Goal: Information Seeking & Learning: Learn about a topic

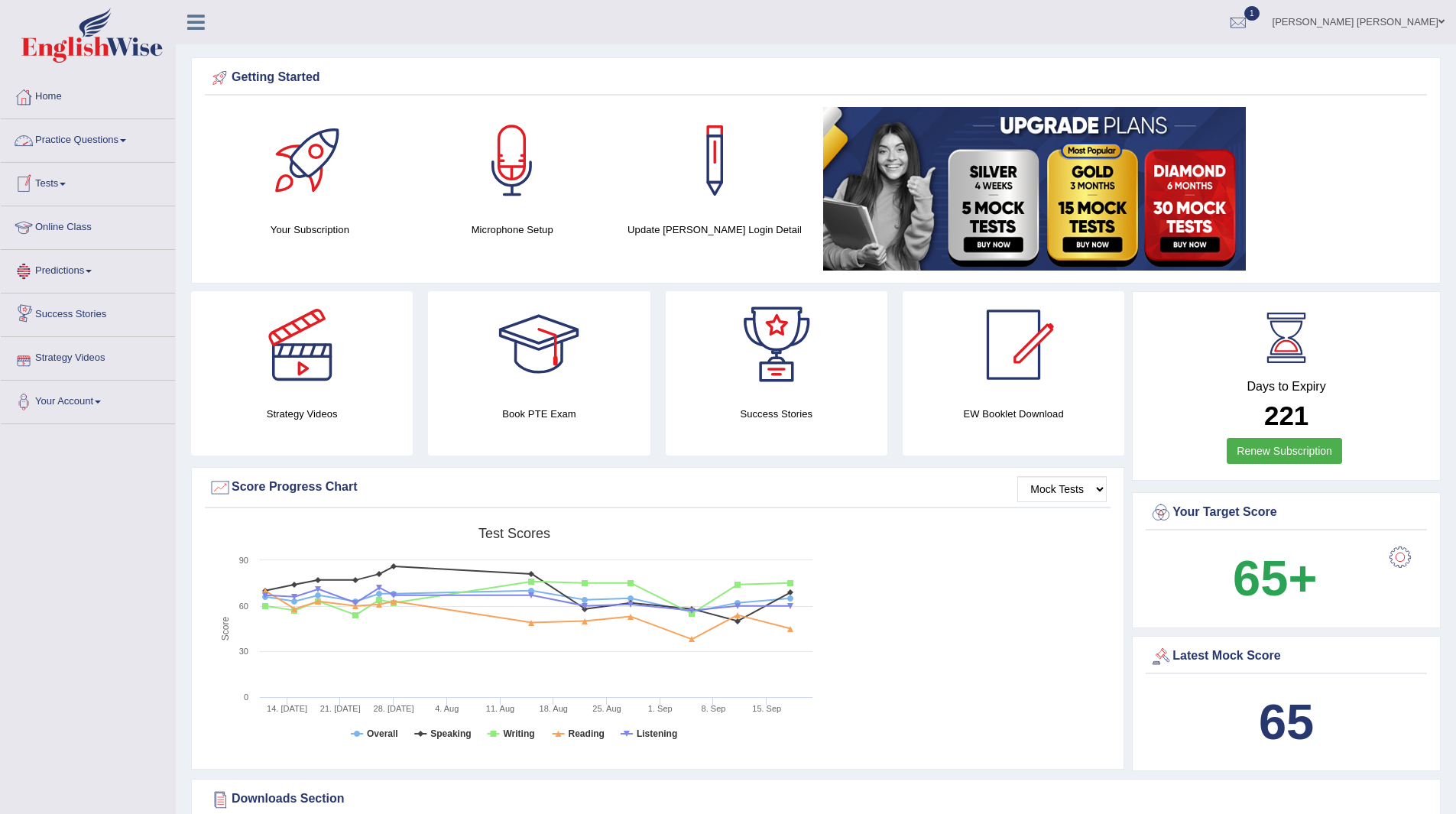
click at [60, 176] on link "Tests" at bounding box center [88, 182] width 174 height 39
click at [119, 220] on link "Take Practice Sectional Test" at bounding box center [99, 219] width 143 height 27
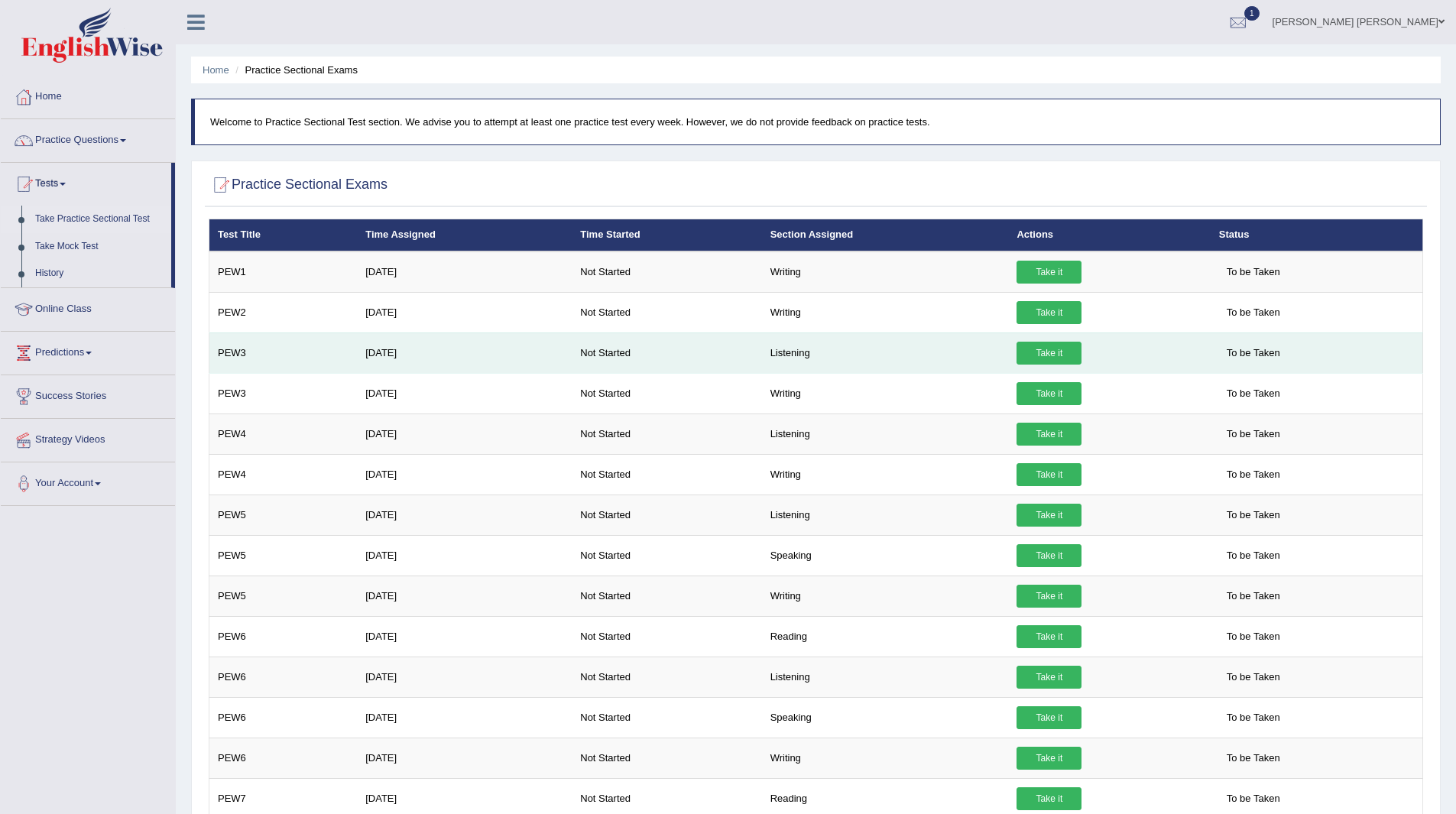
click at [1046, 350] on link "Take it" at bounding box center [1049, 353] width 65 height 23
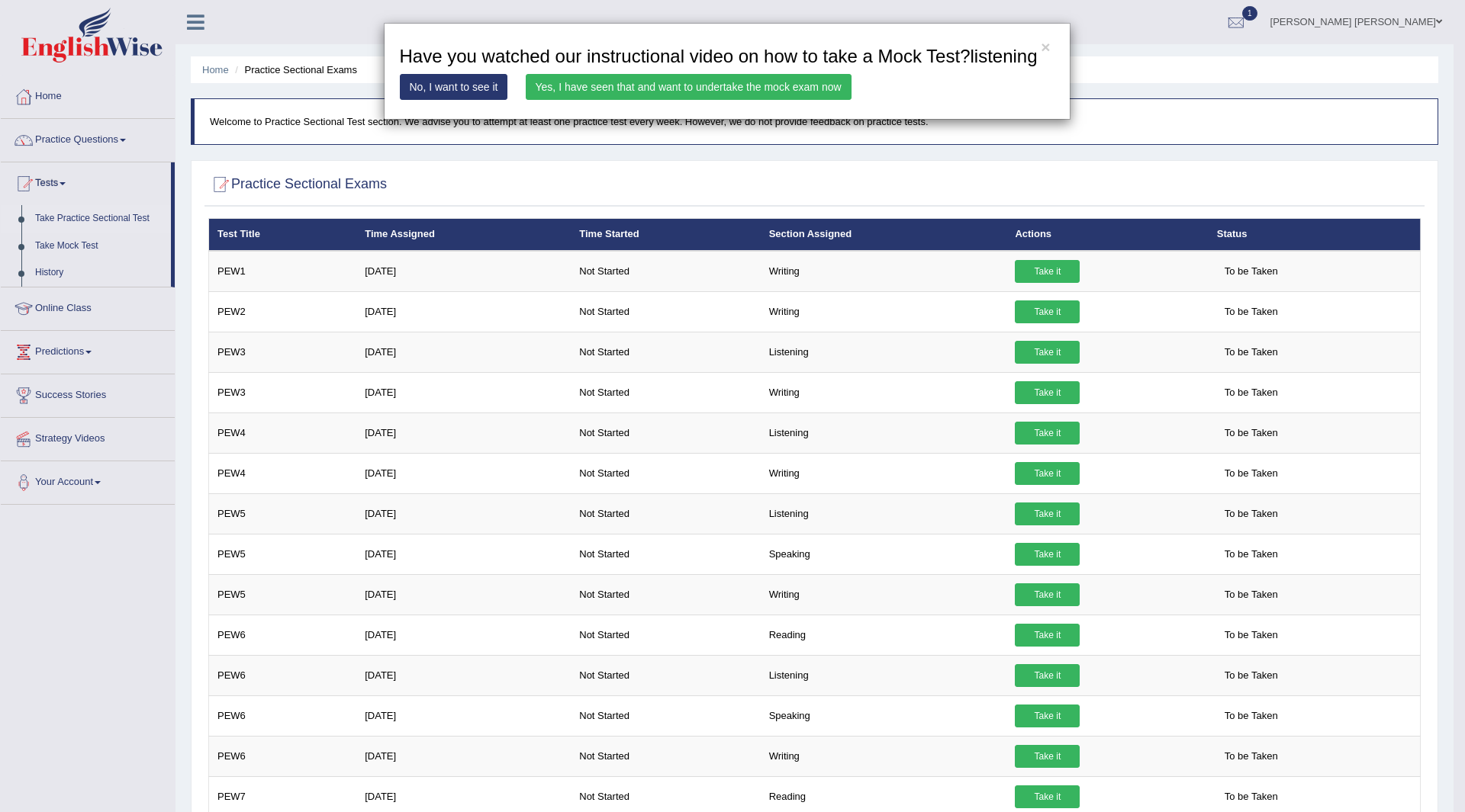
click at [745, 85] on link "Yes, I have seen that and want to undertake the mock exam now" at bounding box center [688, 87] width 326 height 26
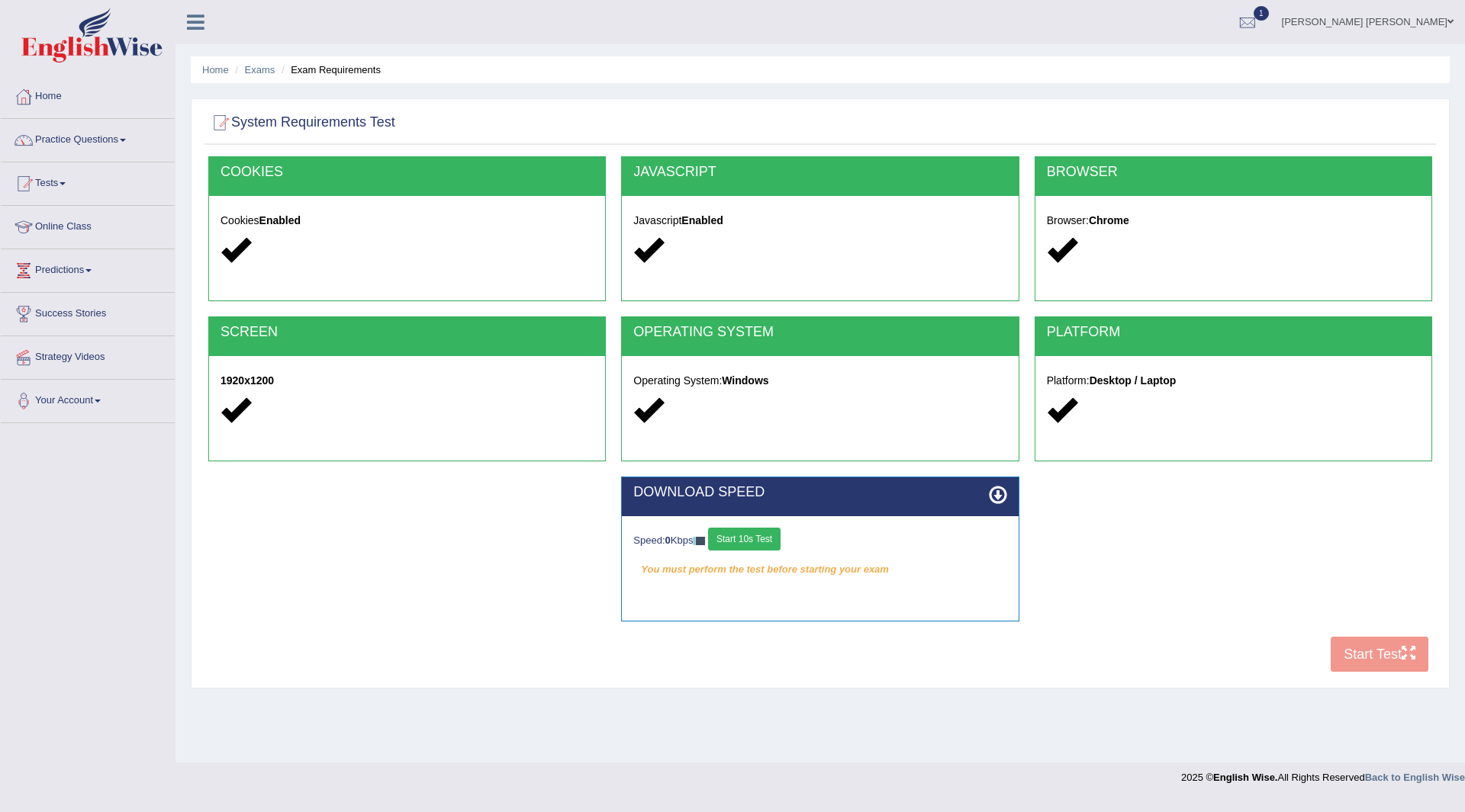
click at [743, 526] on div "Speed: 0 Kbps Start 10s Test You must perform the test before starting your exa…" at bounding box center [819, 554] width 396 height 76
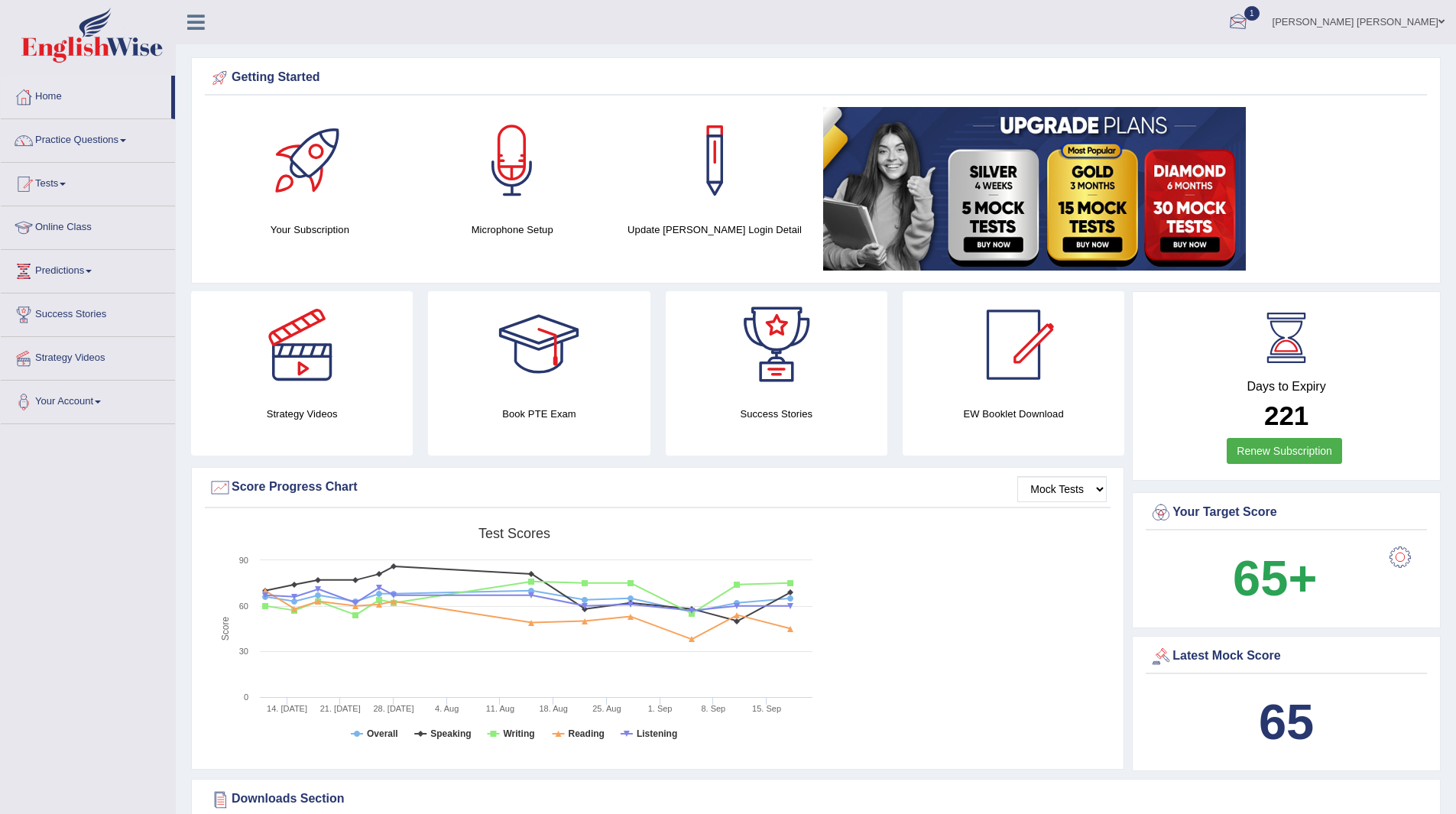
click at [1259, 12] on span "1" at bounding box center [1251, 13] width 15 height 15
click at [1183, 56] on link "EW23 Sep 18, 2025 Exam evaluated" at bounding box center [1145, 68] width 211 height 32
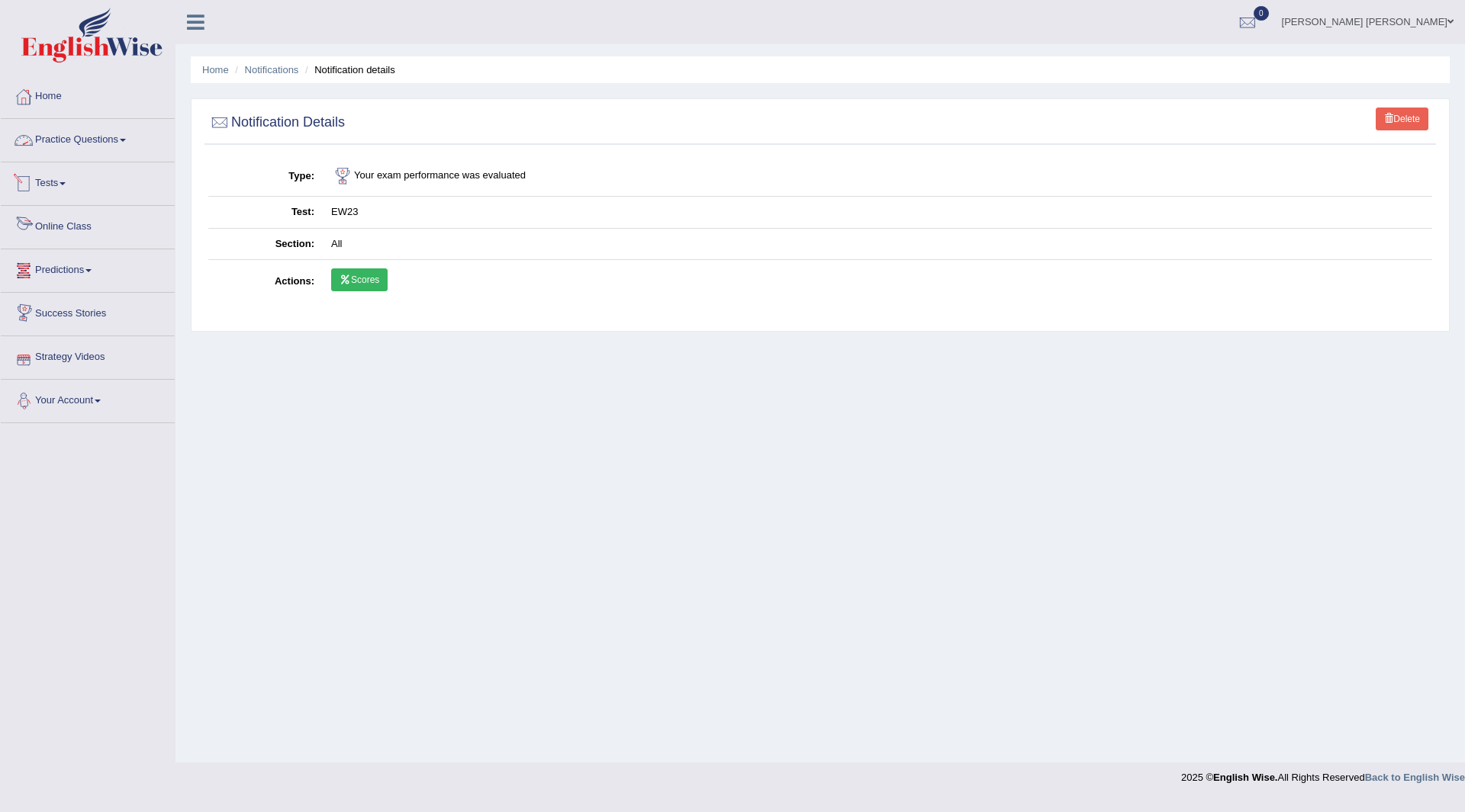
click at [71, 140] on link "Practice Questions" at bounding box center [87, 138] width 174 height 38
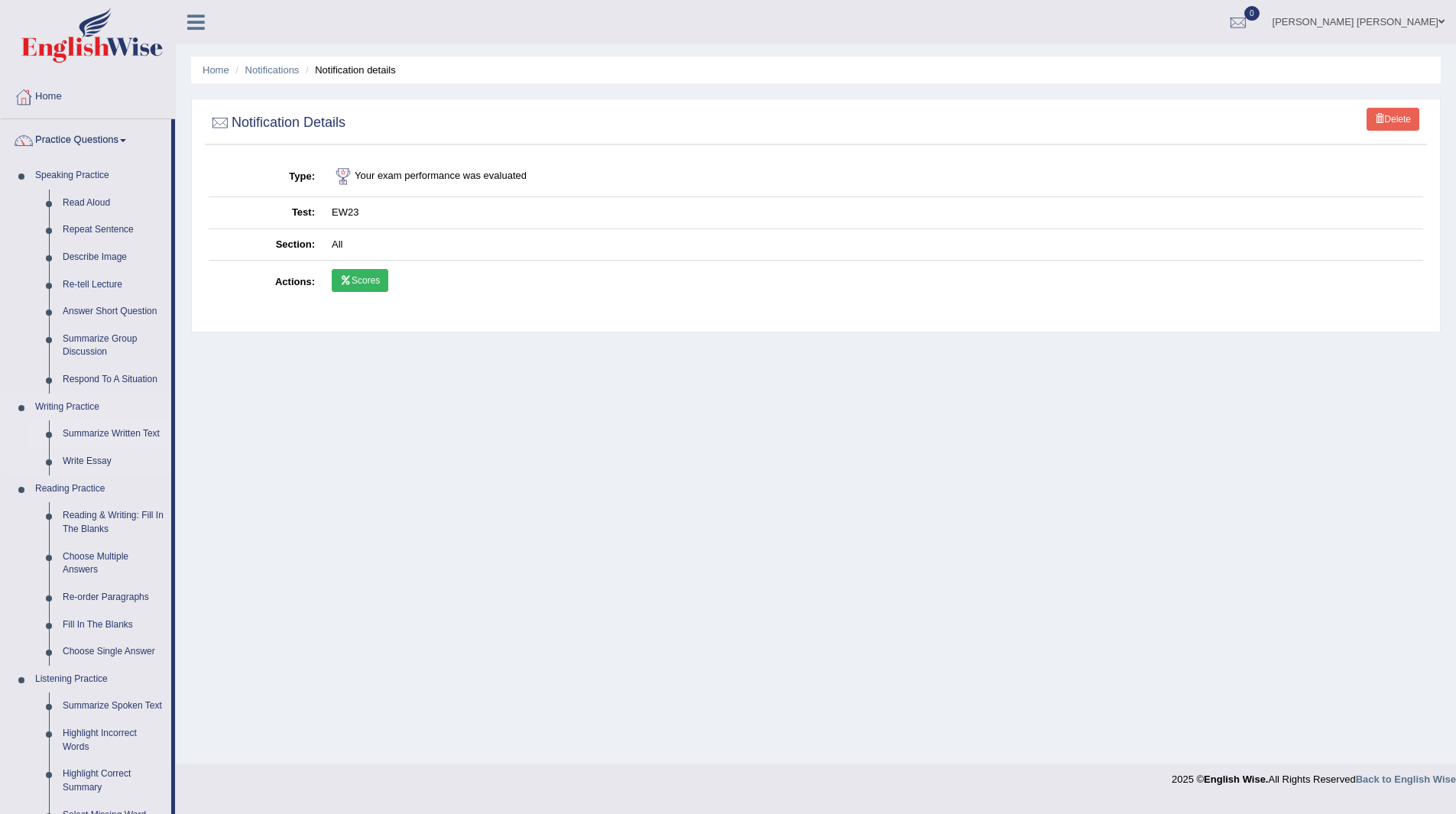
click at [116, 432] on link "Summarize Written Text" at bounding box center [114, 433] width 116 height 27
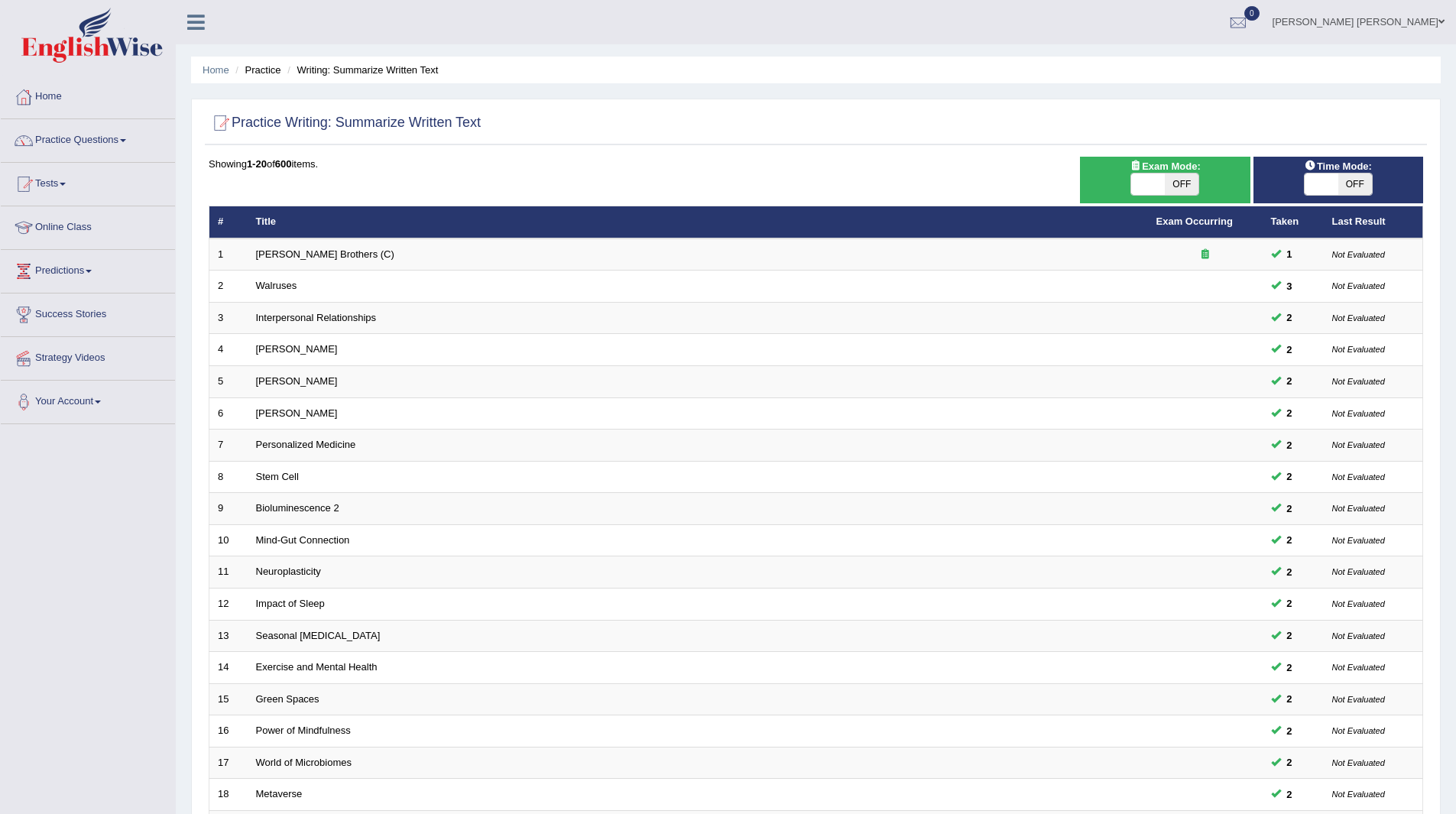
click at [1354, 180] on span "OFF" at bounding box center [1354, 184] width 33 height 21
checkbox input "true"
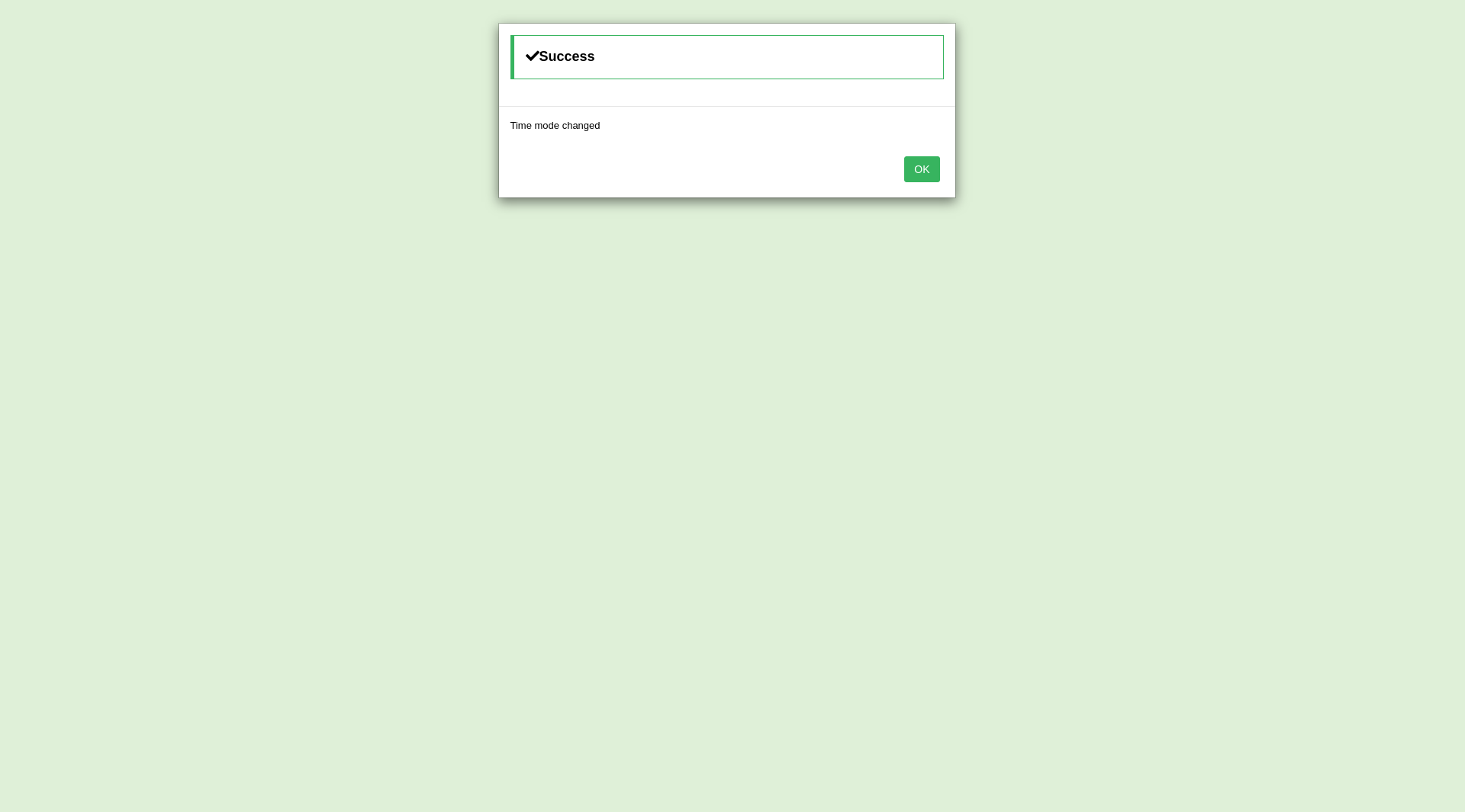
click at [931, 162] on button "OK" at bounding box center [922, 169] width 35 height 26
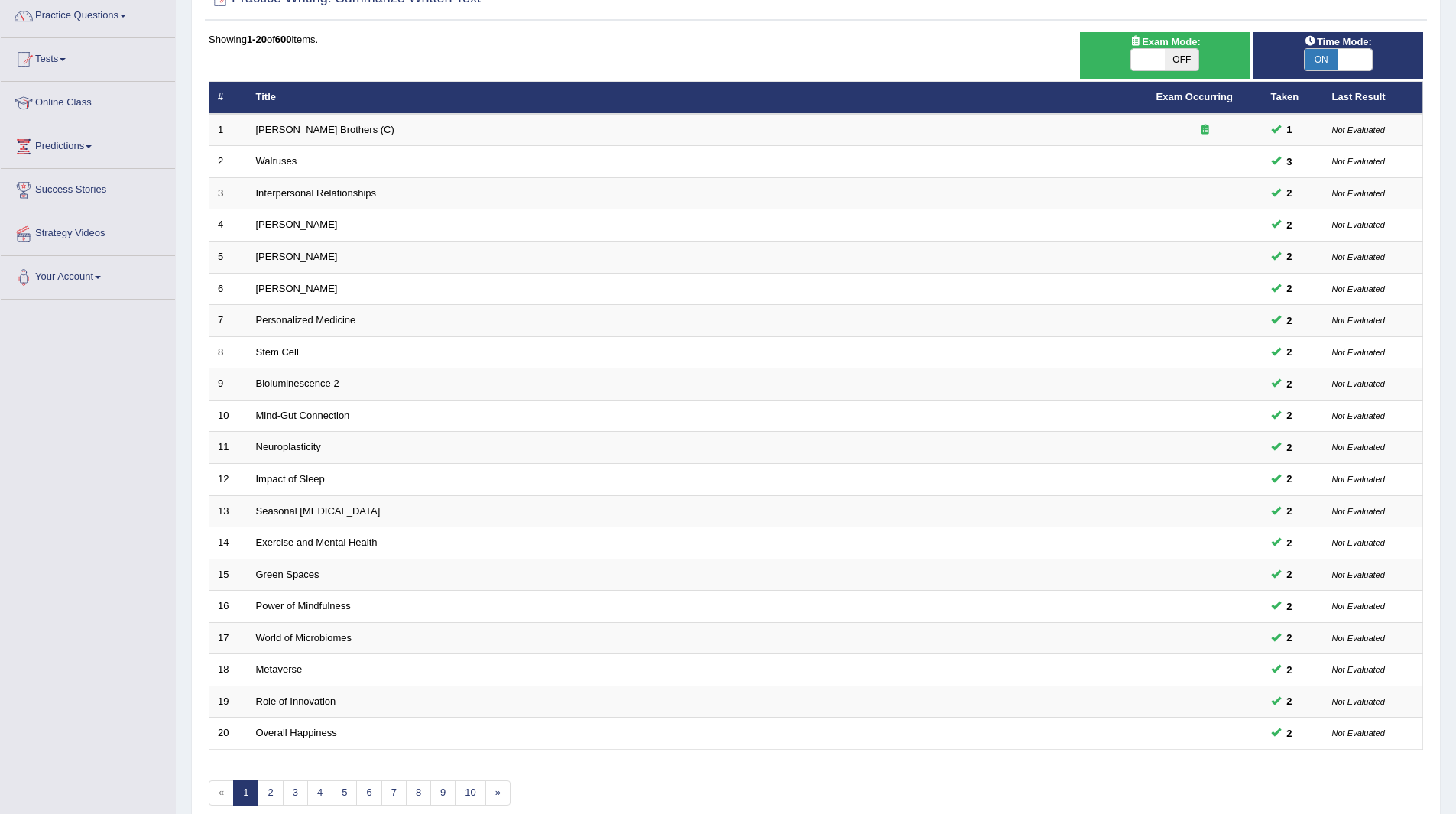
scroll to position [198, 0]
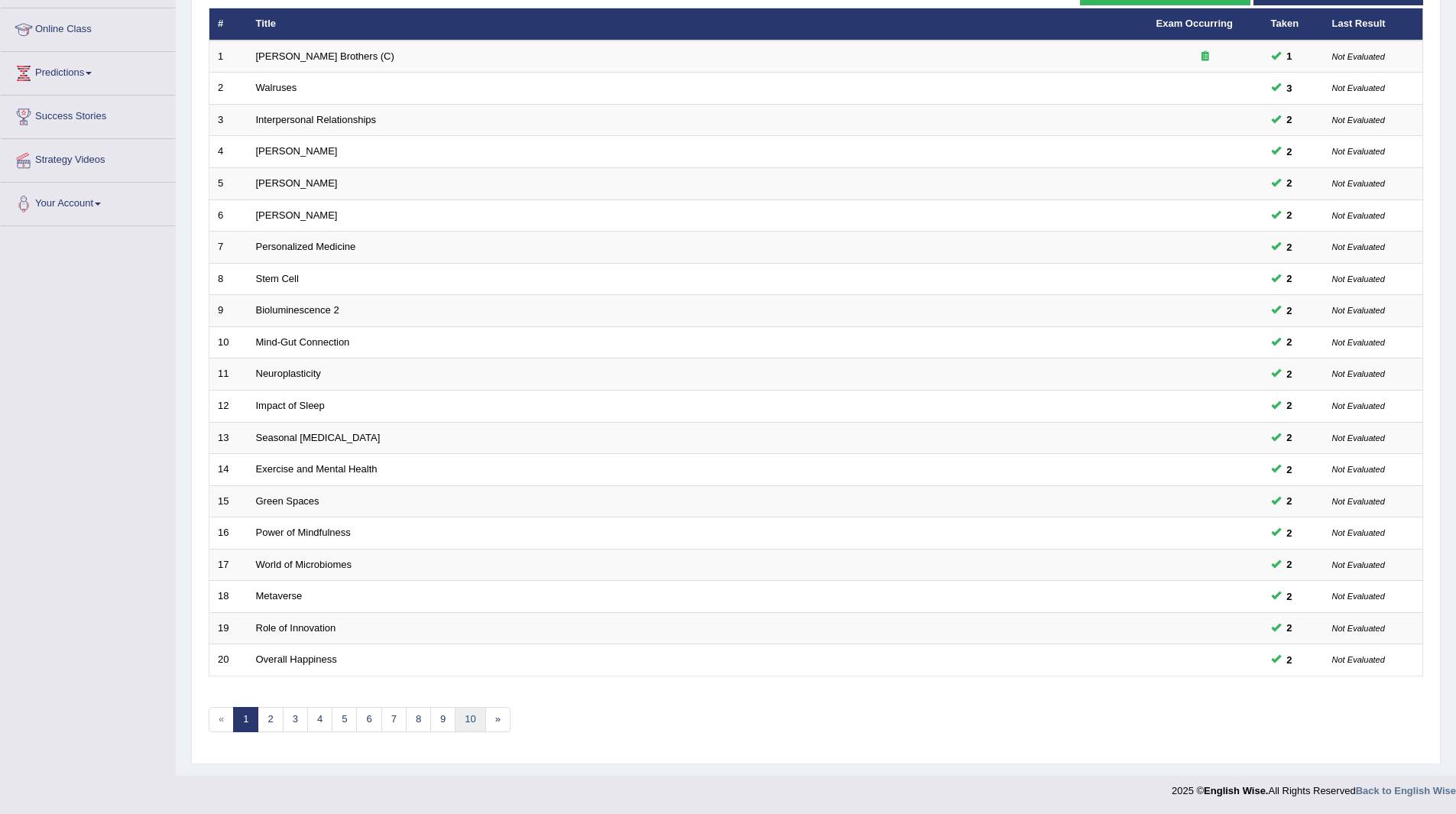
click at [472, 717] on link "10" at bounding box center [470, 719] width 31 height 25
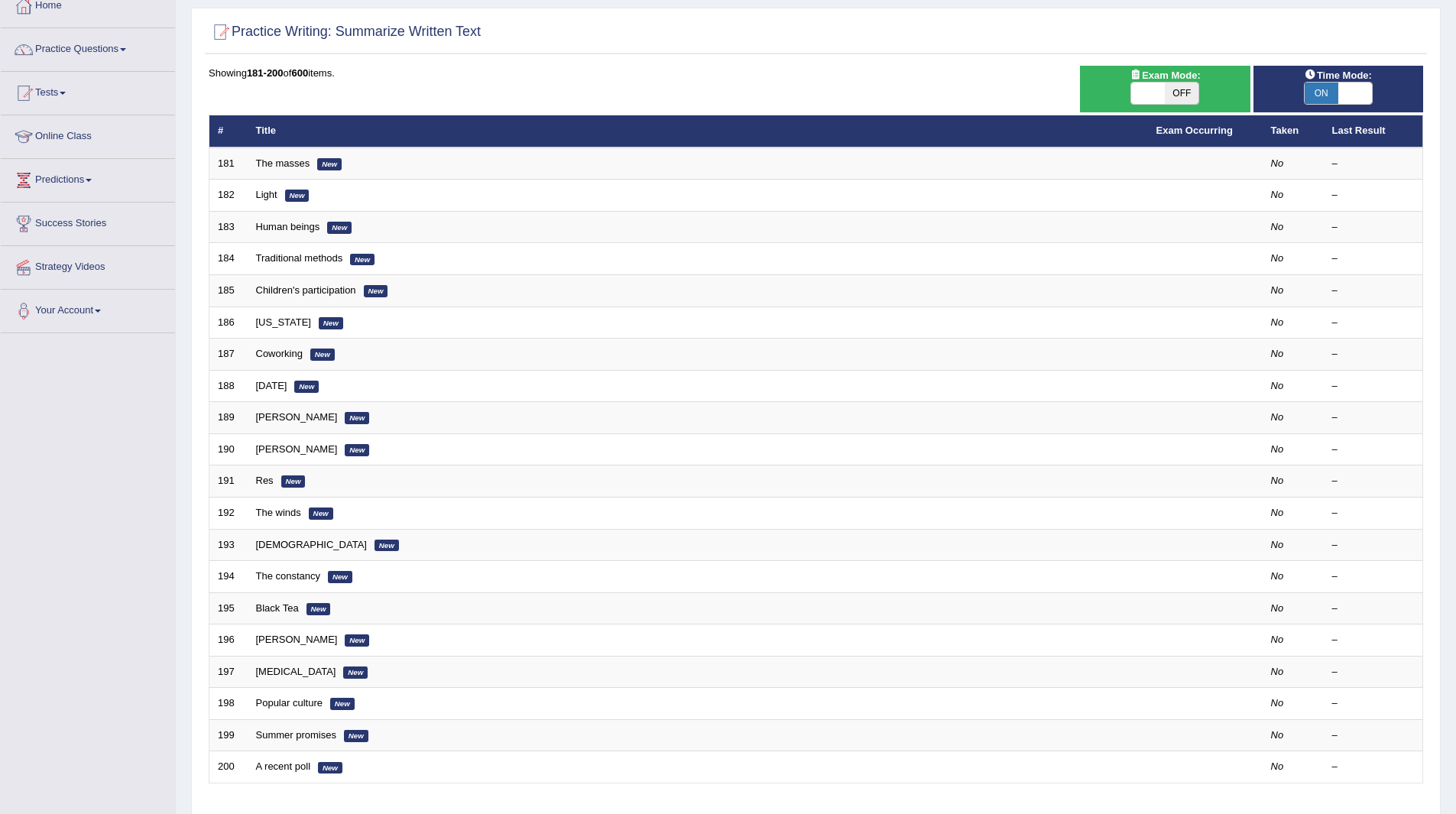
scroll to position [198, 0]
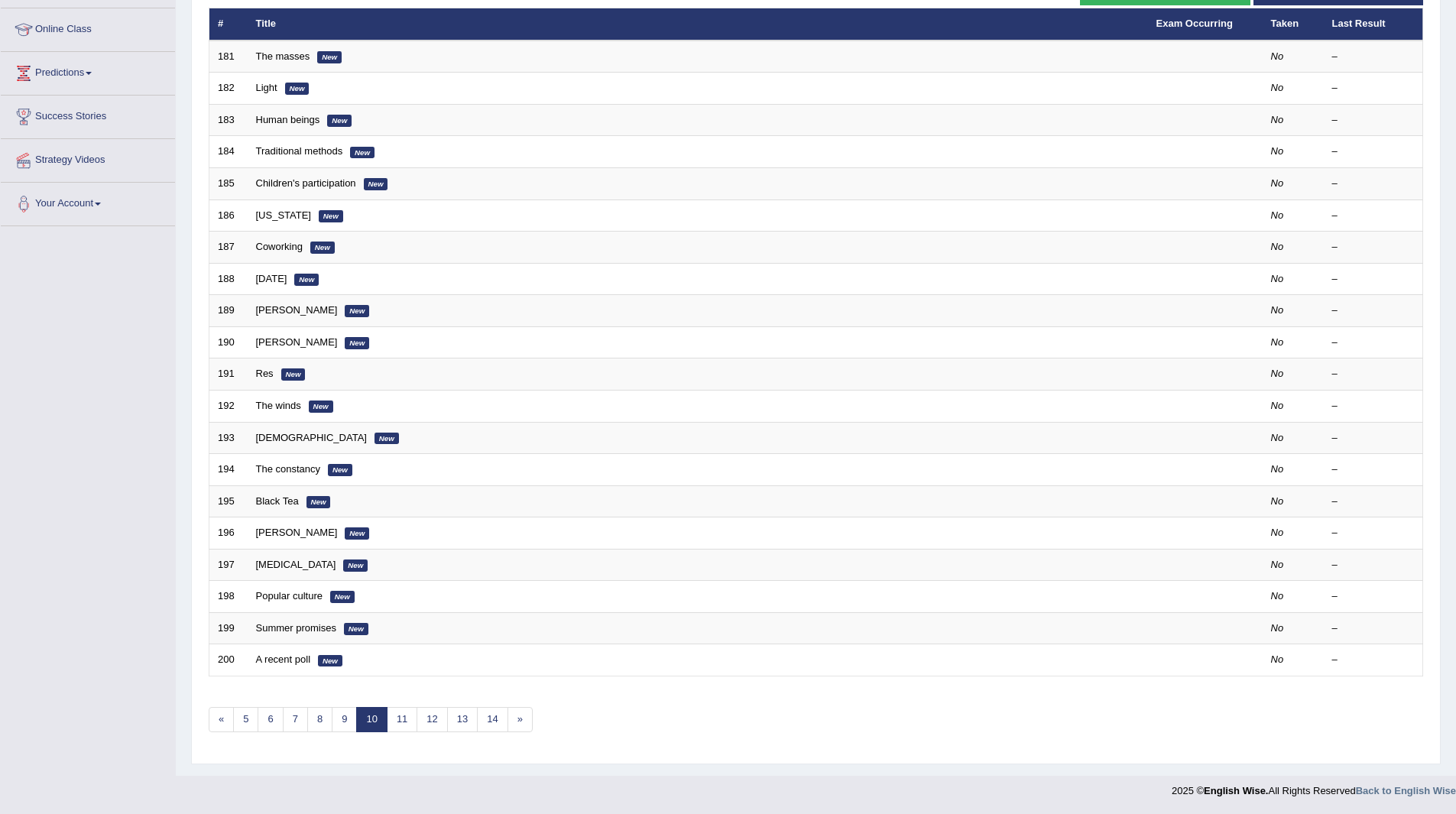
click at [247, 706] on div "Showing 181-200 of 600 items. # Title Exam Occurring Taken Last Result 181 The …" at bounding box center [816, 355] width 1214 height 793
click at [242, 716] on link "5" at bounding box center [245, 719] width 25 height 25
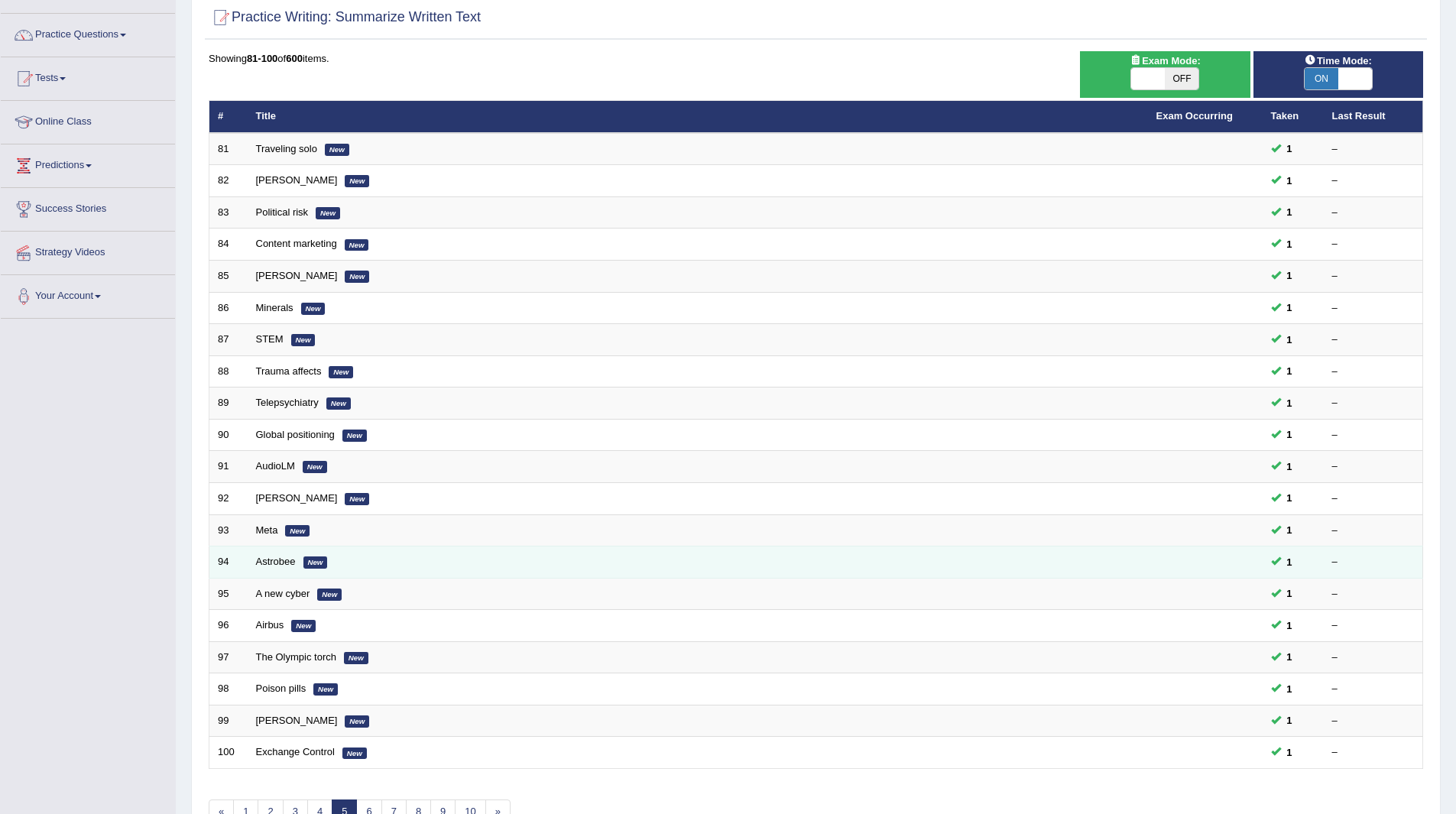
scroll to position [198, 0]
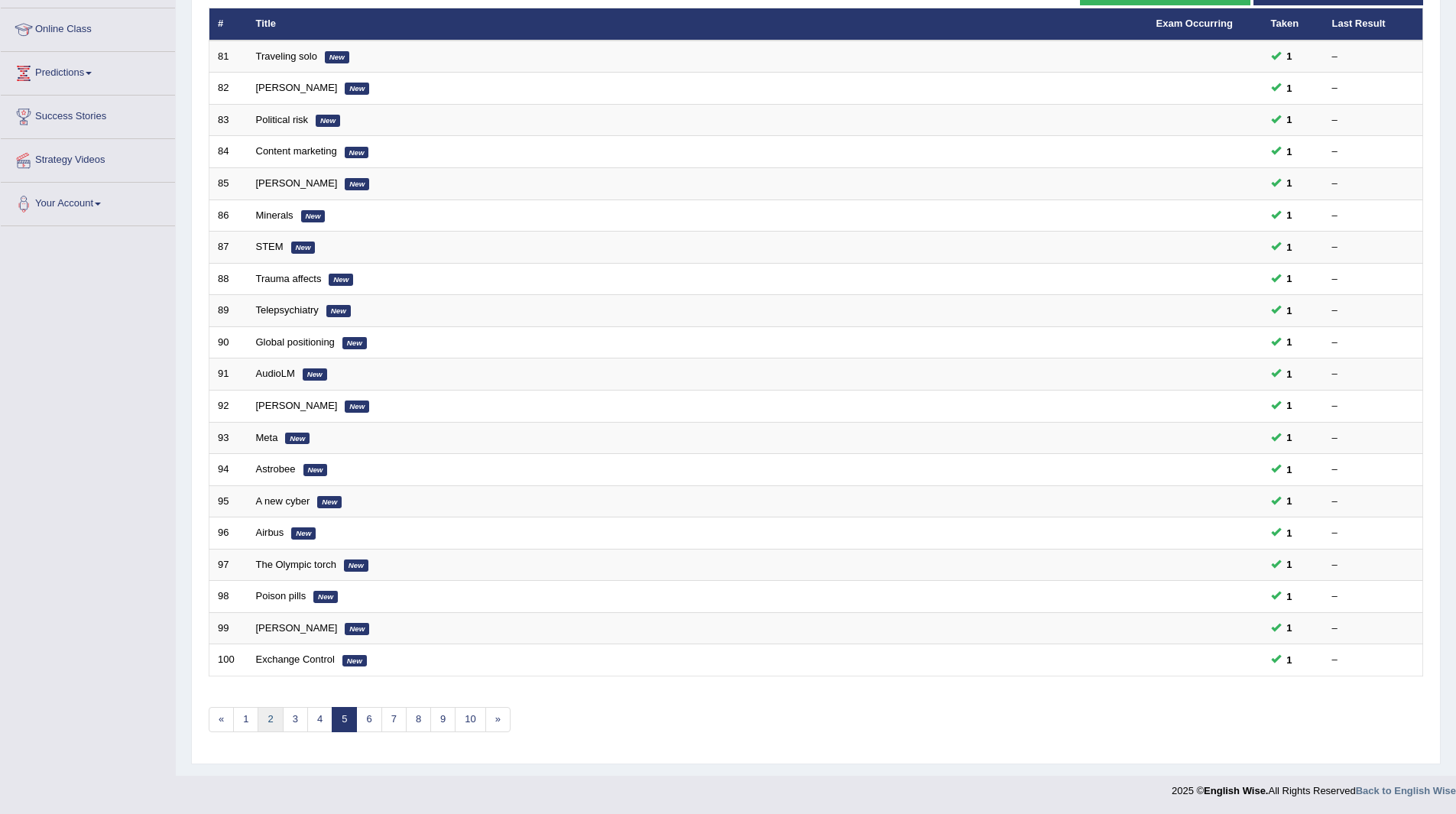
click at [275, 720] on link "2" at bounding box center [270, 719] width 25 height 25
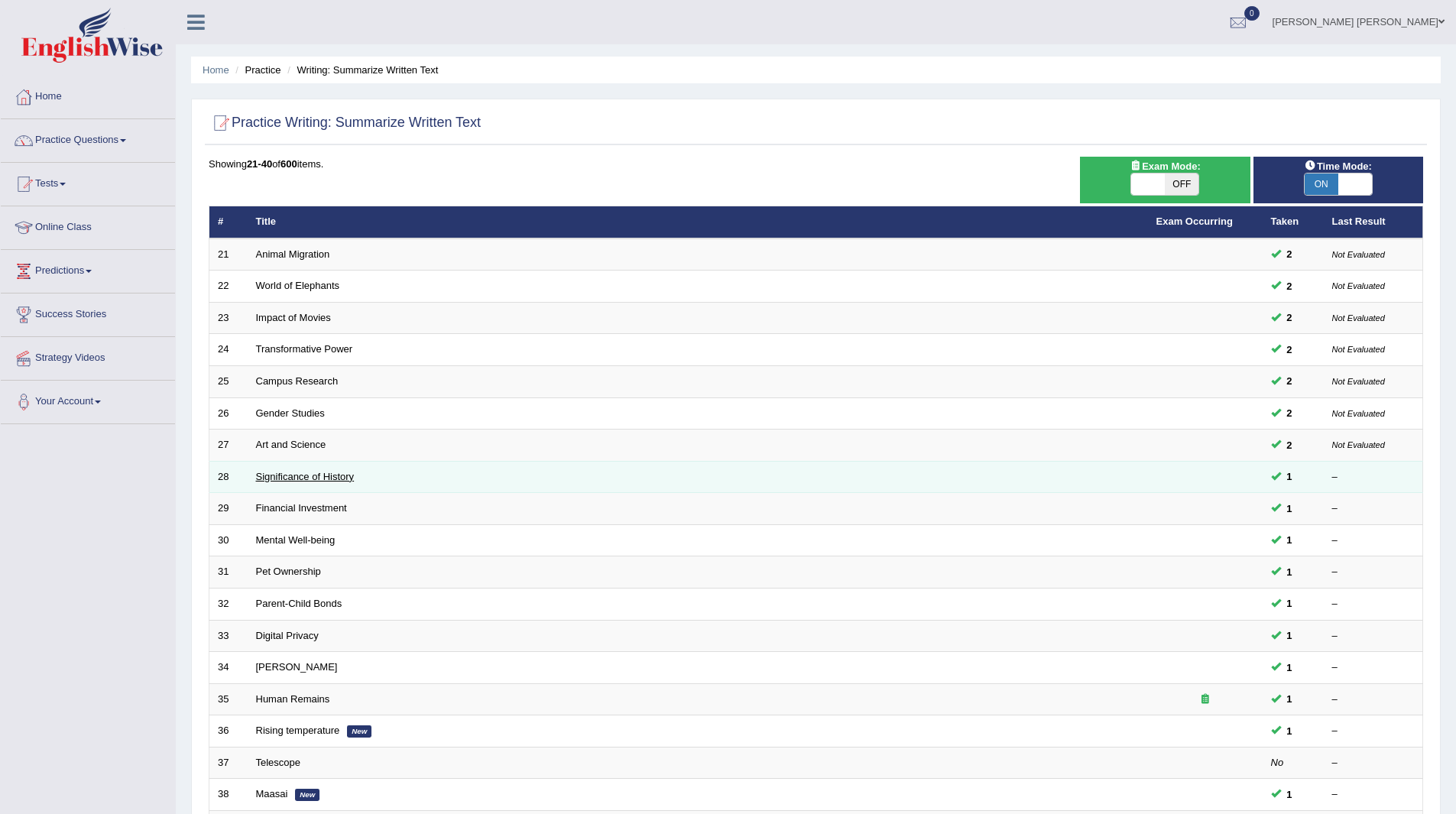
click at [290, 478] on link "Significance of History" at bounding box center [305, 476] width 99 height 11
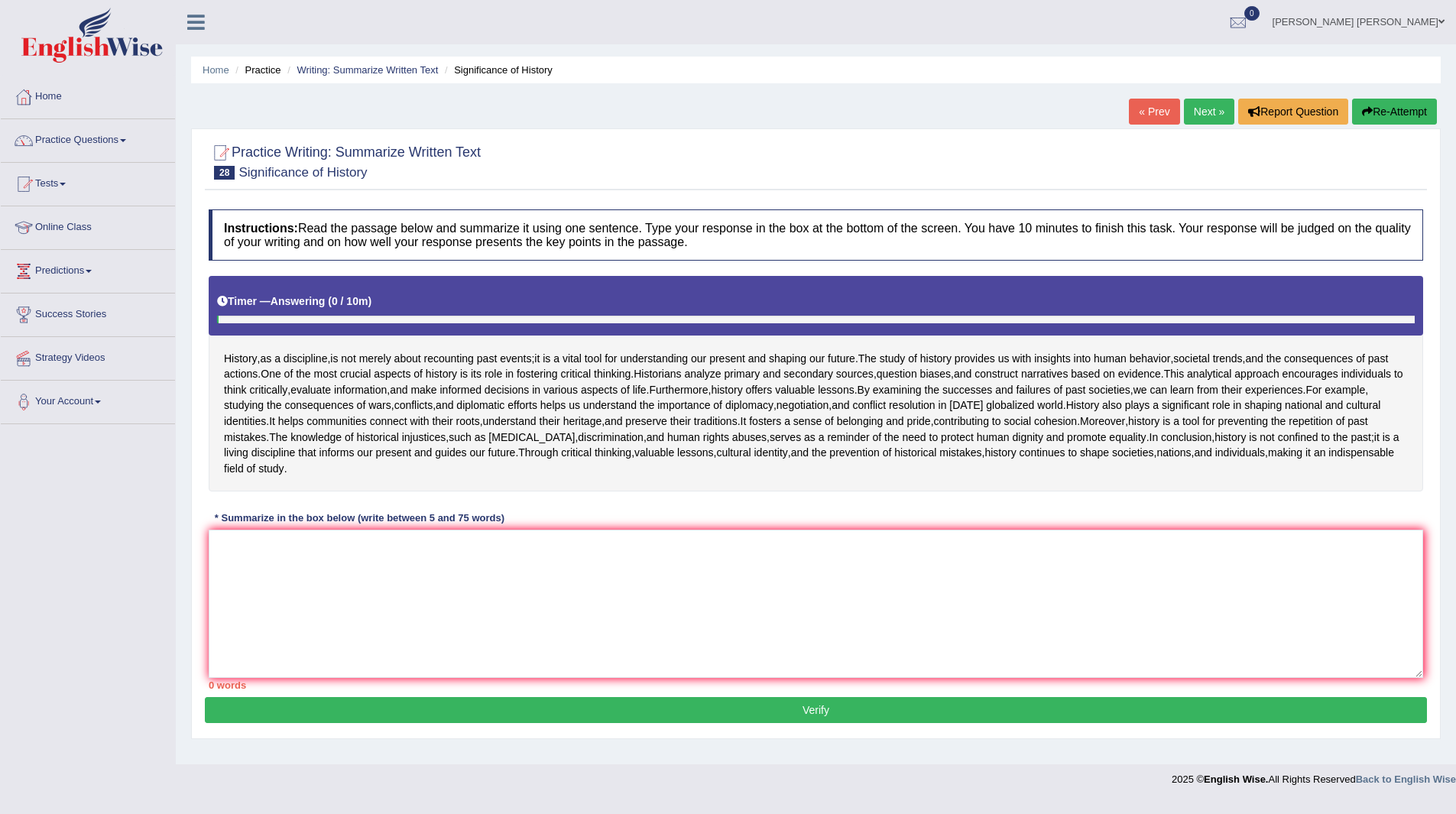
scroll to position [116, 0]
drag, startPoint x: 575, startPoint y: 589, endPoint x: 622, endPoint y: 562, distance: 54.2
click at [597, 575] on textarea at bounding box center [816, 603] width 1214 height 148
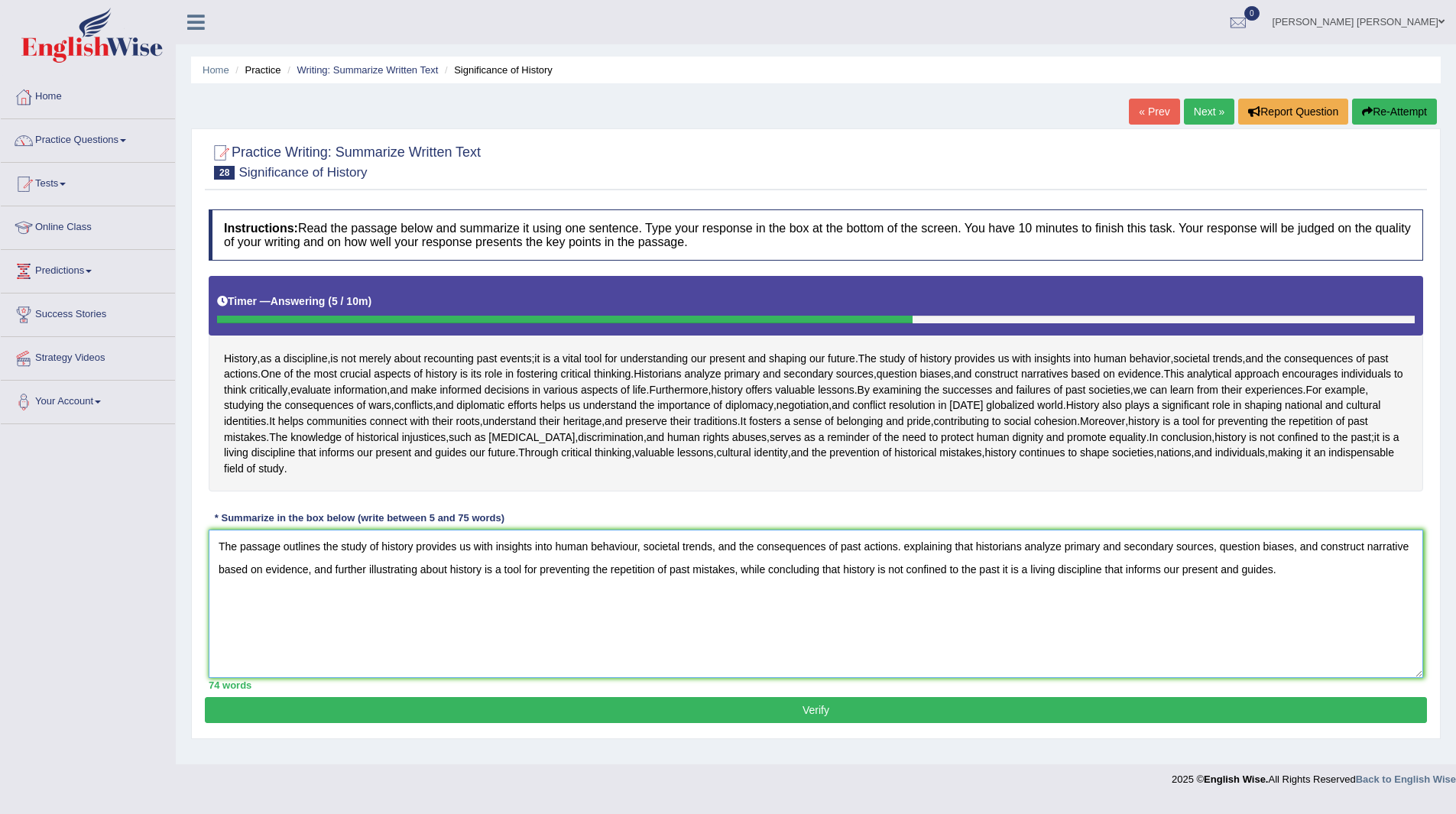
type textarea "The passage outlines the study of history provides us with insights into human …"
click at [769, 723] on button "Verify" at bounding box center [816, 711] width 1222 height 26
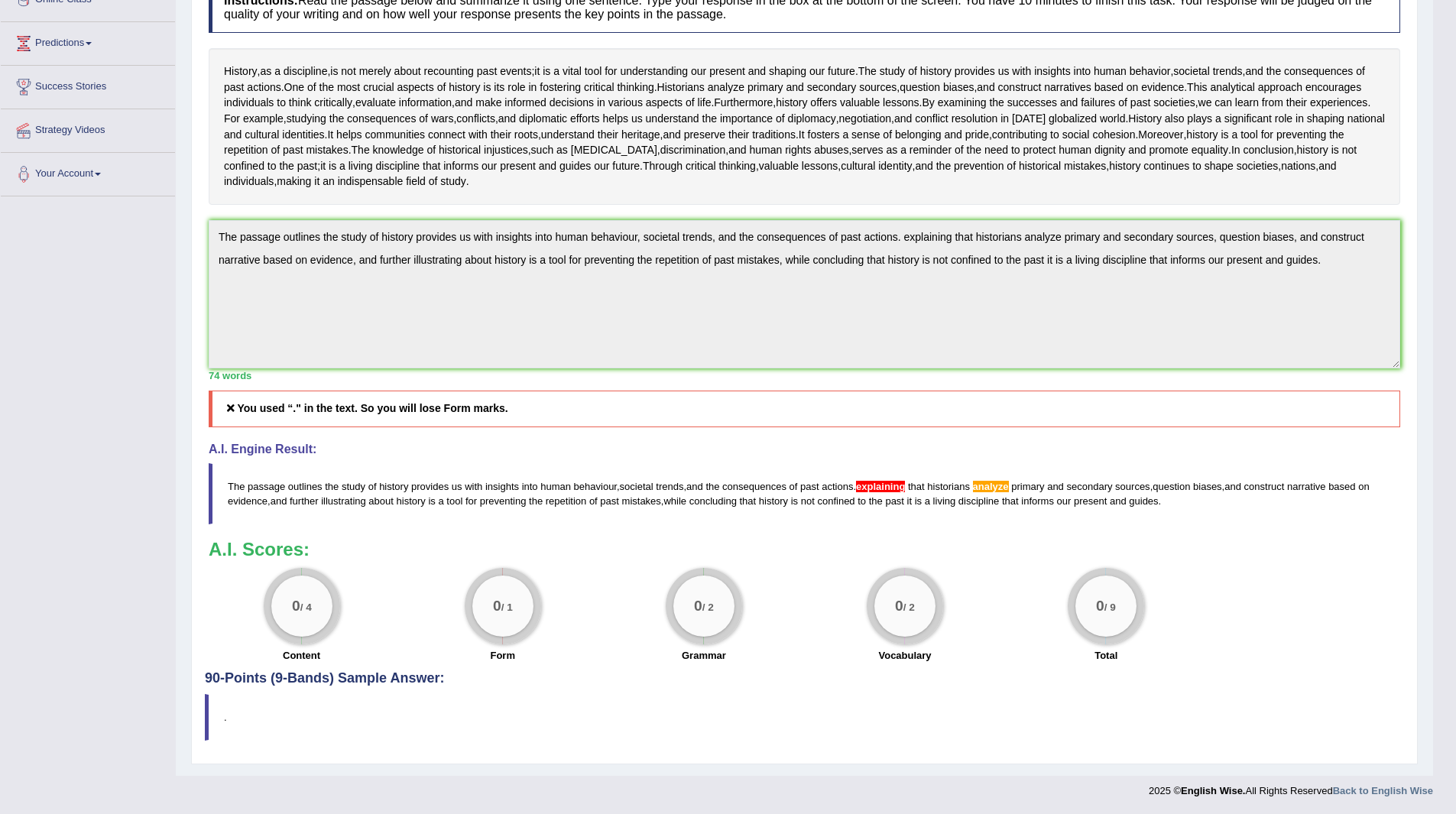
scroll to position [369, 0]
click at [275, 549] on b "A.I. Scores:" at bounding box center [258, 550] width 101 height 21
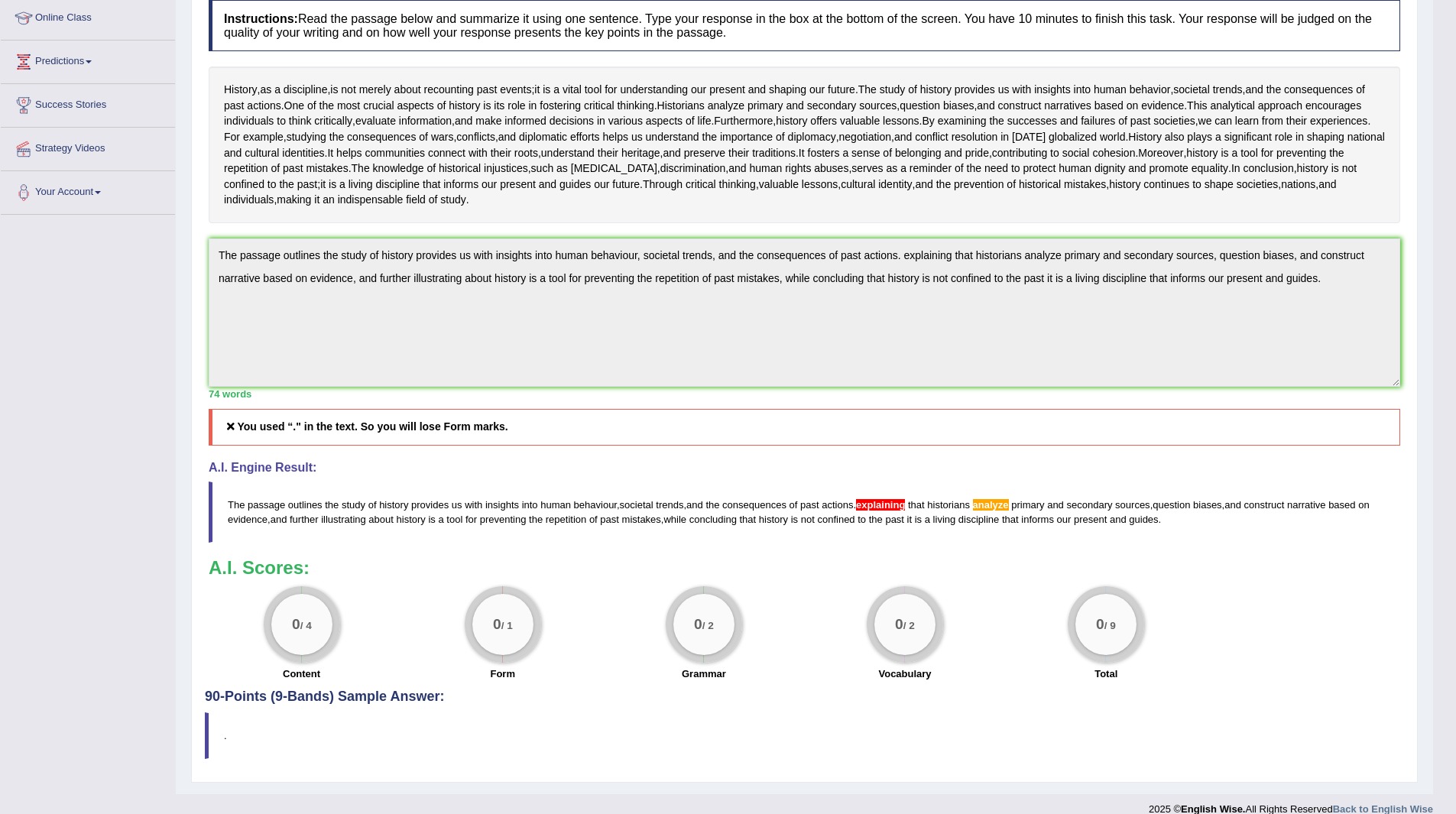
scroll to position [0, 0]
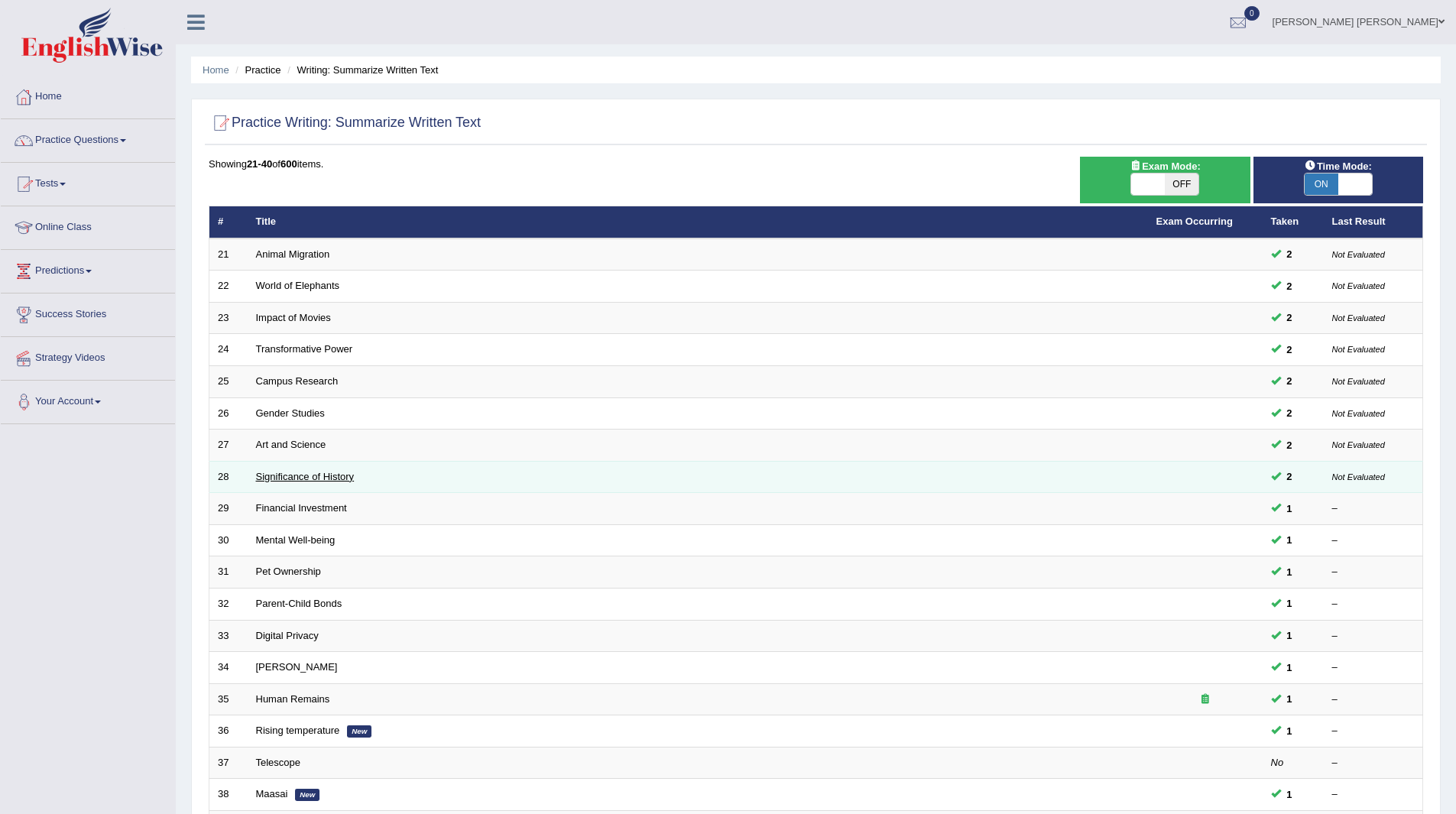
click at [320, 475] on link "Significance of History" at bounding box center [305, 476] width 99 height 11
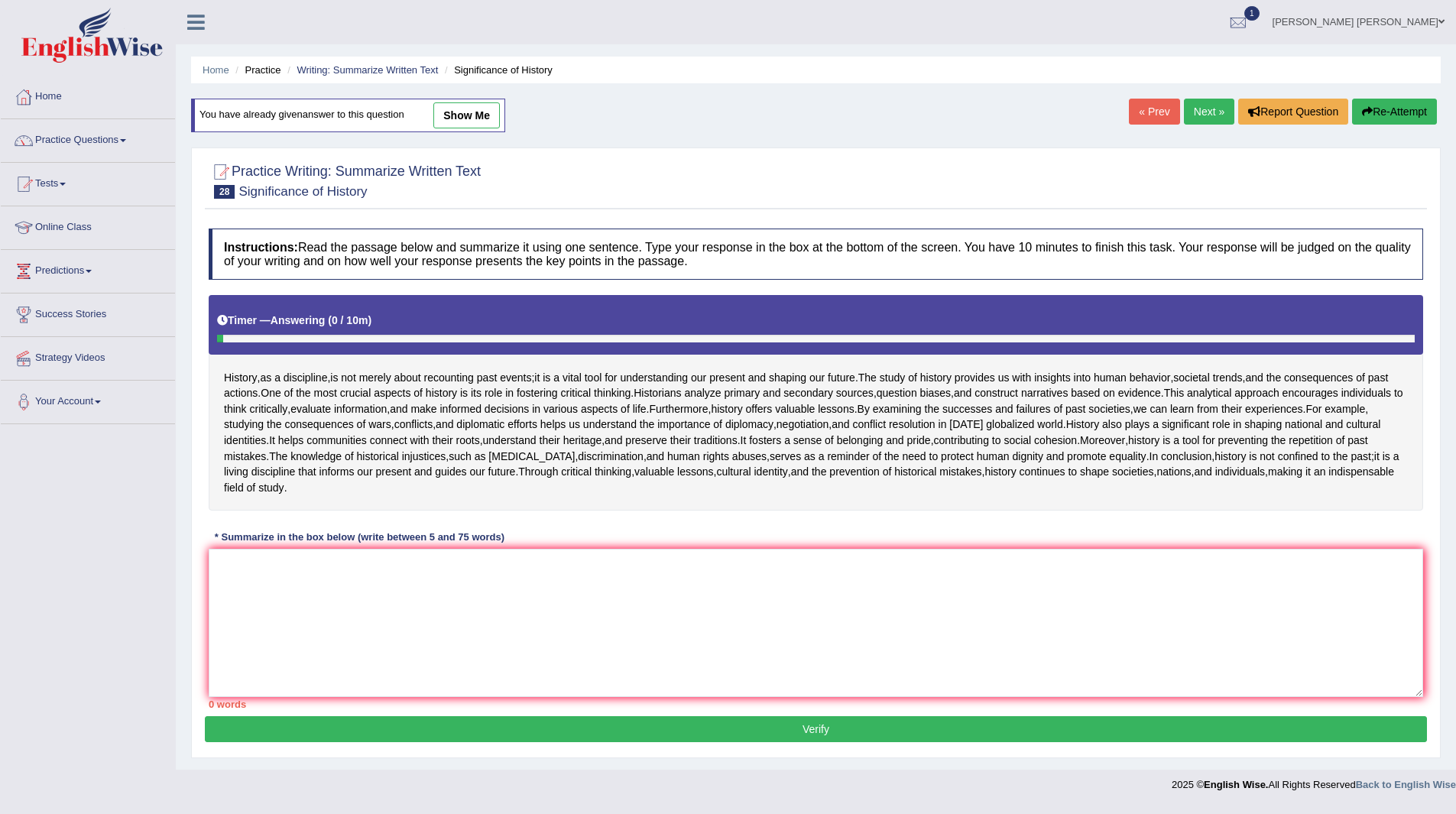
click at [466, 113] on link "show me" at bounding box center [466, 116] width 66 height 26
type textarea "The passage outlines the study of history provides us with insights into human …"
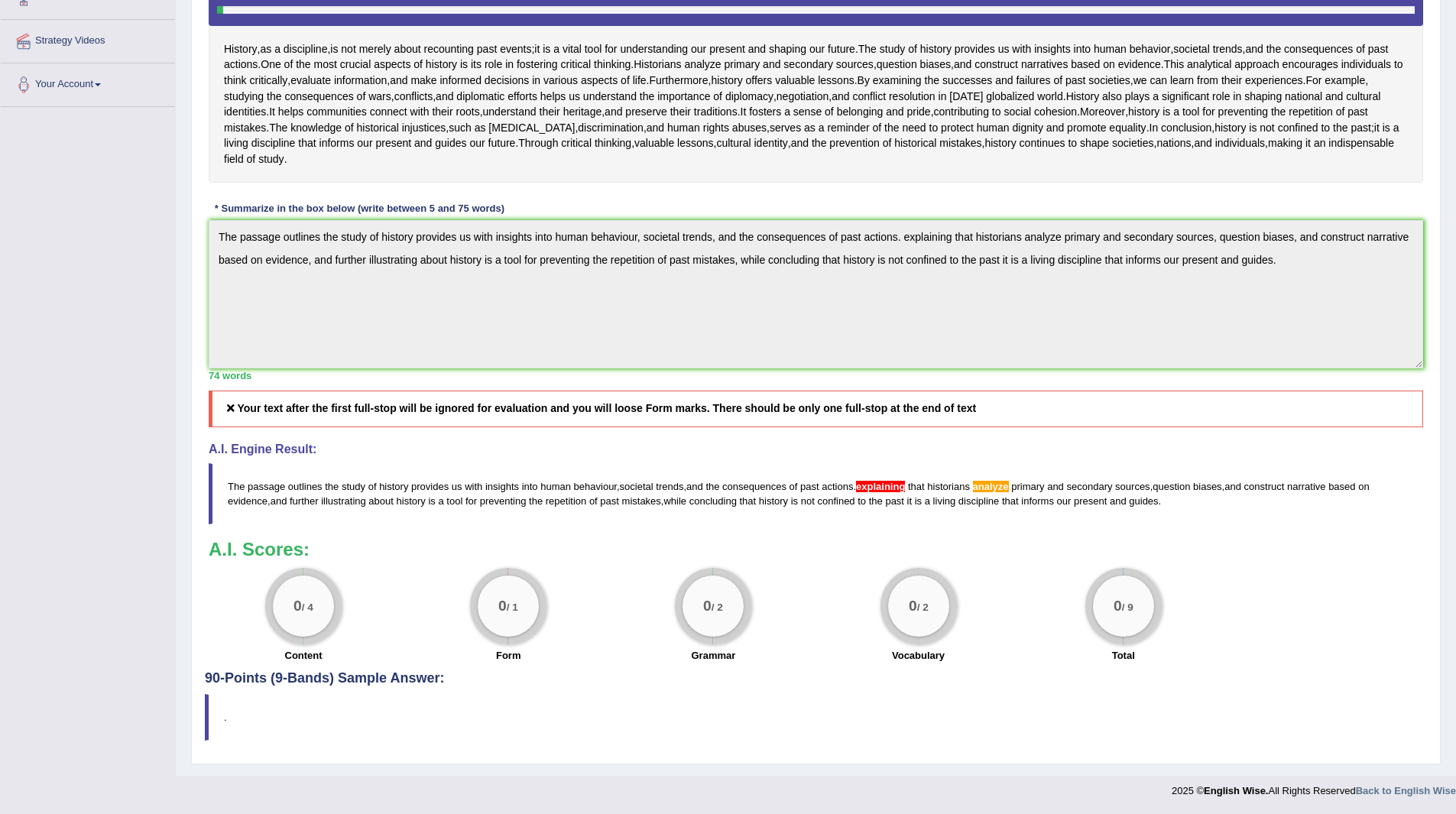
scroll to position [459, 0]
drag, startPoint x: 229, startPoint y: 483, endPoint x: 385, endPoint y: 516, distance: 159.5
click at [385, 516] on blockquote "The passage outlines the study of history provides us with insights into human …" at bounding box center [816, 494] width 1214 height 61
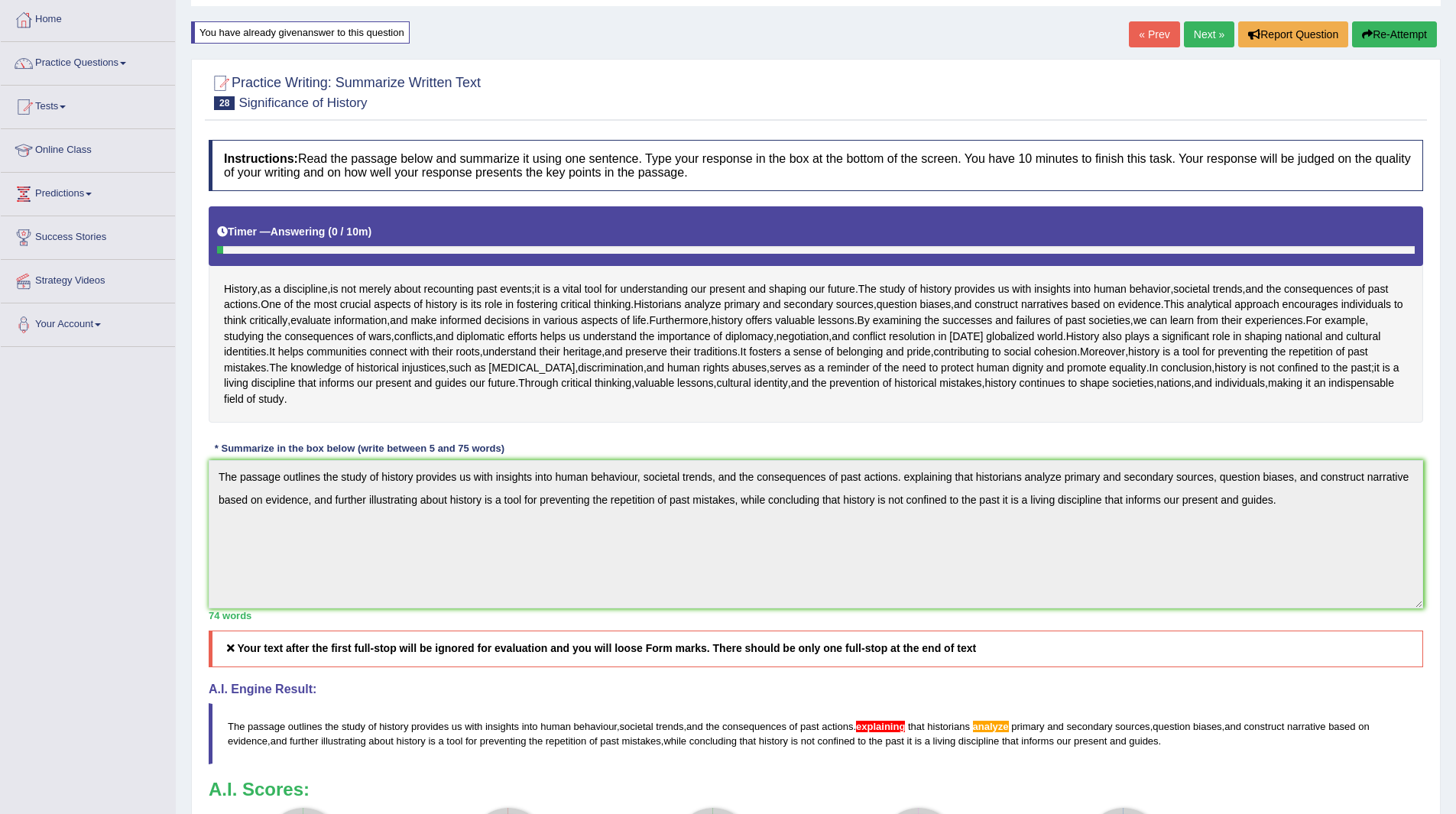
scroll to position [76, 0]
click at [82, 62] on link "Practice Questions" at bounding box center [88, 62] width 174 height 39
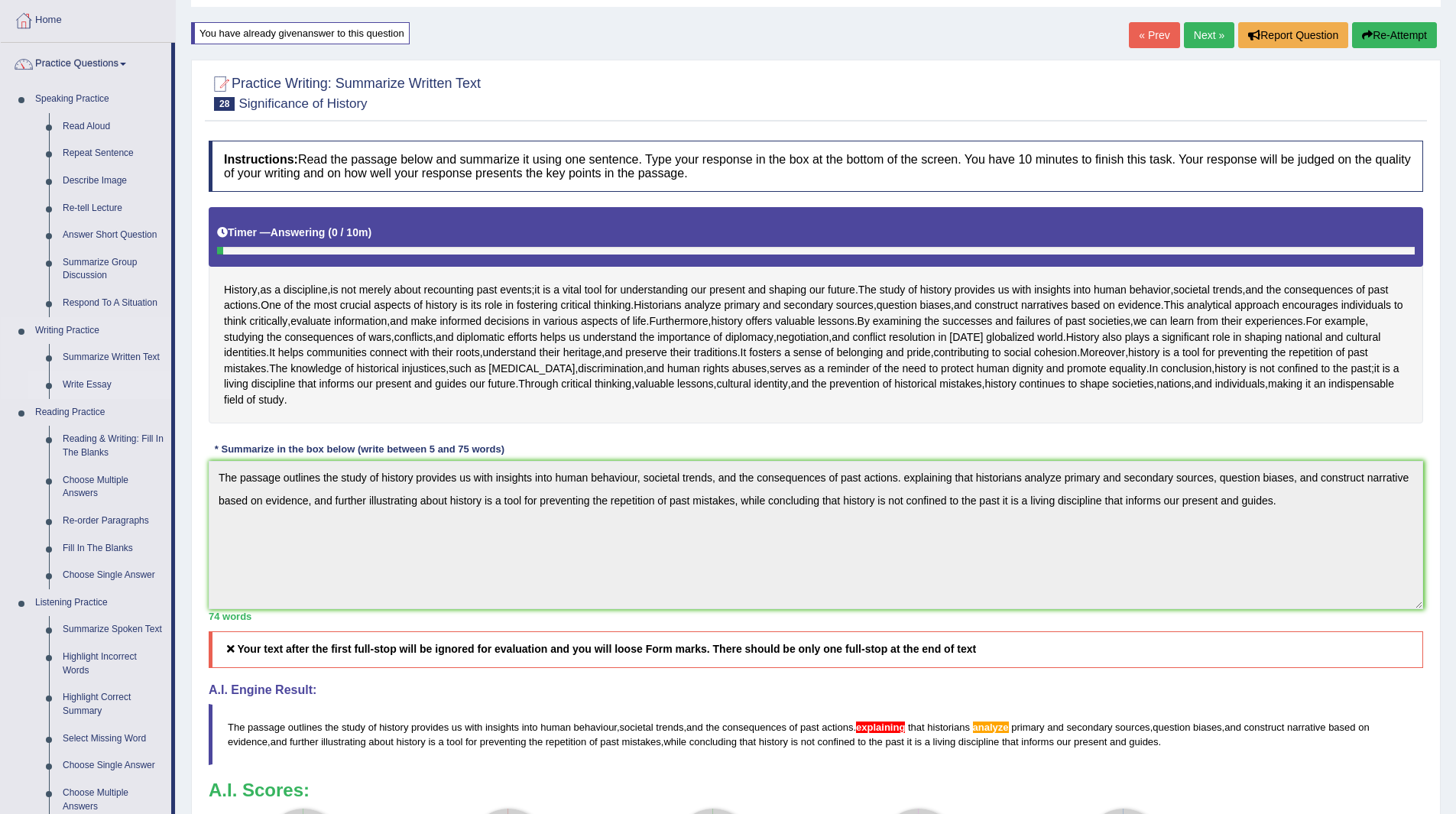
click at [79, 382] on link "Write Essay" at bounding box center [114, 384] width 116 height 27
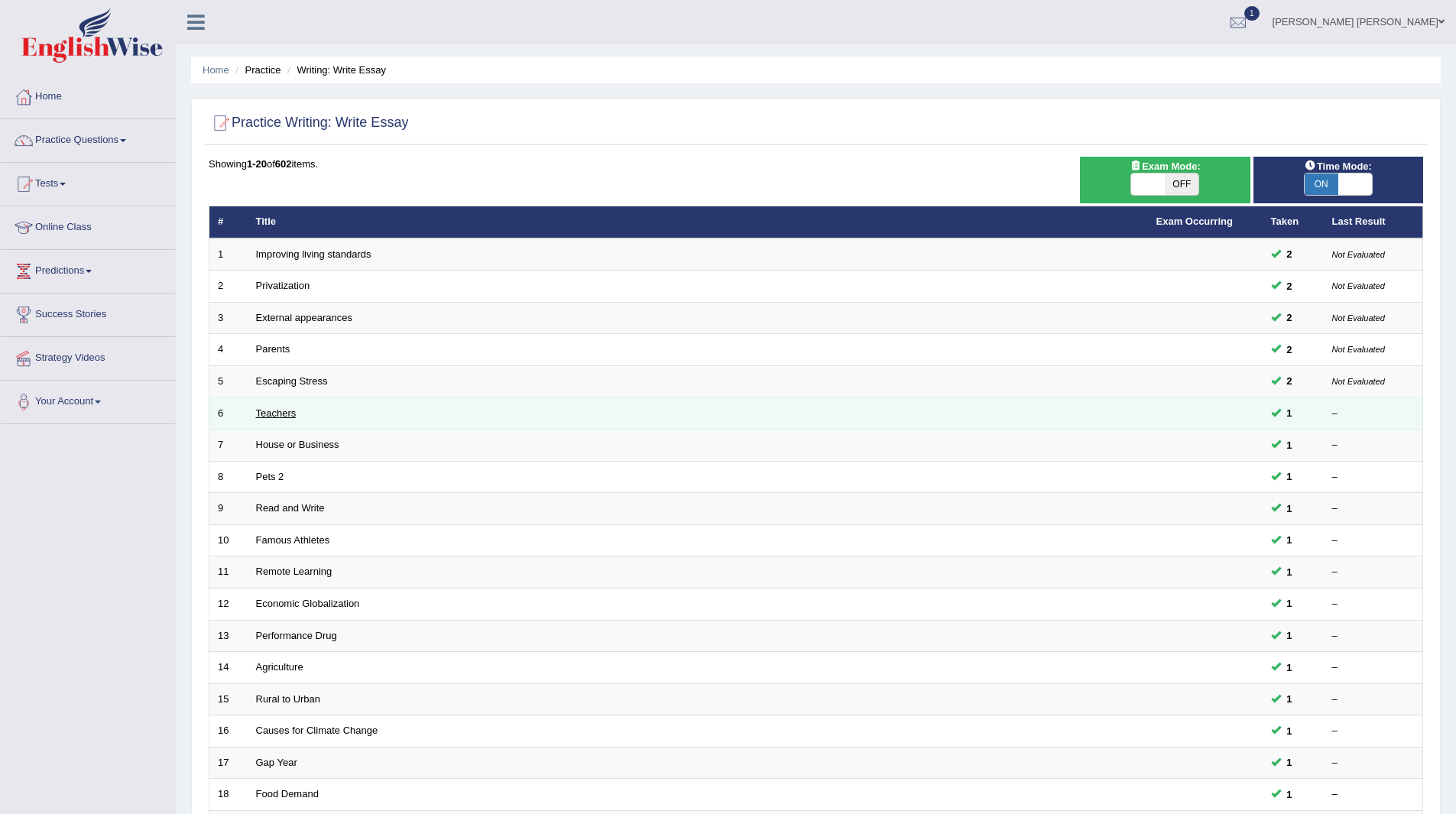
click at [265, 414] on link "Teachers" at bounding box center [276, 413] width 40 height 11
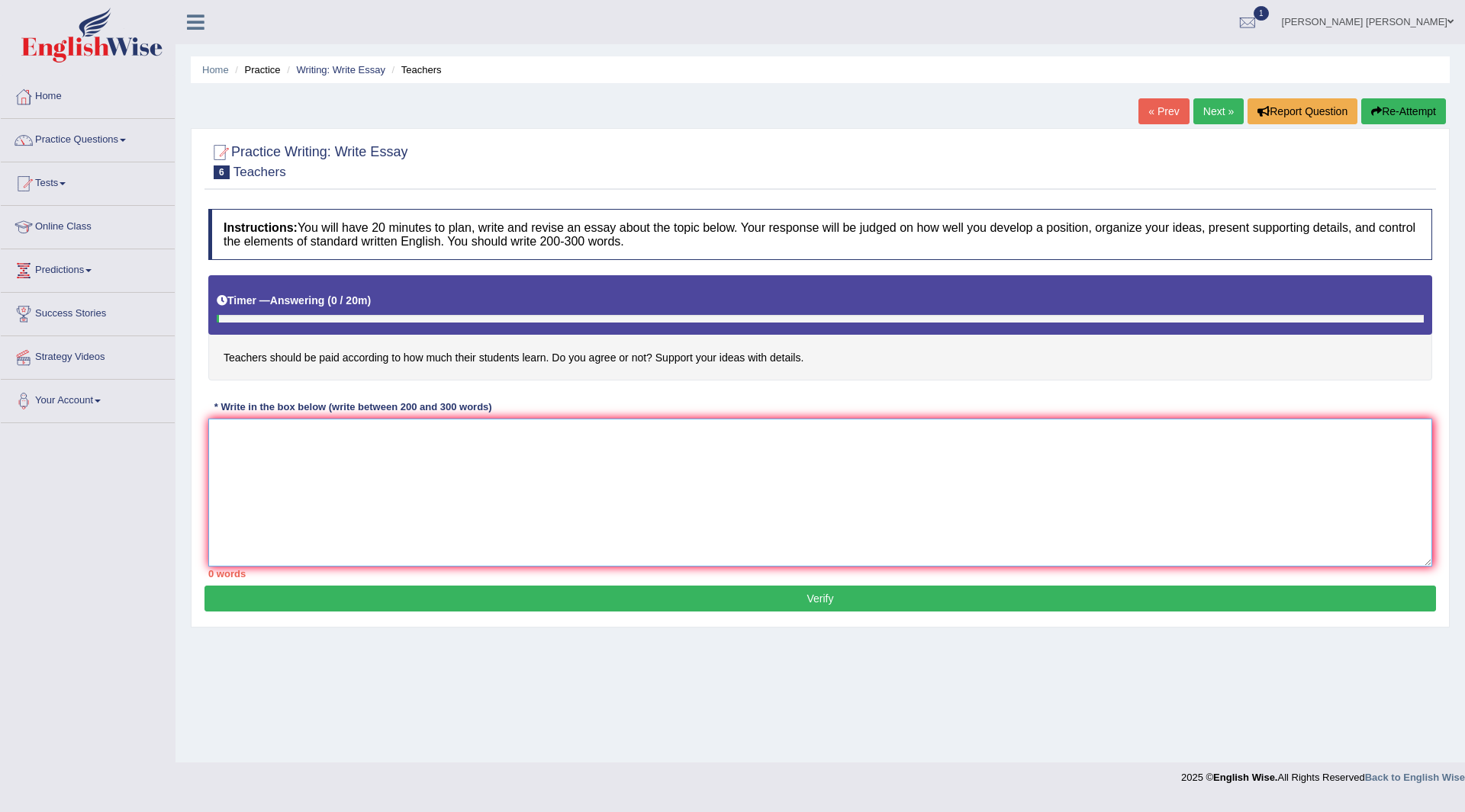
click at [542, 465] on textarea at bounding box center [819, 492] width 1224 height 148
drag, startPoint x: 1464, startPoint y: 527, endPoint x: 1464, endPoint y: 591, distance: 64.0
click at [1464, 591] on div "Home Practice Writing: Write Essay Teachers « Prev Next » Report Question Re-At…" at bounding box center [820, 381] width 1289 height 762
click at [534, 492] on textarea at bounding box center [819, 492] width 1224 height 148
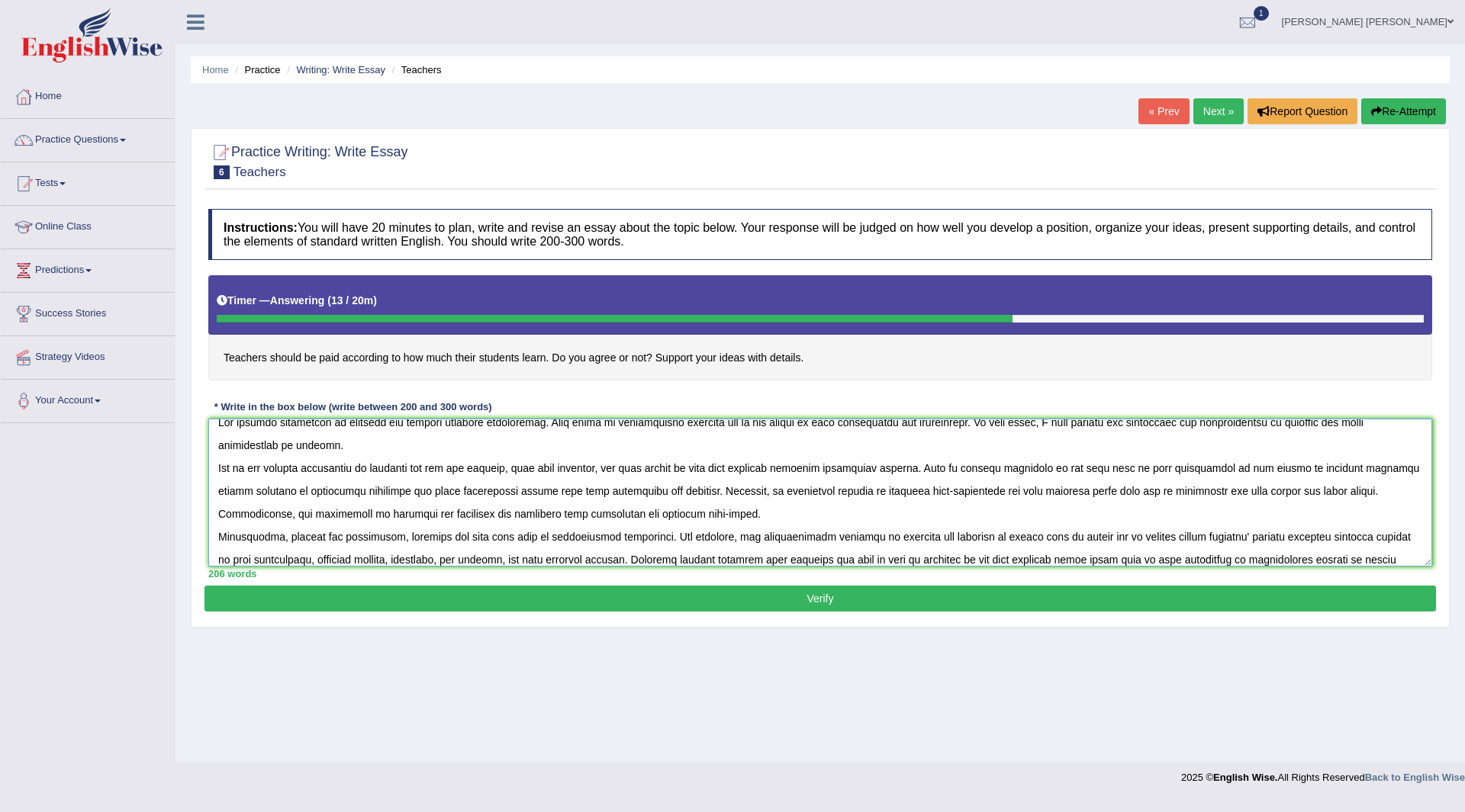
scroll to position [36, 0]
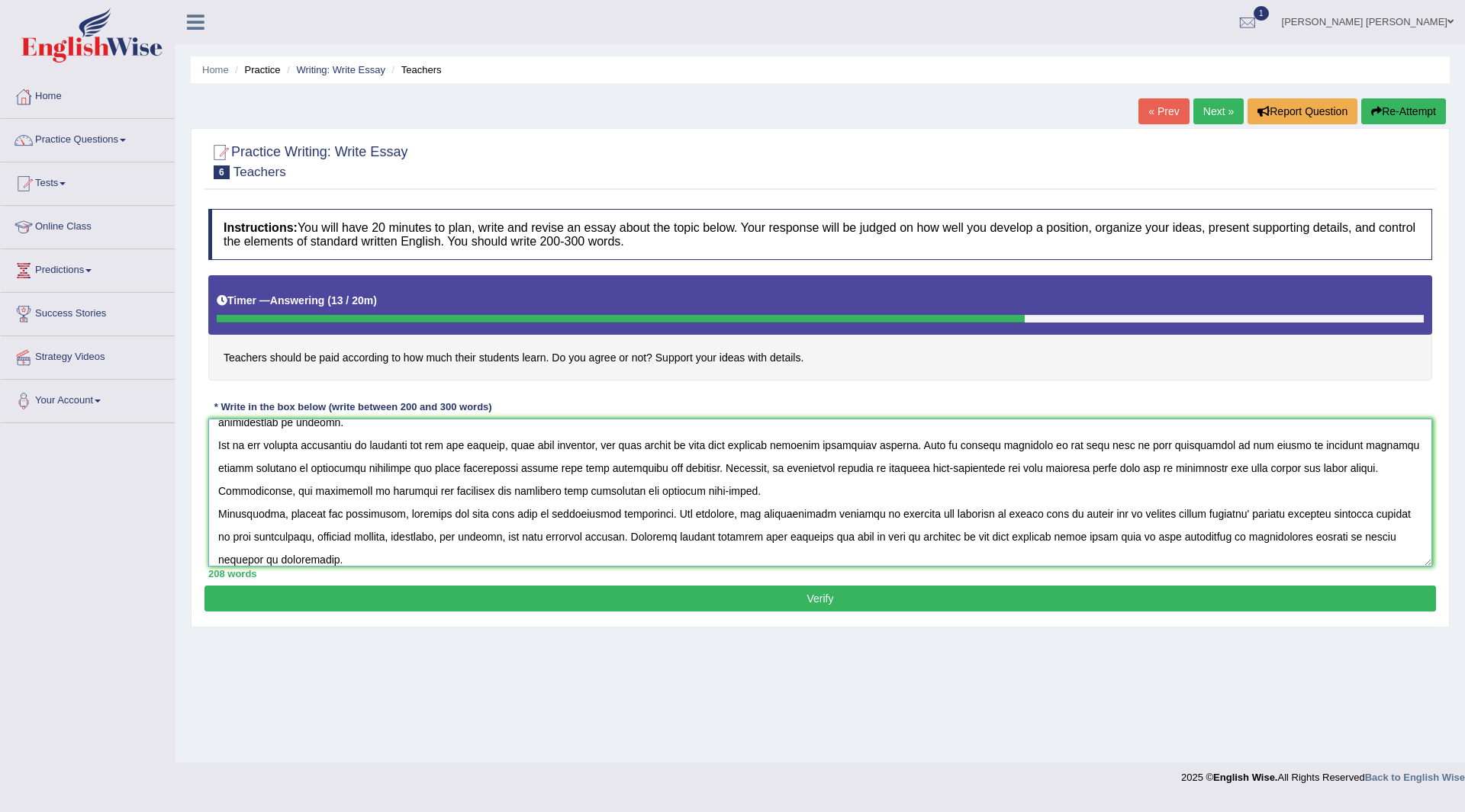
drag, startPoint x: 255, startPoint y: 509, endPoint x: 0, endPoint y: 657, distance: 294.8
click at [294, 557] on textarea at bounding box center [819, 492] width 1224 height 148
click at [295, 557] on textarea at bounding box center [819, 492] width 1224 height 148
click at [301, 560] on textarea at bounding box center [819, 492] width 1224 height 148
click at [445, 554] on textarea at bounding box center [819, 492] width 1224 height 148
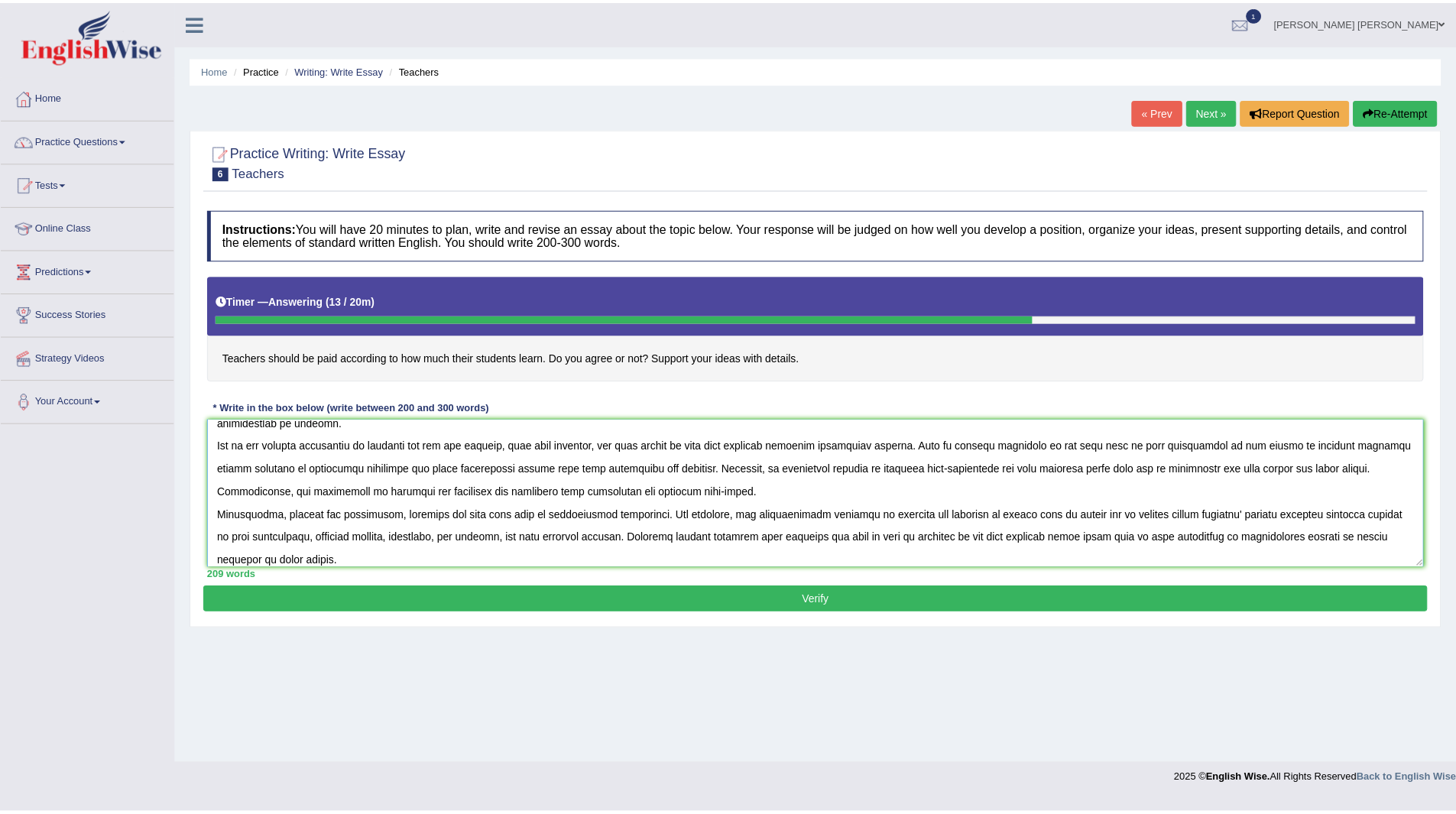
scroll to position [59, 0]
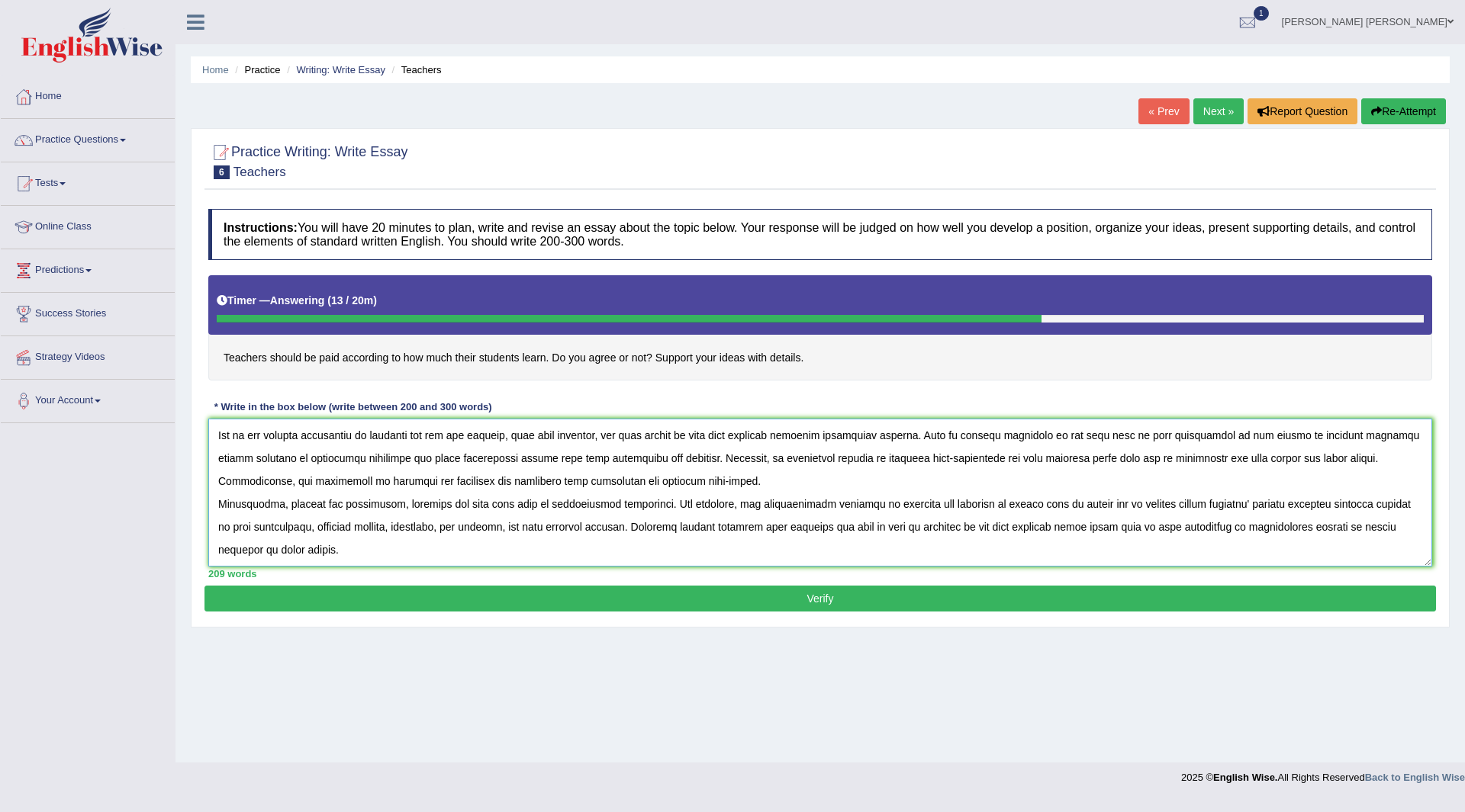
click at [360, 527] on textarea at bounding box center [819, 492] width 1224 height 148
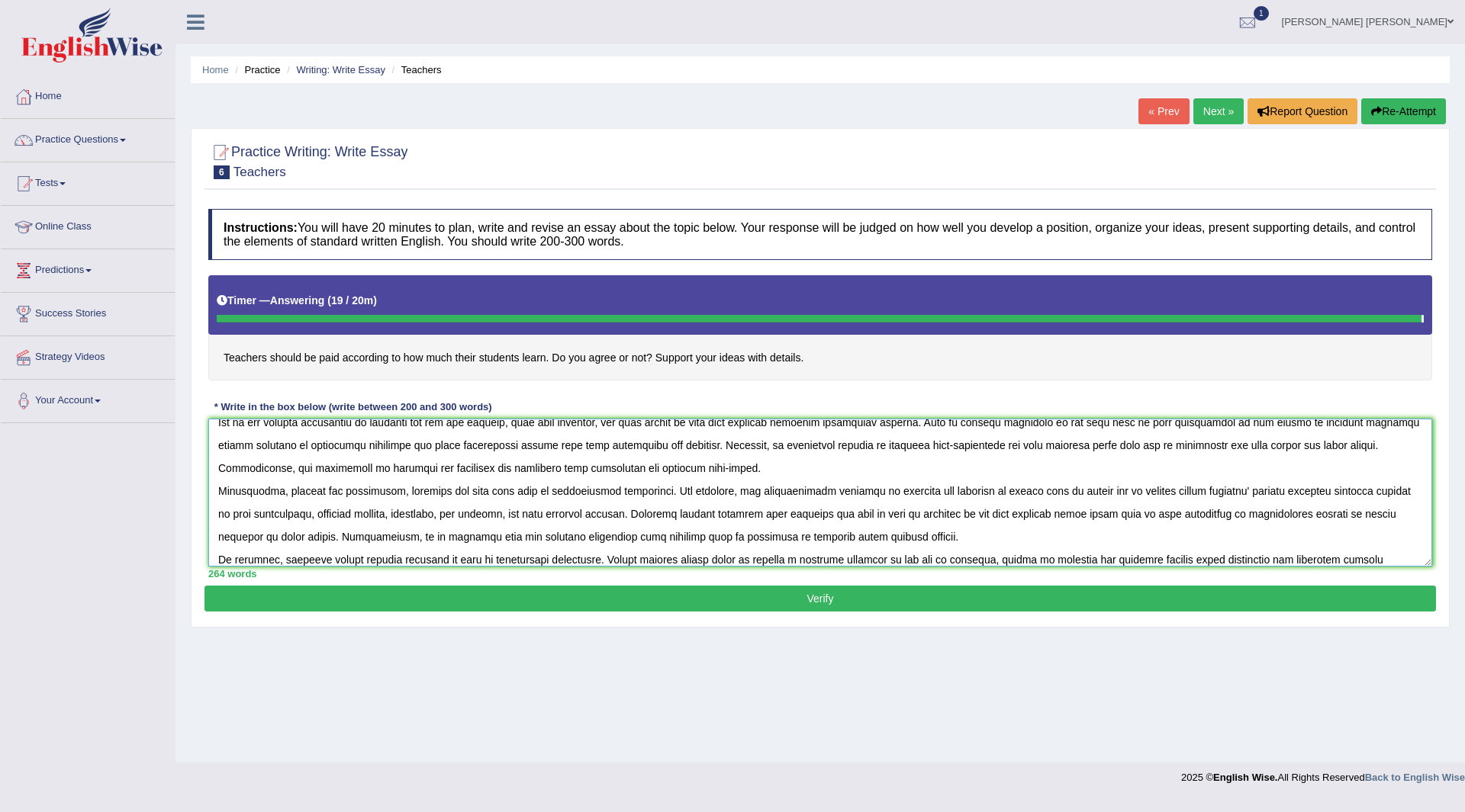
type textarea "The growing importance of teachers has sparked numerous discussions. This issue…"
click at [873, 598] on button "Verify" at bounding box center [820, 599] width 1232 height 26
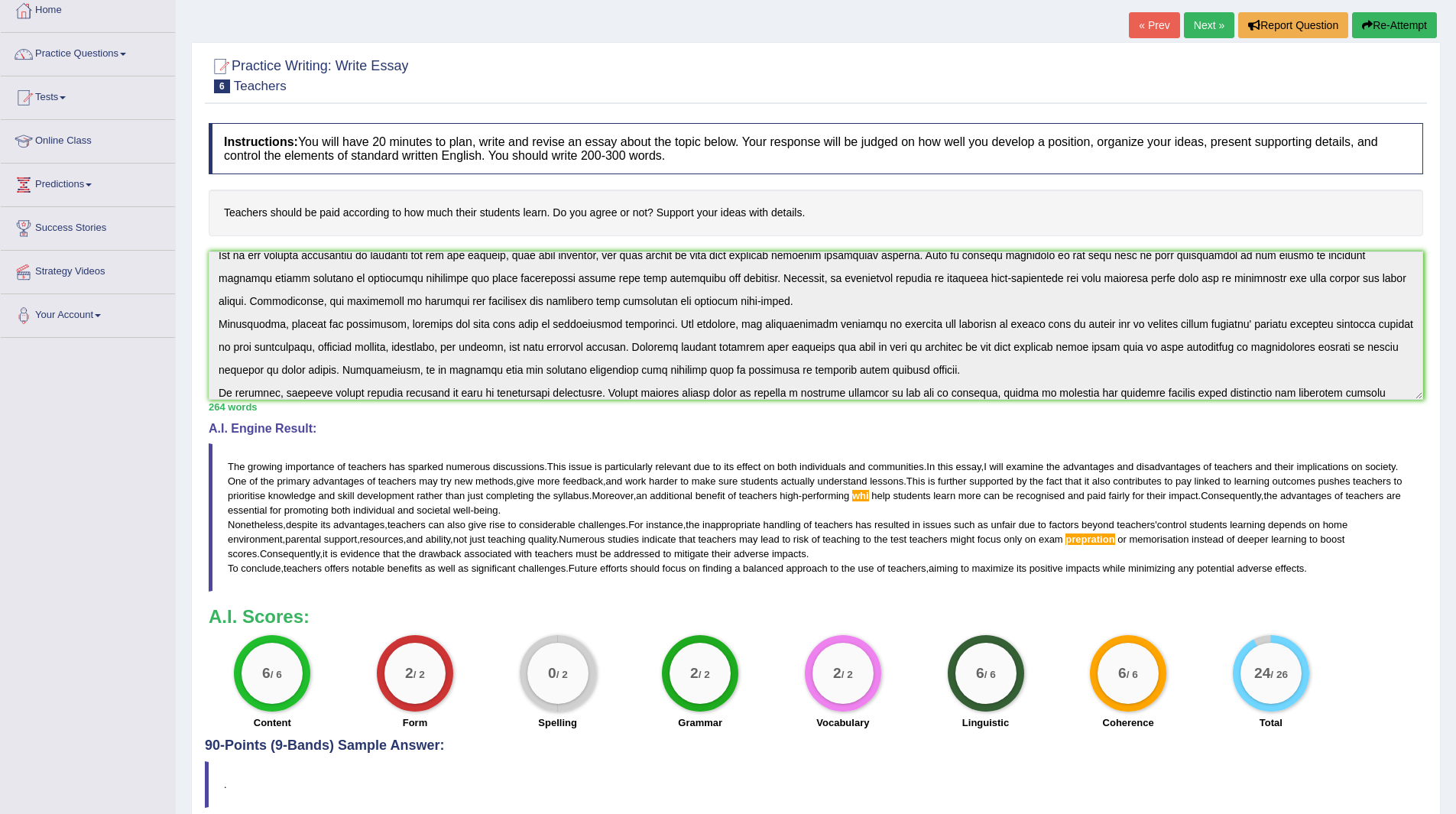
scroll to position [0, 0]
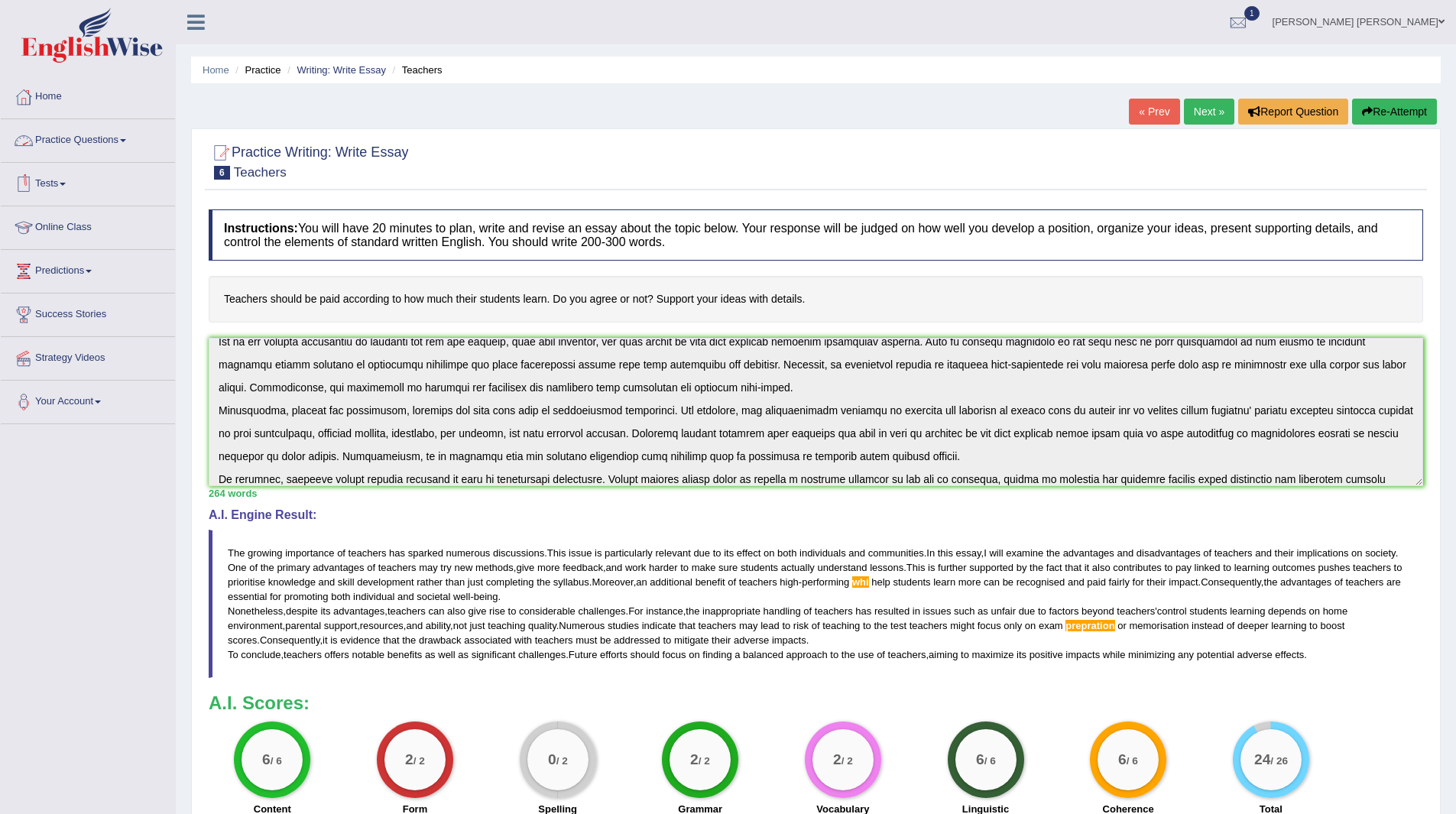
click at [82, 134] on link "Practice Questions" at bounding box center [88, 138] width 174 height 39
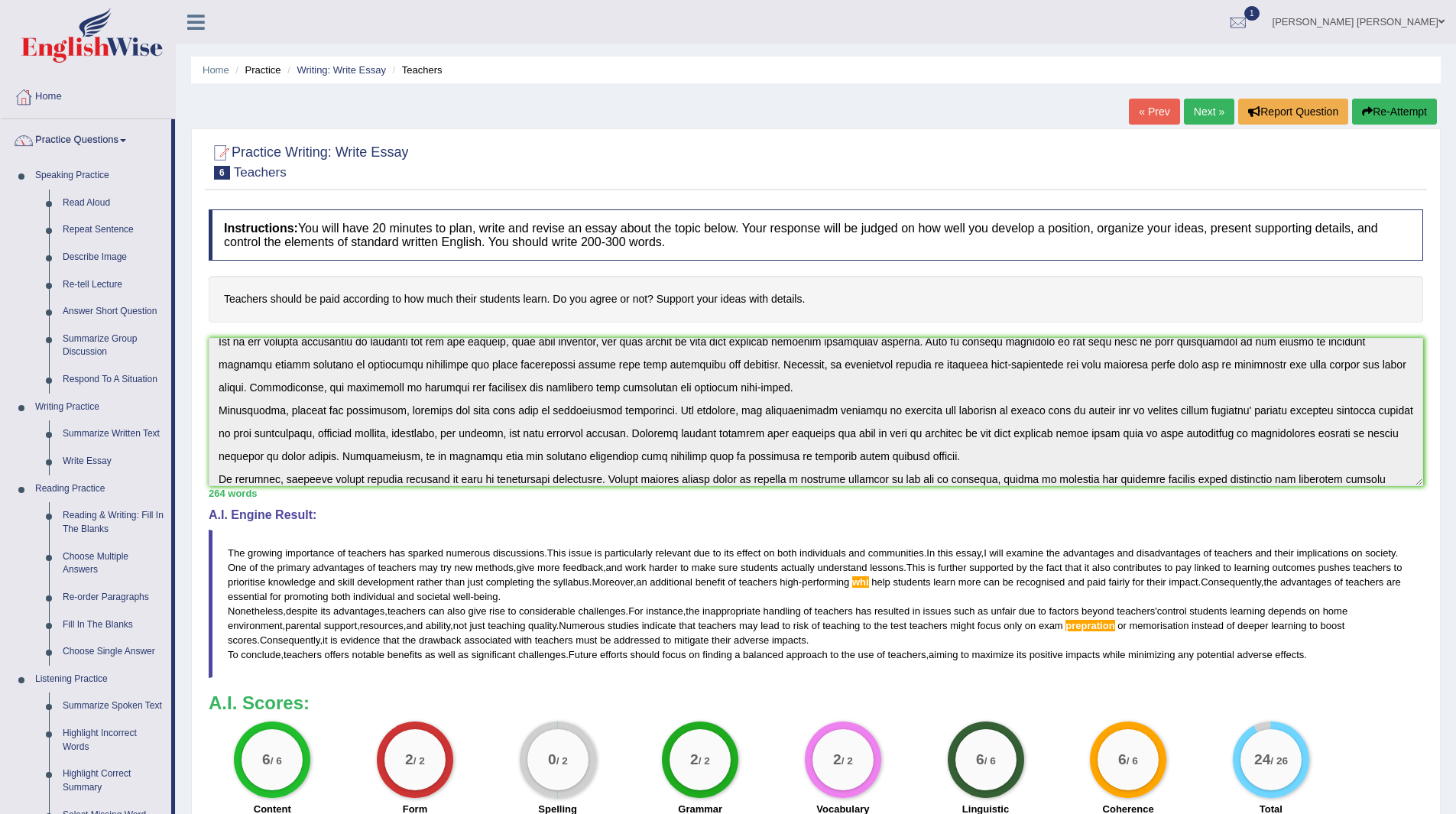
click at [1259, 10] on span "1" at bounding box center [1251, 13] width 15 height 15
click at [1175, 113] on strong "See All Alerts" at bounding box center [1142, 109] width 68 height 12
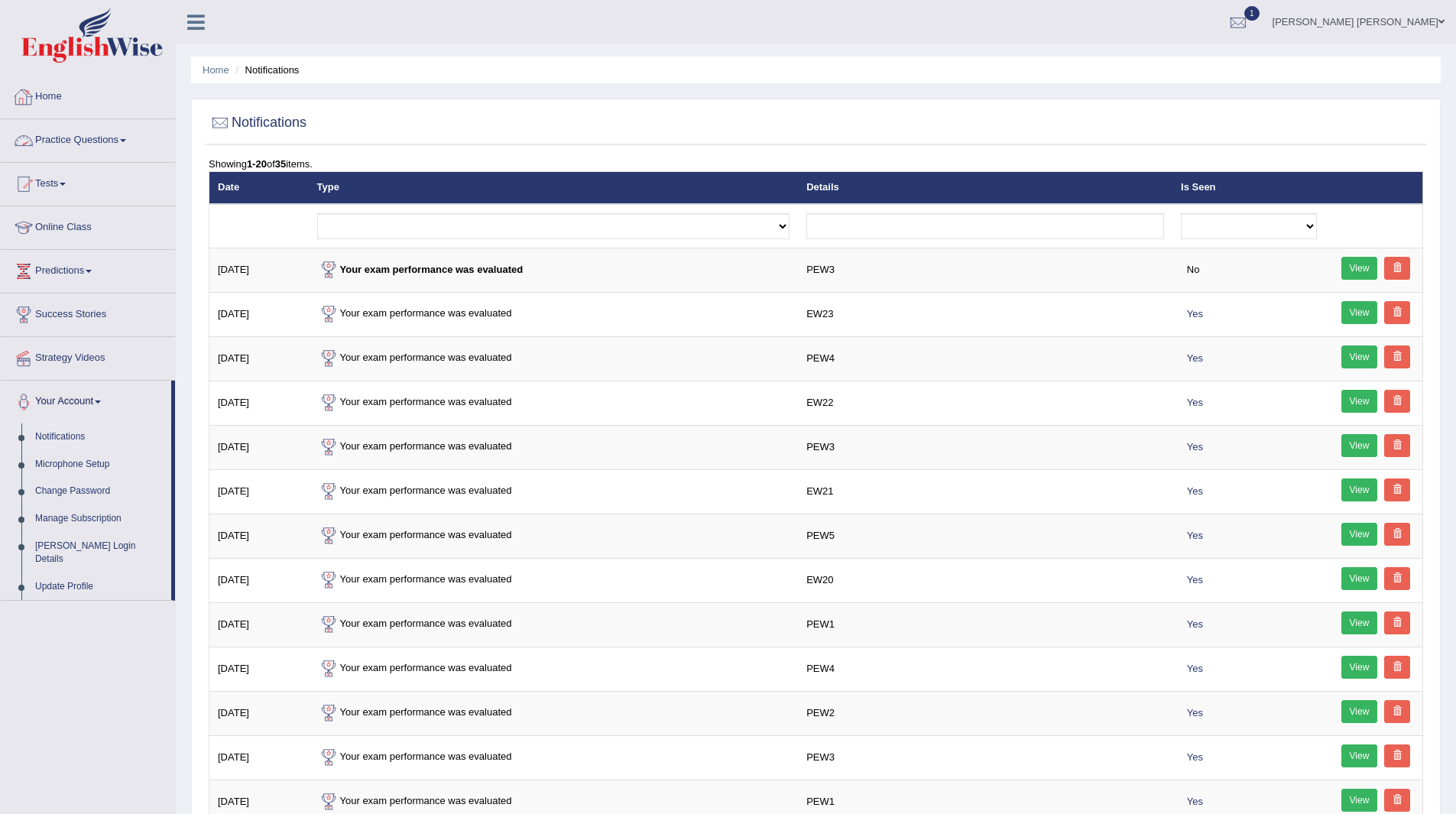
click at [46, 90] on link "Home" at bounding box center [88, 95] width 174 height 39
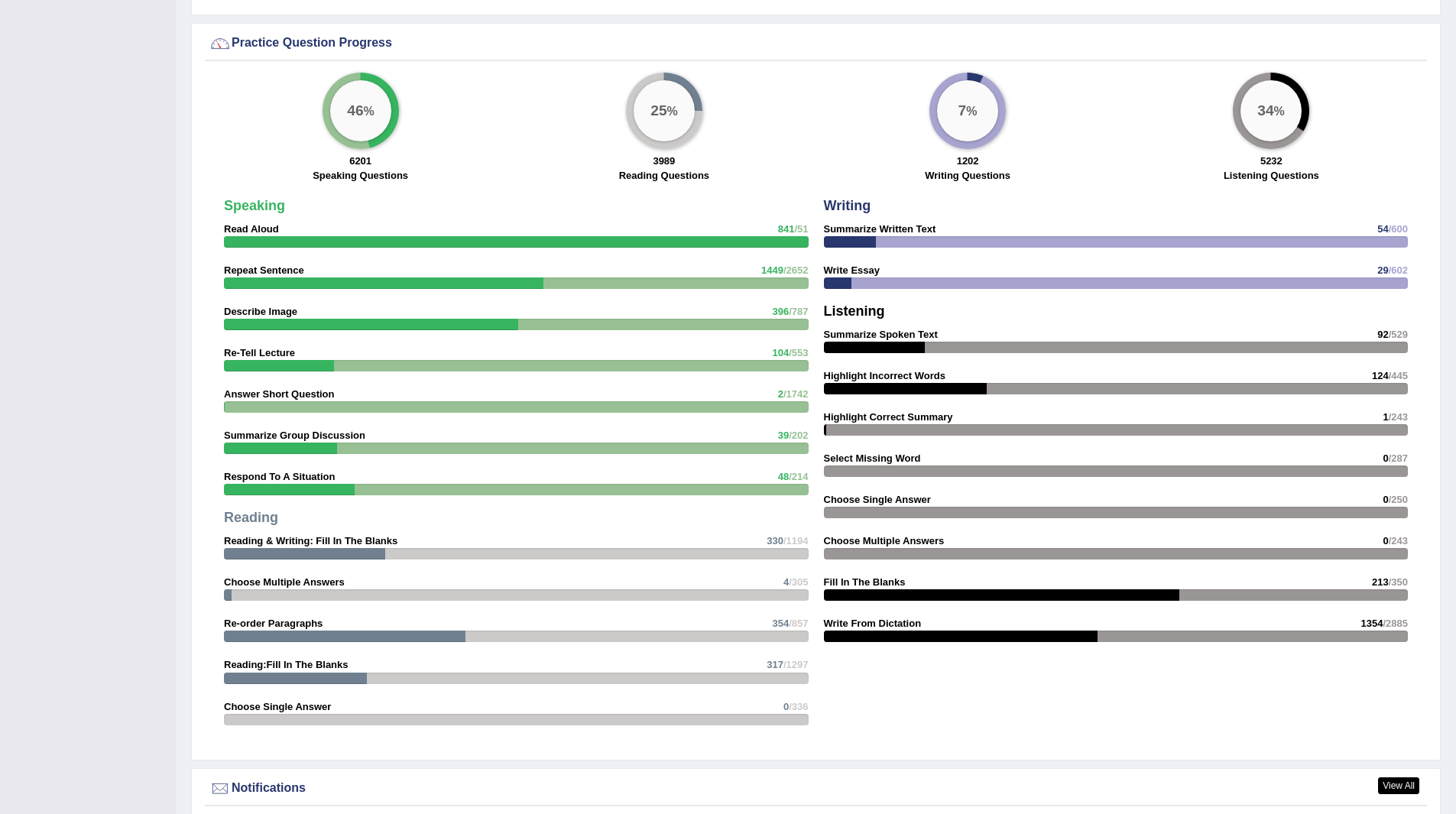
scroll to position [1376, 0]
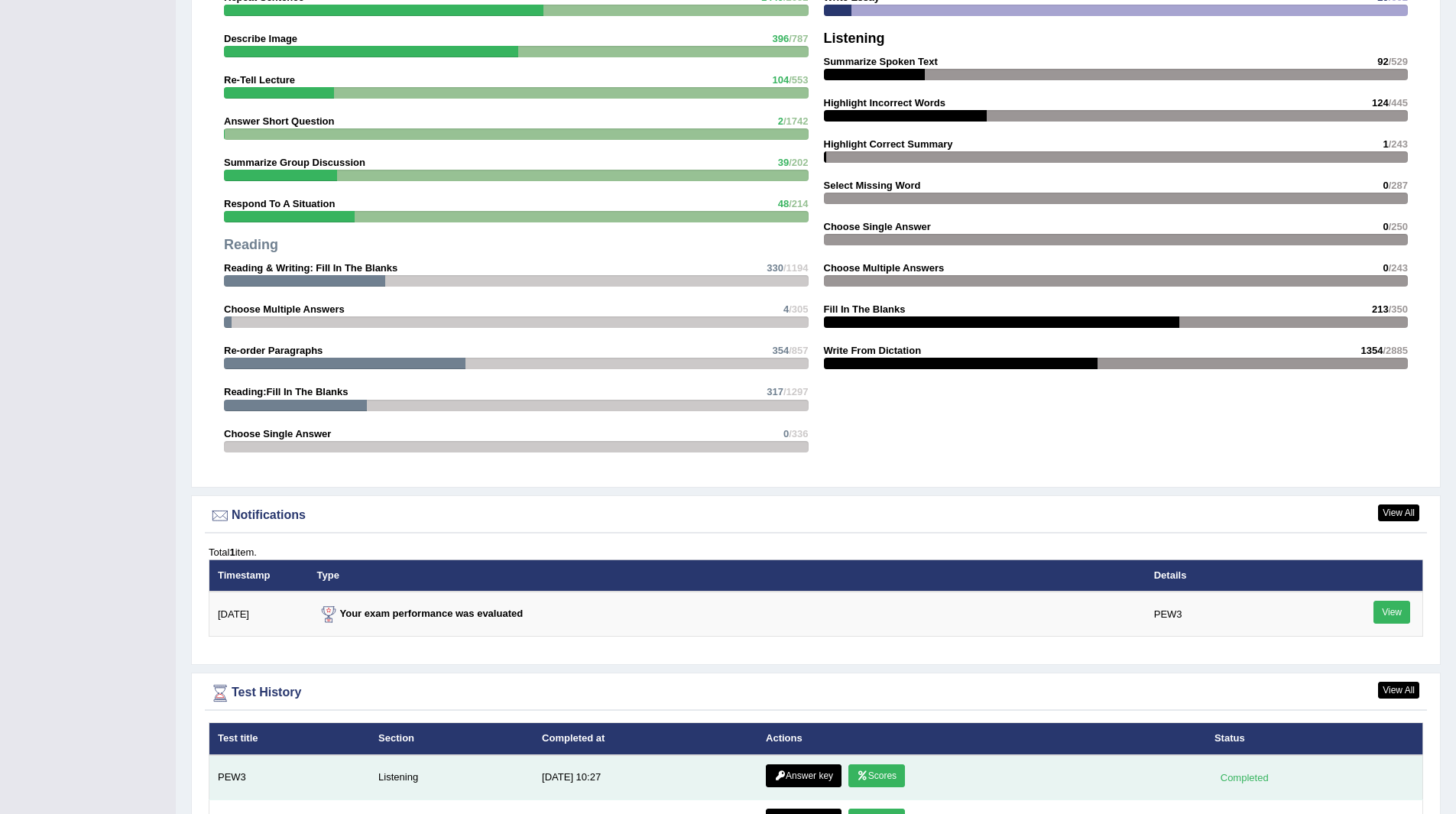
click at [876, 772] on link "Scores" at bounding box center [876, 775] width 57 height 23
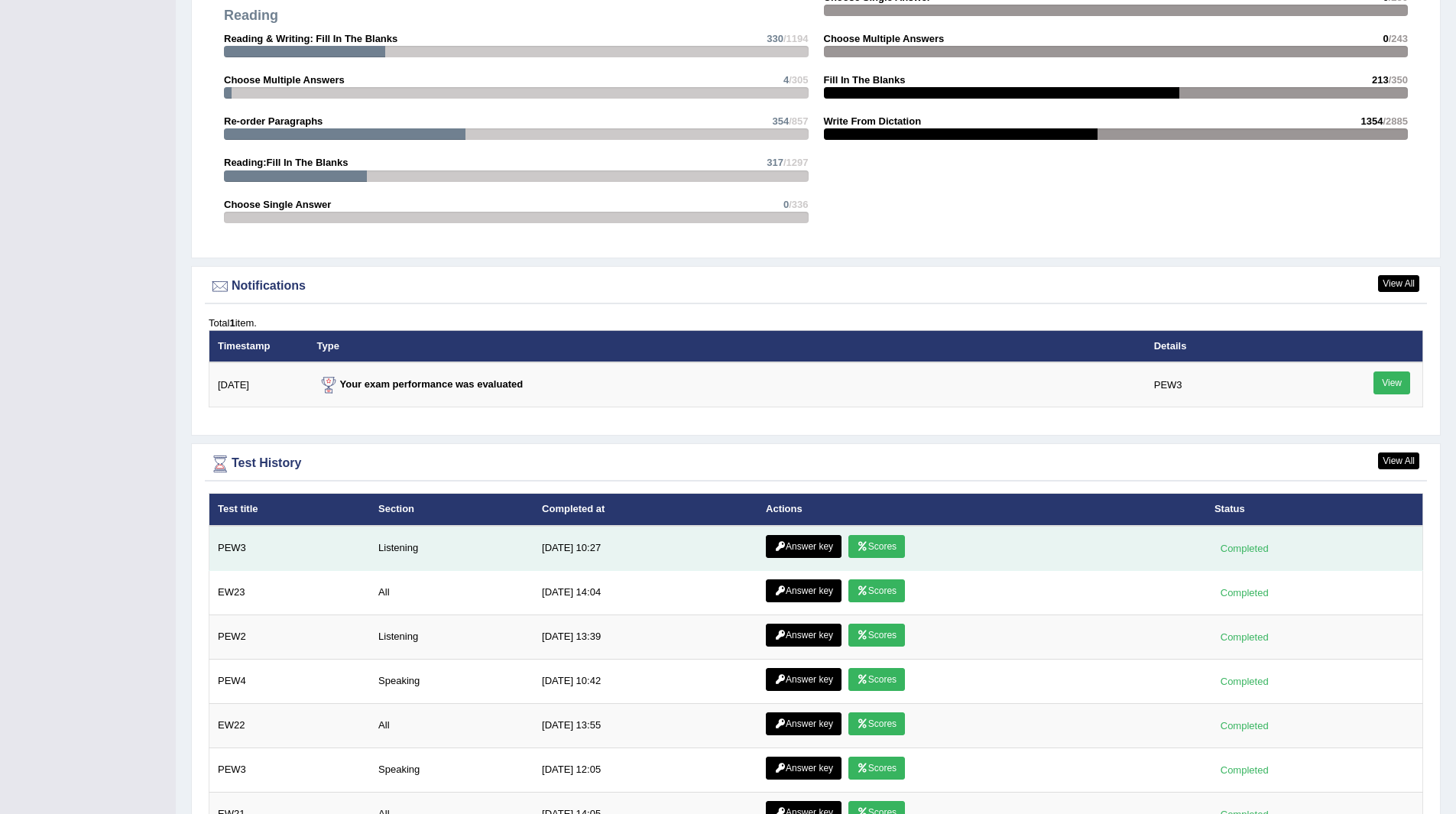
click at [788, 546] on link "Answer key" at bounding box center [803, 546] width 75 height 23
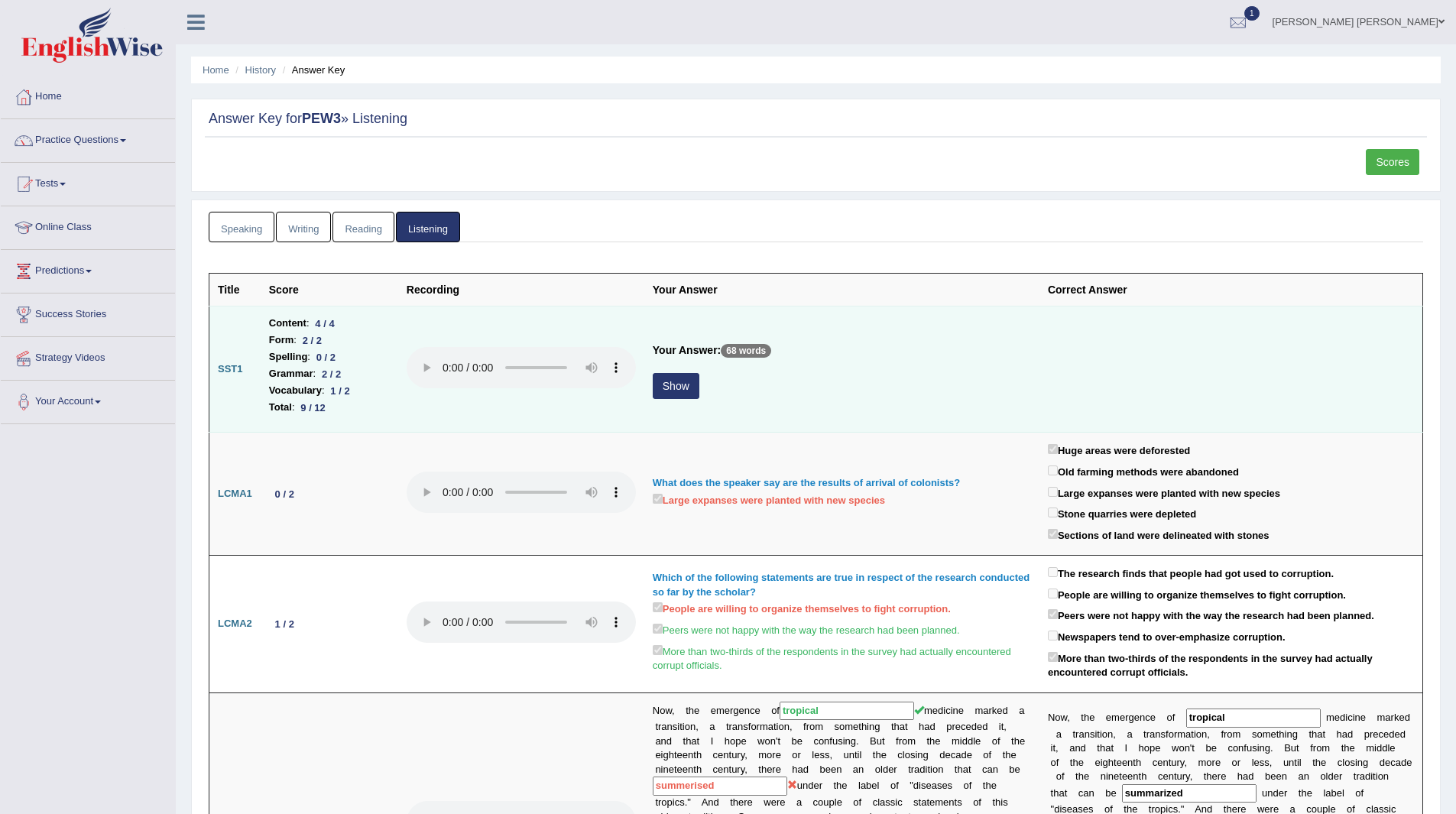
click at [682, 373] on button "Show" at bounding box center [676, 386] width 46 height 26
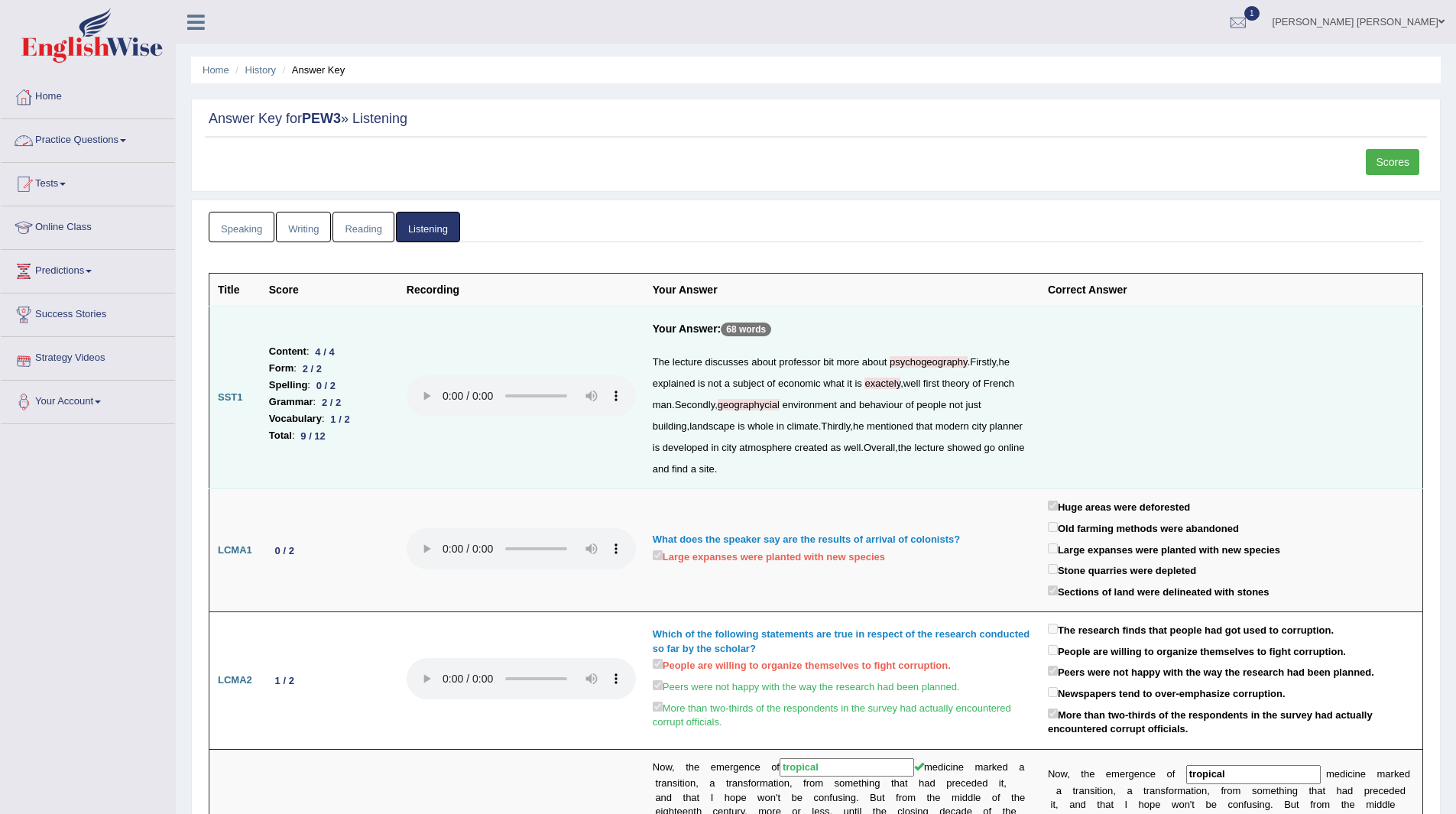
click at [94, 135] on link "Practice Questions" at bounding box center [88, 138] width 174 height 39
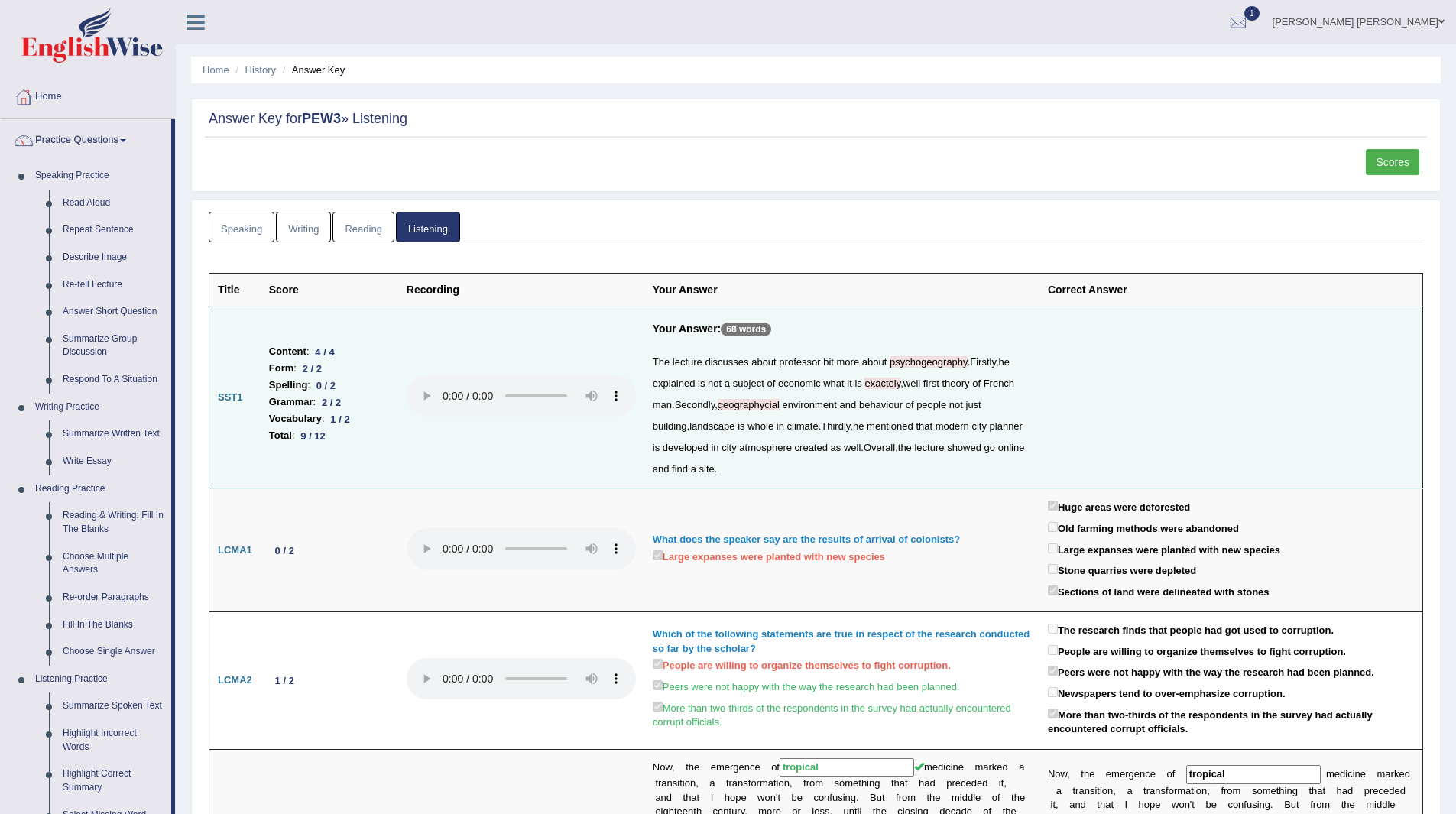
click at [52, 98] on link "Home" at bounding box center [88, 95] width 174 height 39
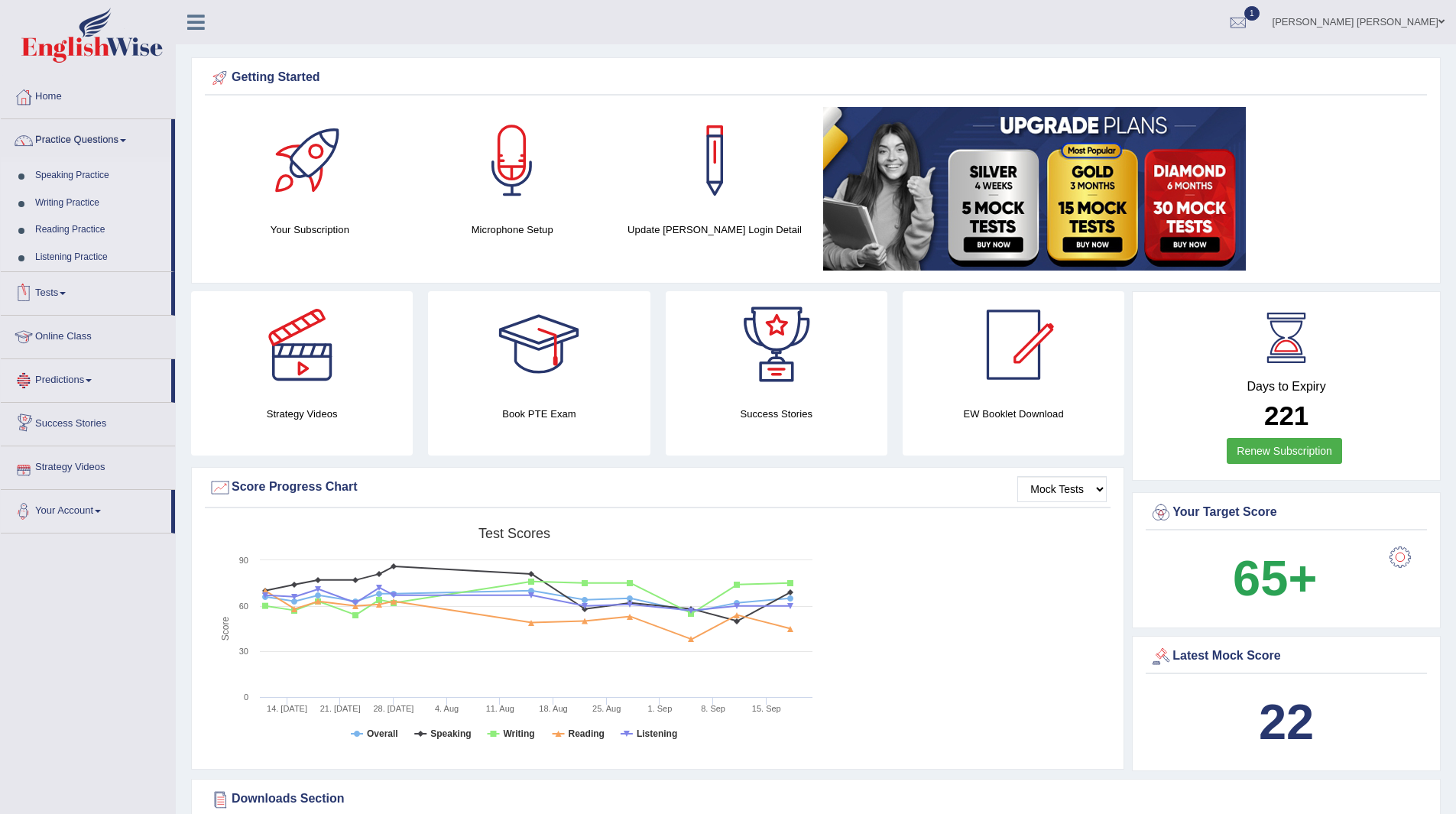
click at [57, 288] on link "Tests" at bounding box center [86, 291] width 171 height 39
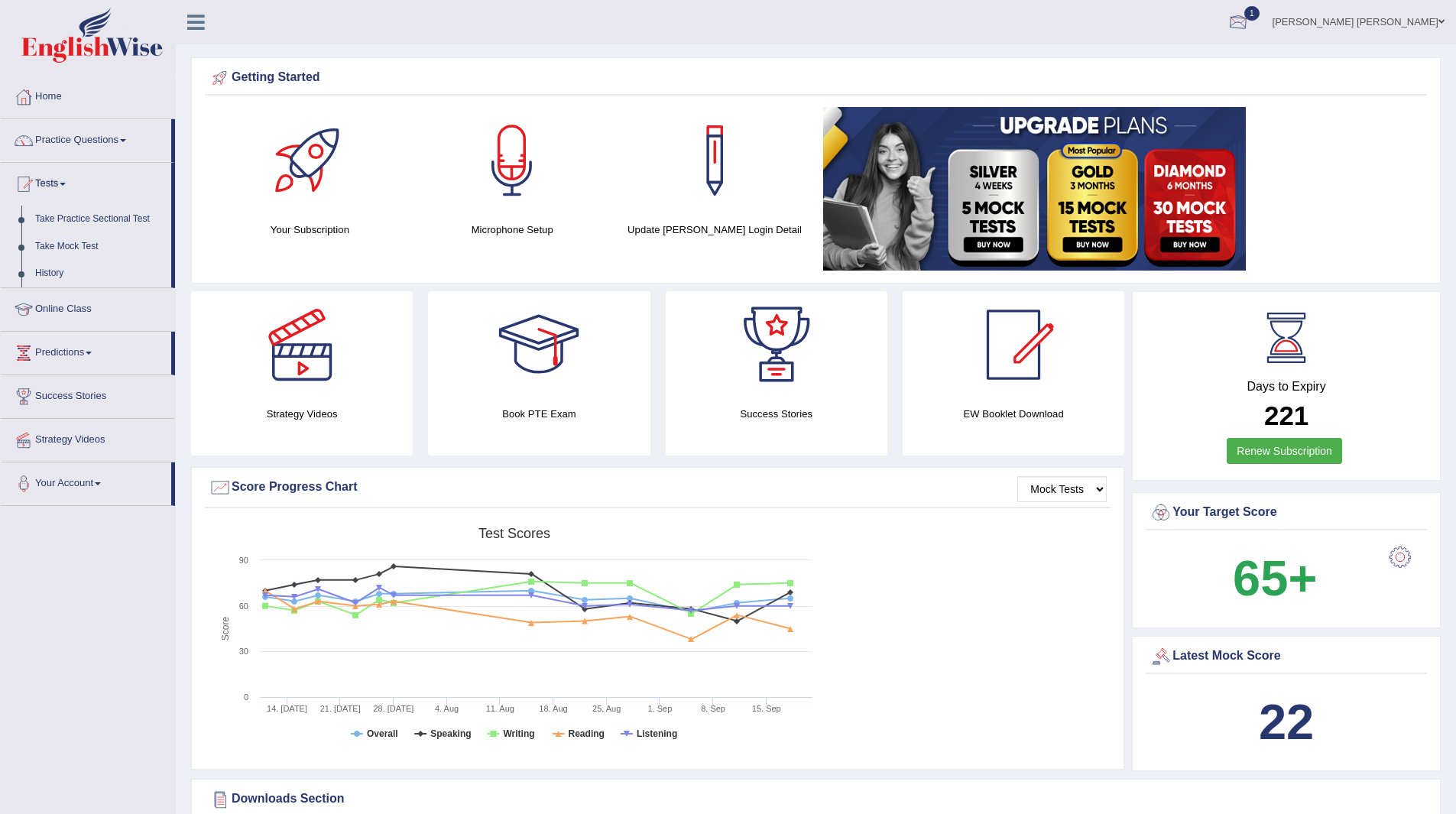
click at [1250, 17] on div at bounding box center [1238, 23] width 23 height 23
click at [1131, 69] on link "PEW3 Sep 21, 2025 Exam evaluated" at bounding box center [1145, 68] width 211 height 32
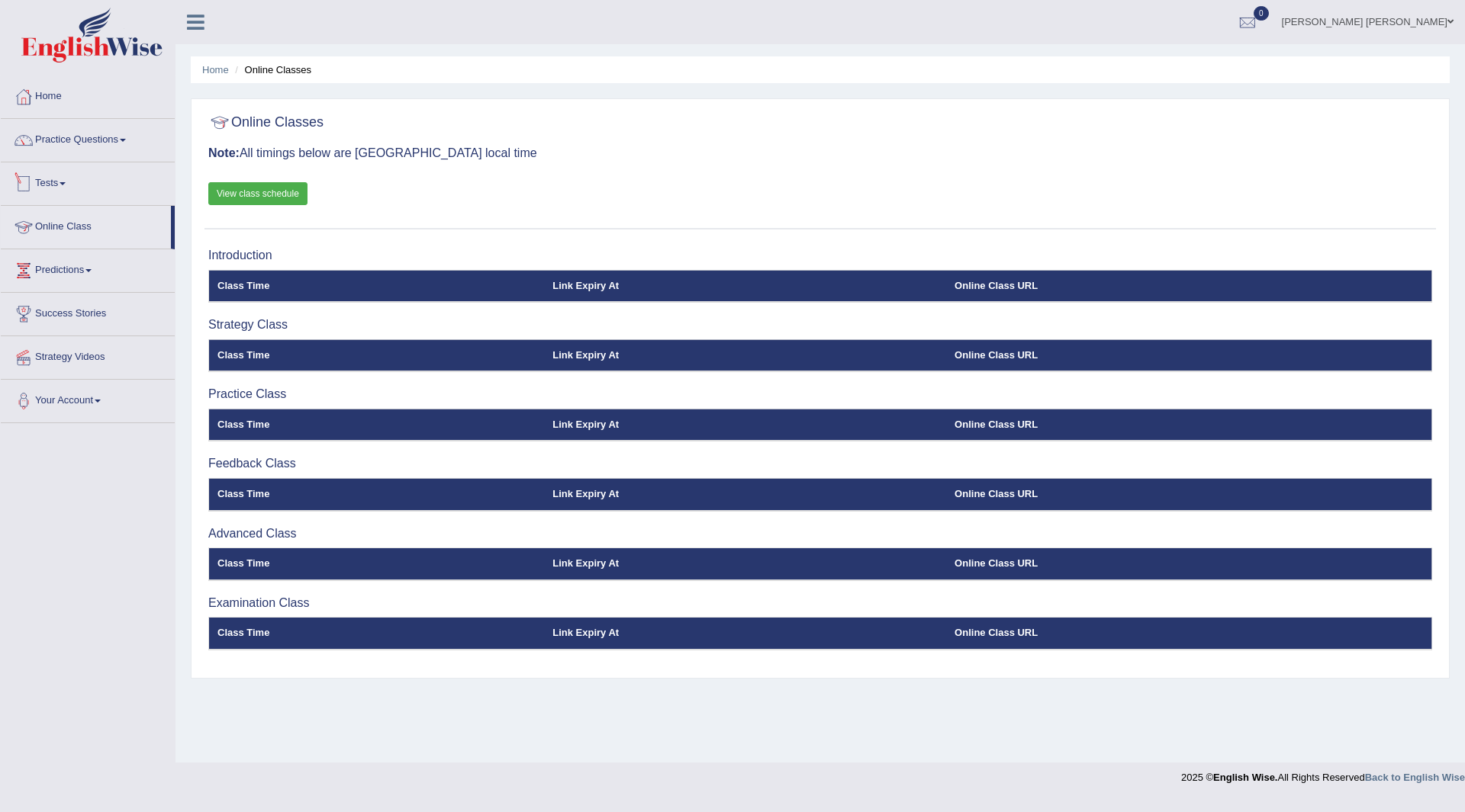
click at [23, 182] on div at bounding box center [24, 183] width 23 height 23
click at [39, 180] on link "Tests" at bounding box center [86, 182] width 170 height 38
click at [59, 183] on link "Tests" at bounding box center [87, 182] width 174 height 38
click at [103, 216] on link "Take Practice Sectional Test" at bounding box center [99, 218] width 142 height 27
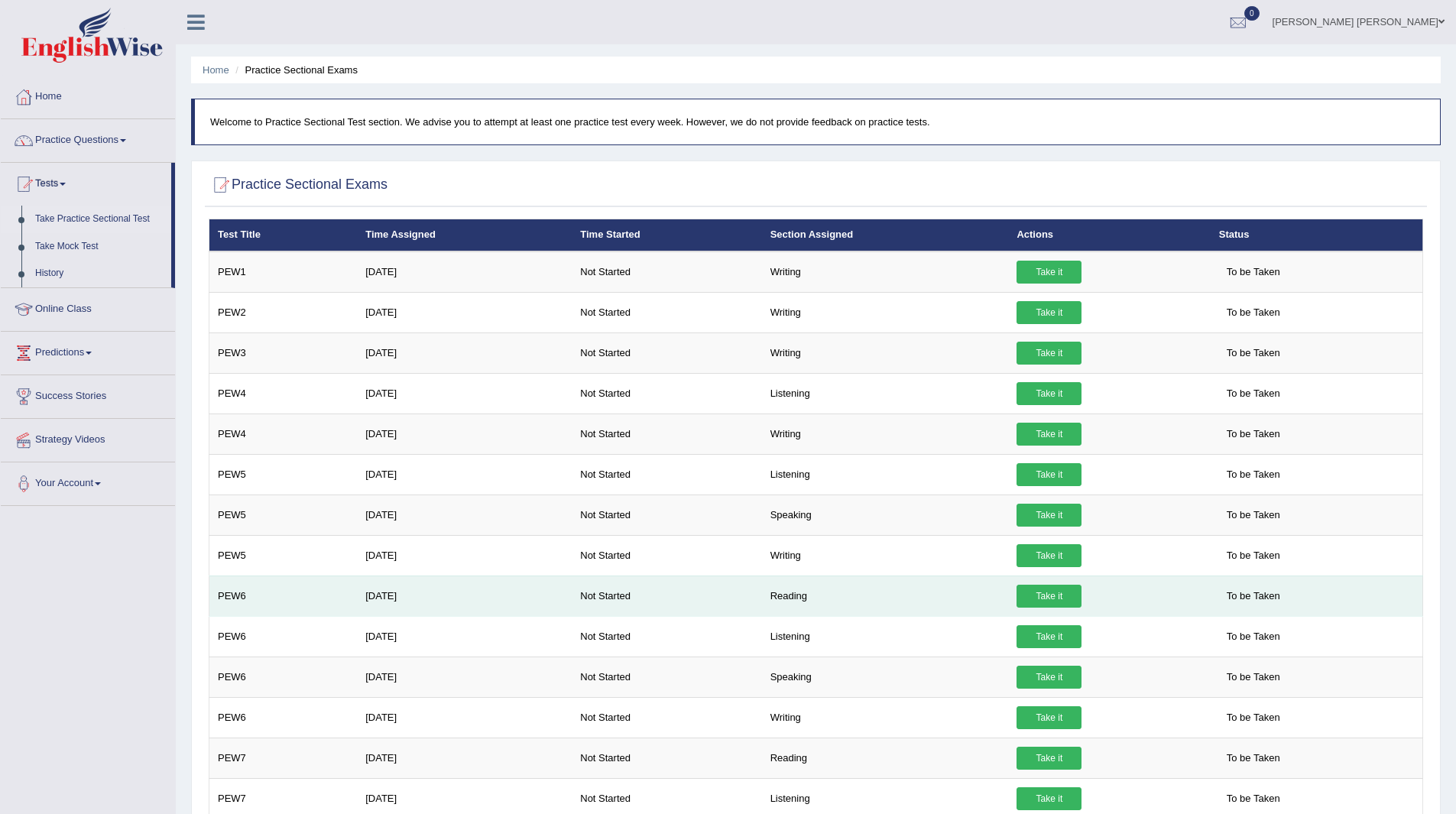
click at [1036, 594] on link "Take it" at bounding box center [1049, 596] width 65 height 23
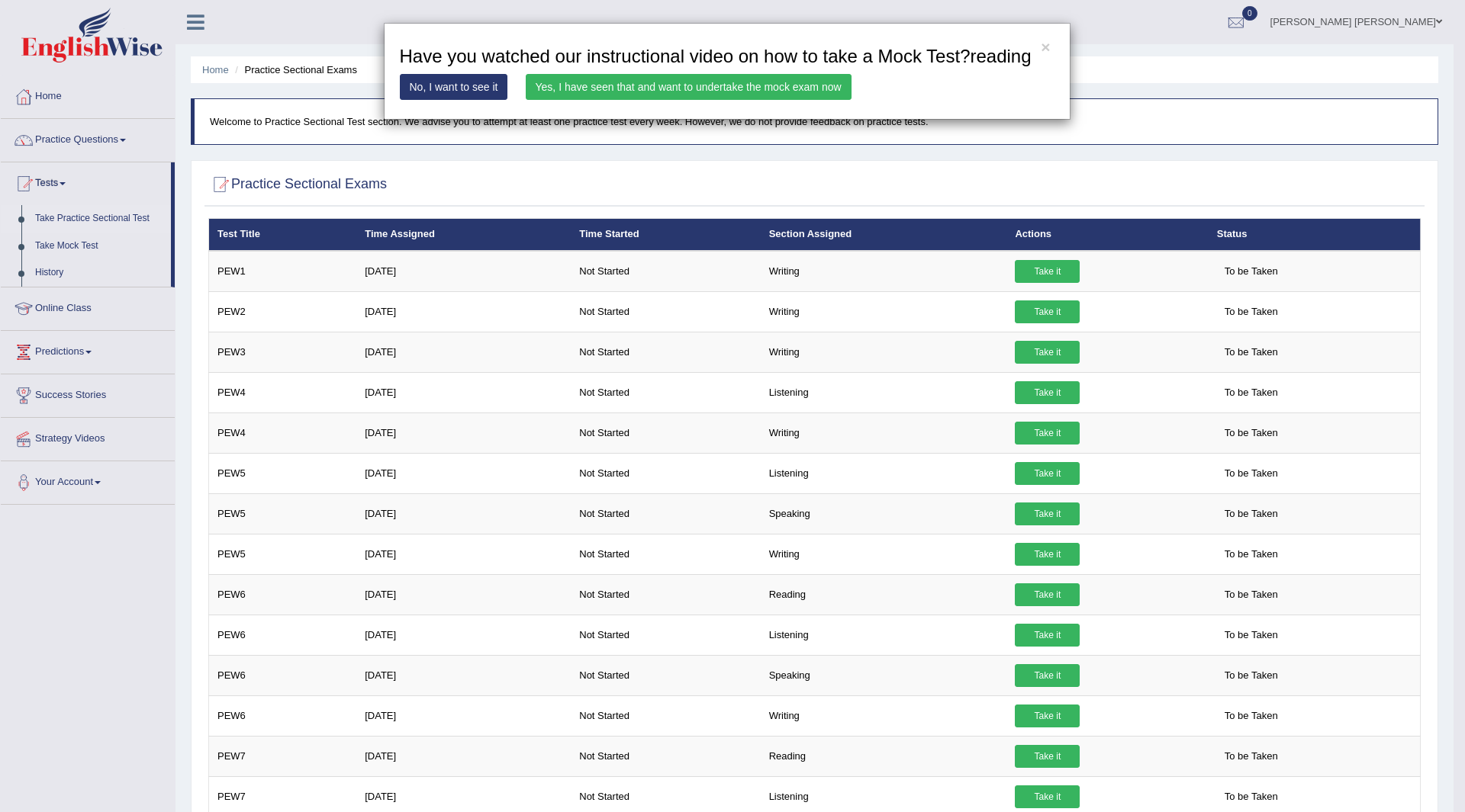
click at [1040, 43] on div "× Have you watched our instructional video on how to take a Mock Test?reading N…" at bounding box center [727, 71] width 687 height 97
click at [1045, 45] on button "×" at bounding box center [1045, 47] width 9 height 16
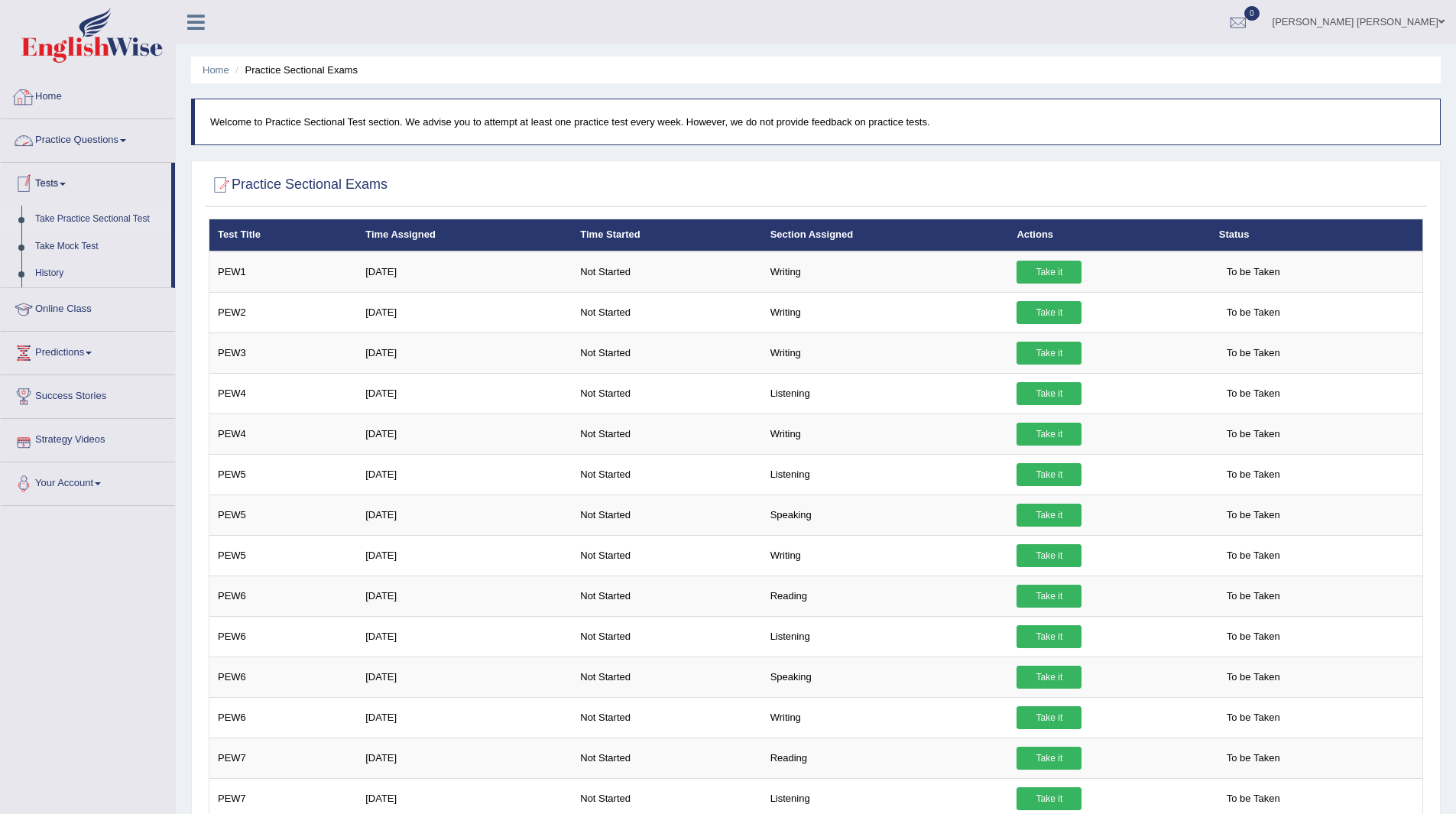
click at [63, 135] on link "Practice Questions" at bounding box center [88, 138] width 174 height 39
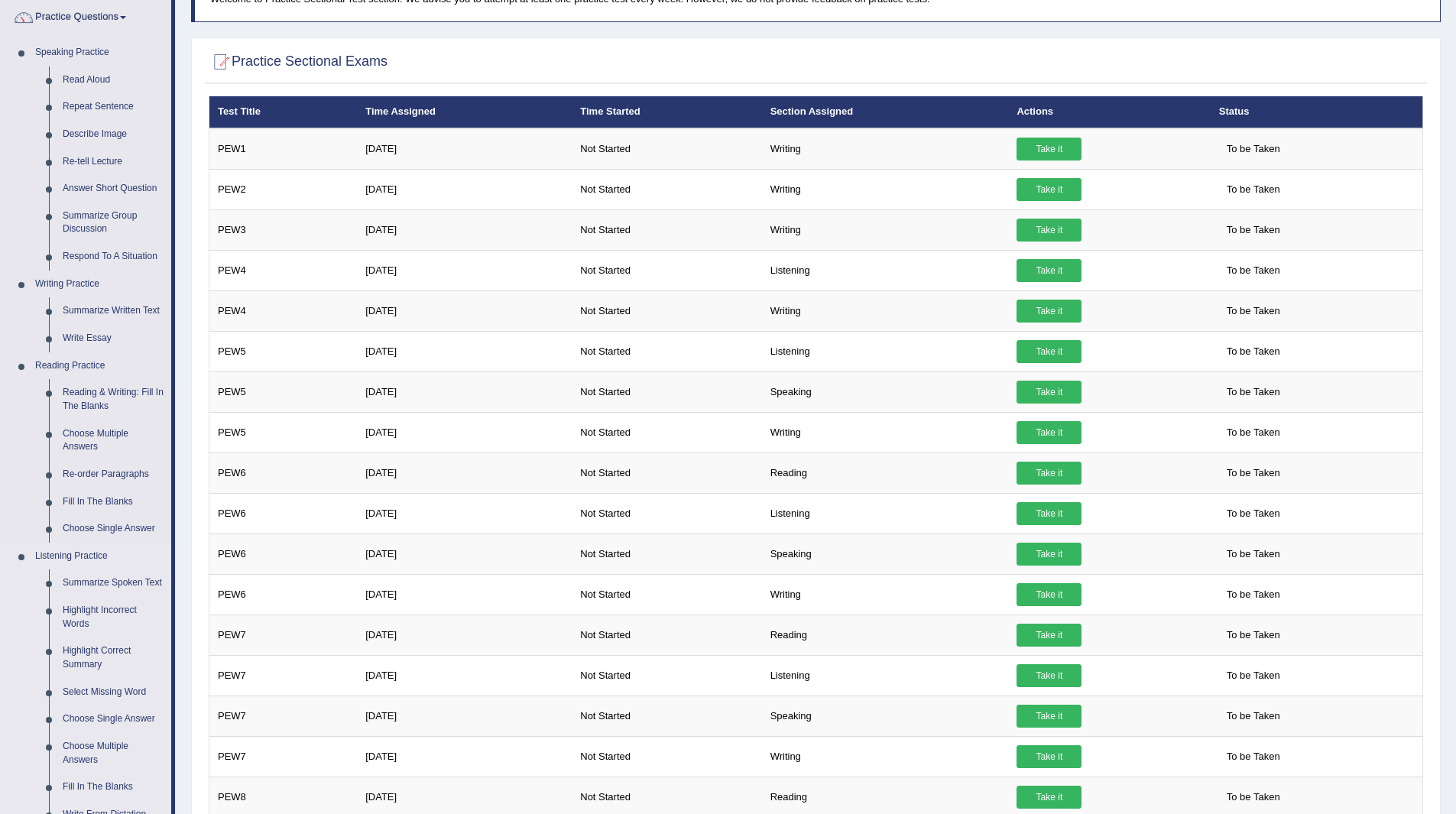
scroll to position [305, 0]
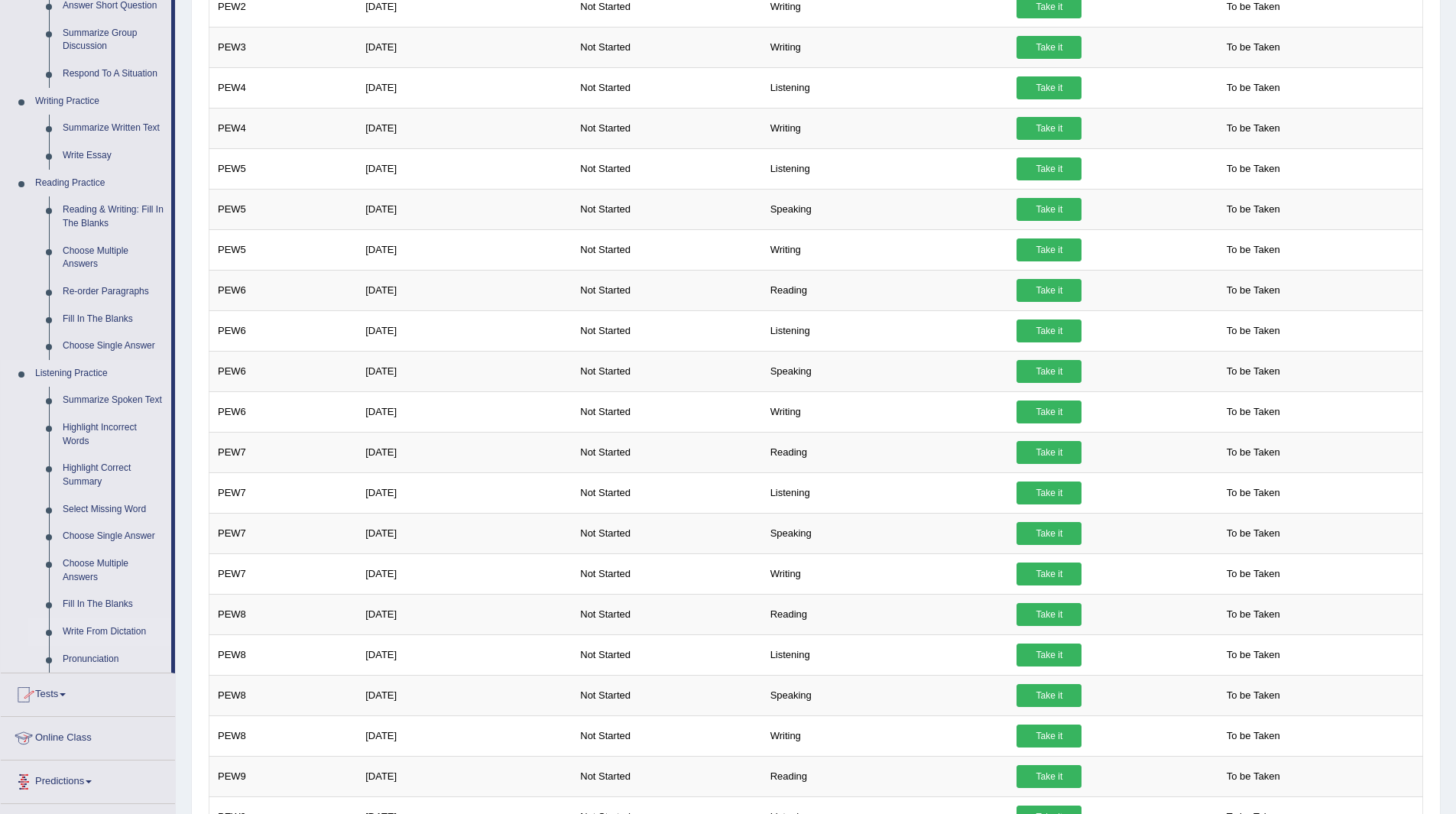
click at [91, 627] on link "Write From Dictation" at bounding box center [114, 632] width 116 height 27
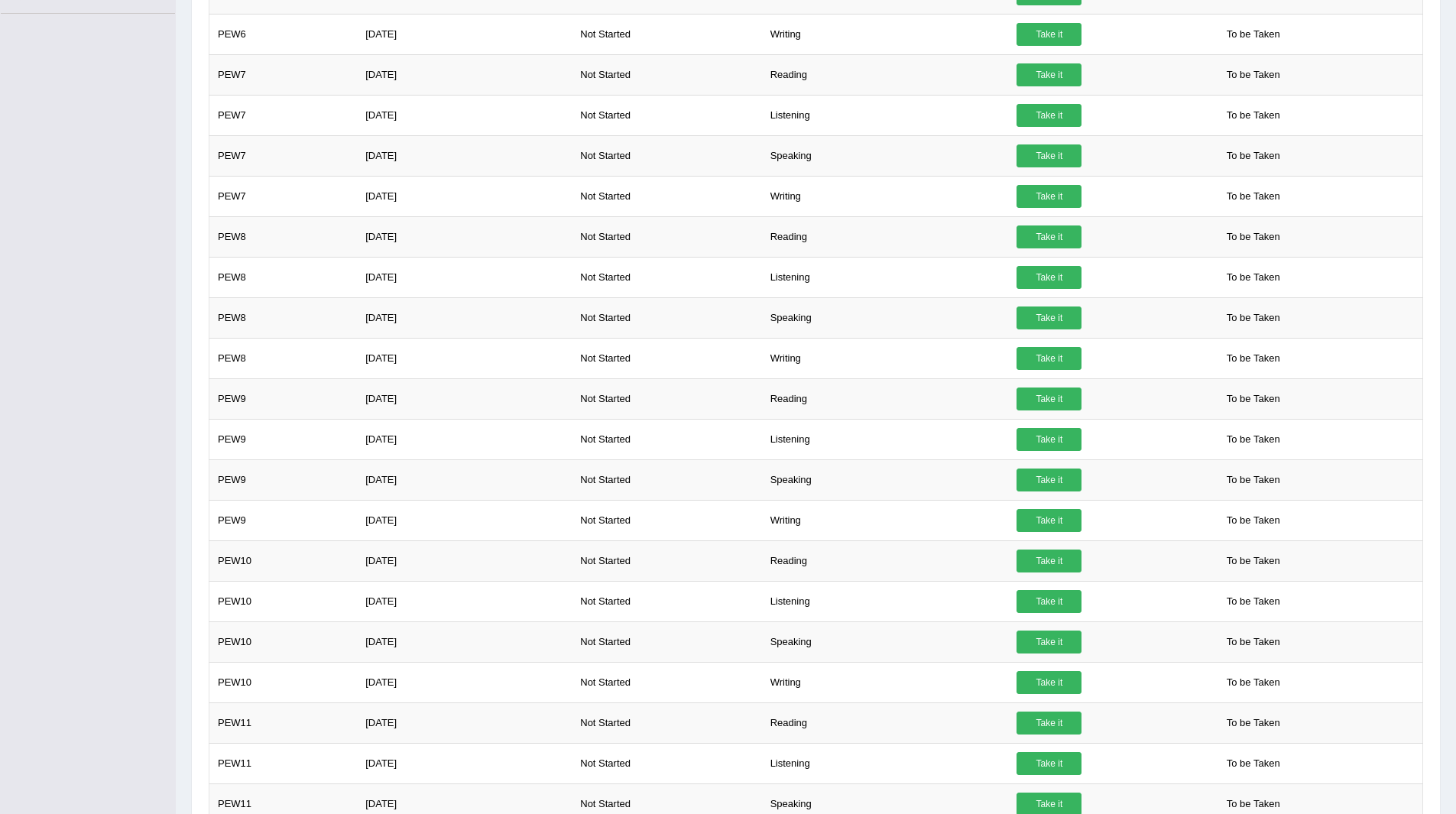
scroll to position [812, 0]
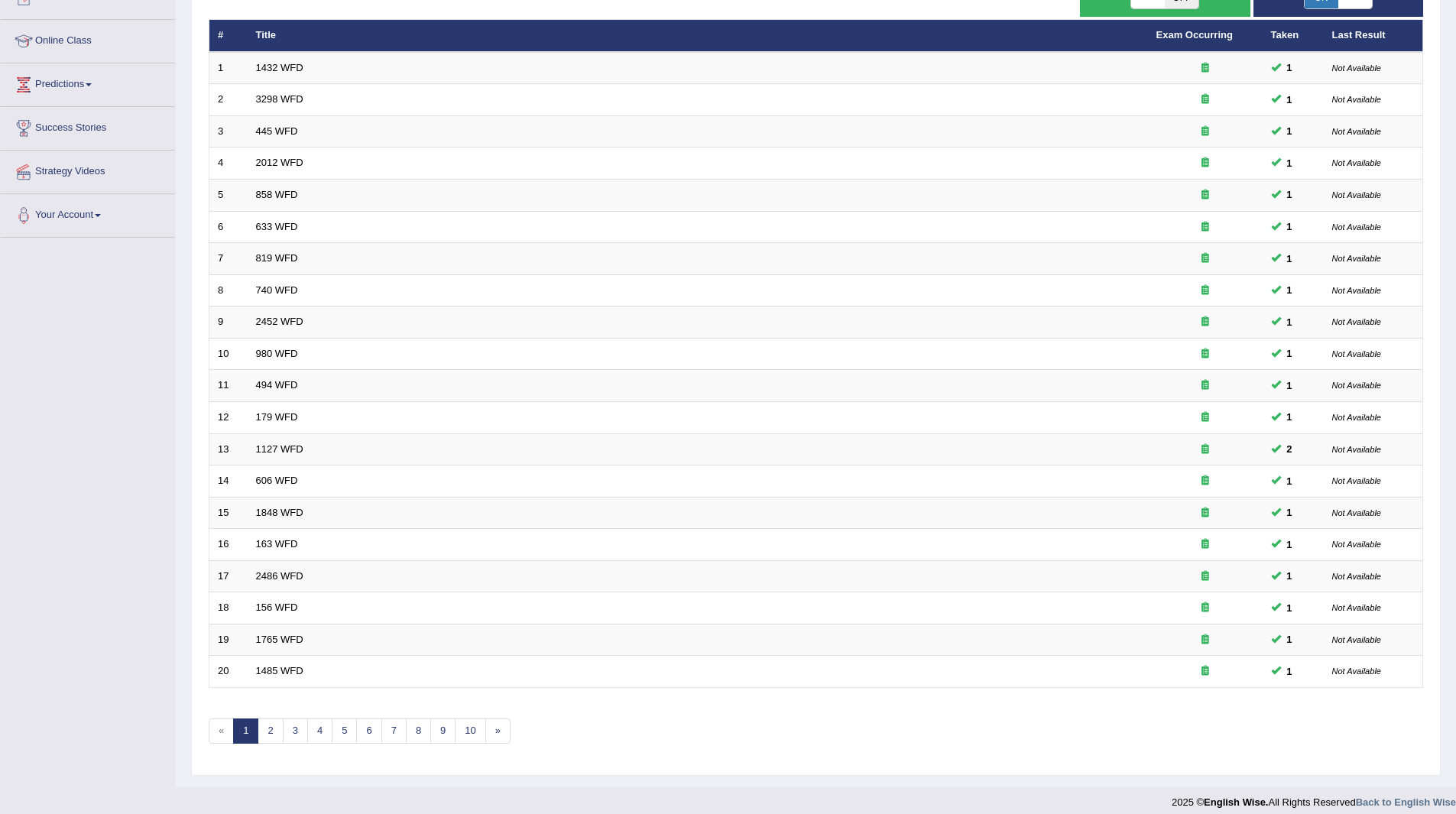
scroll to position [198, 0]
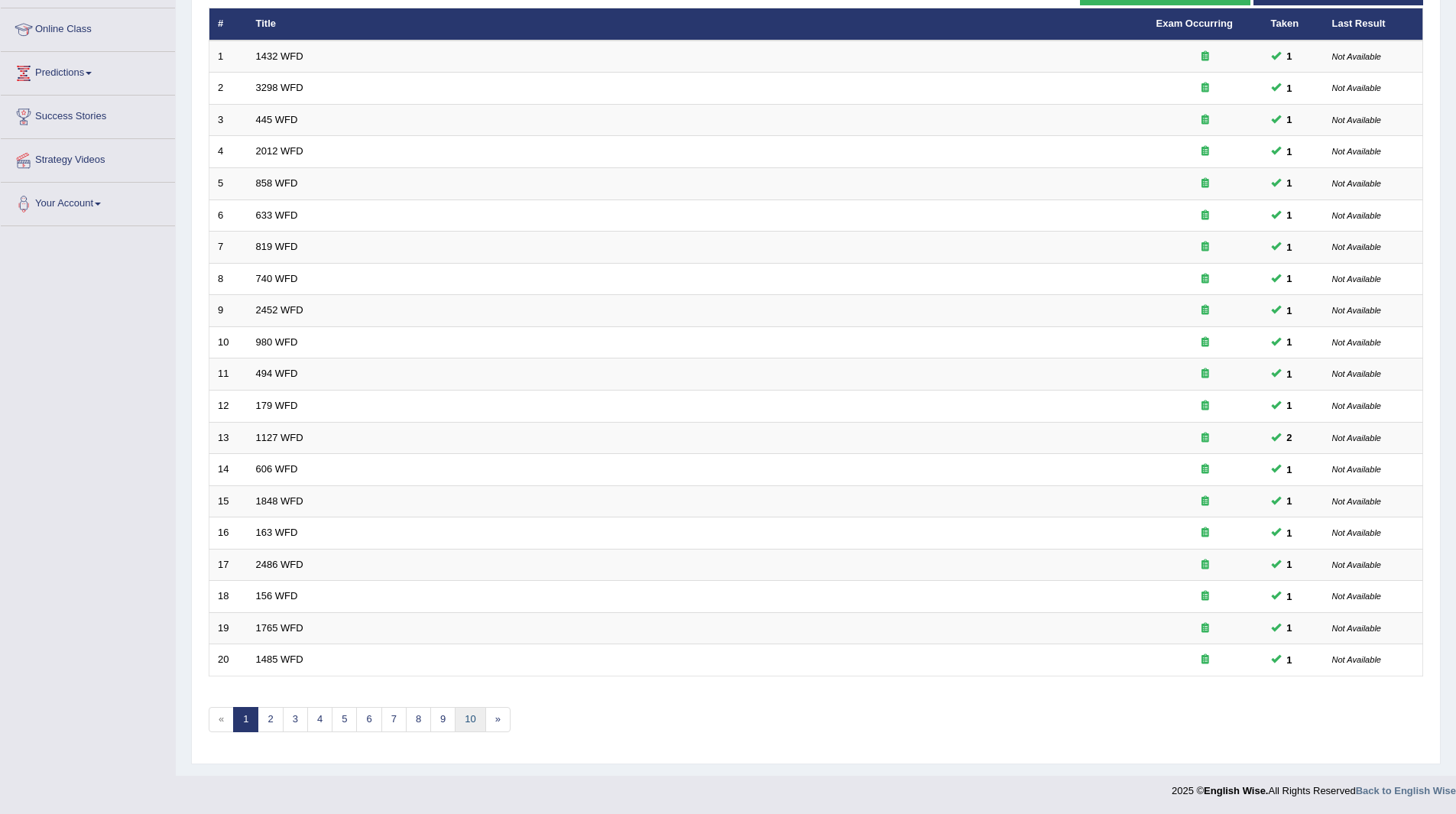
click at [473, 714] on link "10" at bounding box center [470, 719] width 31 height 25
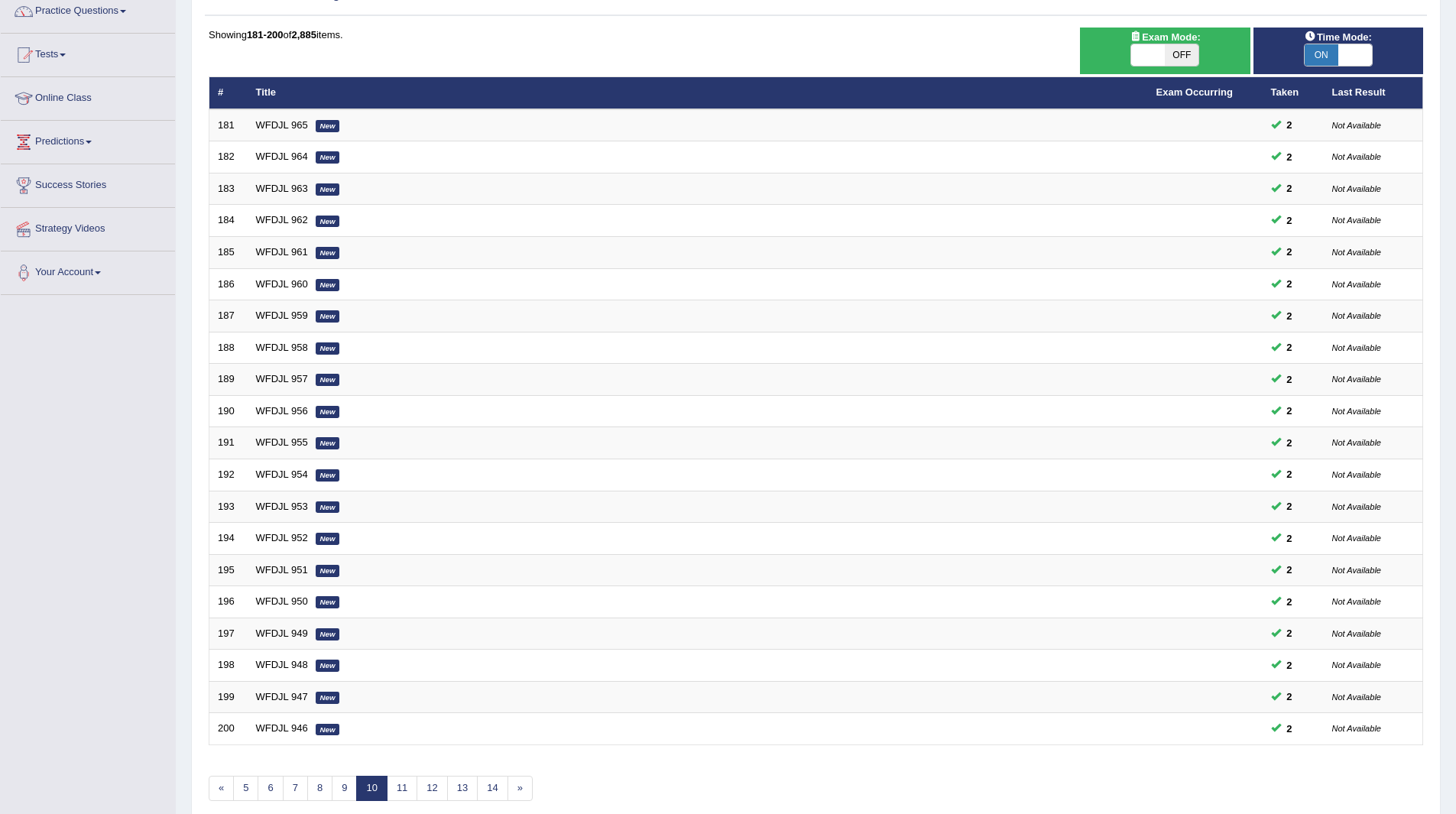
scroll to position [198, 0]
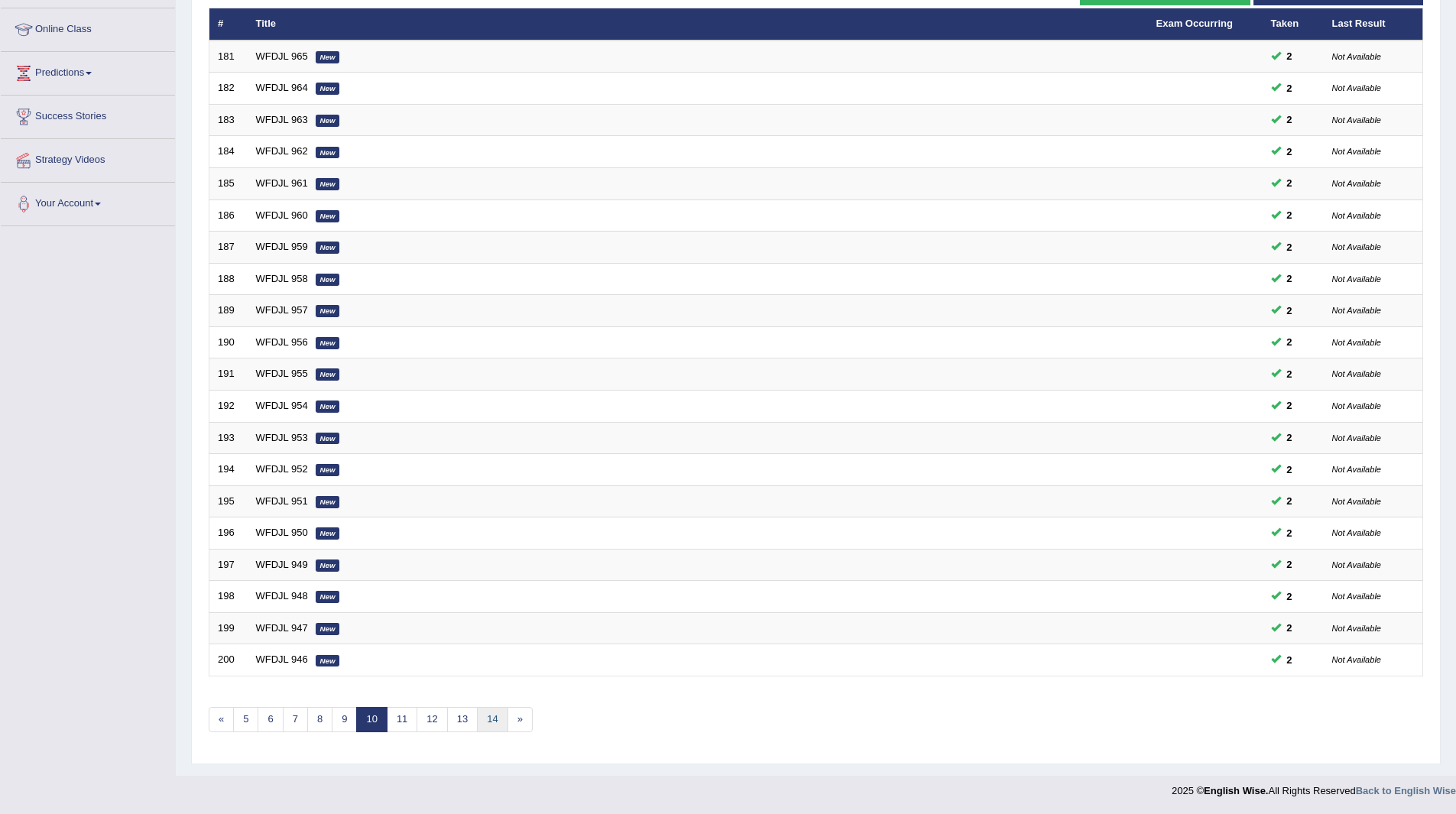
click at [482, 715] on link "14" at bounding box center [492, 719] width 31 height 25
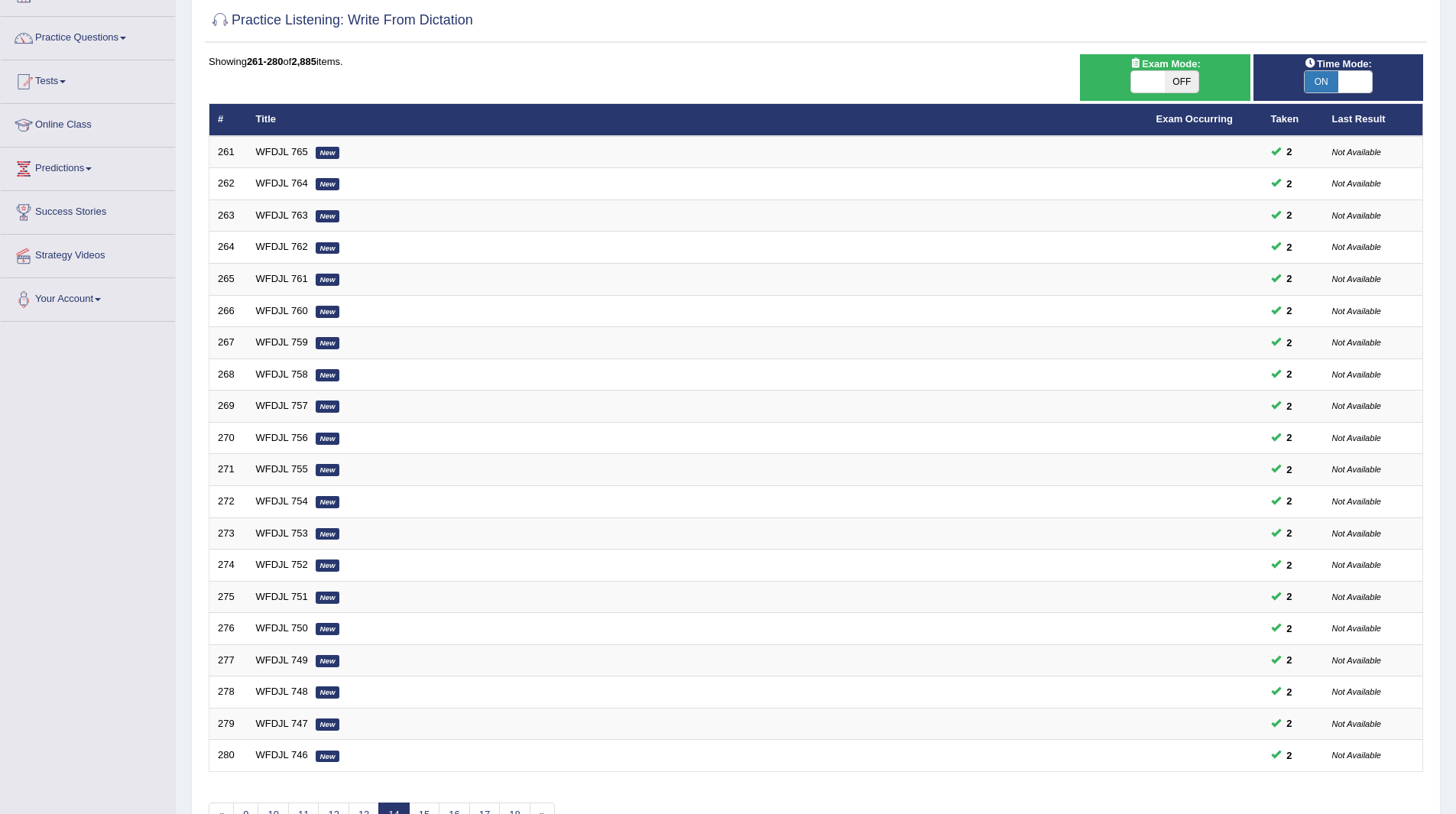
scroll to position [198, 0]
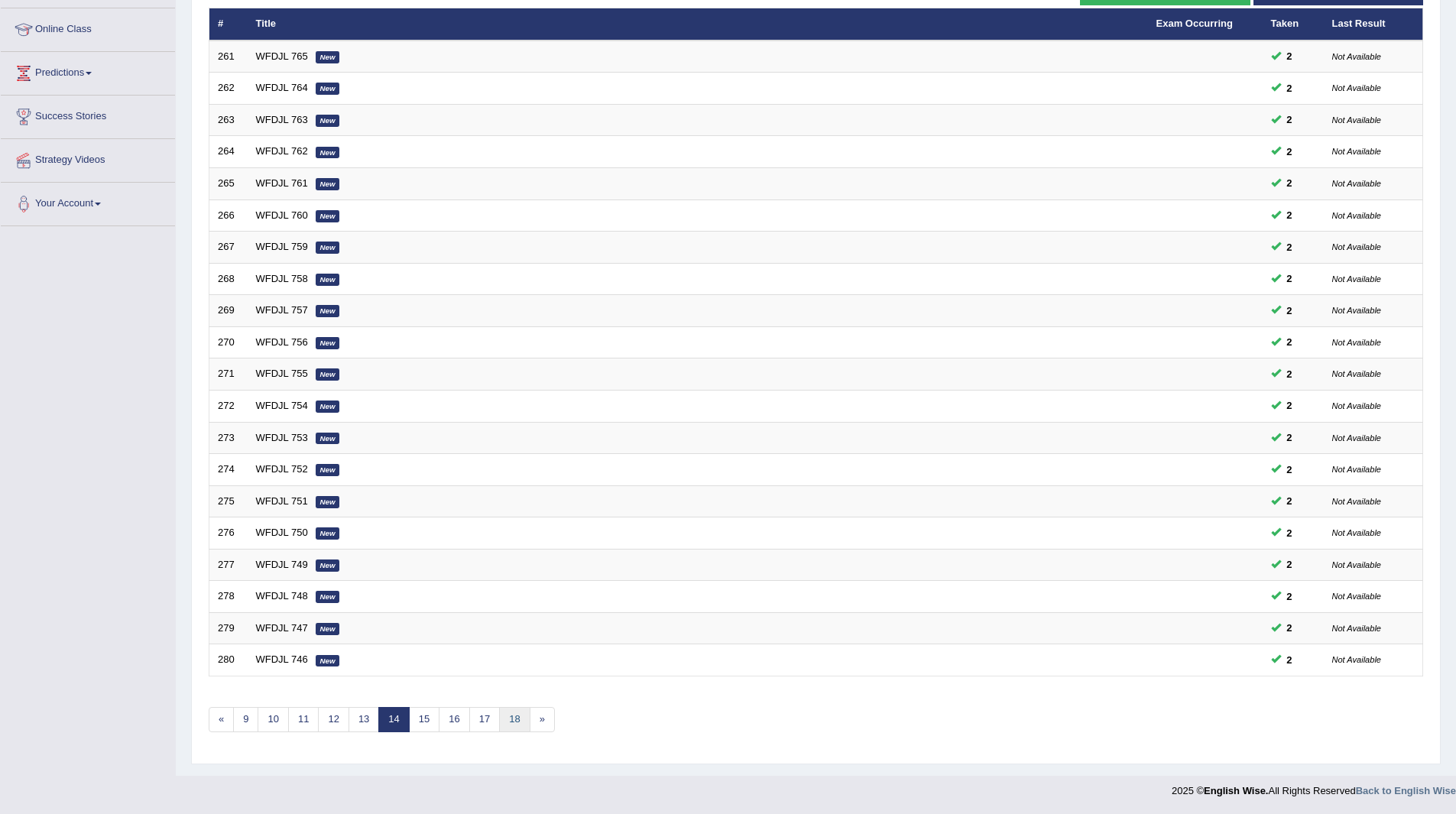
click at [519, 721] on link "18" at bounding box center [514, 719] width 31 height 25
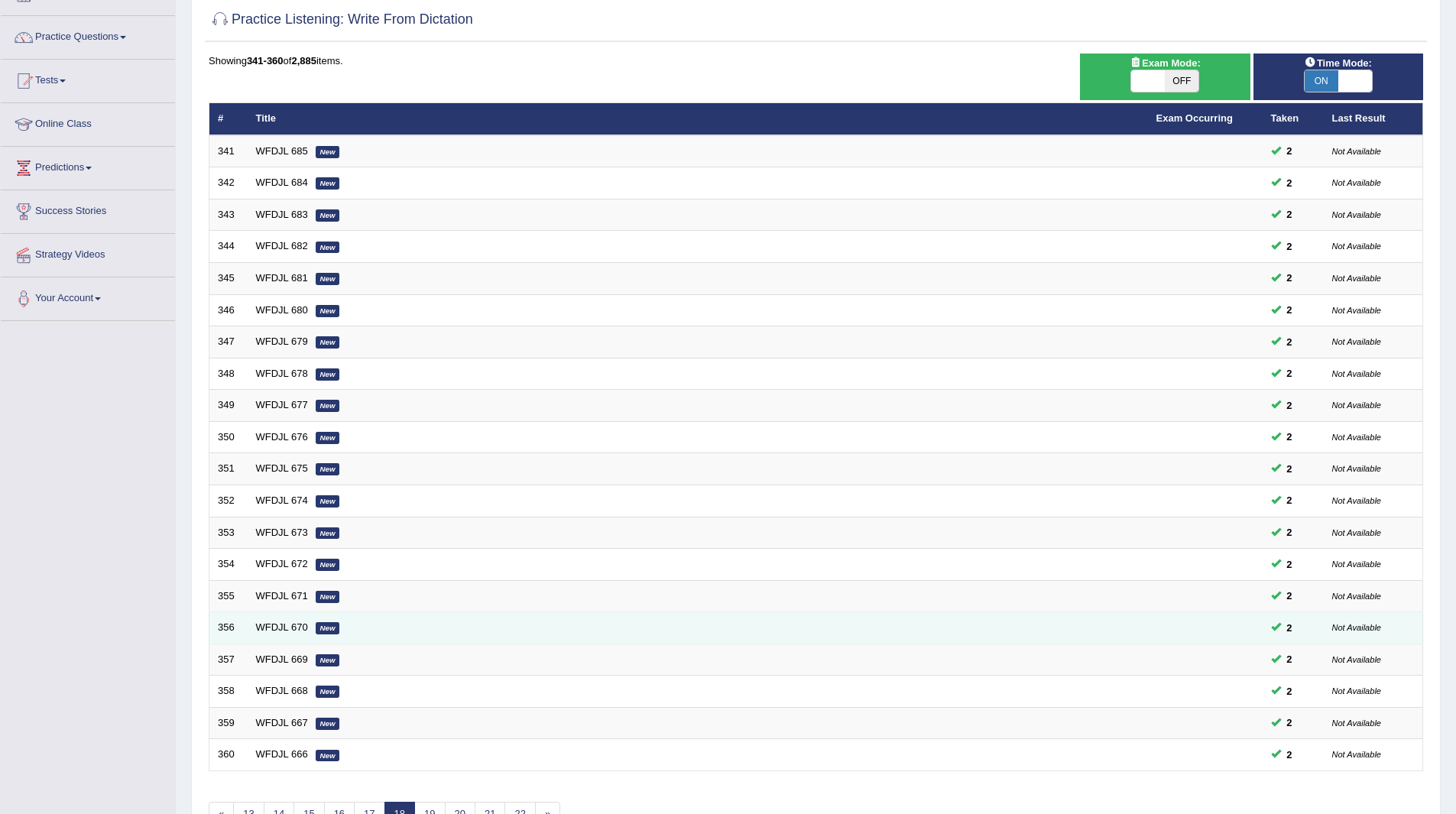
scroll to position [198, 0]
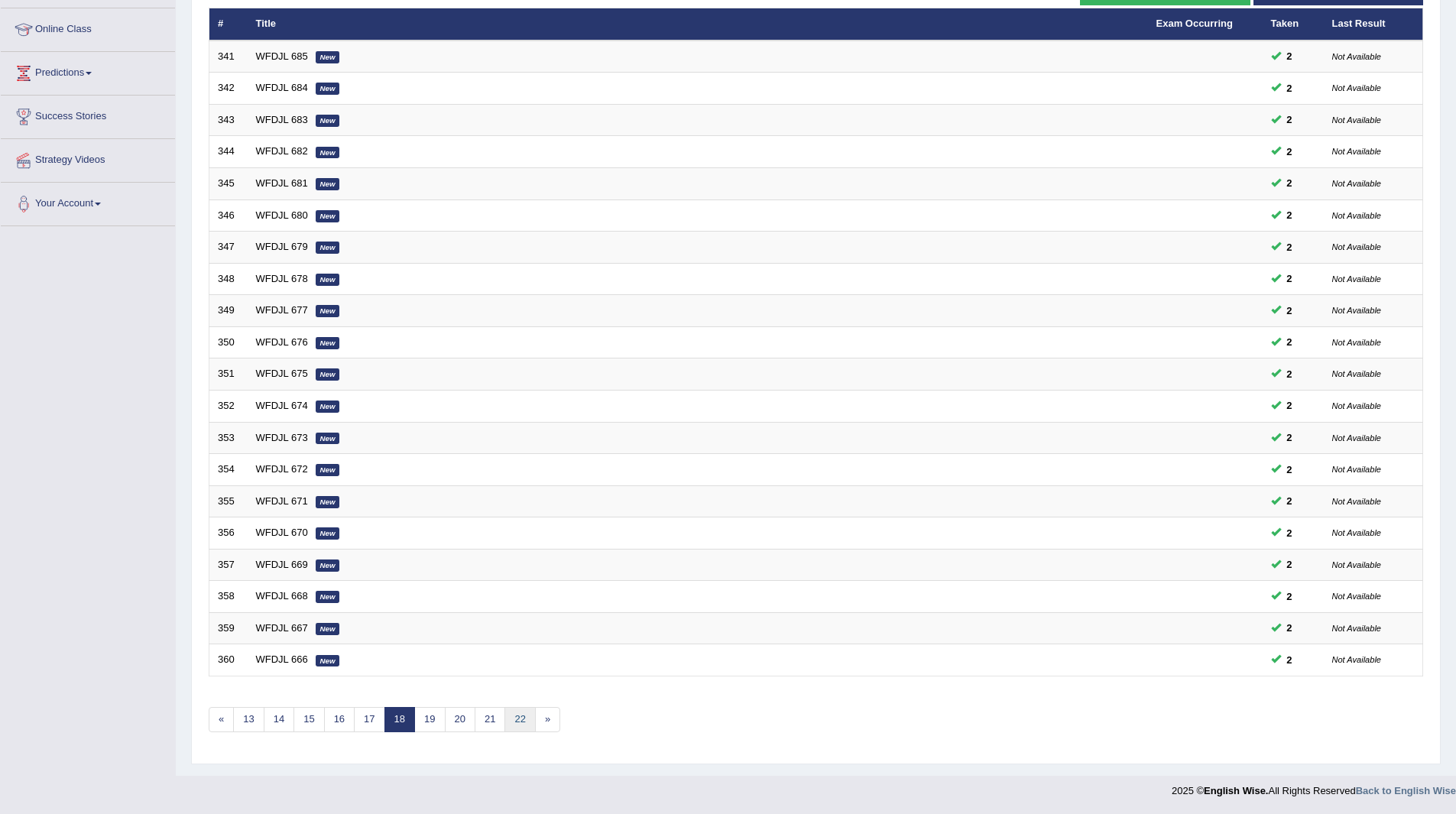
click at [528, 717] on link "22" at bounding box center [519, 719] width 31 height 25
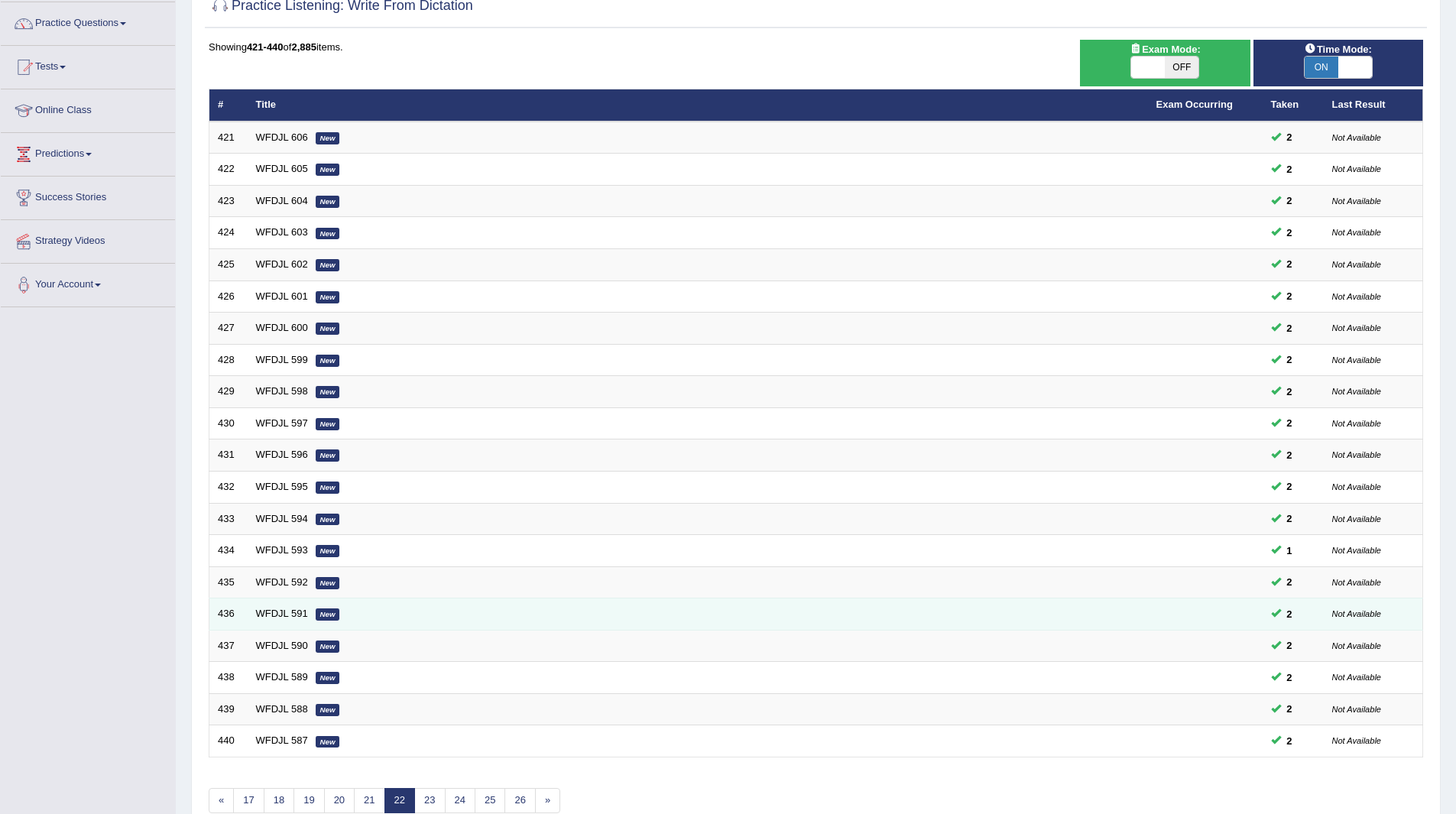
scroll to position [198, 0]
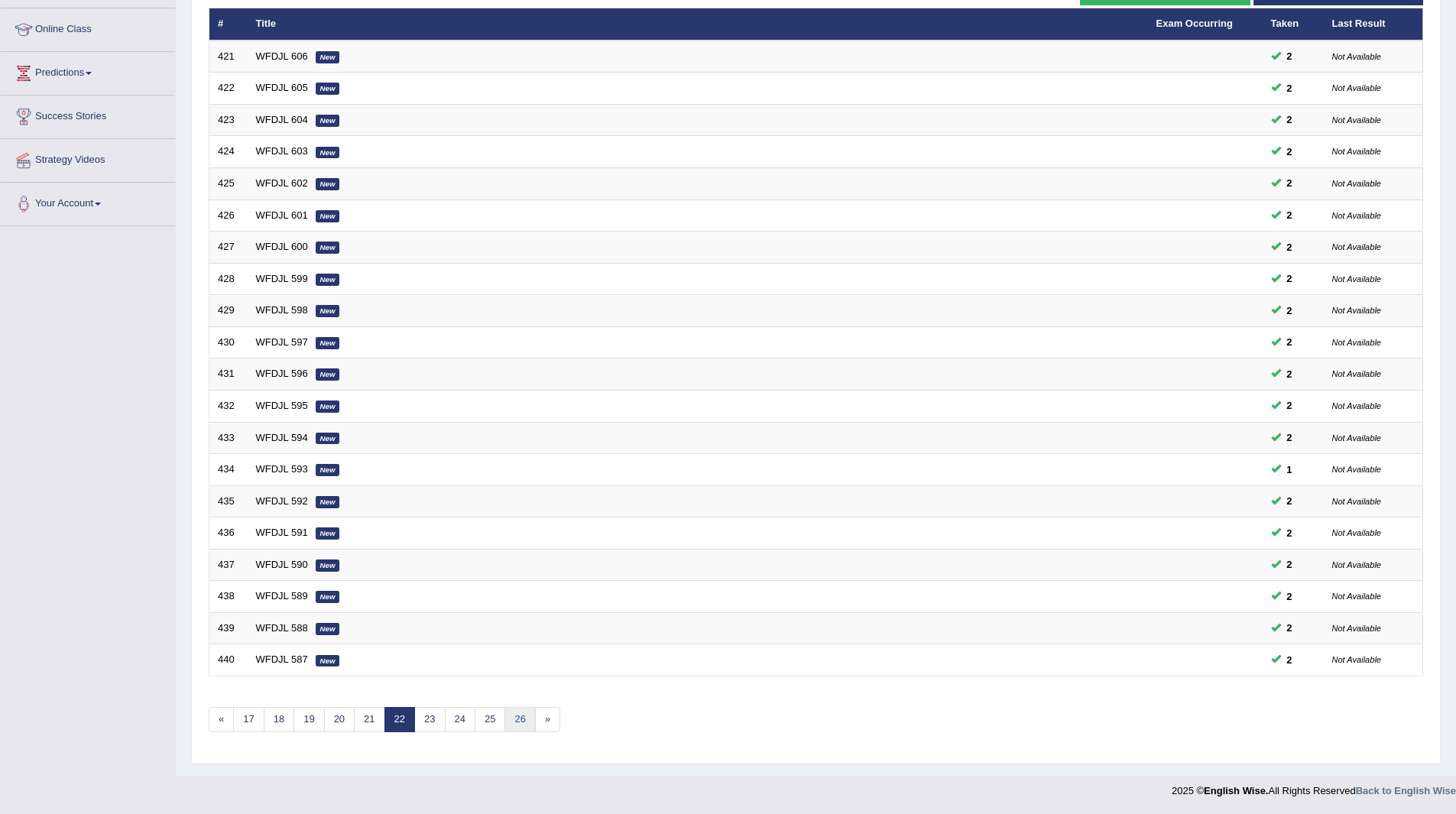
click at [527, 718] on link "26" at bounding box center [519, 719] width 31 height 25
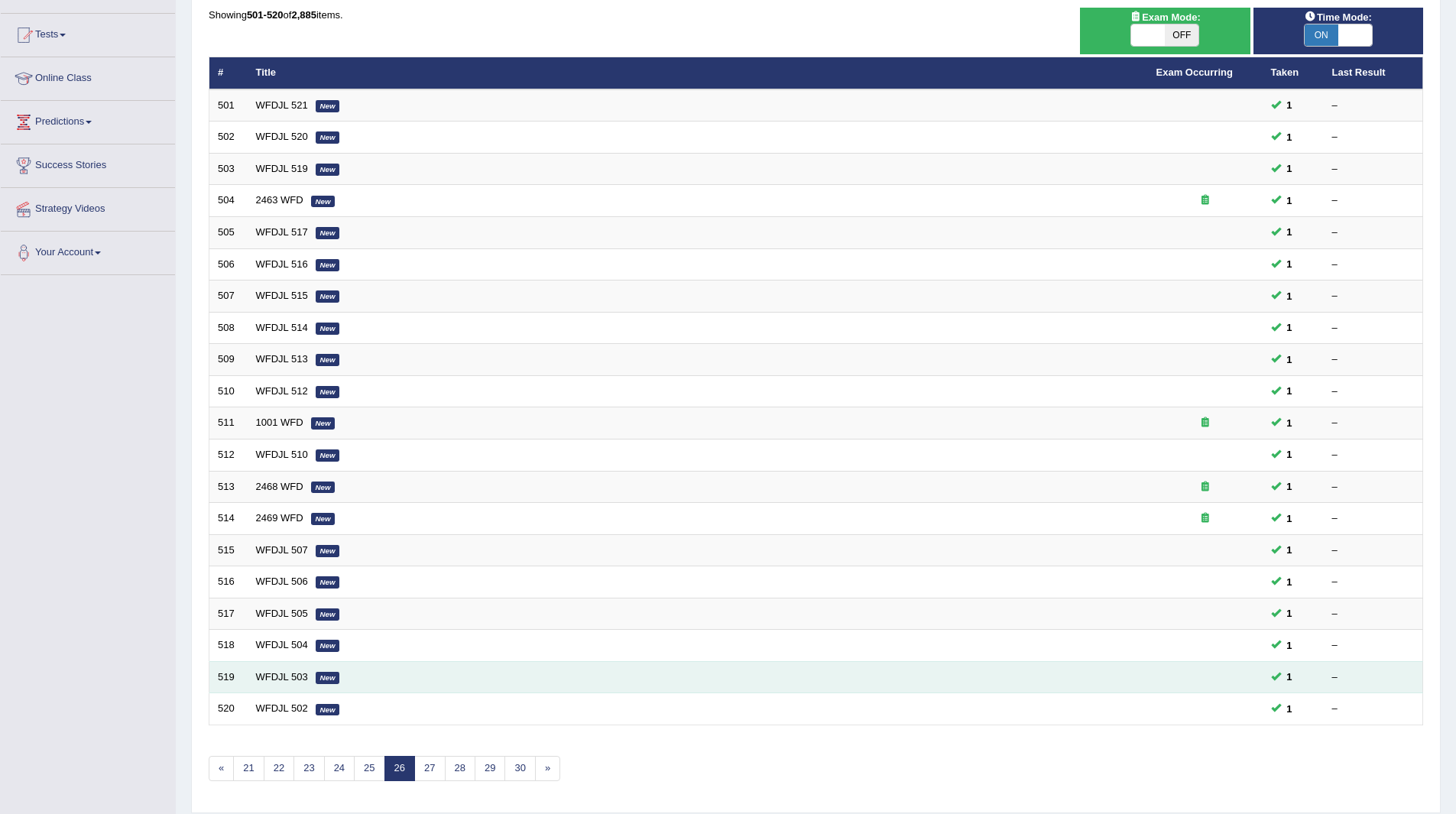
scroll to position [122, 0]
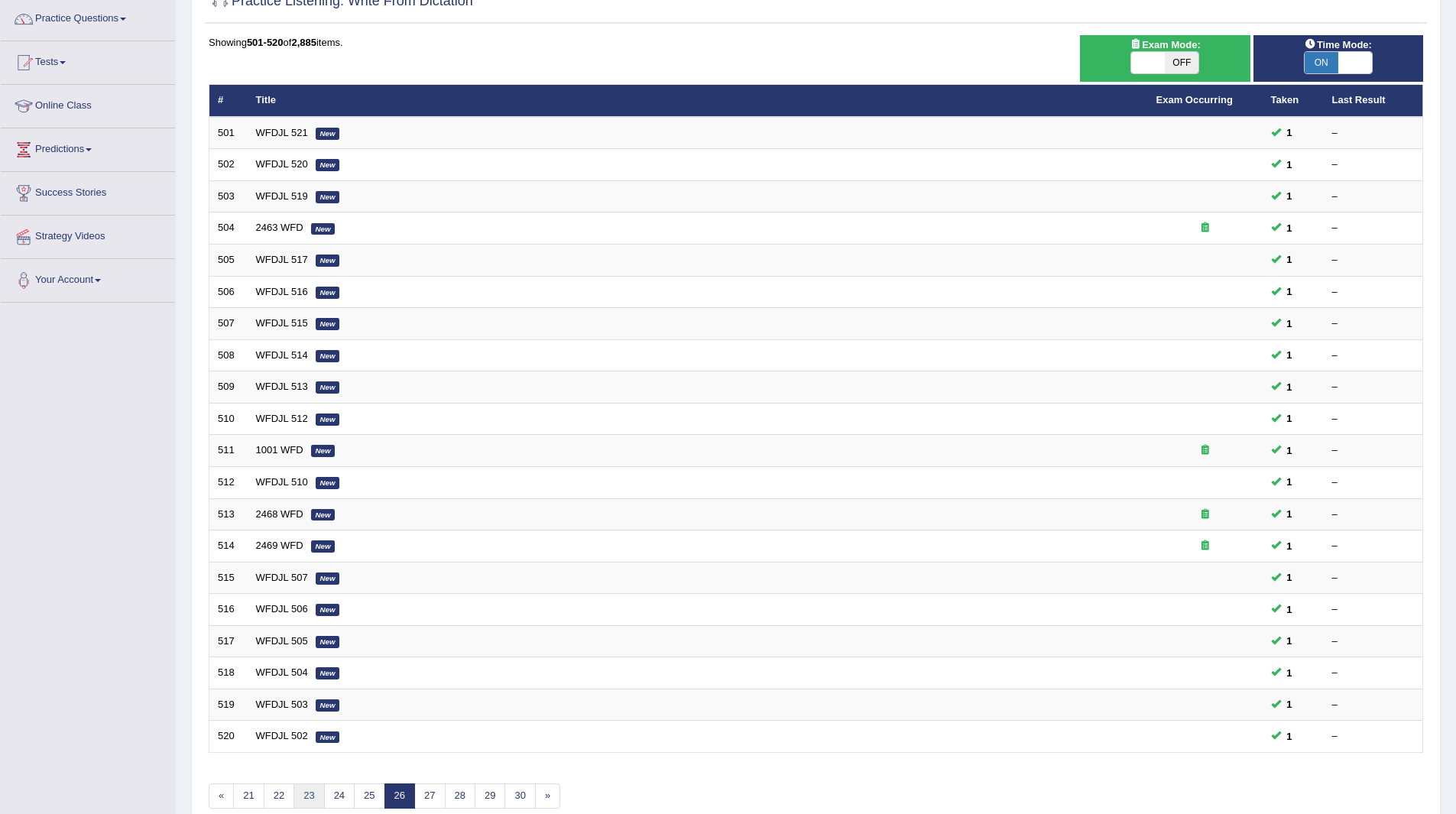
click at [311, 796] on link "23" at bounding box center [308, 796] width 31 height 25
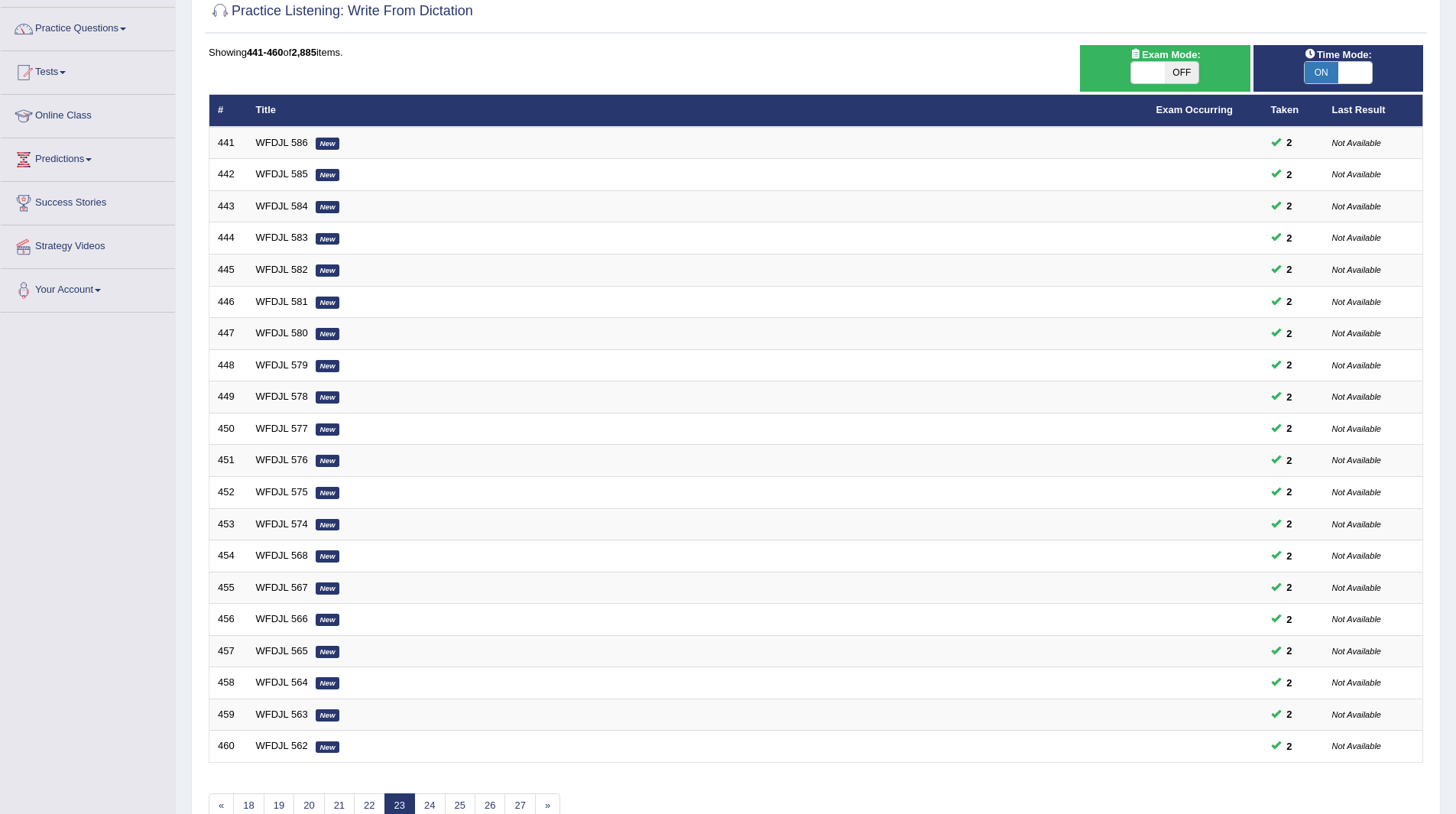
scroll to position [198, 0]
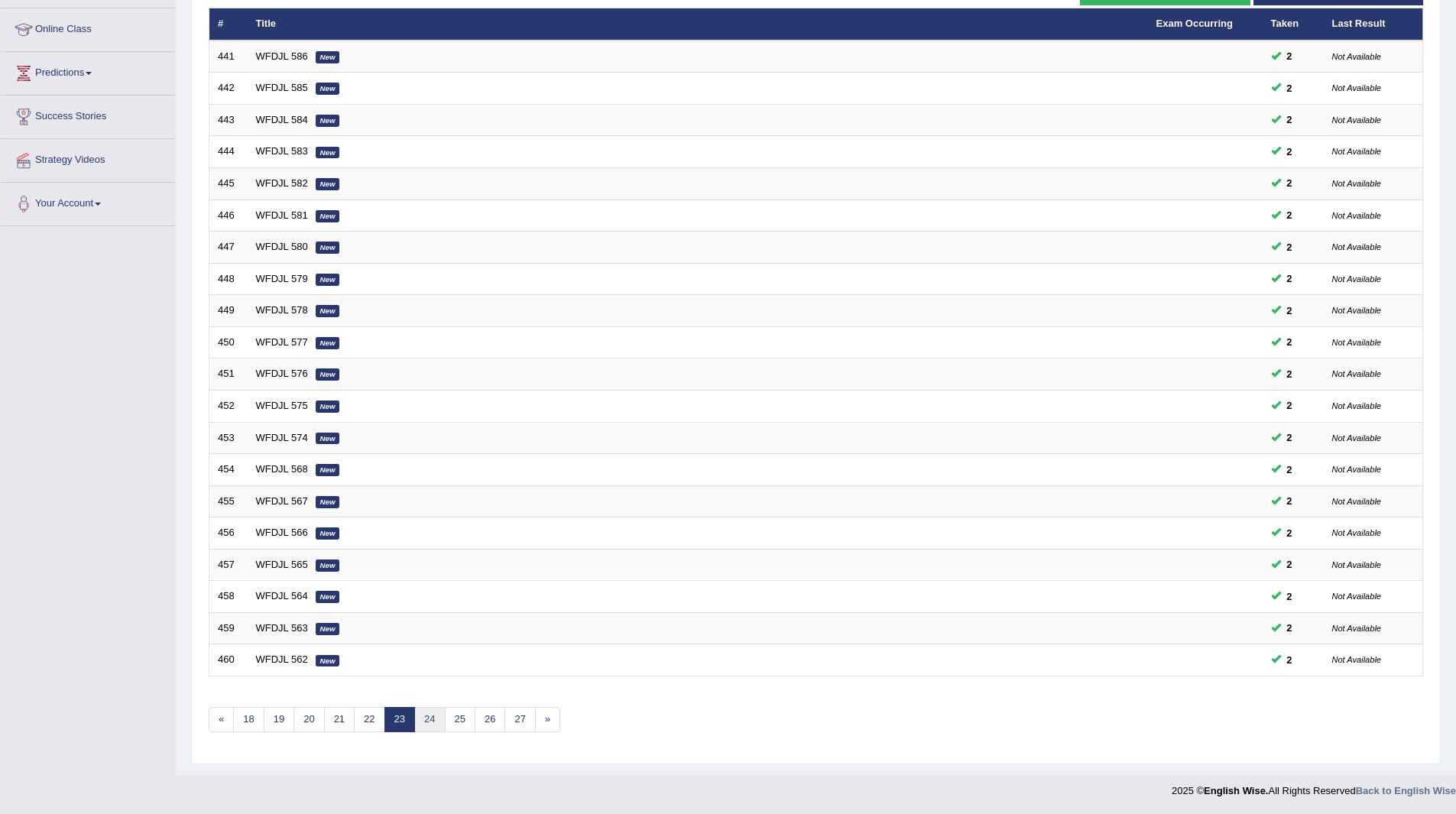
click at [427, 715] on link "24" at bounding box center [429, 719] width 31 height 25
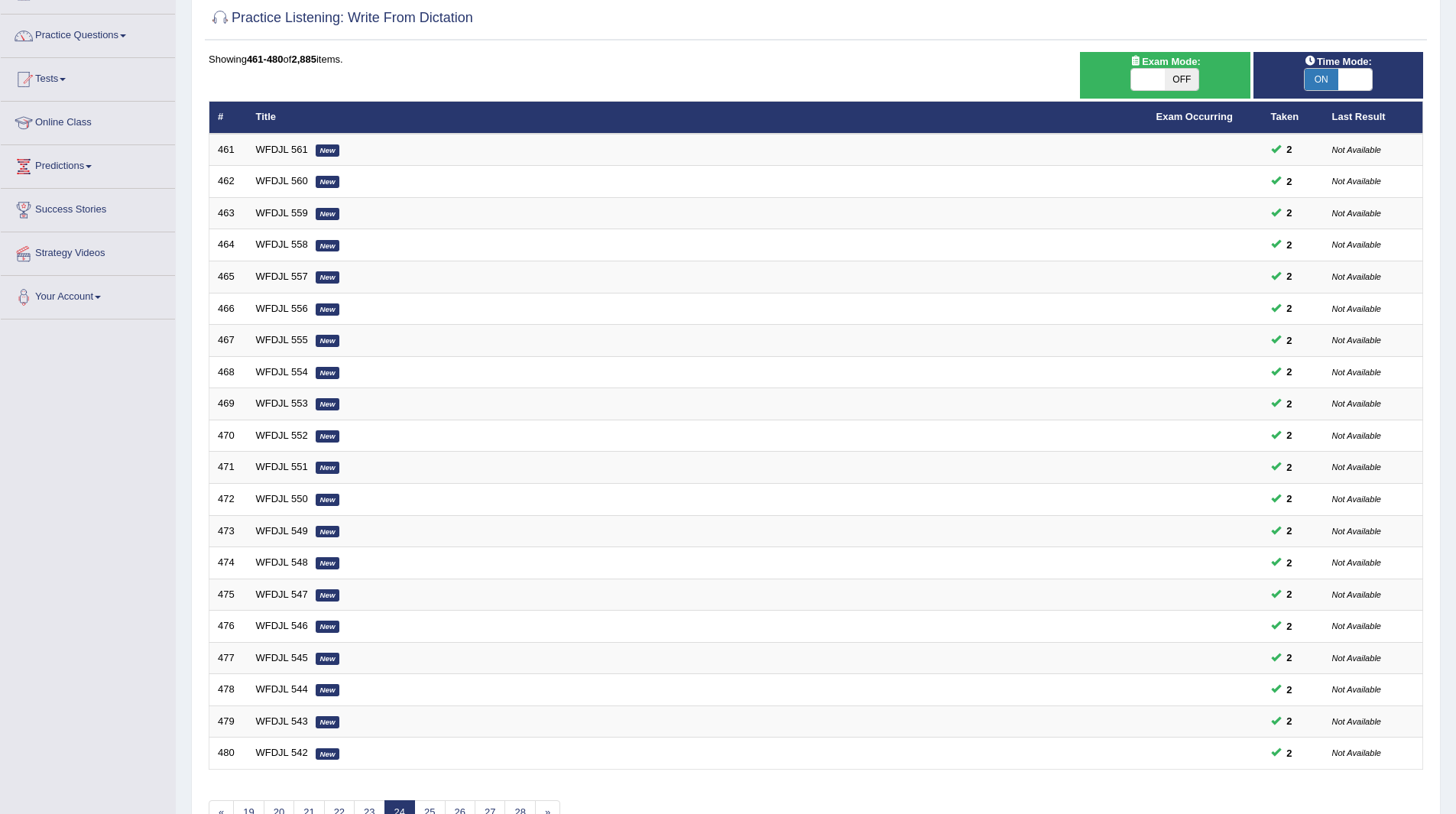
scroll to position [198, 0]
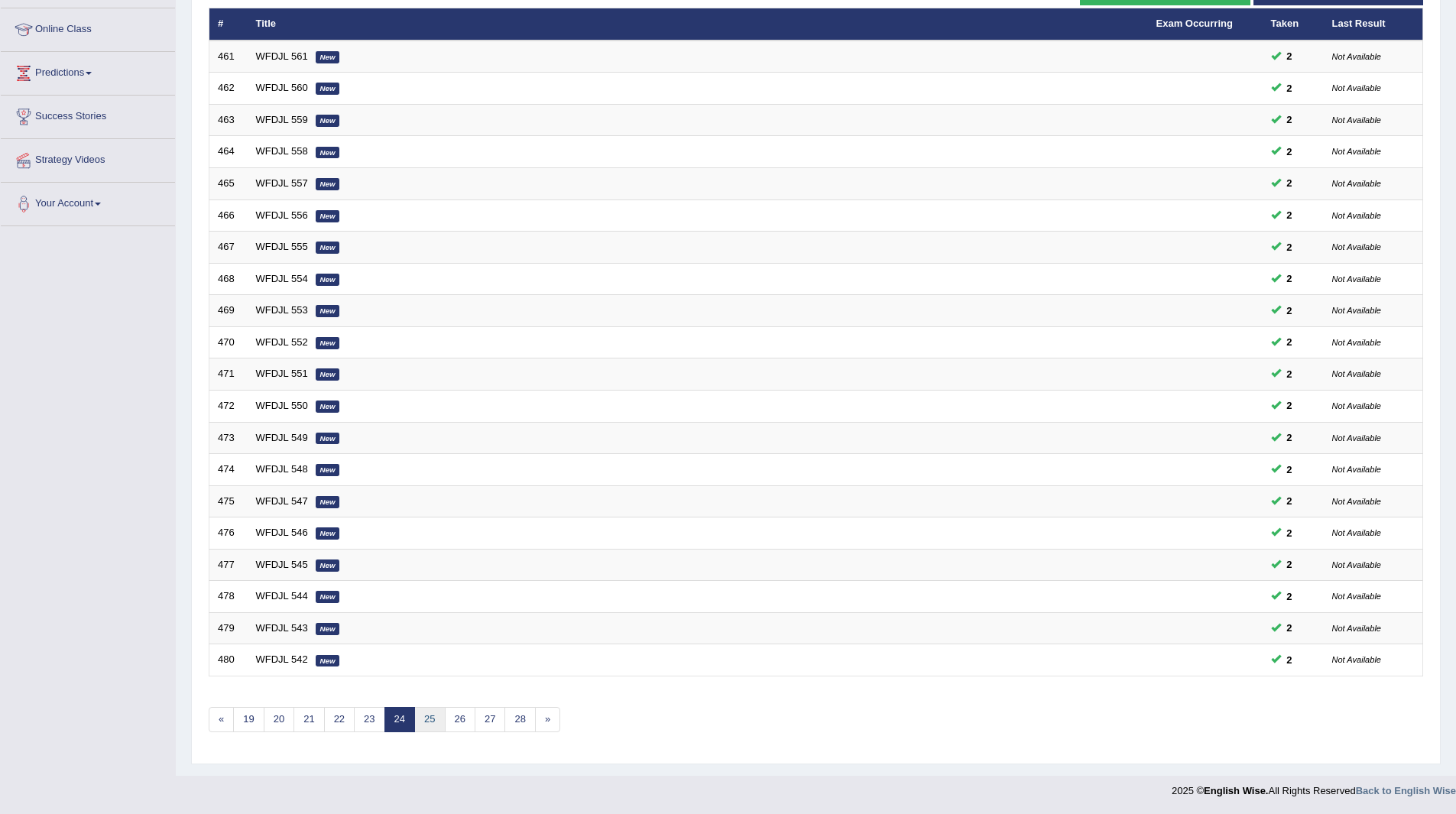
click at [438, 722] on link "25" at bounding box center [429, 719] width 31 height 25
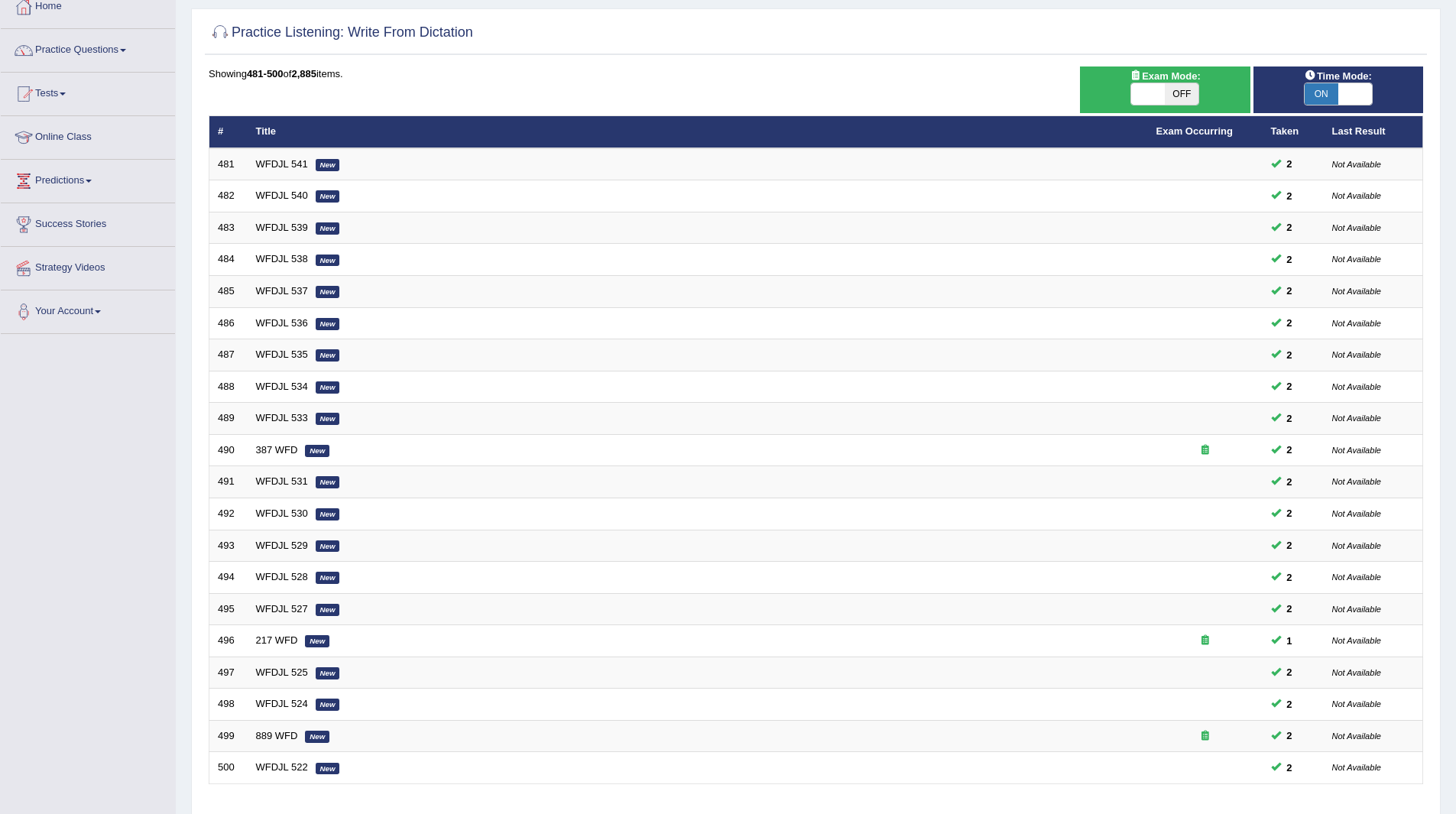
scroll to position [198, 0]
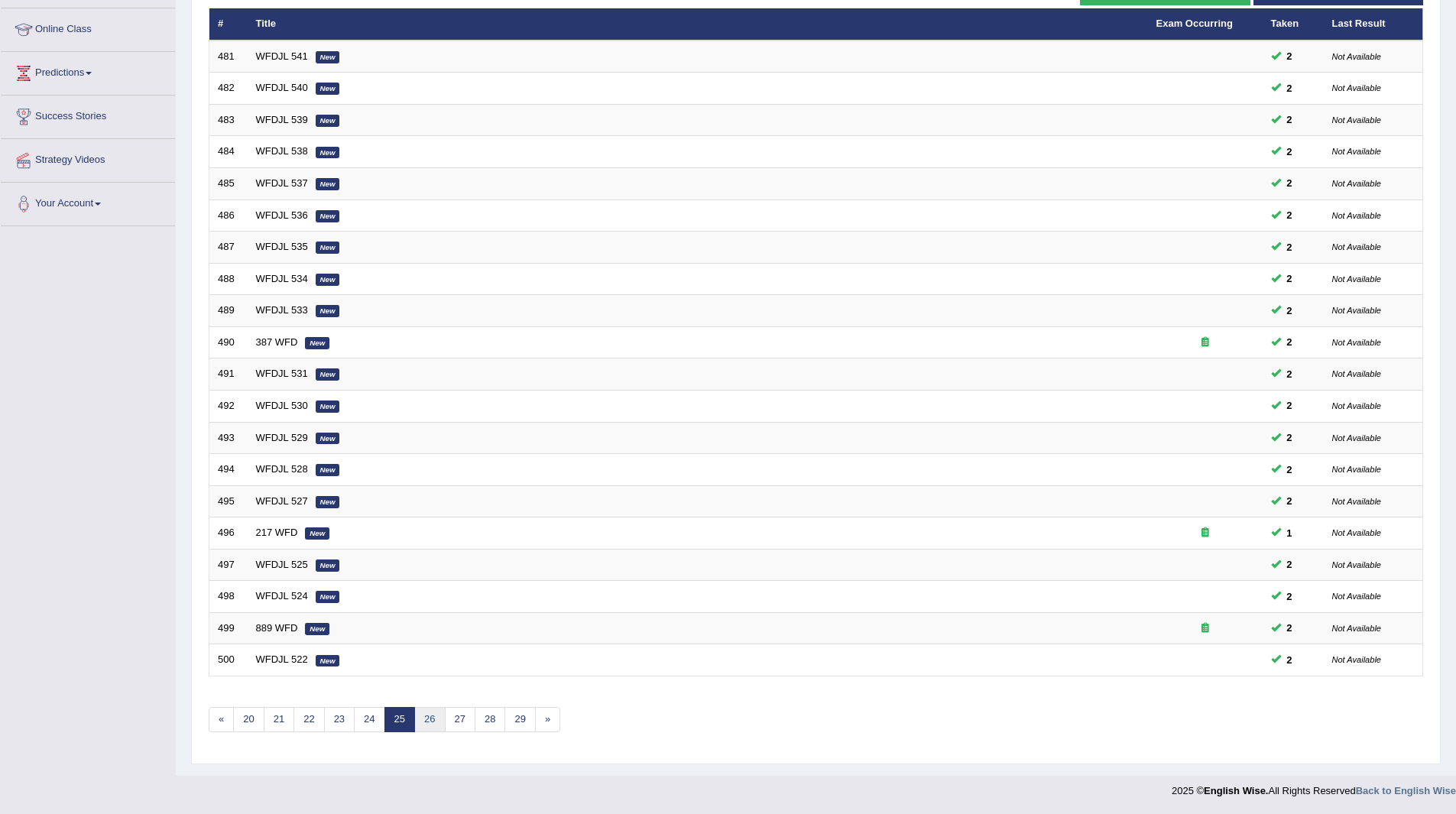
click at [429, 723] on link "26" at bounding box center [429, 719] width 31 height 25
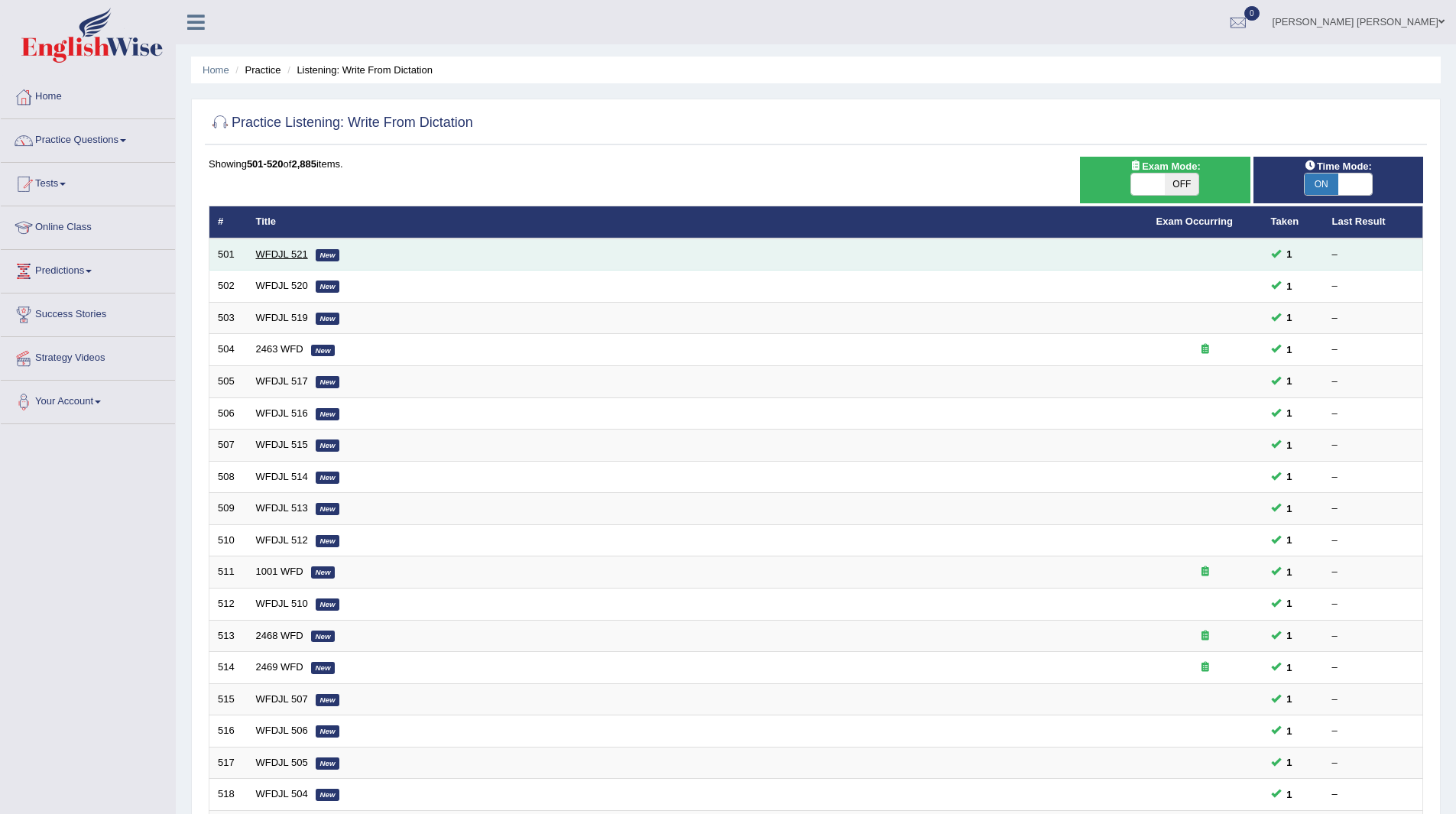
click at [273, 249] on link "WFDJL 521" at bounding box center [282, 254] width 52 height 11
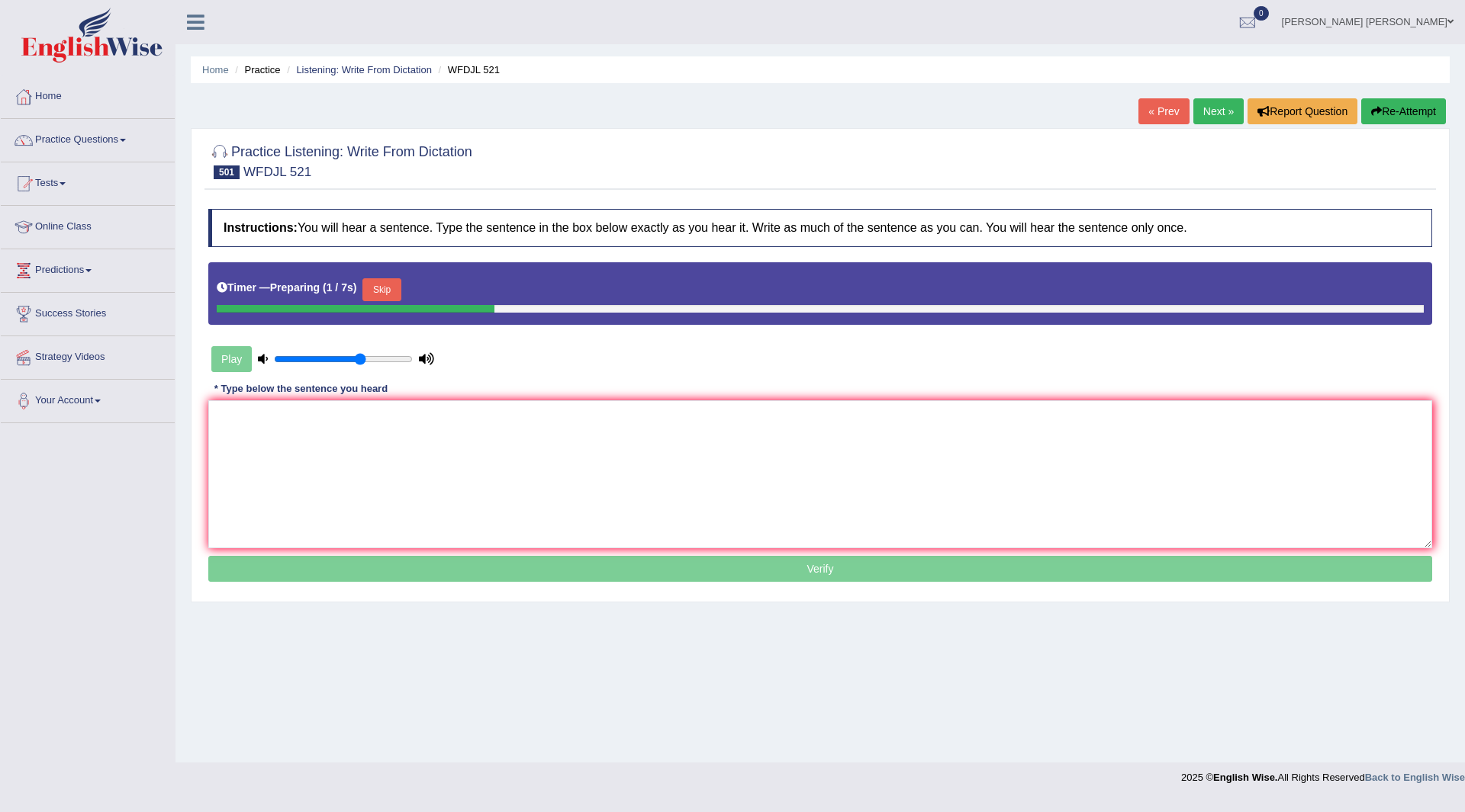
click at [378, 292] on button "Skip" at bounding box center [382, 290] width 38 height 23
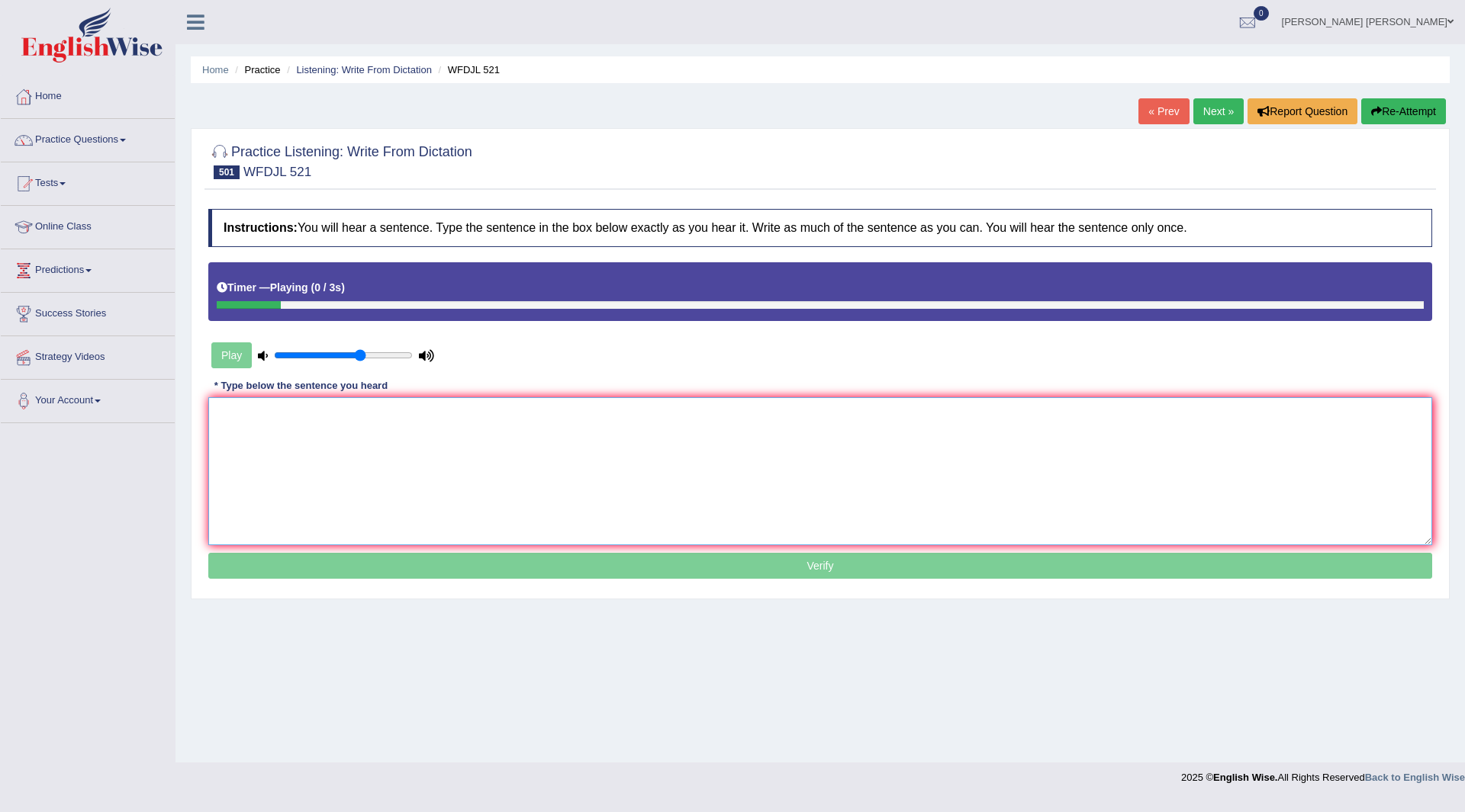
click at [580, 467] on textarea at bounding box center [819, 471] width 1224 height 148
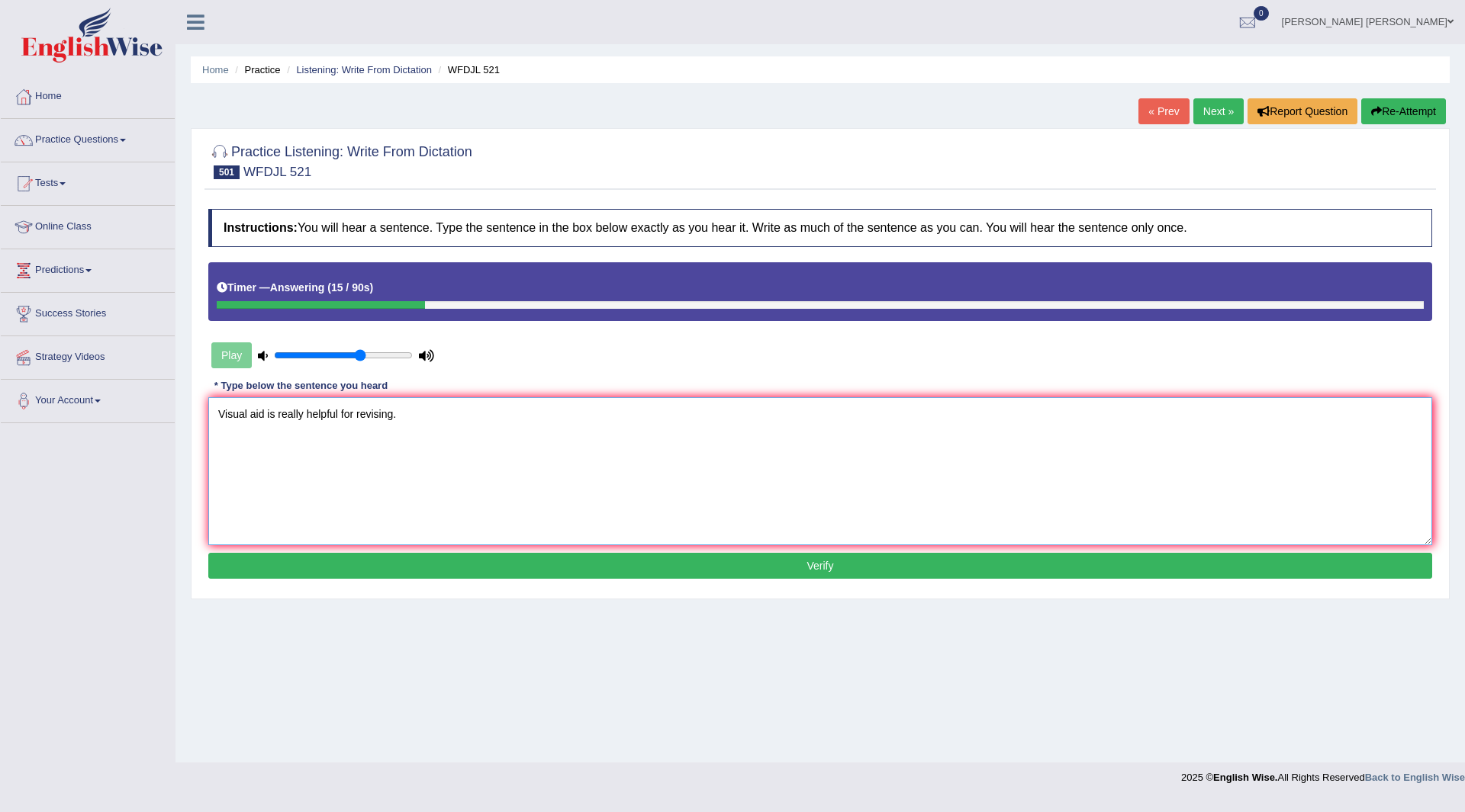
type textarea "Visual aid is really helpful for revising."
click at [627, 569] on button "Verify" at bounding box center [819, 566] width 1224 height 26
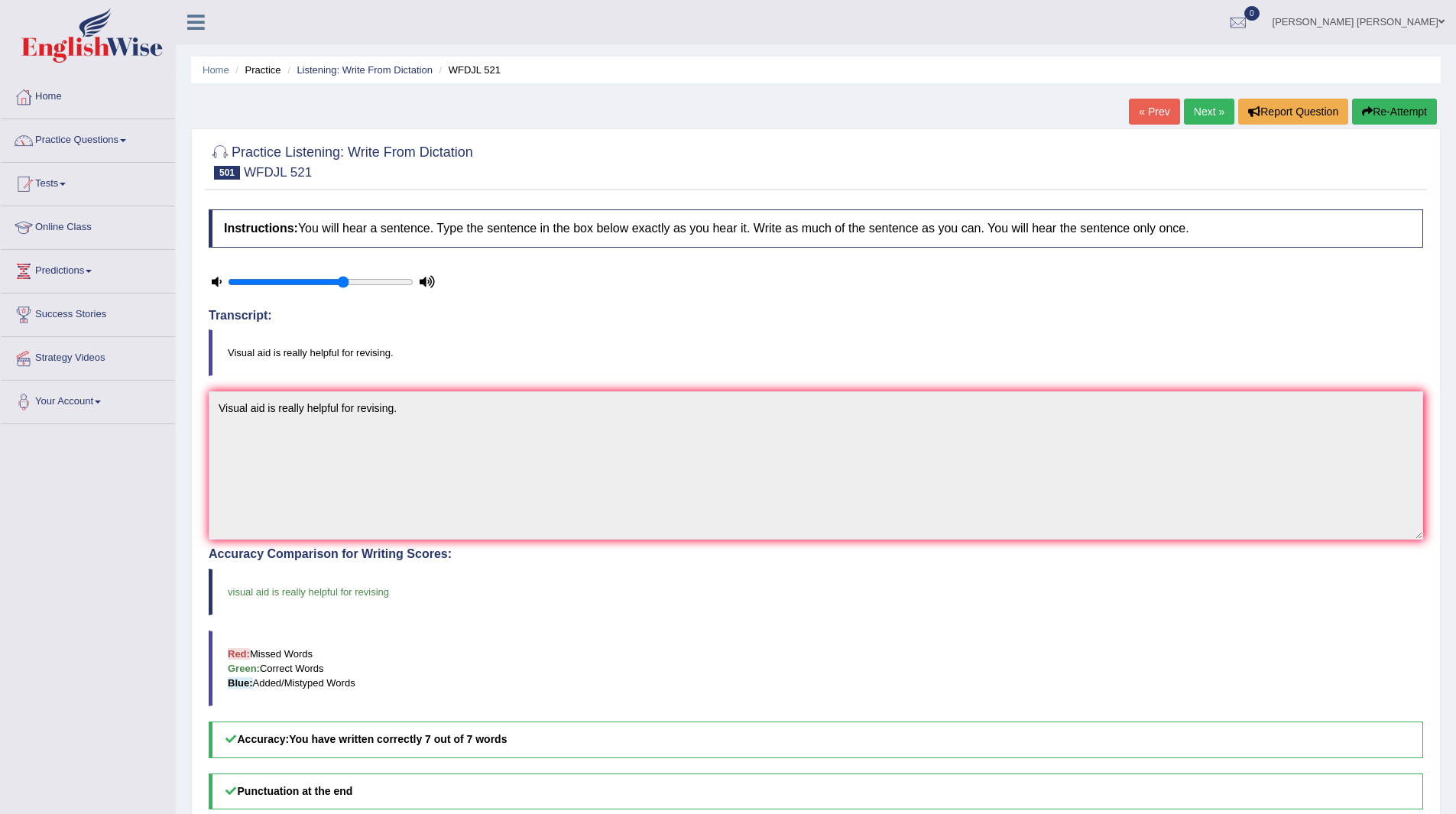
click at [1204, 111] on link "Next »" at bounding box center [1209, 112] width 51 height 26
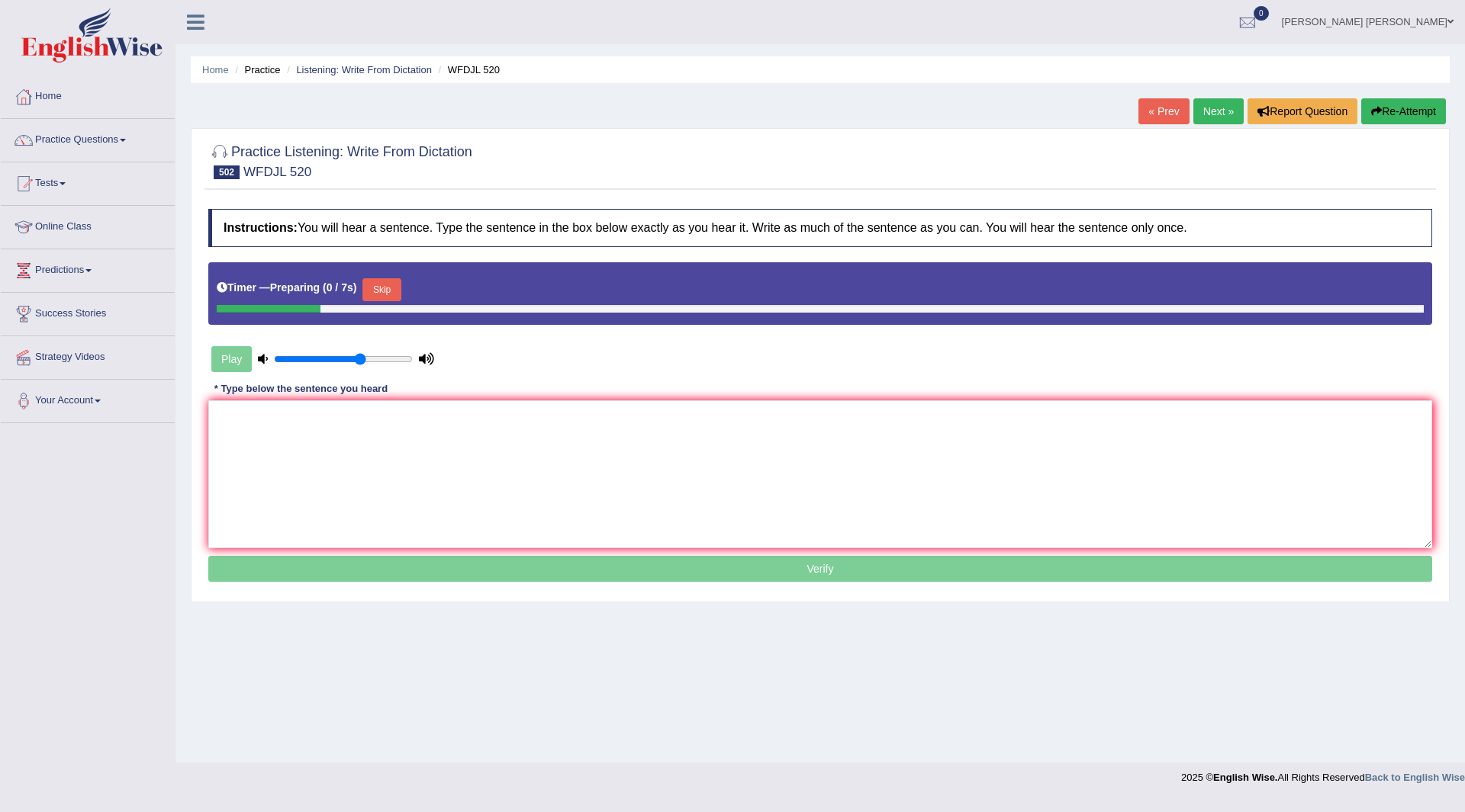
click at [388, 288] on button "Skip" at bounding box center [382, 290] width 38 height 23
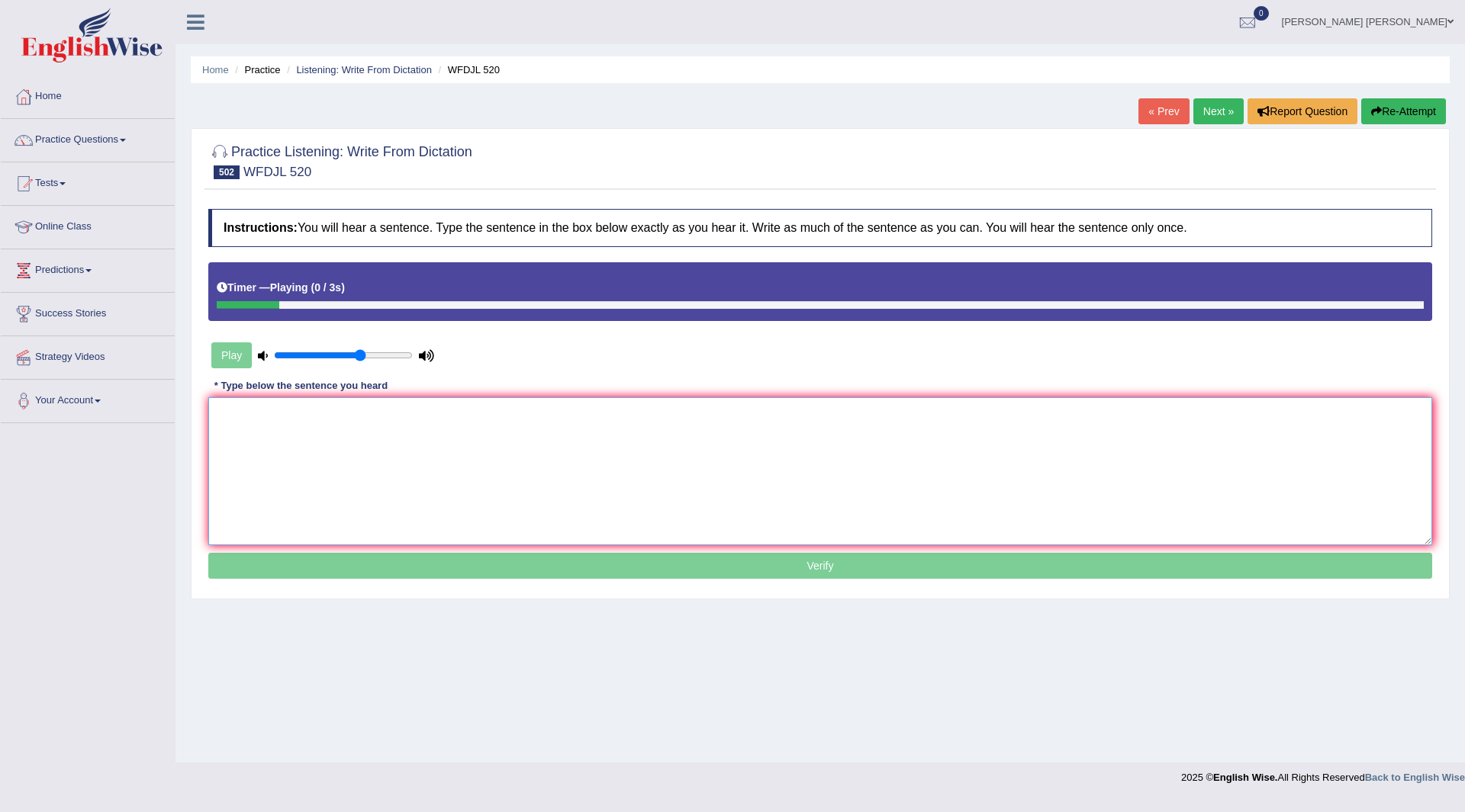
click at [396, 451] on textarea at bounding box center [819, 471] width 1224 height 148
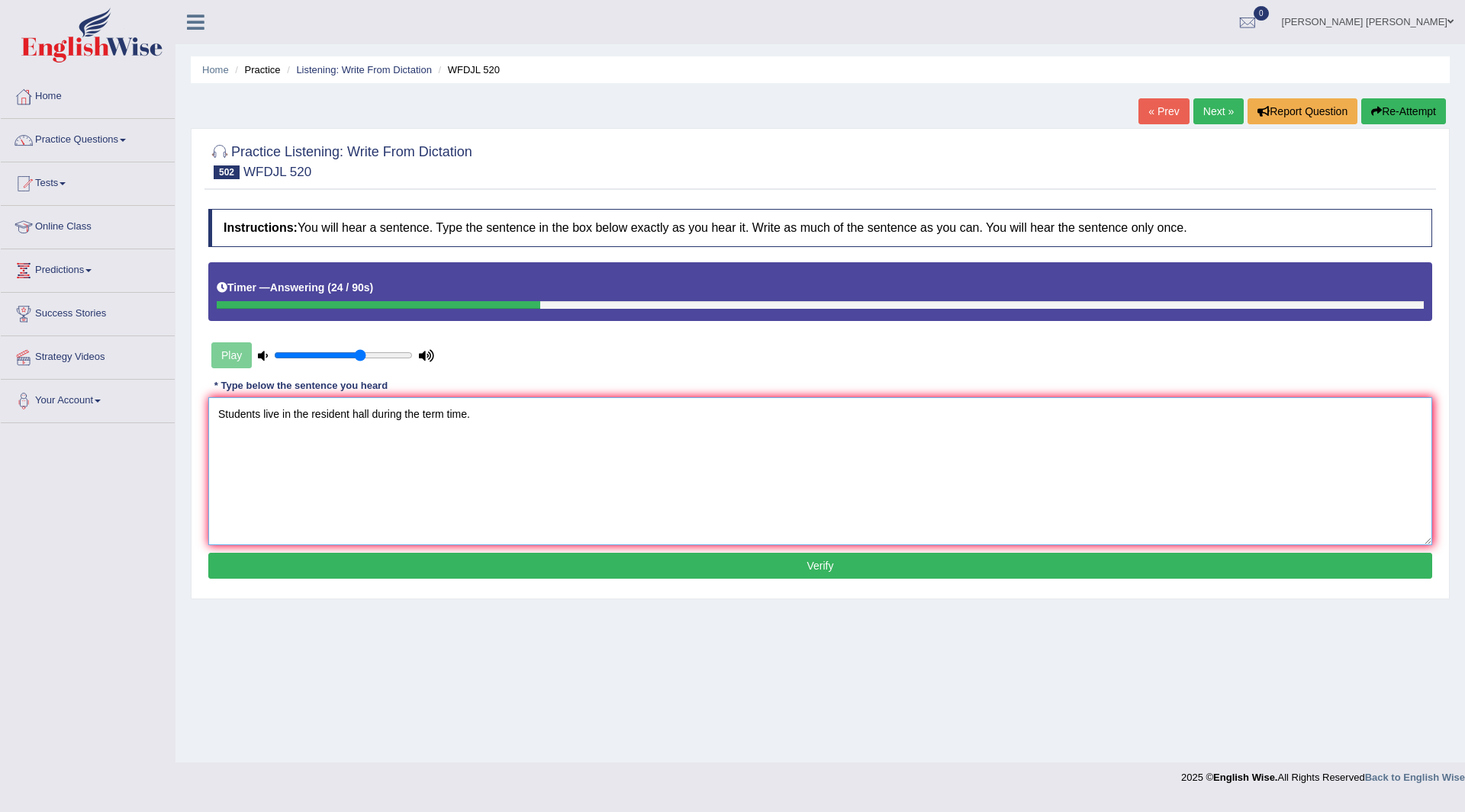
type textarea "Students live in the resident hall during the term time."
click at [627, 568] on button "Verify" at bounding box center [819, 566] width 1224 height 26
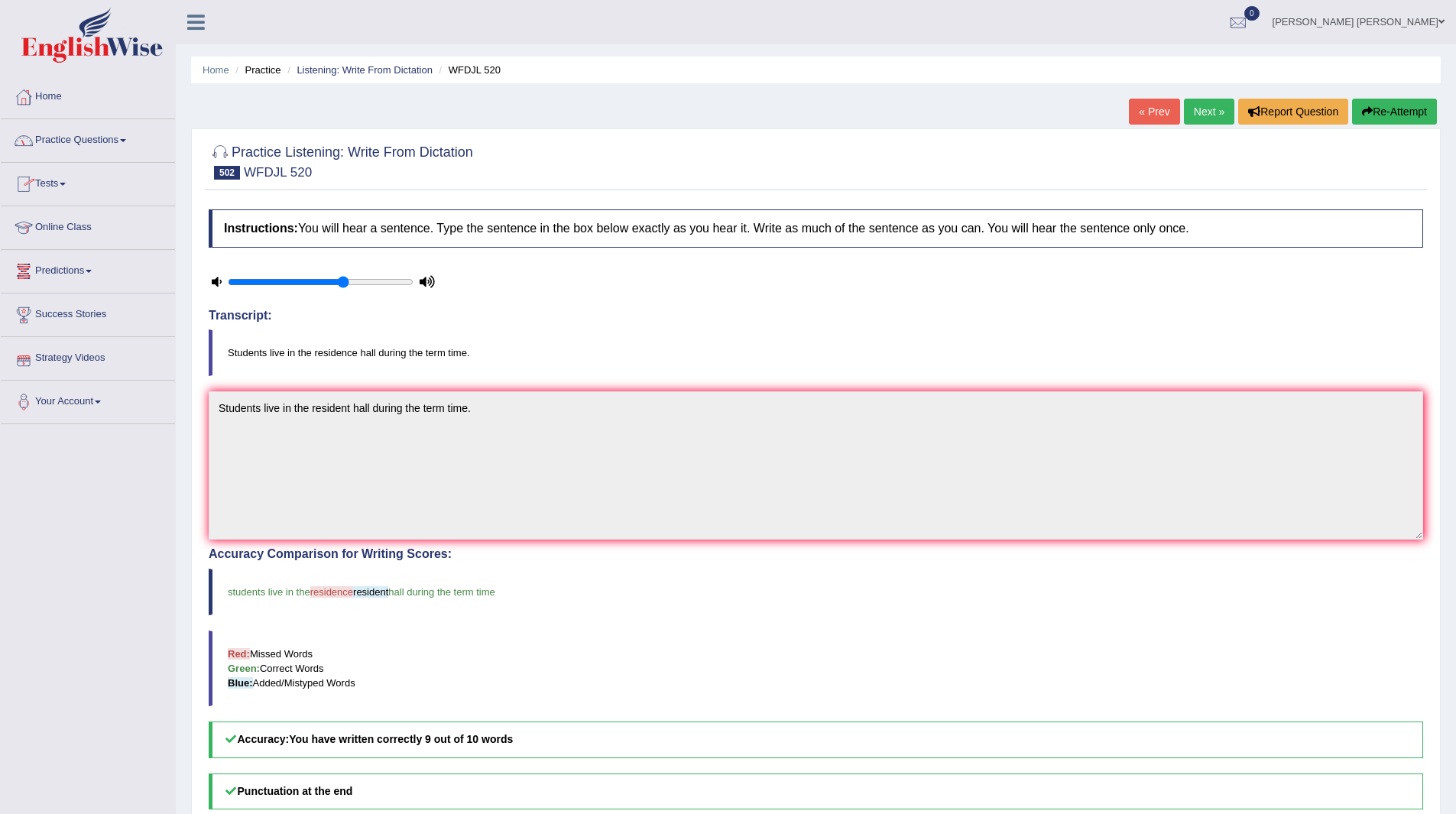
click at [1210, 112] on link "Next »" at bounding box center [1209, 112] width 51 height 26
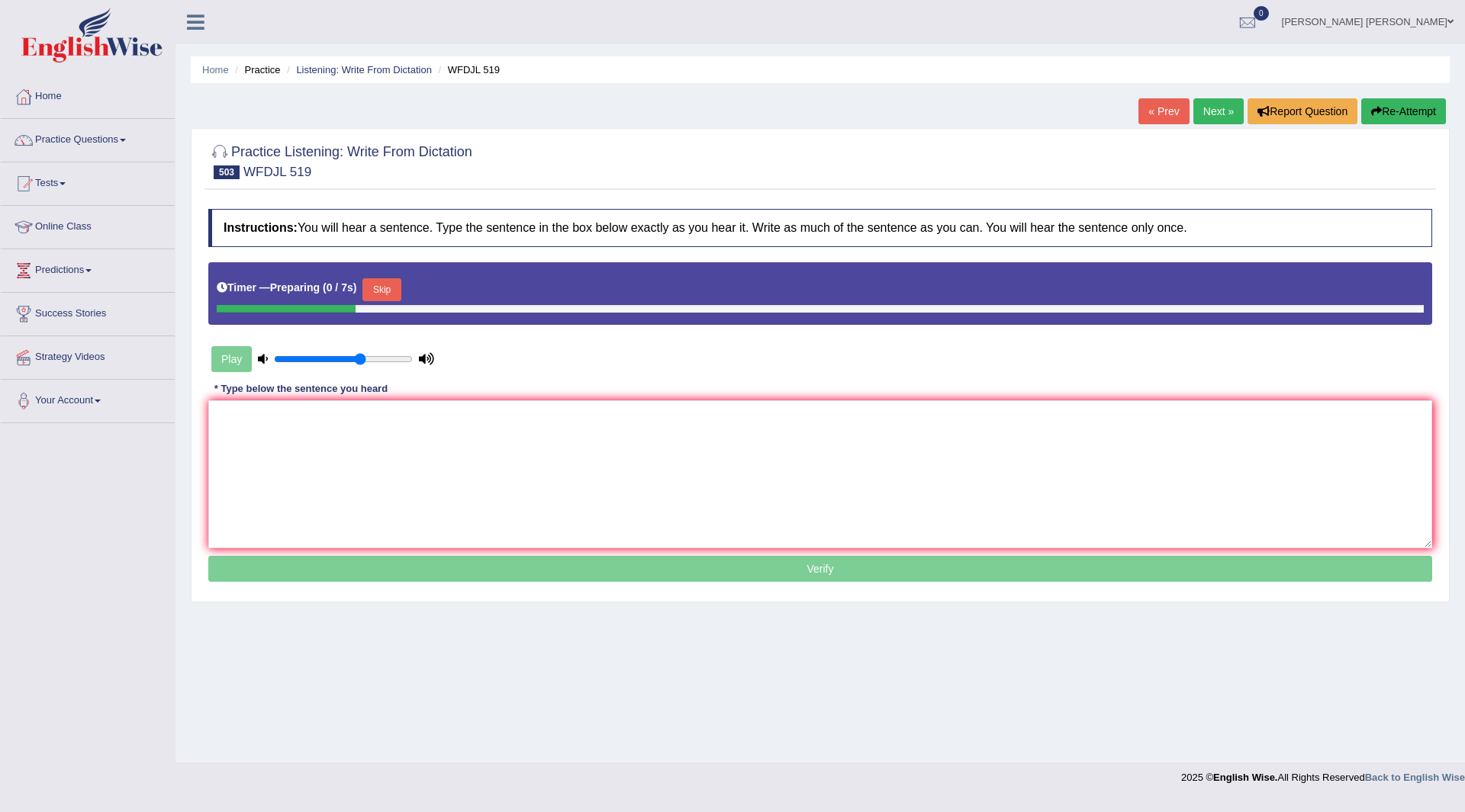
click at [386, 284] on button "Skip" at bounding box center [382, 290] width 38 height 23
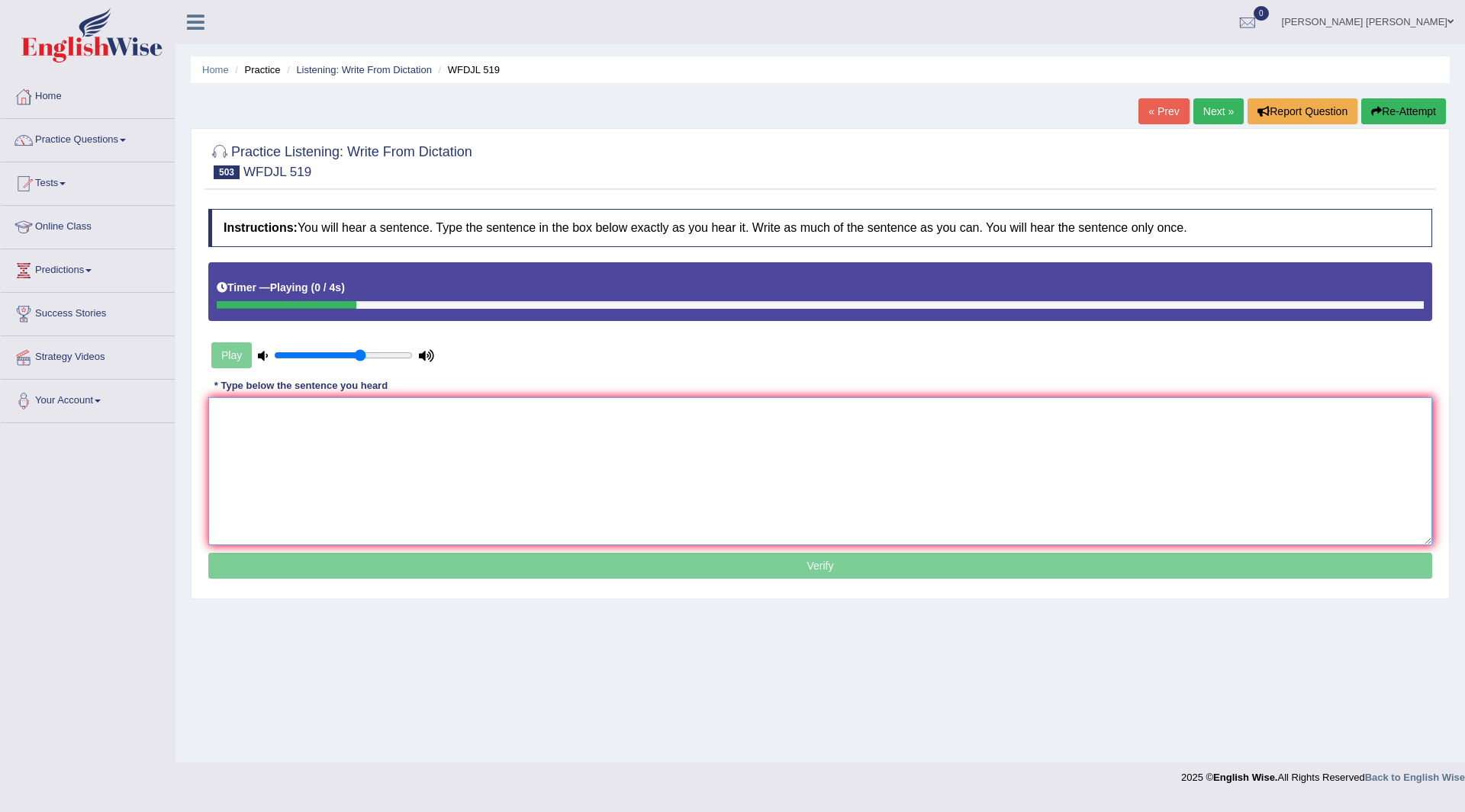
drag, startPoint x: 433, startPoint y: 448, endPoint x: 370, endPoint y: 361, distance: 107.4
click at [431, 440] on textarea at bounding box center [819, 471] width 1224 height 148
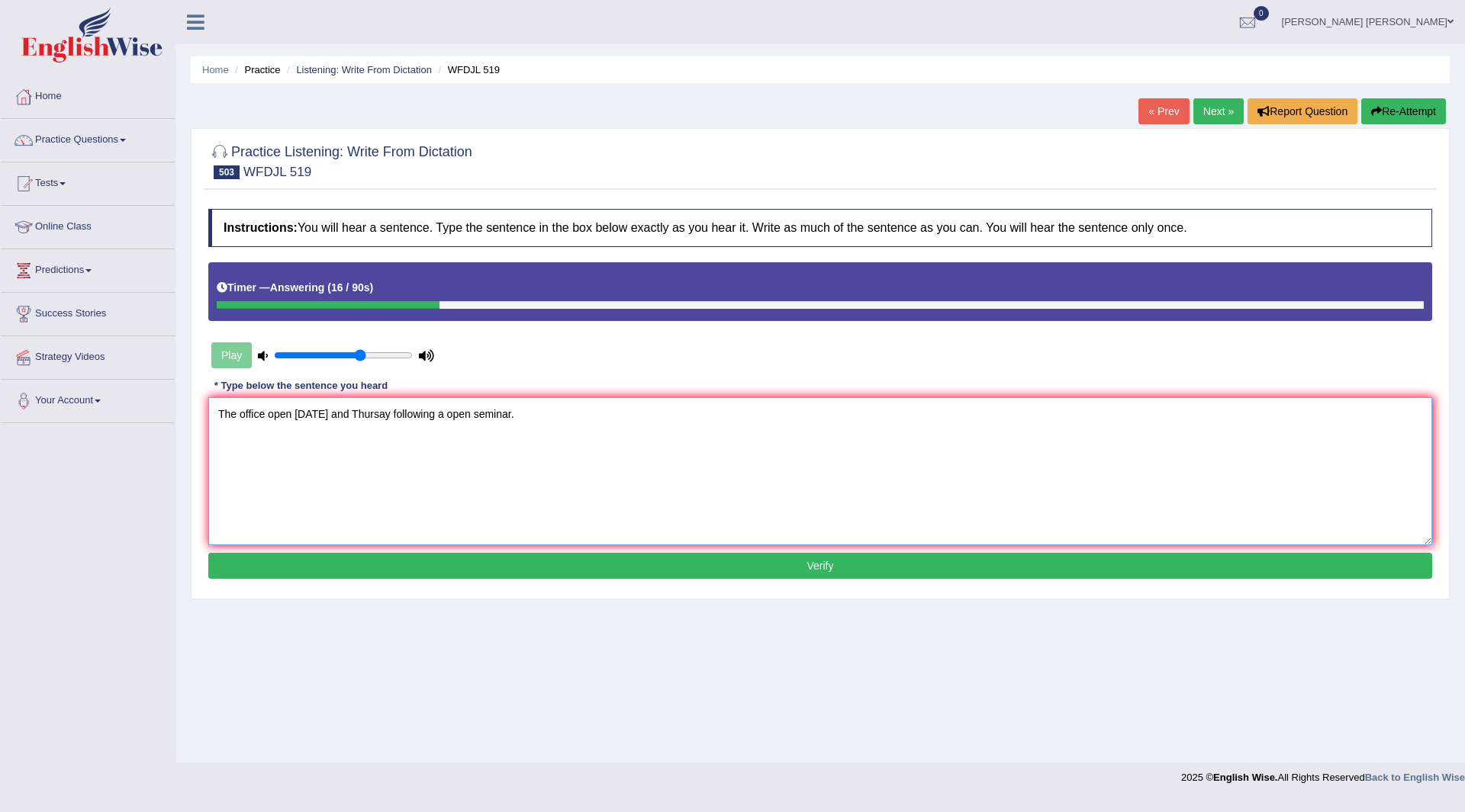
type textarea "The office open Monday and Thursay following a open seminar."
click at [684, 572] on button "Verify" at bounding box center [819, 566] width 1224 height 26
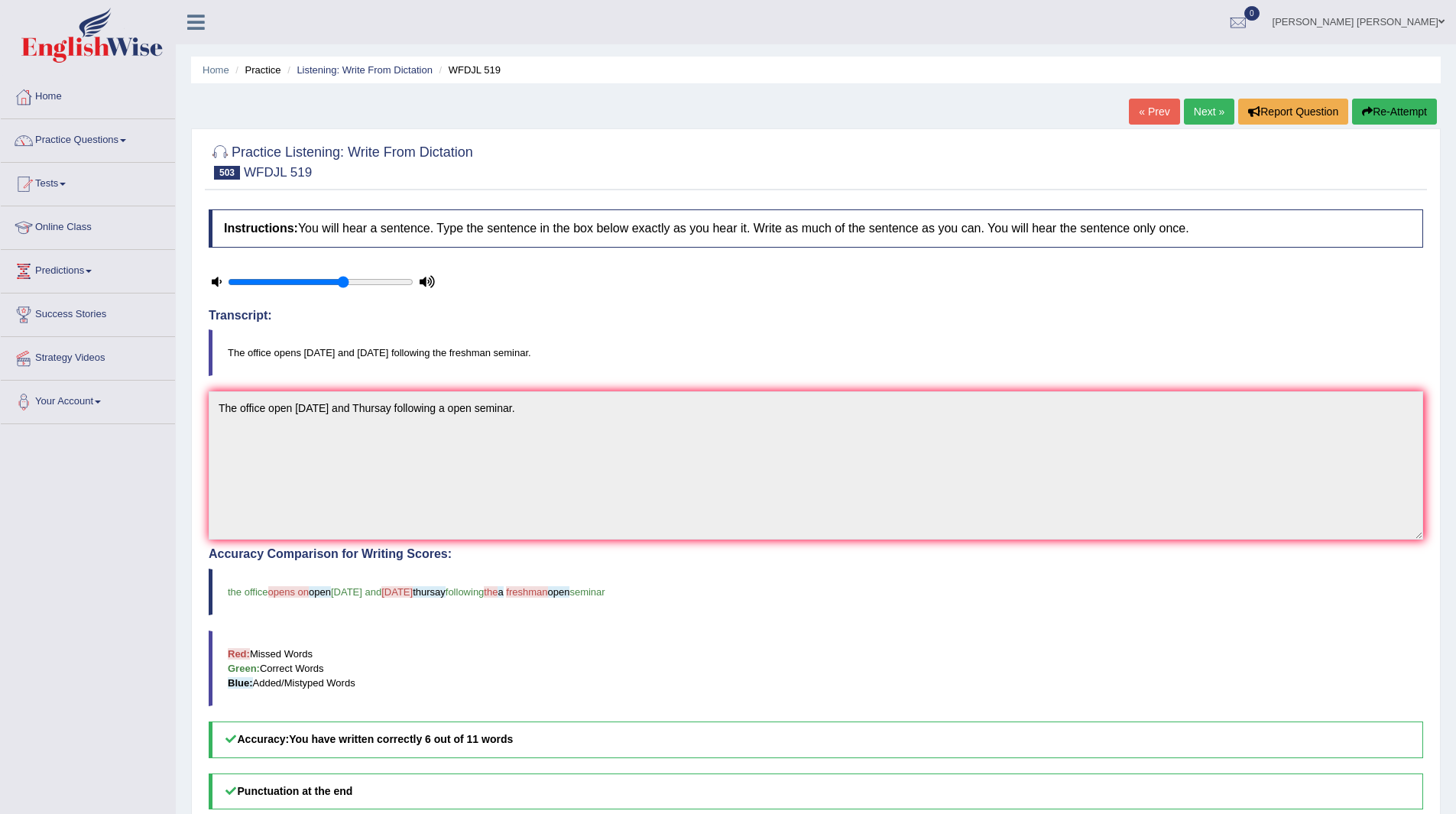
click at [1213, 112] on link "Next »" at bounding box center [1209, 112] width 51 height 26
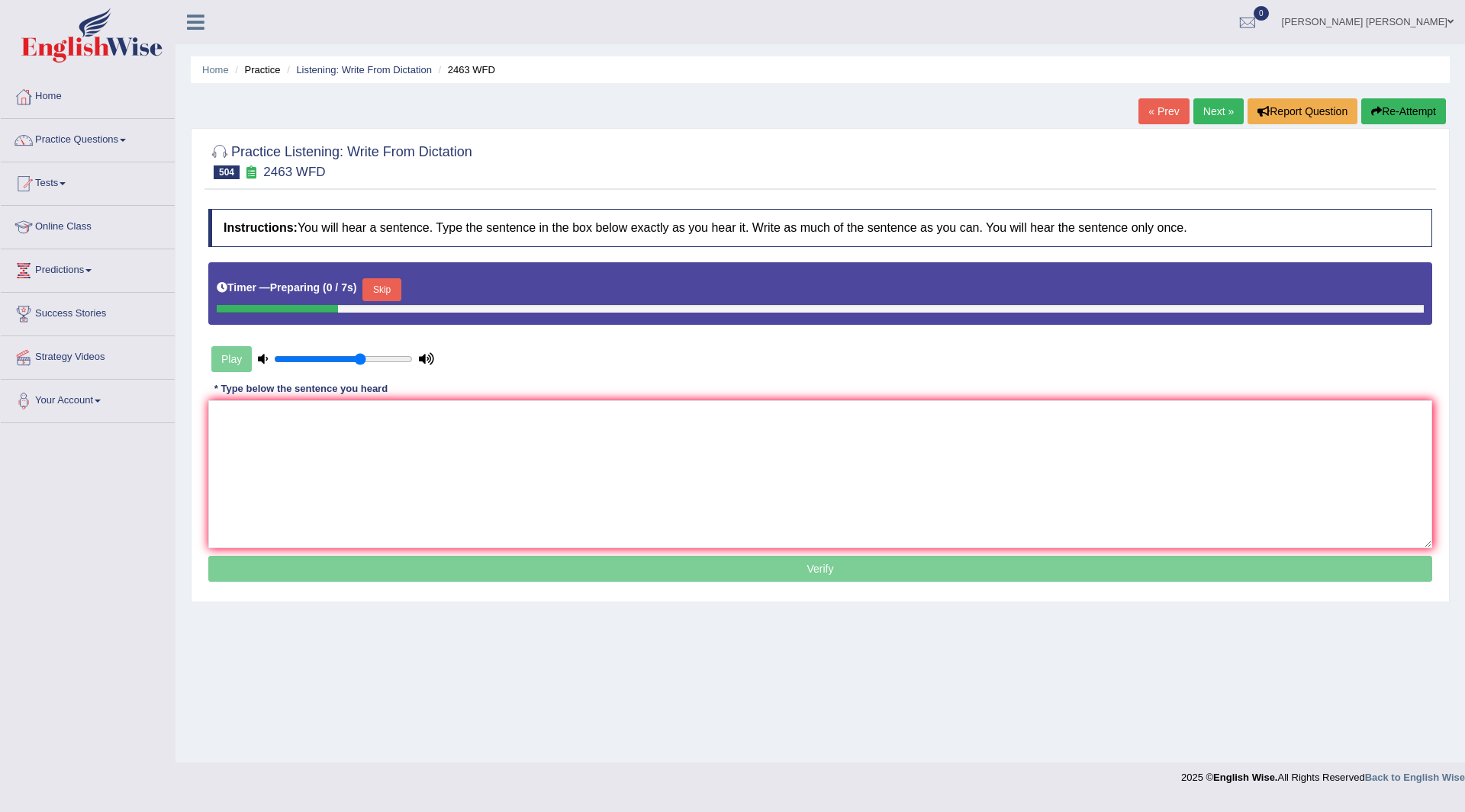
click at [390, 281] on button "Skip" at bounding box center [382, 290] width 38 height 23
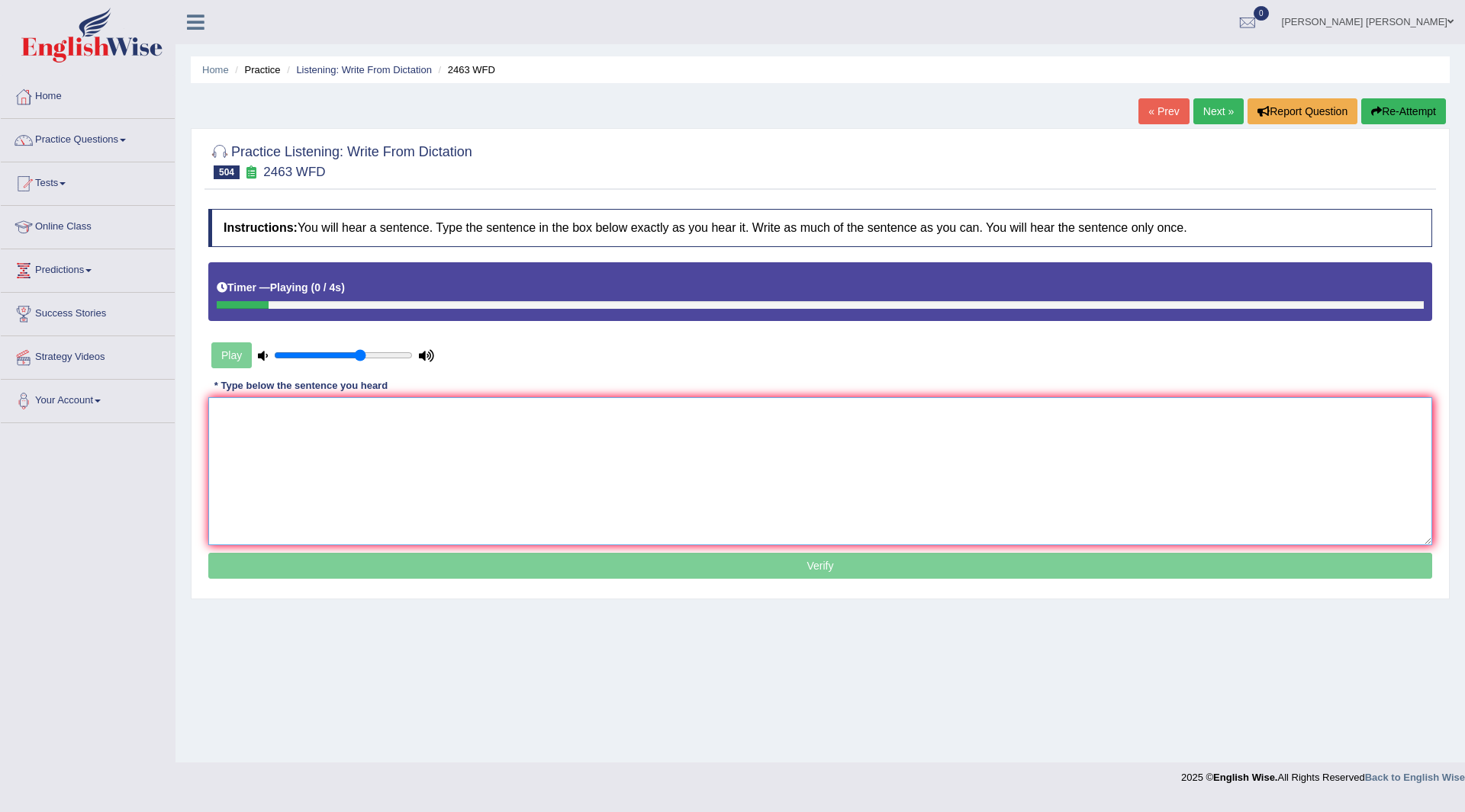
click at [402, 444] on textarea at bounding box center [819, 471] width 1224 height 148
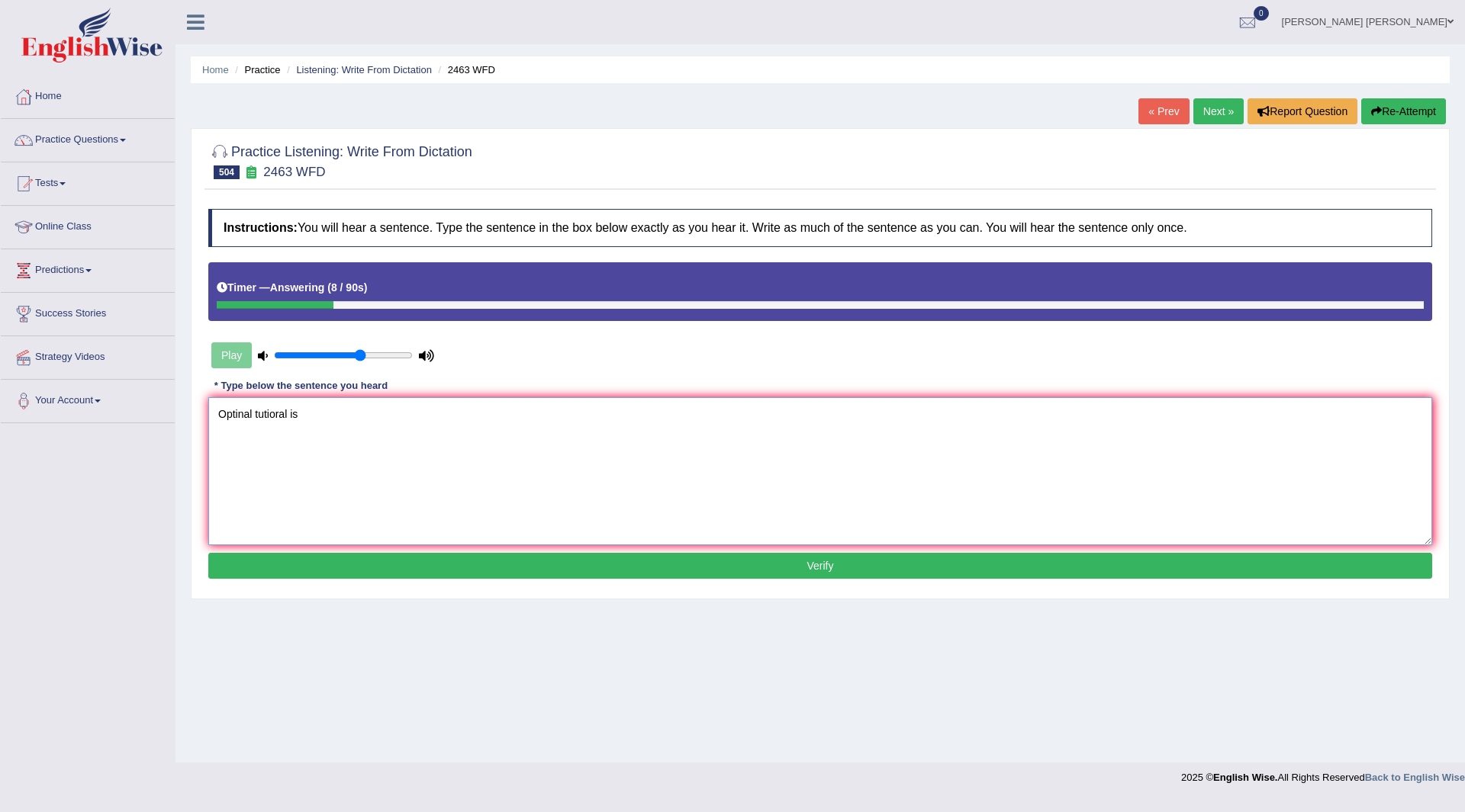
type textarea "Optinal tutioral is"
click at [614, 575] on button "Verify" at bounding box center [819, 566] width 1224 height 26
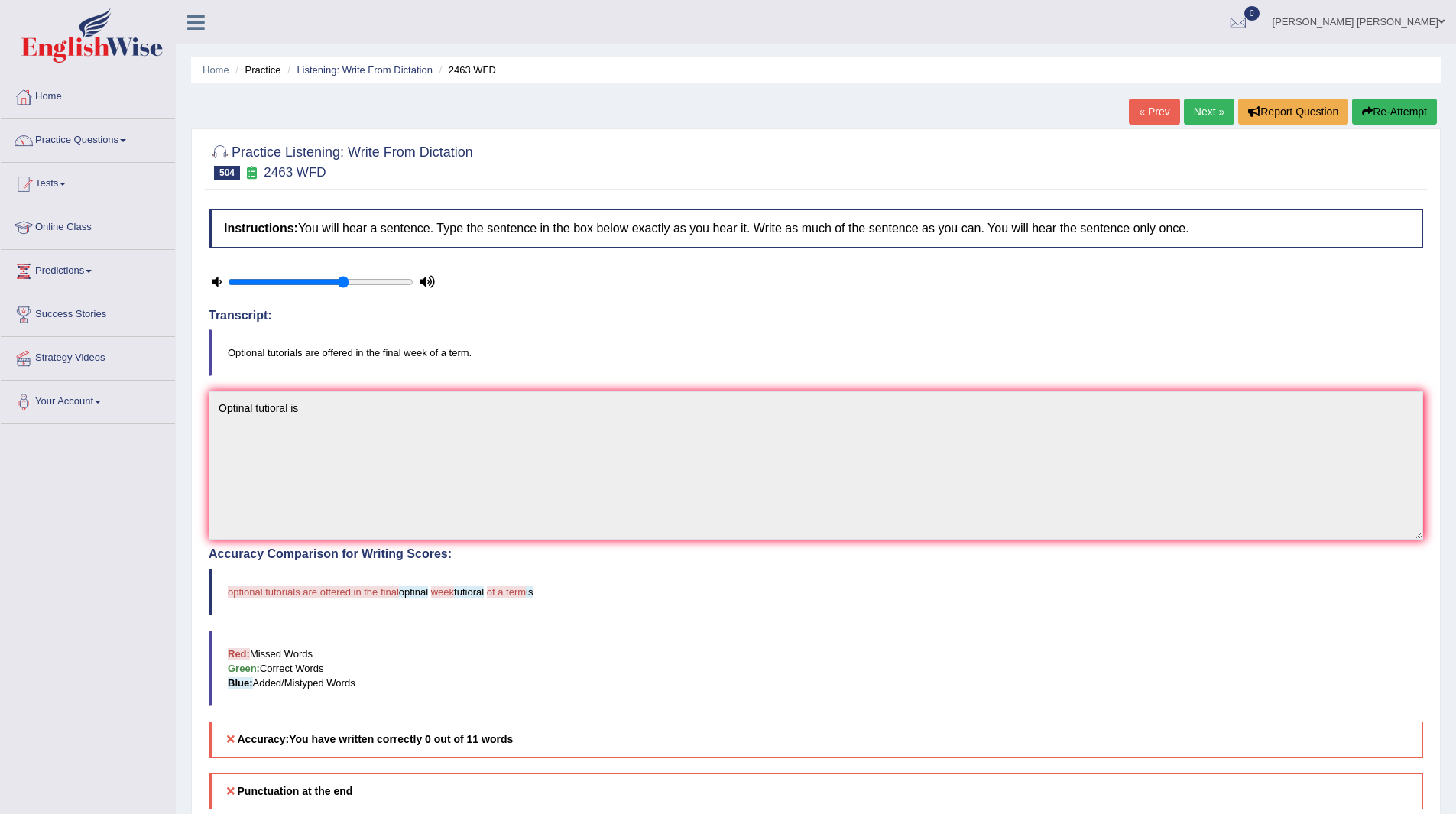
click at [1193, 110] on link "Next »" at bounding box center [1209, 112] width 51 height 26
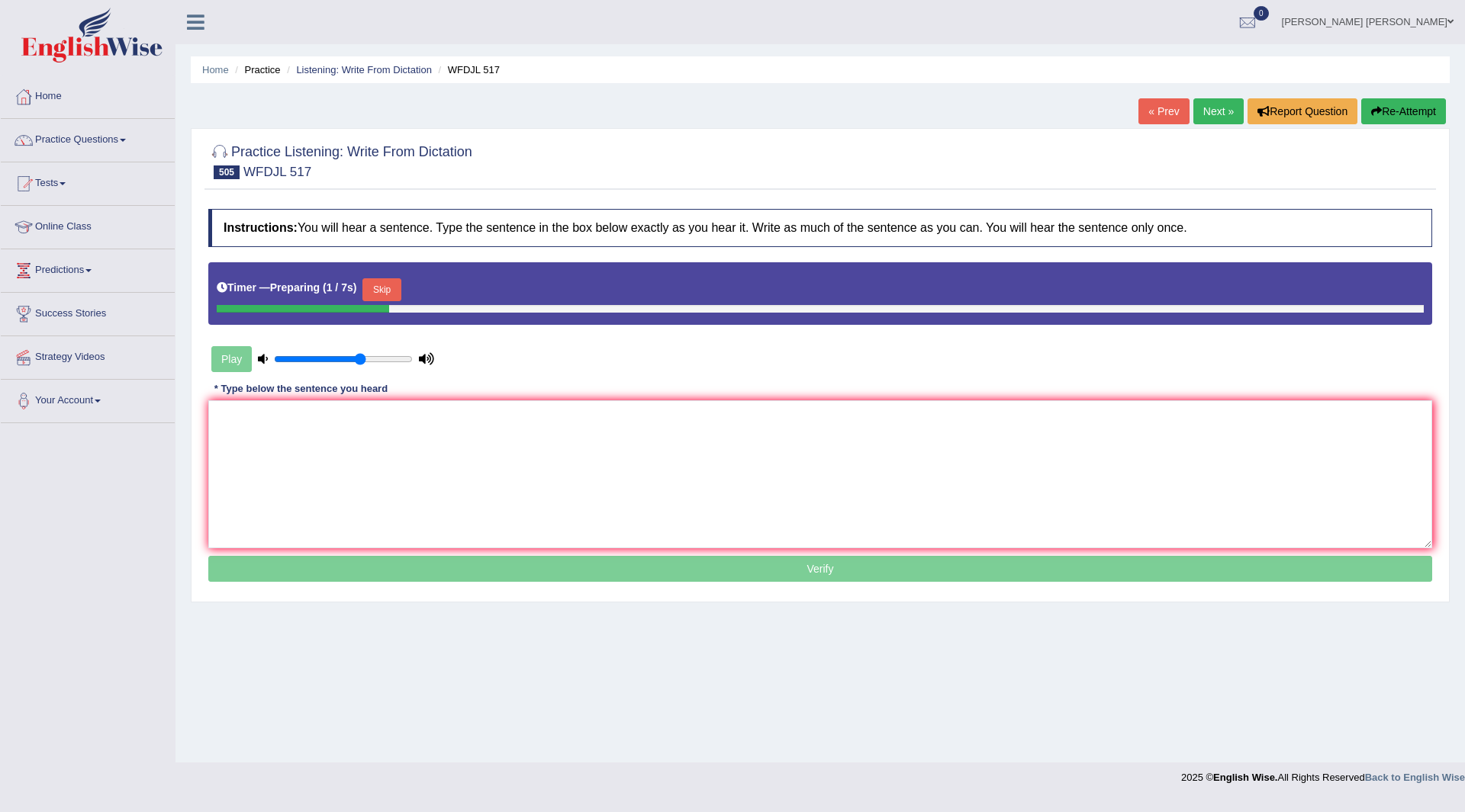
click at [387, 288] on button "Skip" at bounding box center [382, 290] width 38 height 23
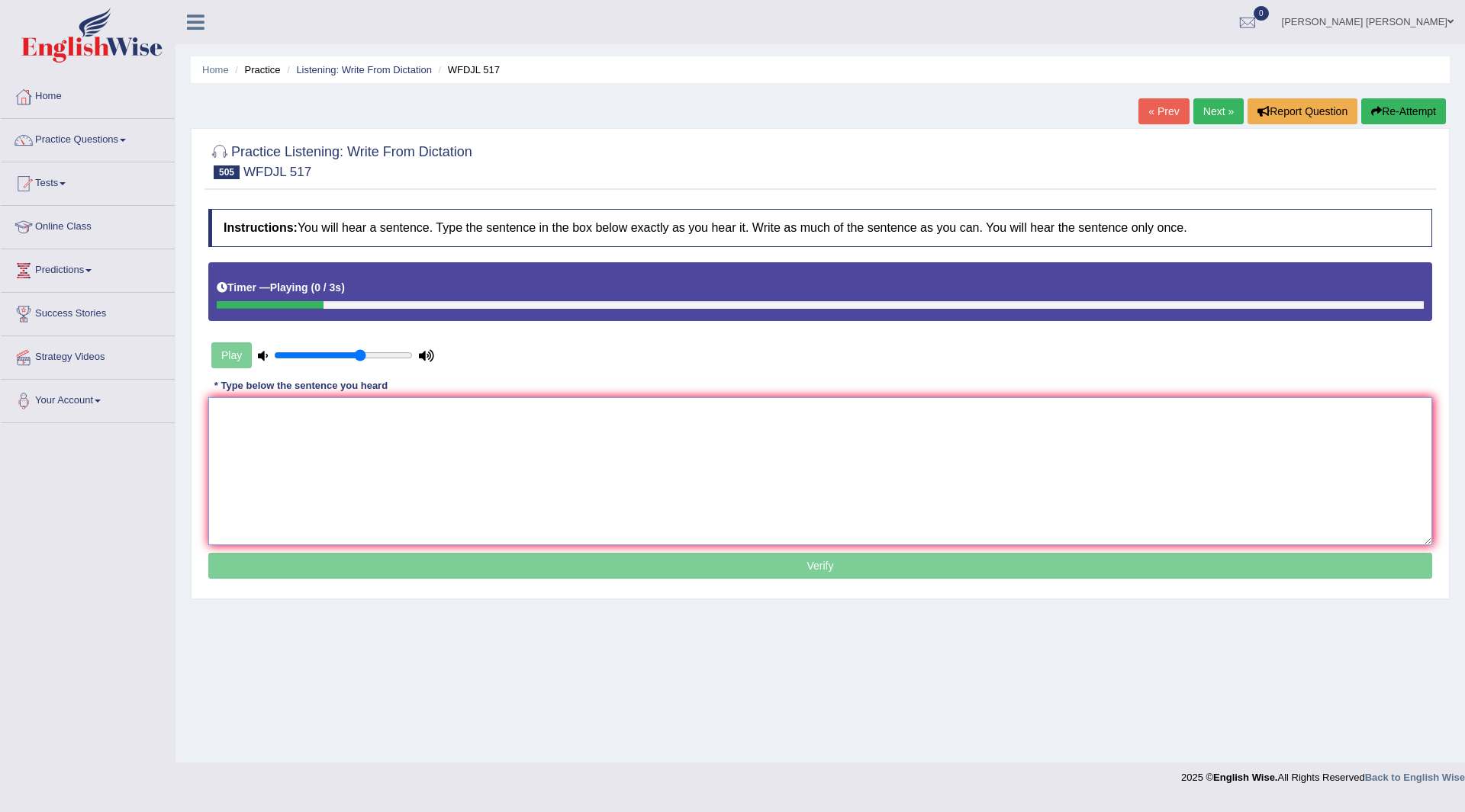
click at [384, 458] on textarea at bounding box center [819, 471] width 1224 height 148
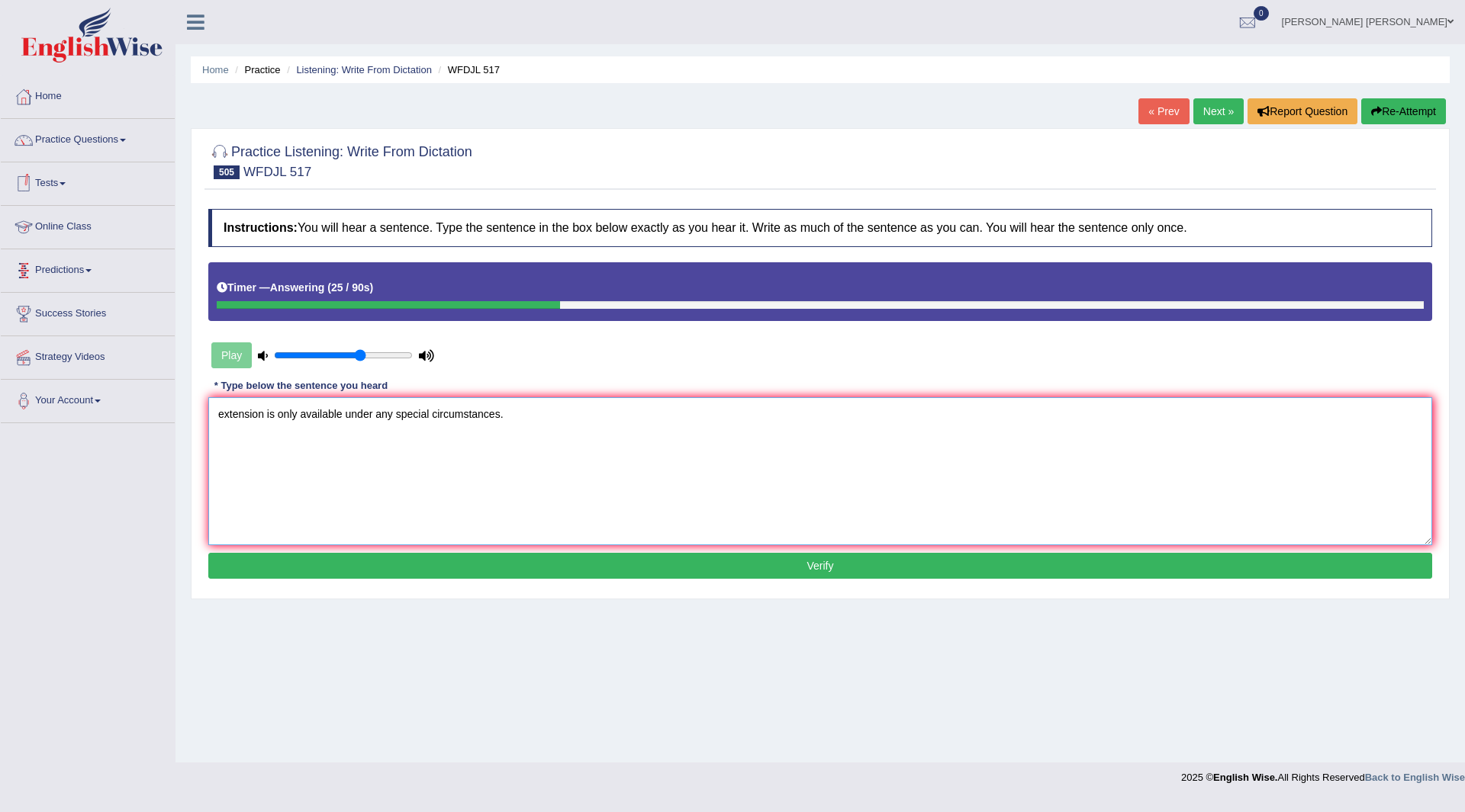
type textarea "extension is only available under any special circumstances."
click at [928, 569] on button "Verify" at bounding box center [819, 566] width 1224 height 26
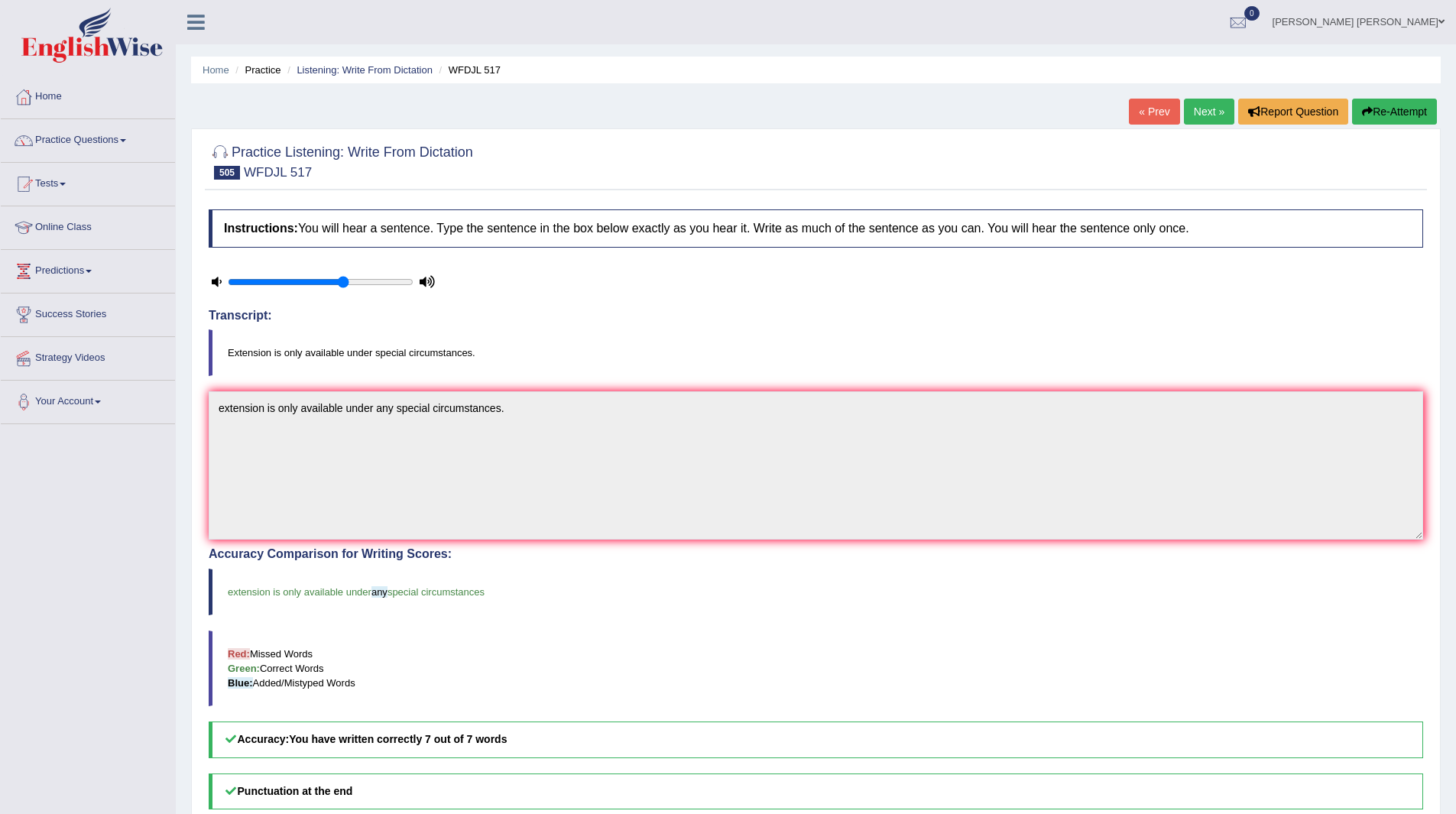
drag, startPoint x: 1210, startPoint y: 108, endPoint x: 1201, endPoint y: 108, distance: 9.0
click at [1210, 108] on link "Next »" at bounding box center [1209, 112] width 51 height 26
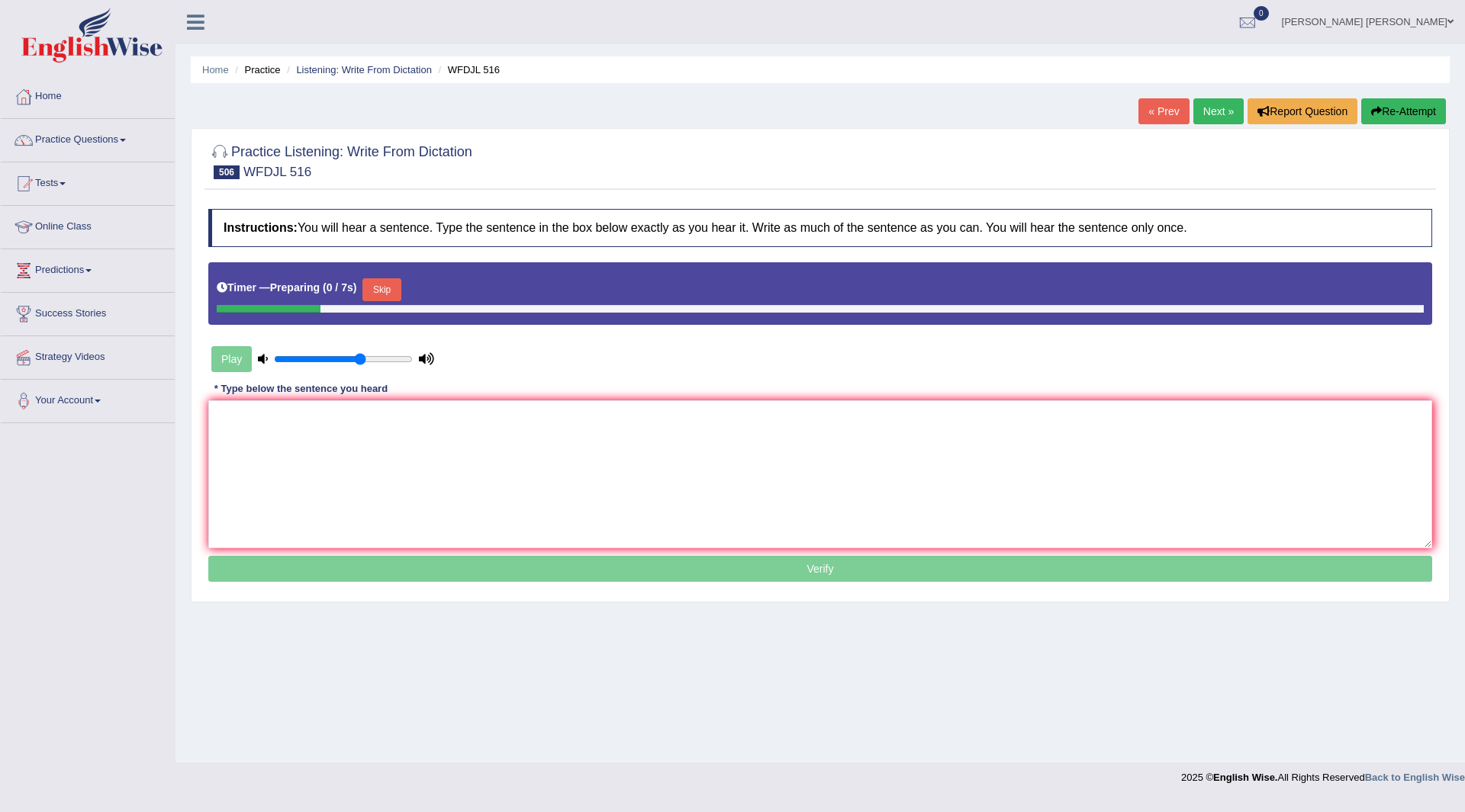
click at [382, 292] on button "Skip" at bounding box center [382, 290] width 38 height 23
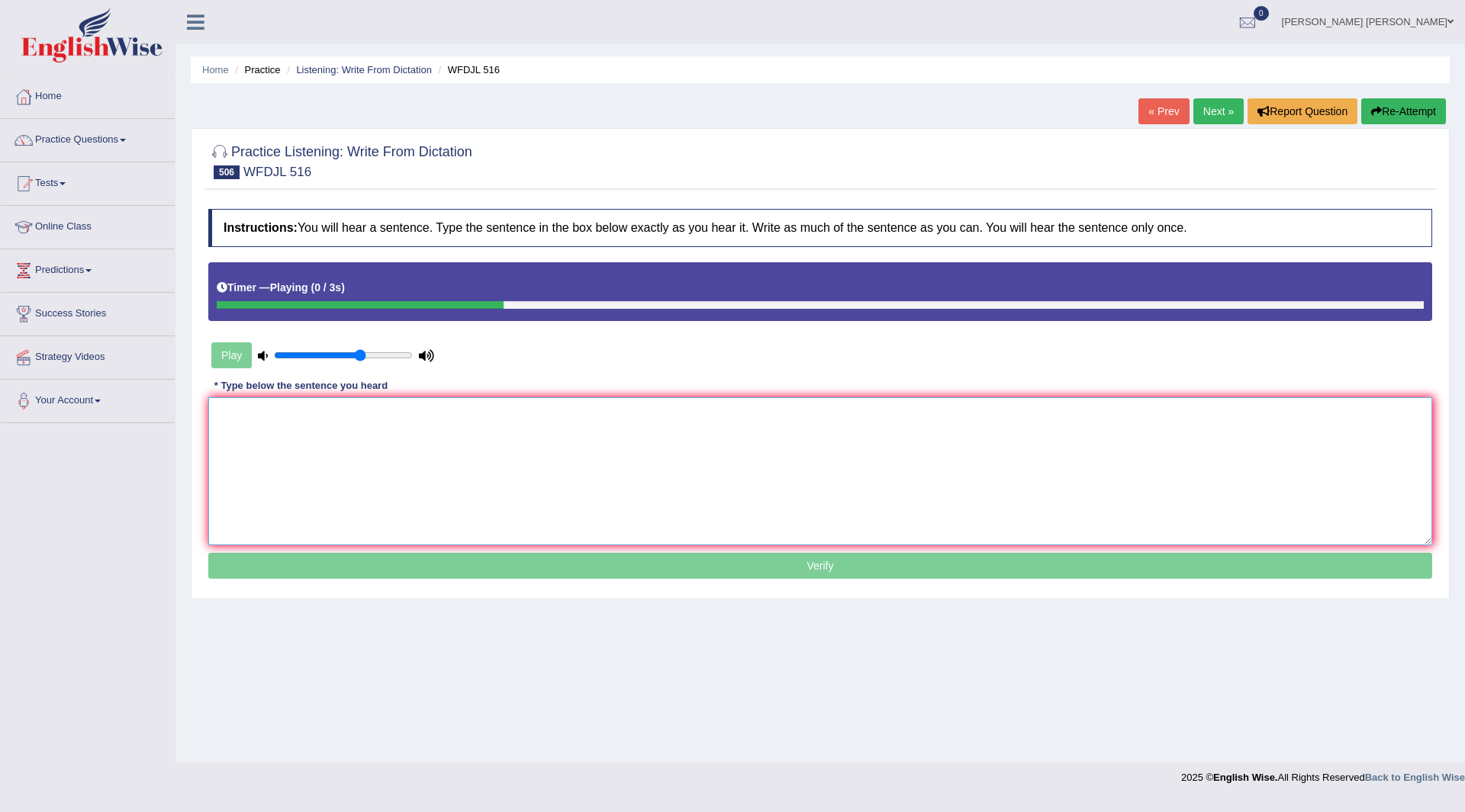
click at [312, 449] on textarea at bounding box center [819, 471] width 1224 height 148
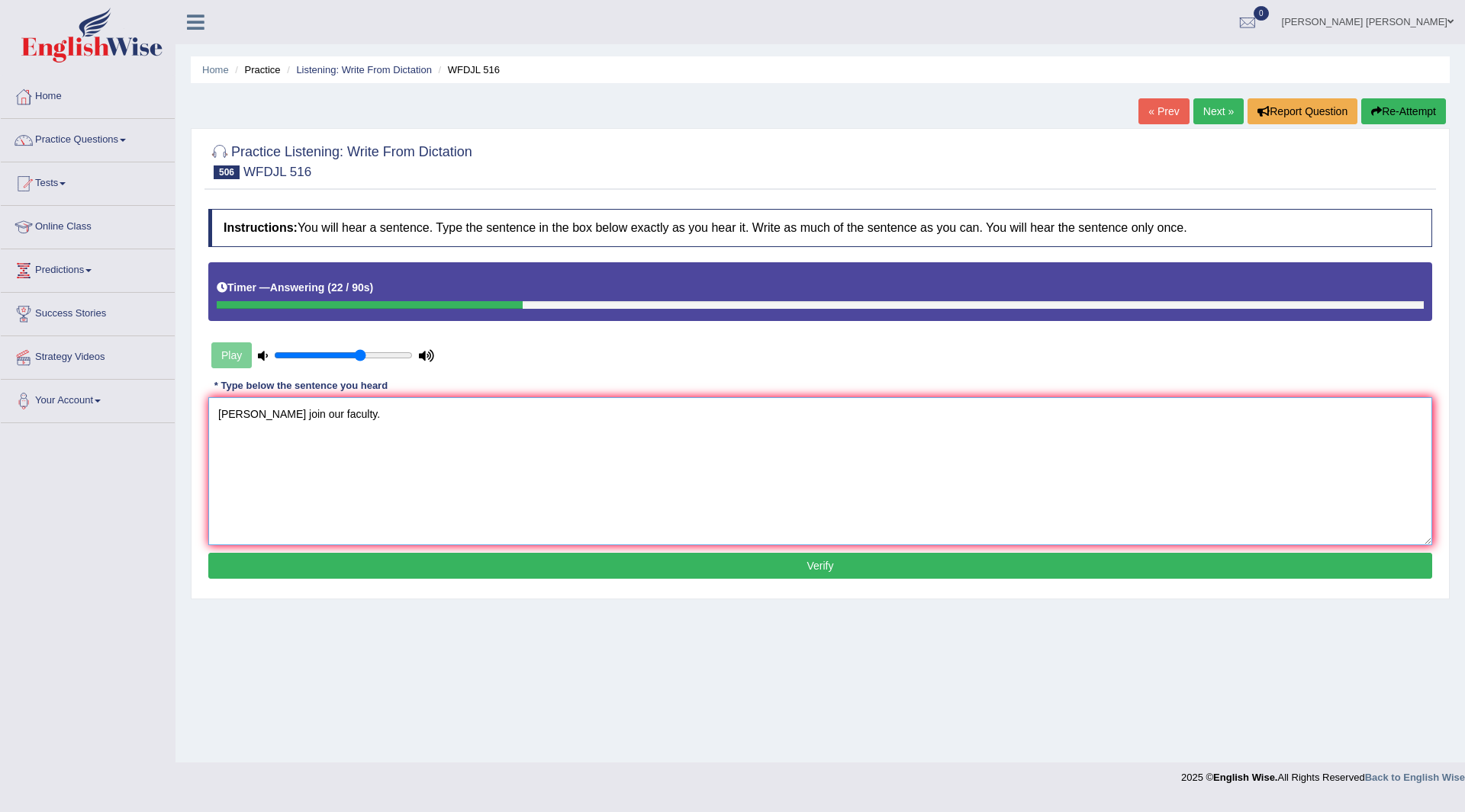
type textarea "Professor Gorden join our faculty."
click at [577, 569] on button "Verify" at bounding box center [819, 566] width 1224 height 26
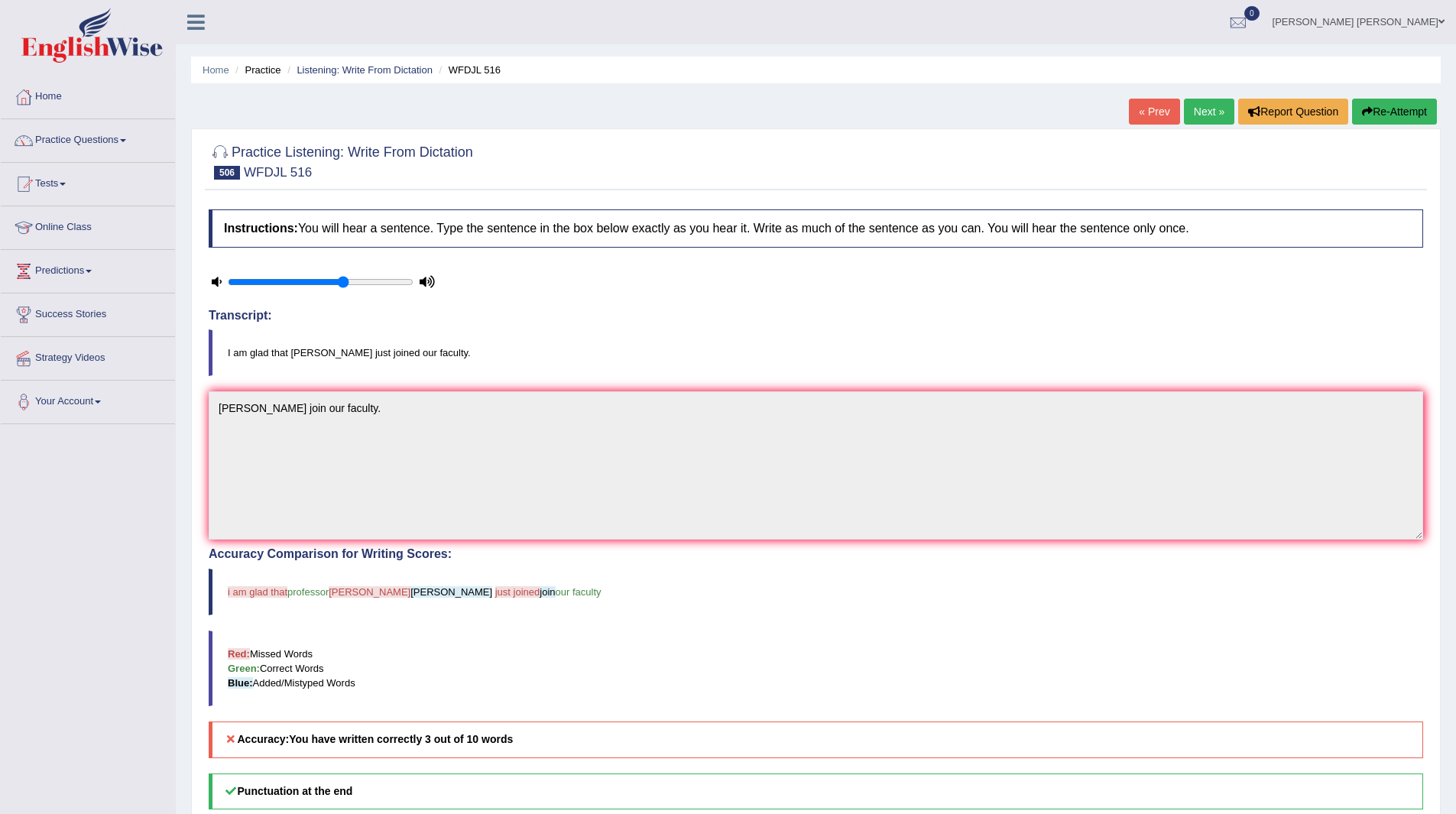
click at [1206, 108] on link "Next »" at bounding box center [1209, 112] width 51 height 26
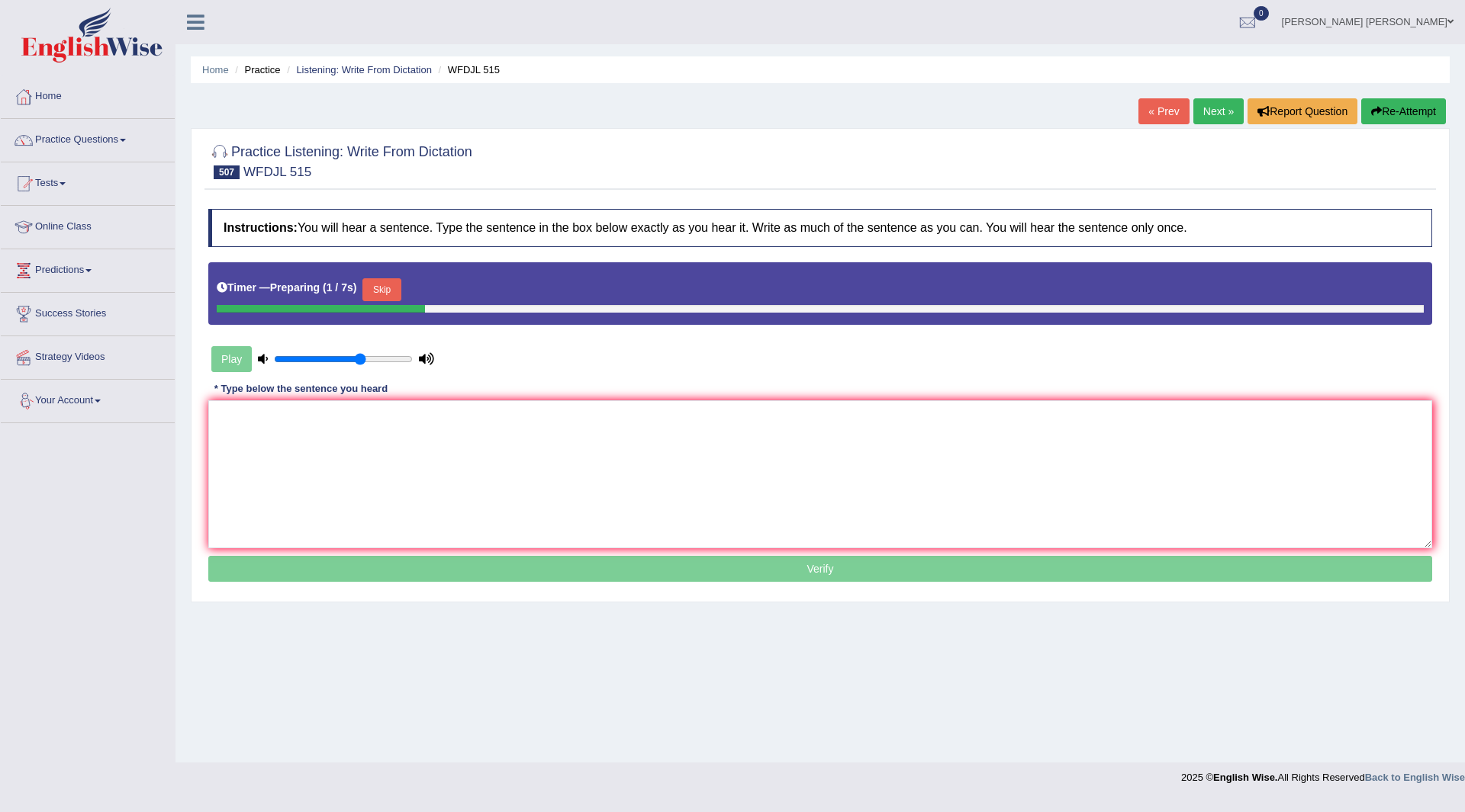
click at [386, 288] on button "Skip" at bounding box center [382, 290] width 38 height 23
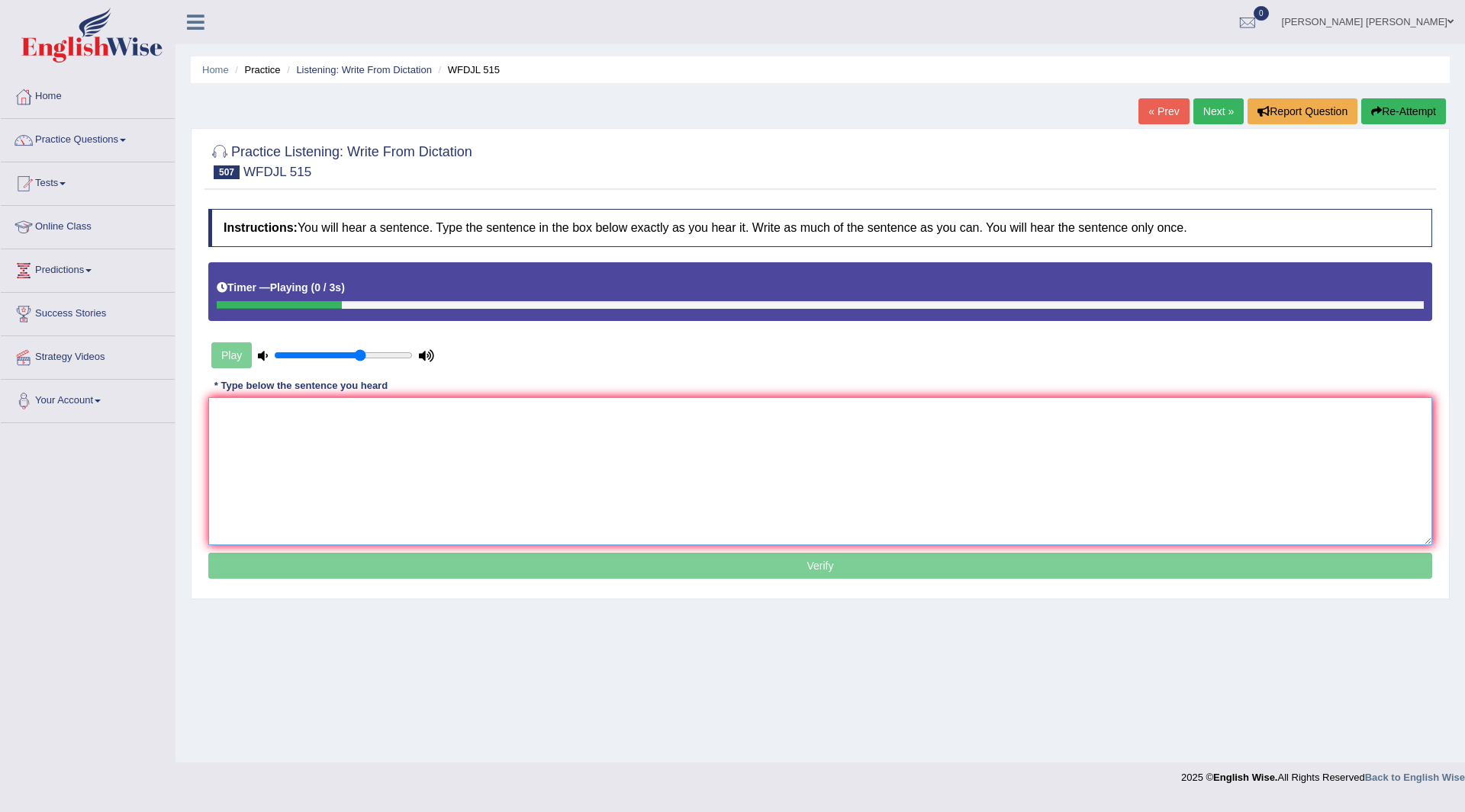
click at [308, 449] on textarea at bounding box center [819, 471] width 1224 height 148
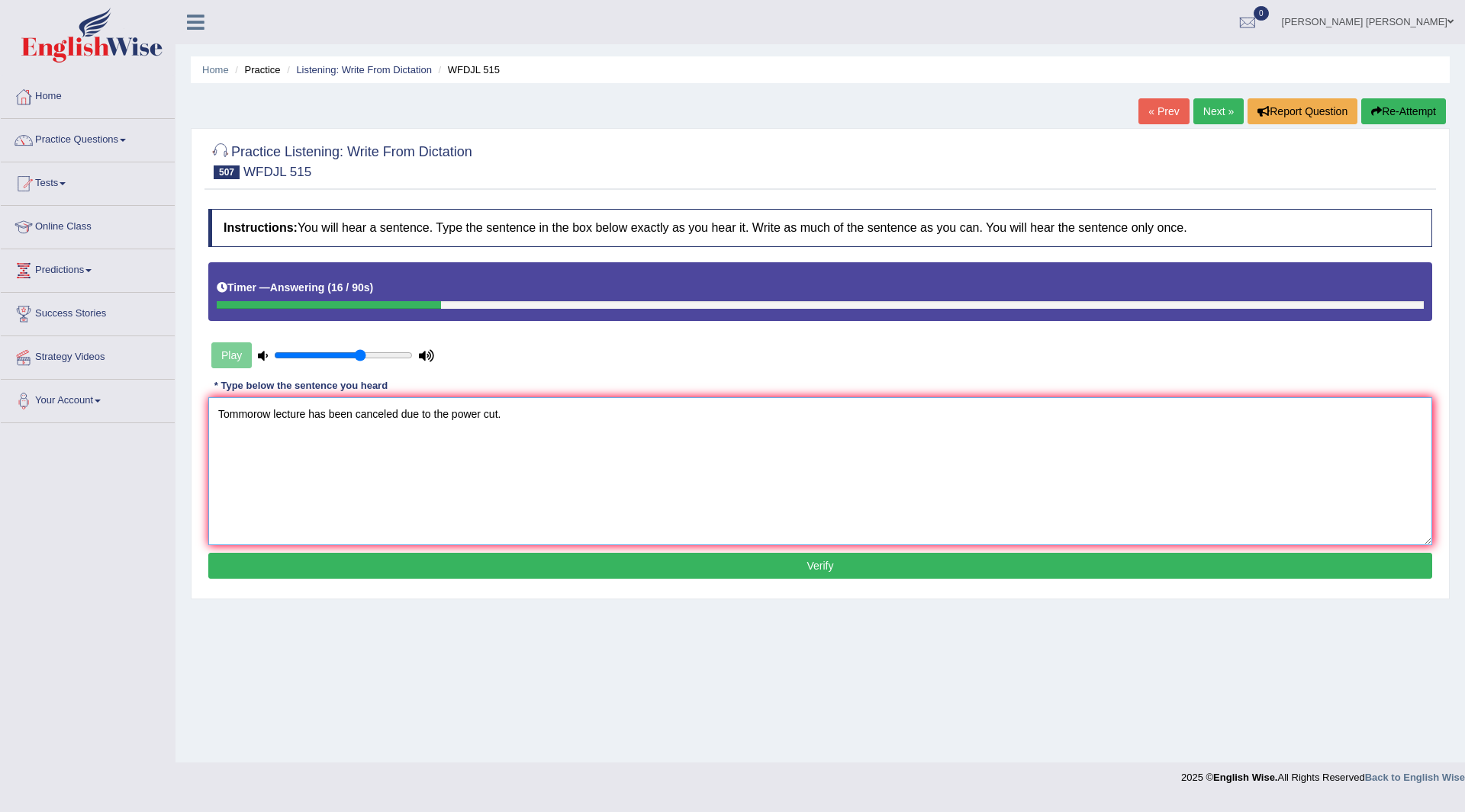
type textarea "Tommorow lecture has been canceled due to the power cut."
click at [714, 557] on button "Verify" at bounding box center [819, 566] width 1224 height 26
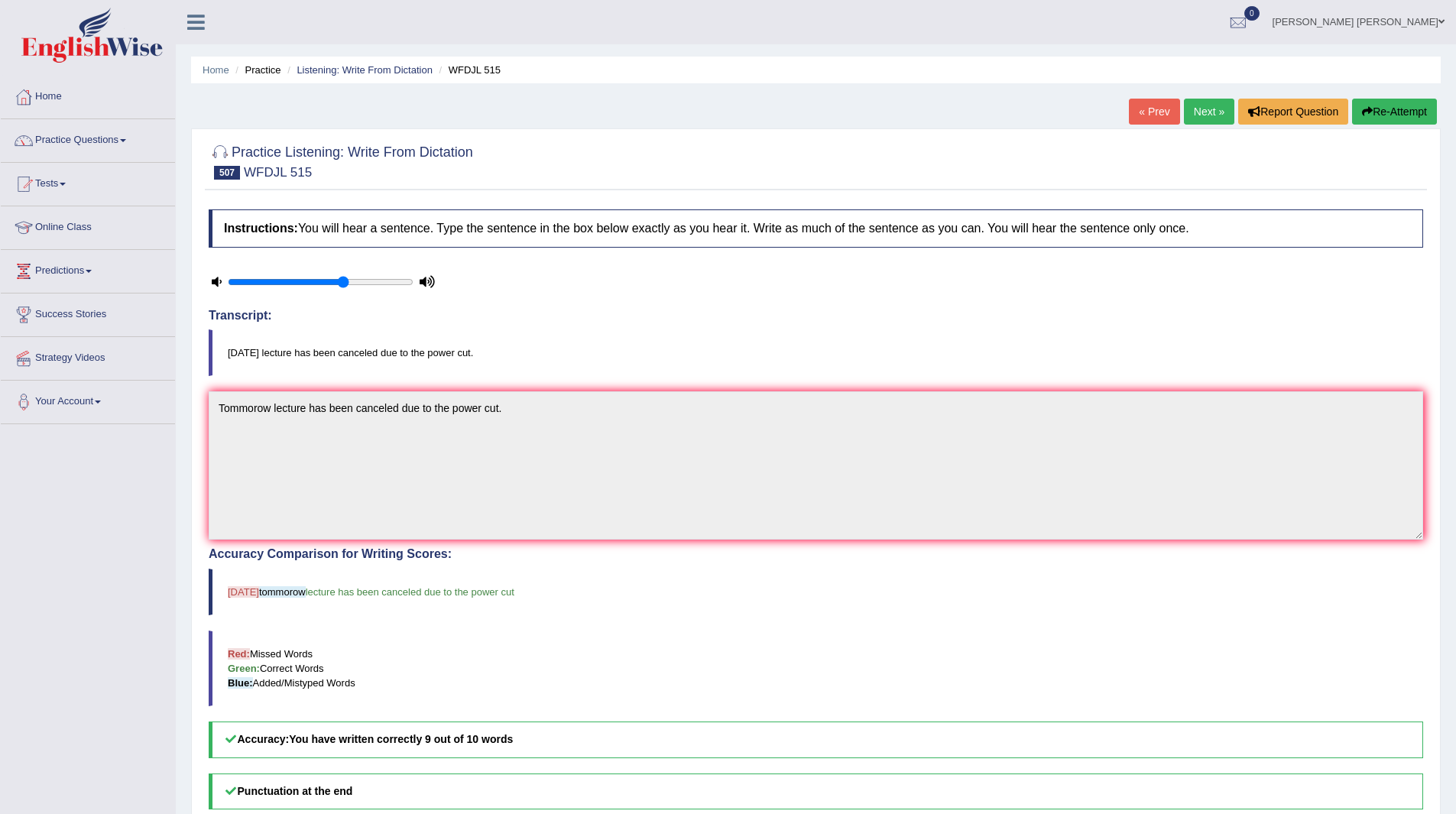
click at [1198, 111] on link "Next »" at bounding box center [1209, 112] width 51 height 26
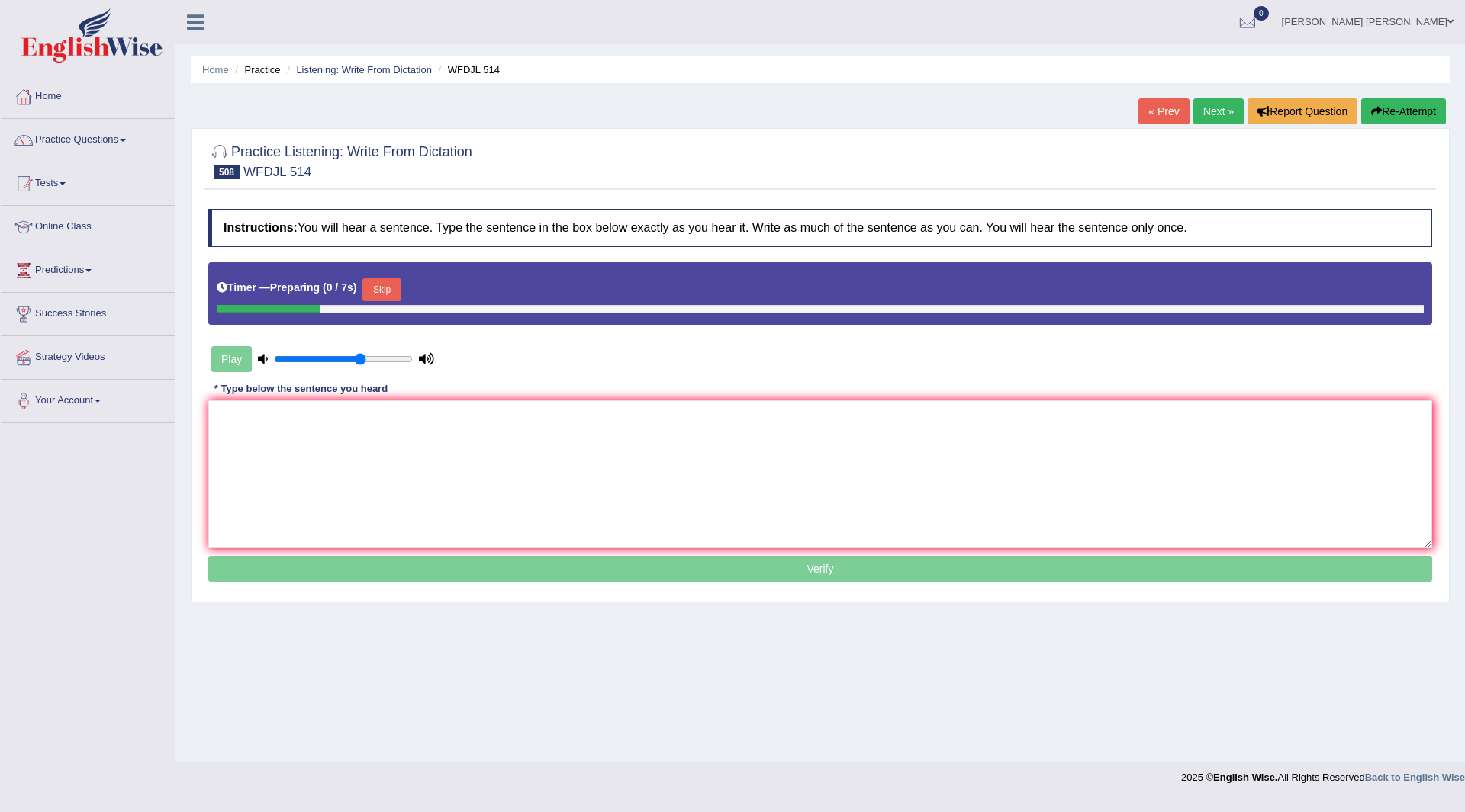
click at [393, 285] on button "Skip" at bounding box center [382, 290] width 38 height 23
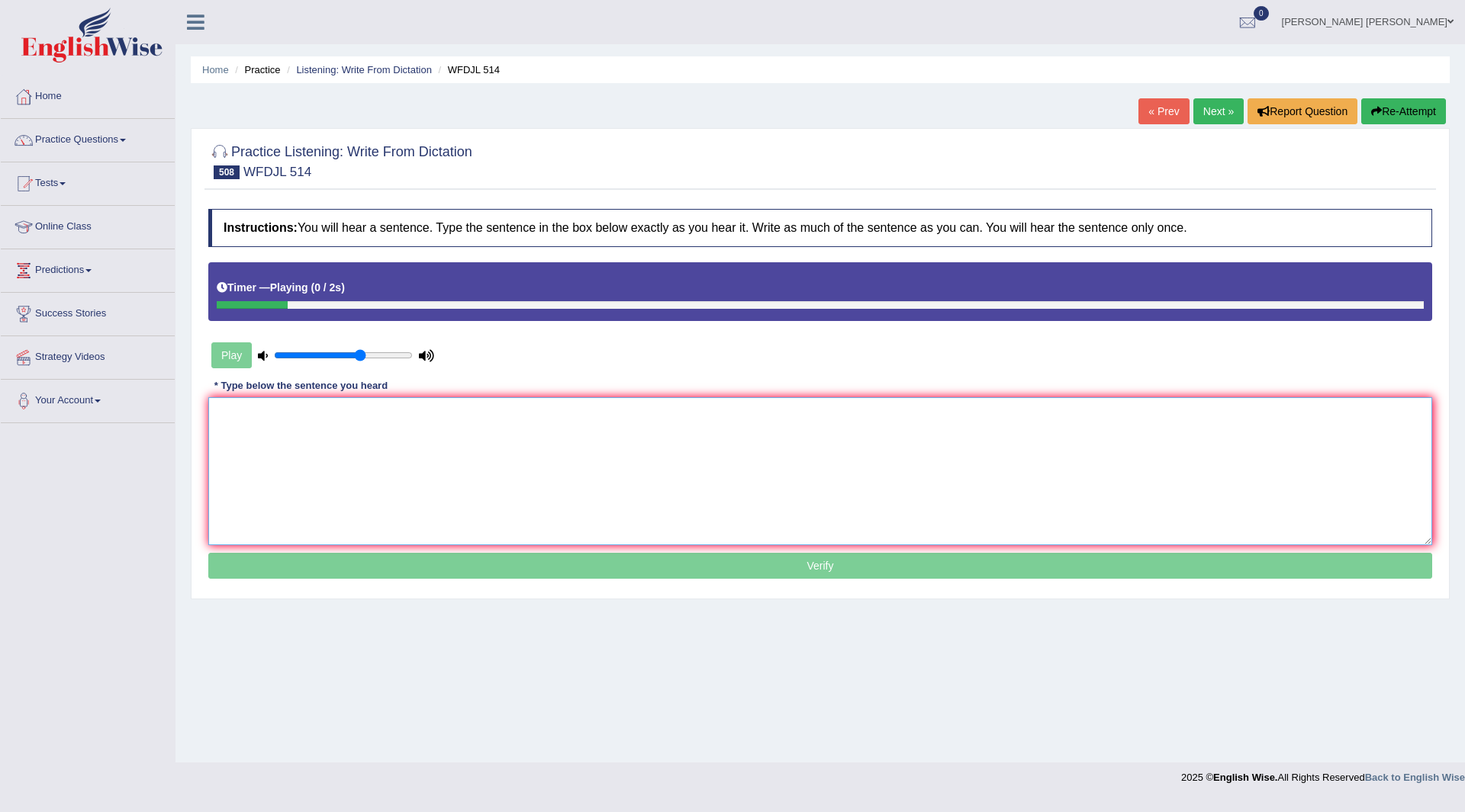
click at [310, 437] on textarea at bounding box center [819, 471] width 1224 height 148
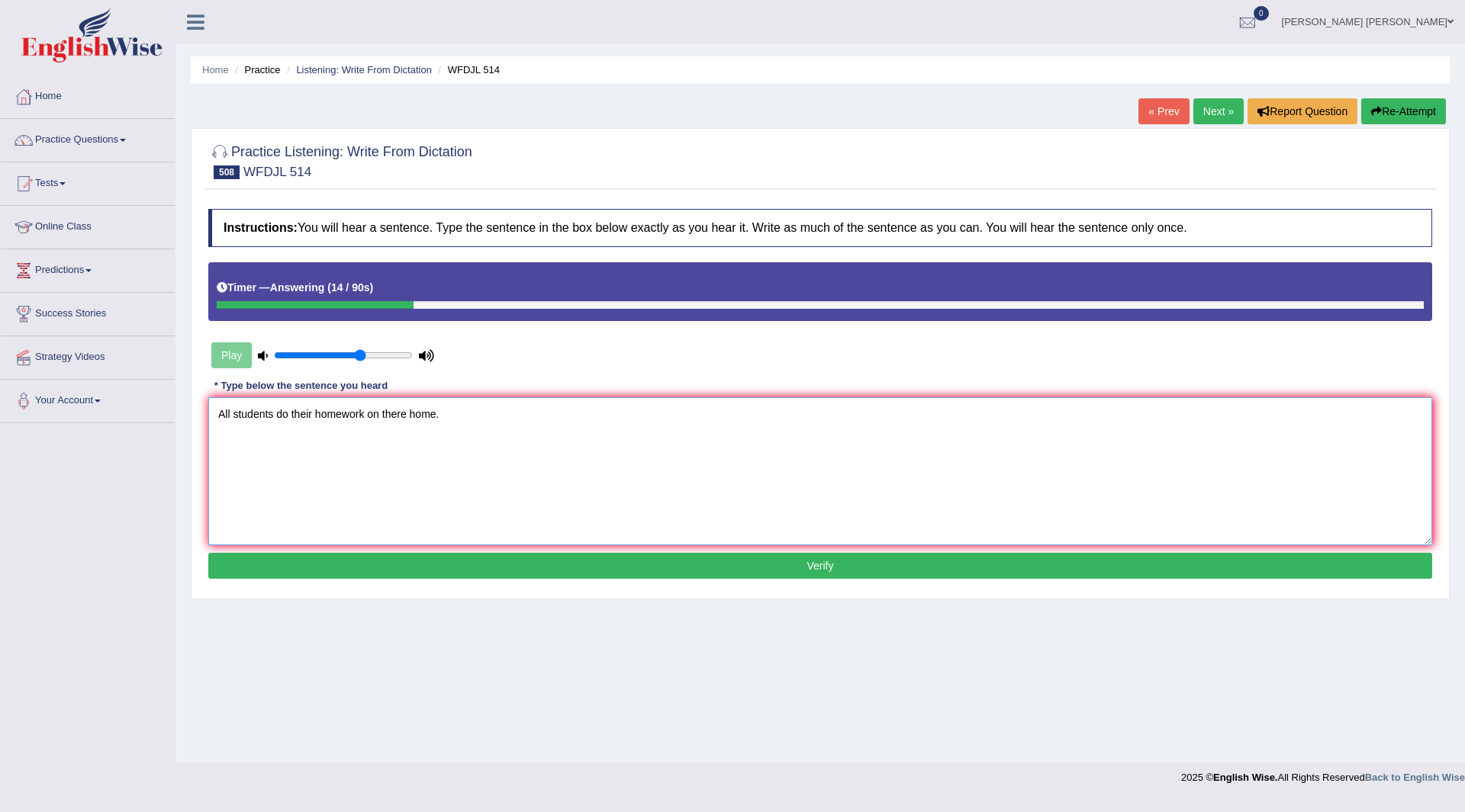
type textarea "All students do their homework on there home."
click at [660, 564] on button "Verify" at bounding box center [819, 566] width 1224 height 26
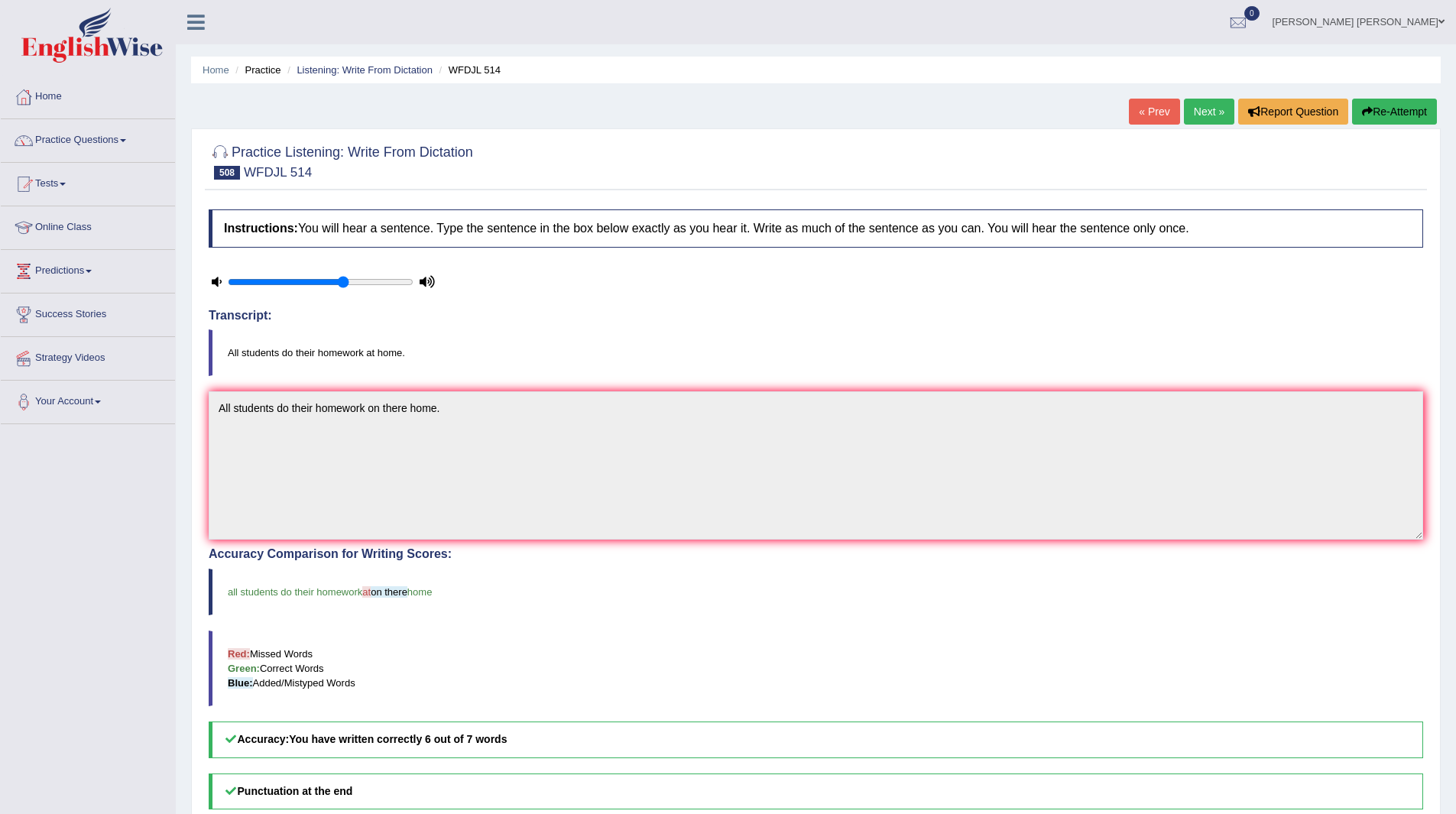
click at [1190, 113] on link "Next »" at bounding box center [1209, 112] width 51 height 26
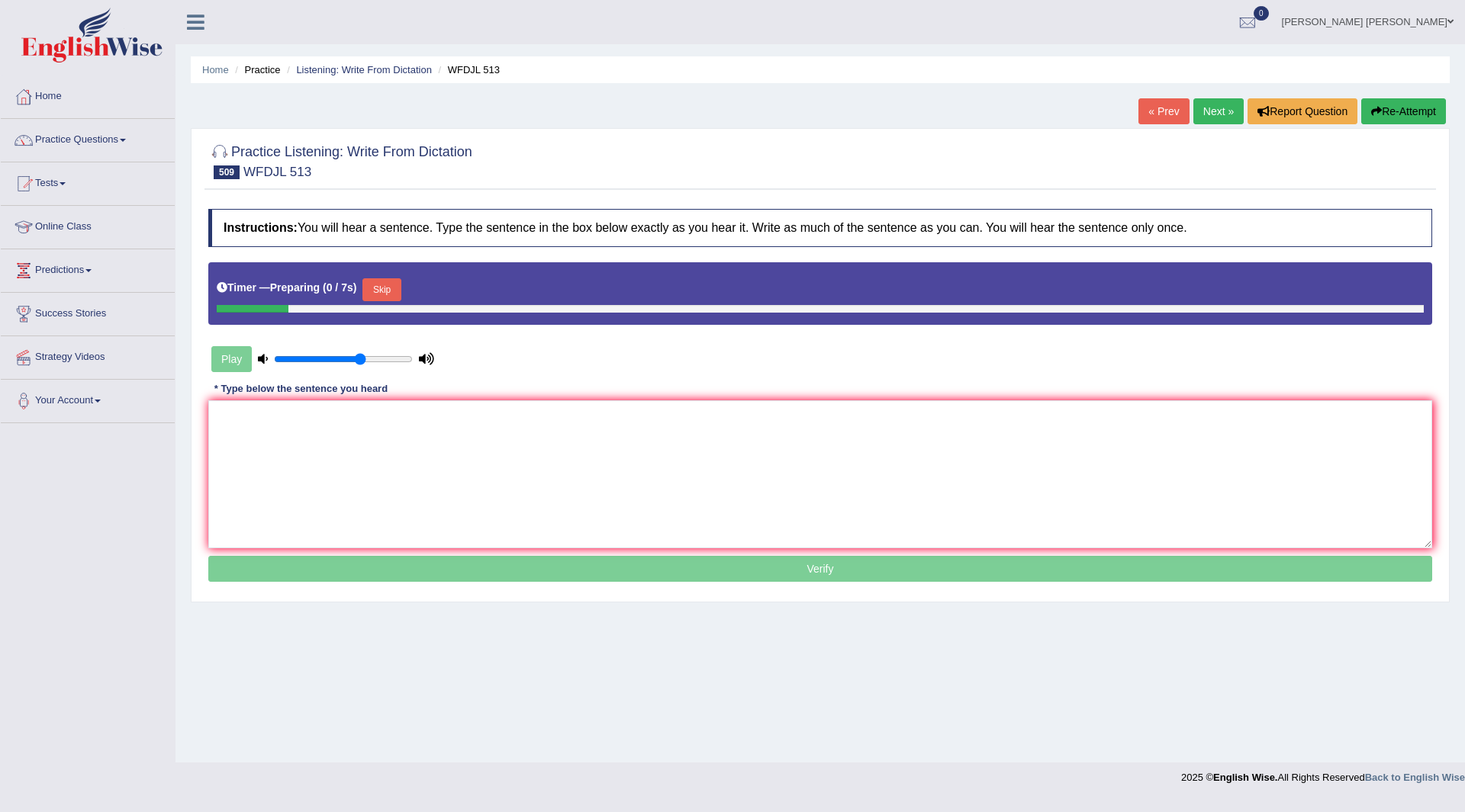
click at [384, 283] on button "Skip" at bounding box center [382, 290] width 38 height 23
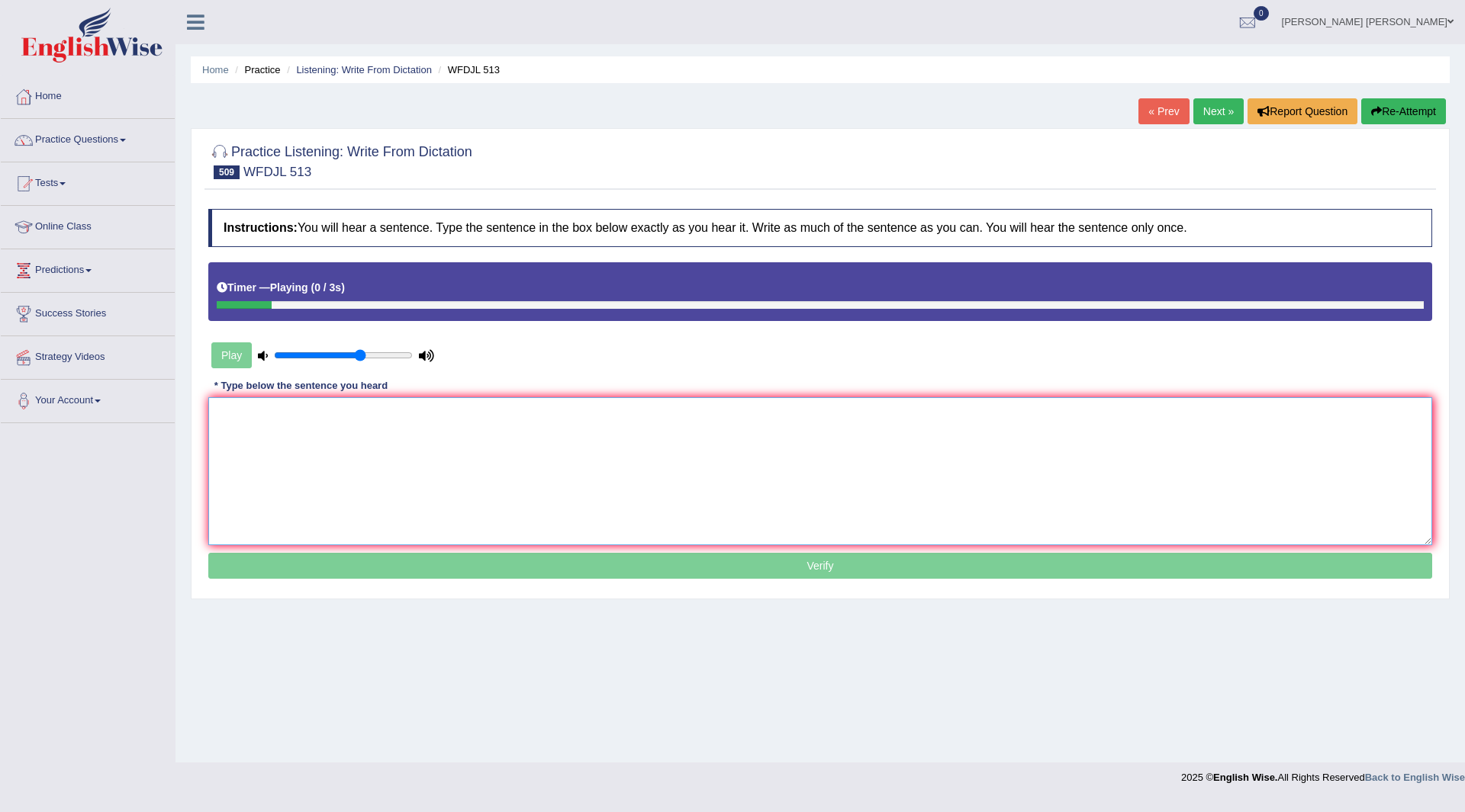
click at [382, 449] on textarea at bounding box center [819, 471] width 1224 height 148
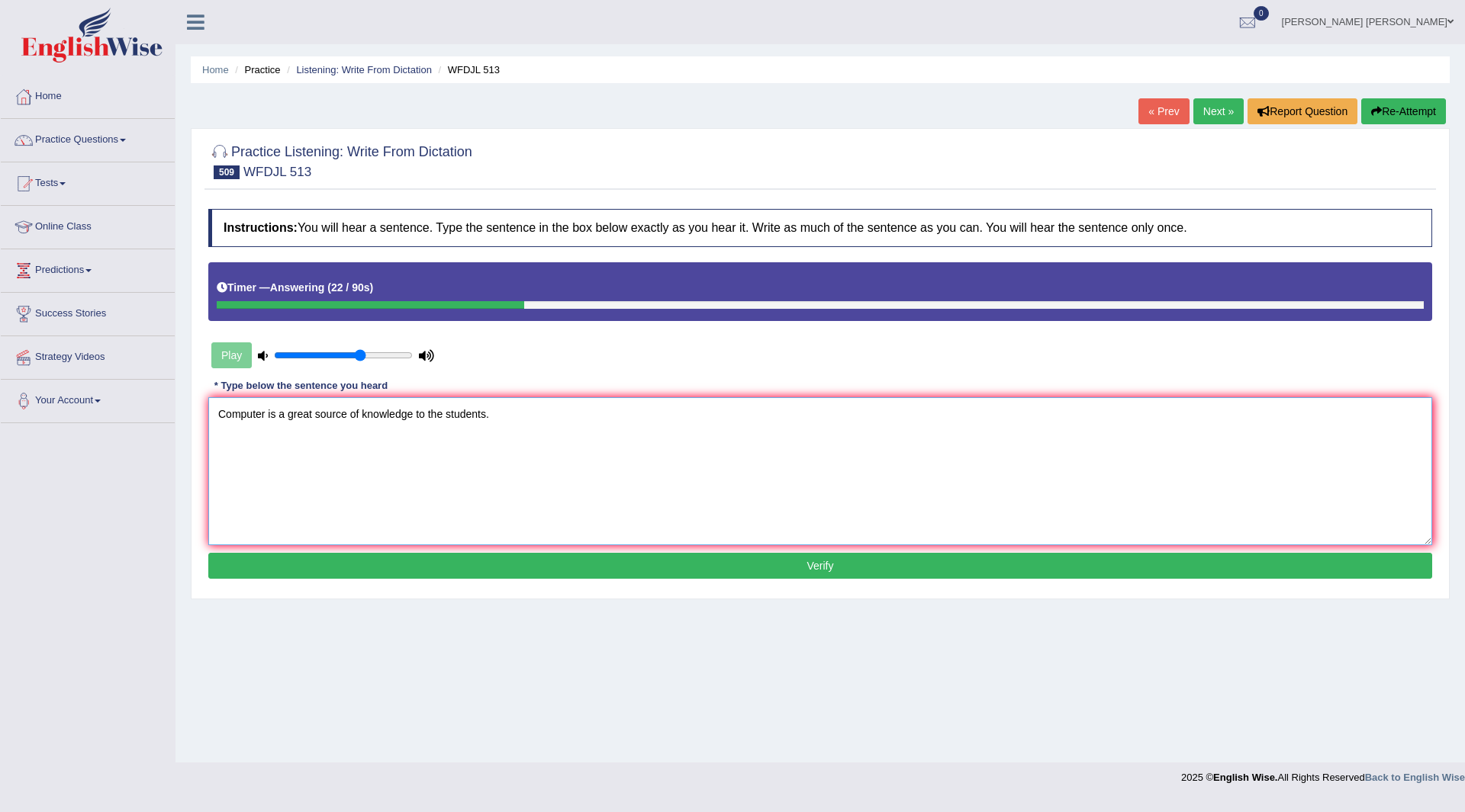
type textarea "Computer is a great source of knowledge to the students."
click at [786, 567] on button "Verify" at bounding box center [819, 566] width 1224 height 26
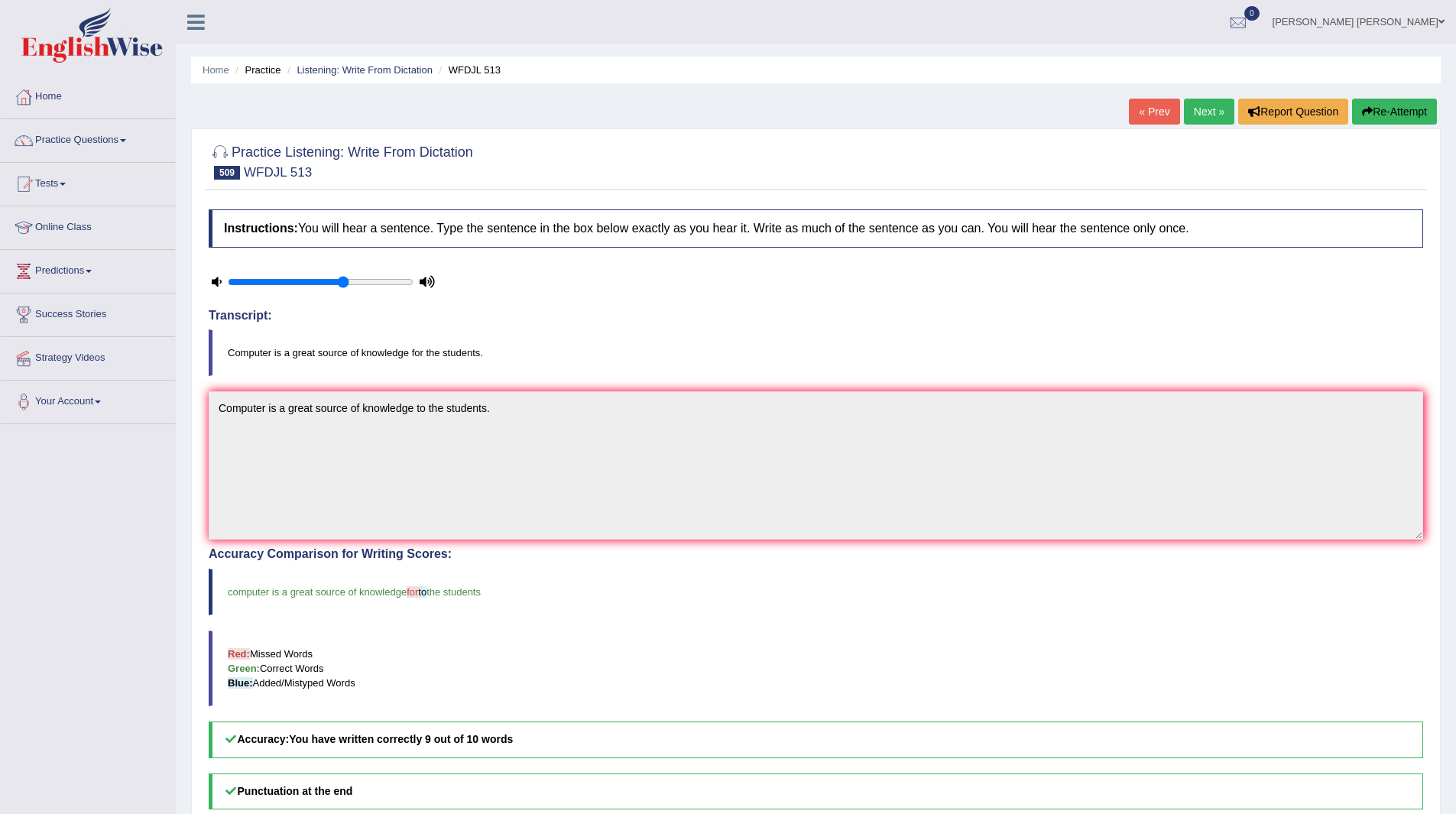
click at [1206, 107] on link "Next »" at bounding box center [1209, 112] width 51 height 26
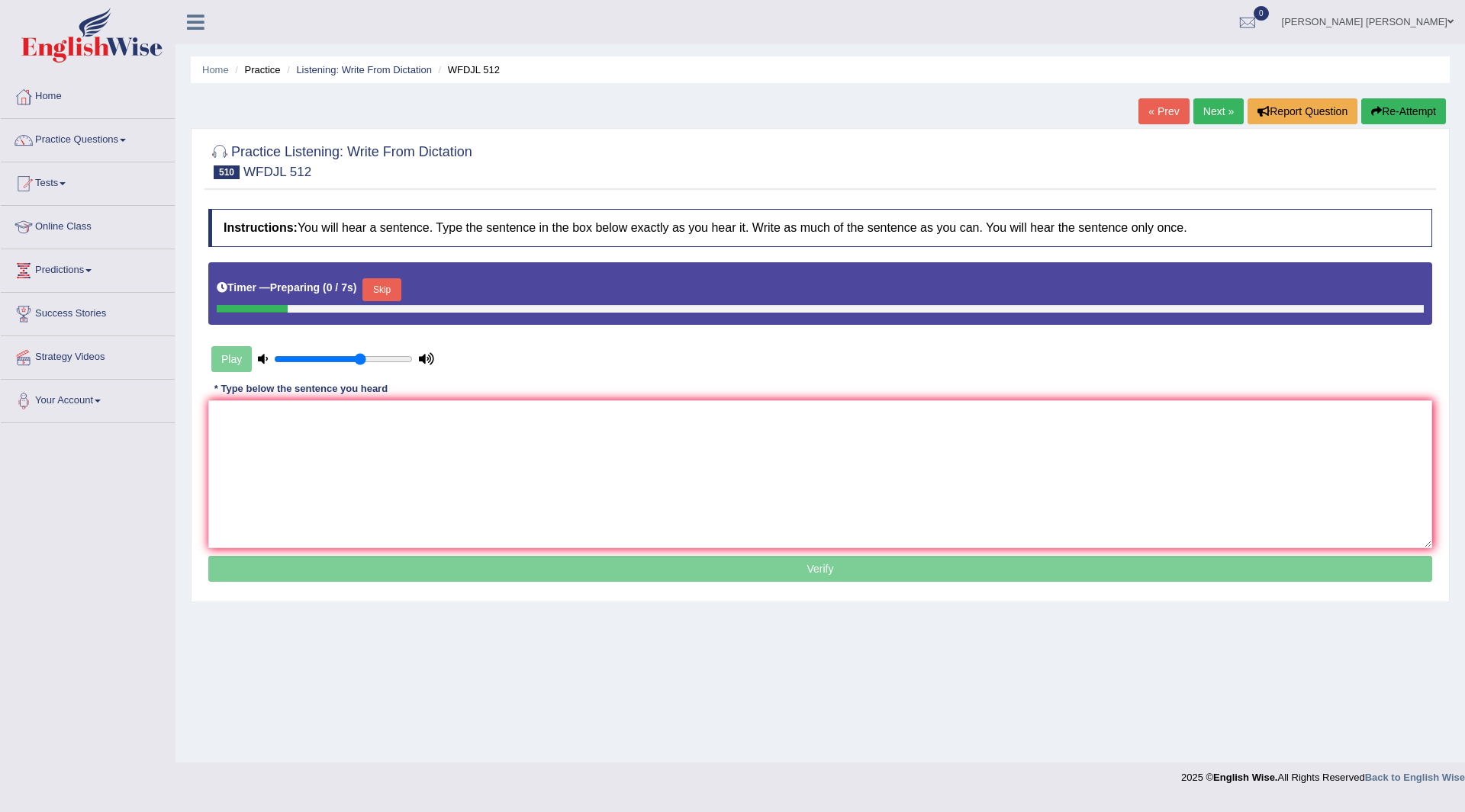
click at [393, 286] on button "Skip" at bounding box center [382, 290] width 38 height 23
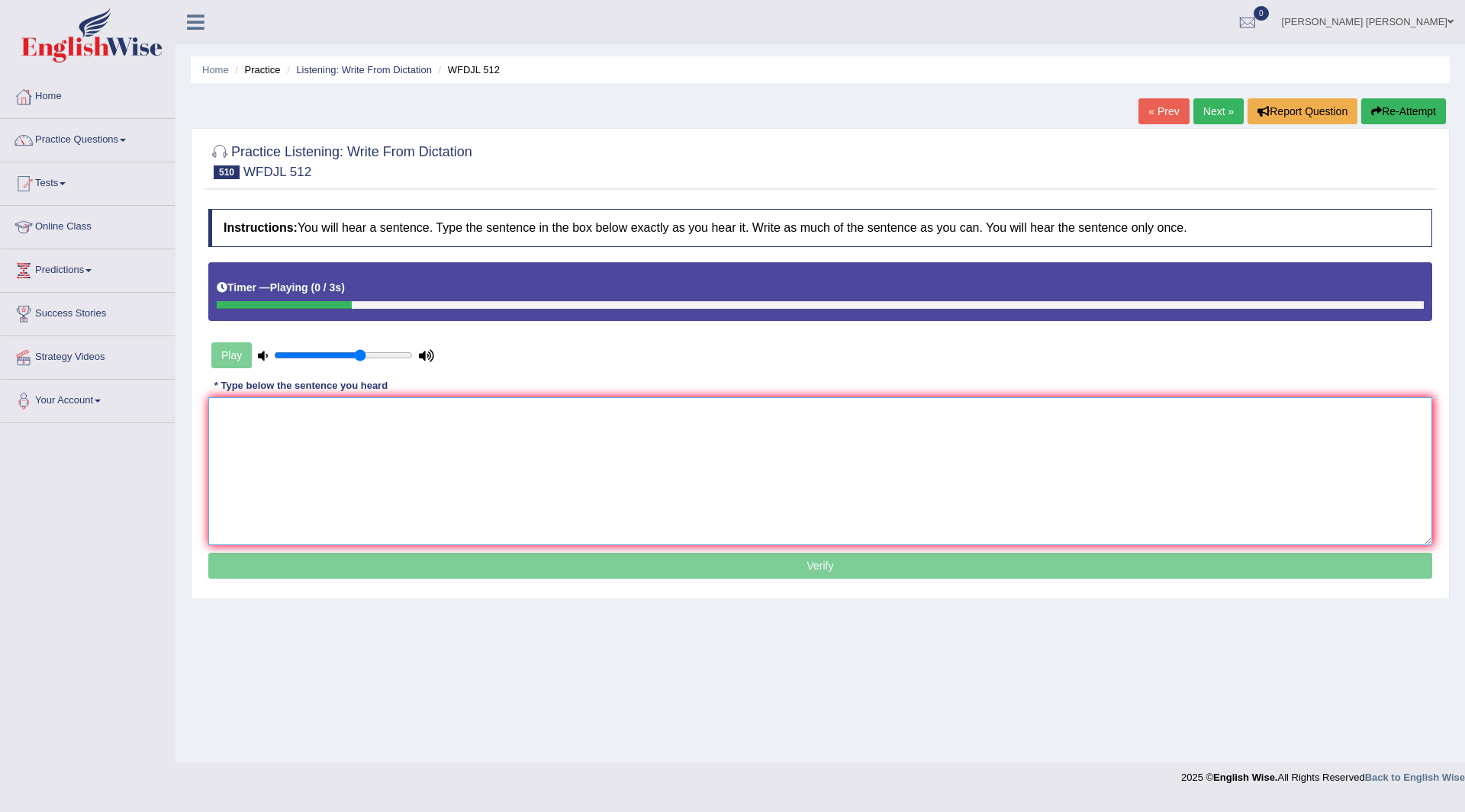
click at [326, 457] on textarea at bounding box center [819, 471] width 1224 height 148
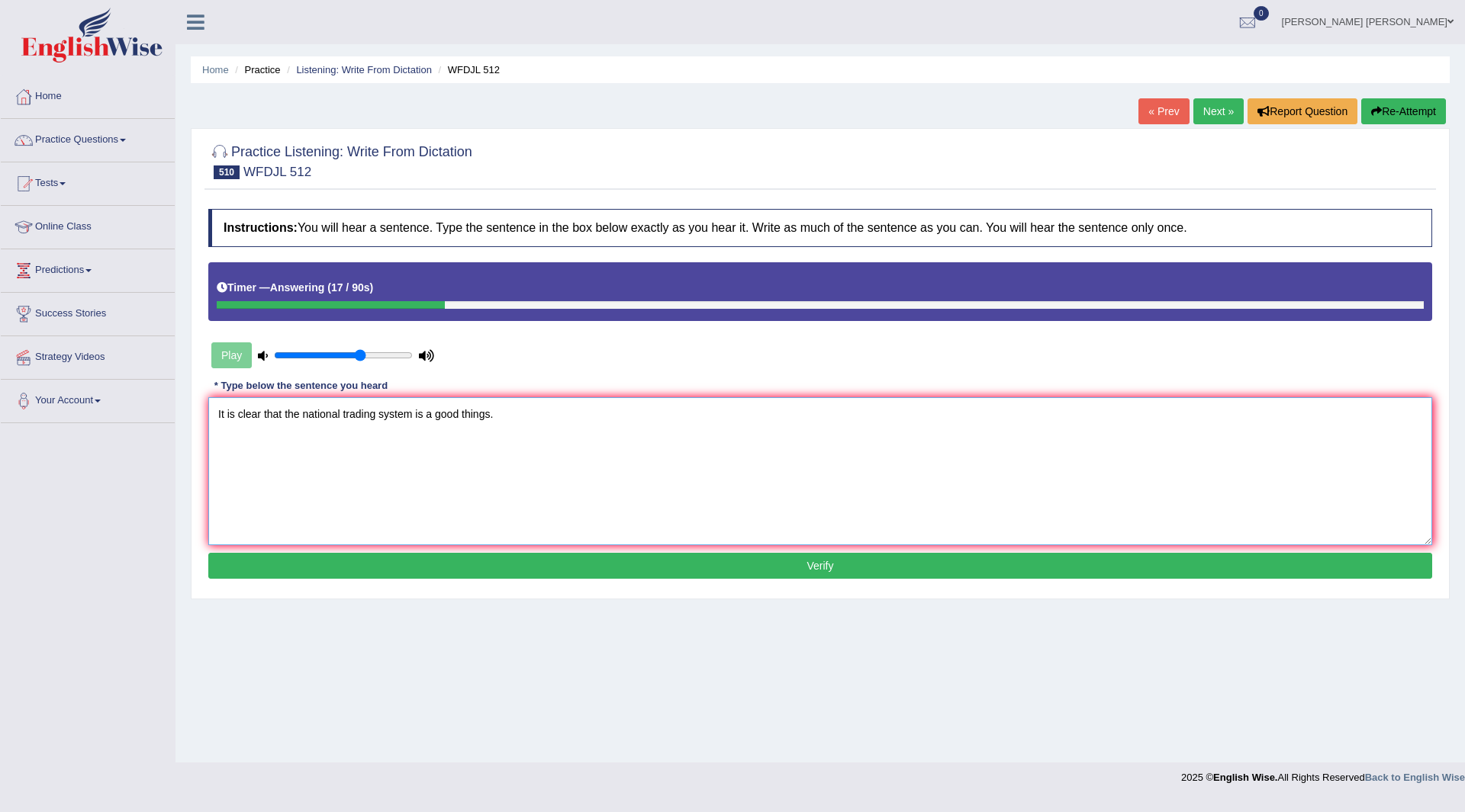
type textarea "It is clear that the national trading system is a good things."
click at [699, 557] on button "Verify" at bounding box center [819, 566] width 1224 height 26
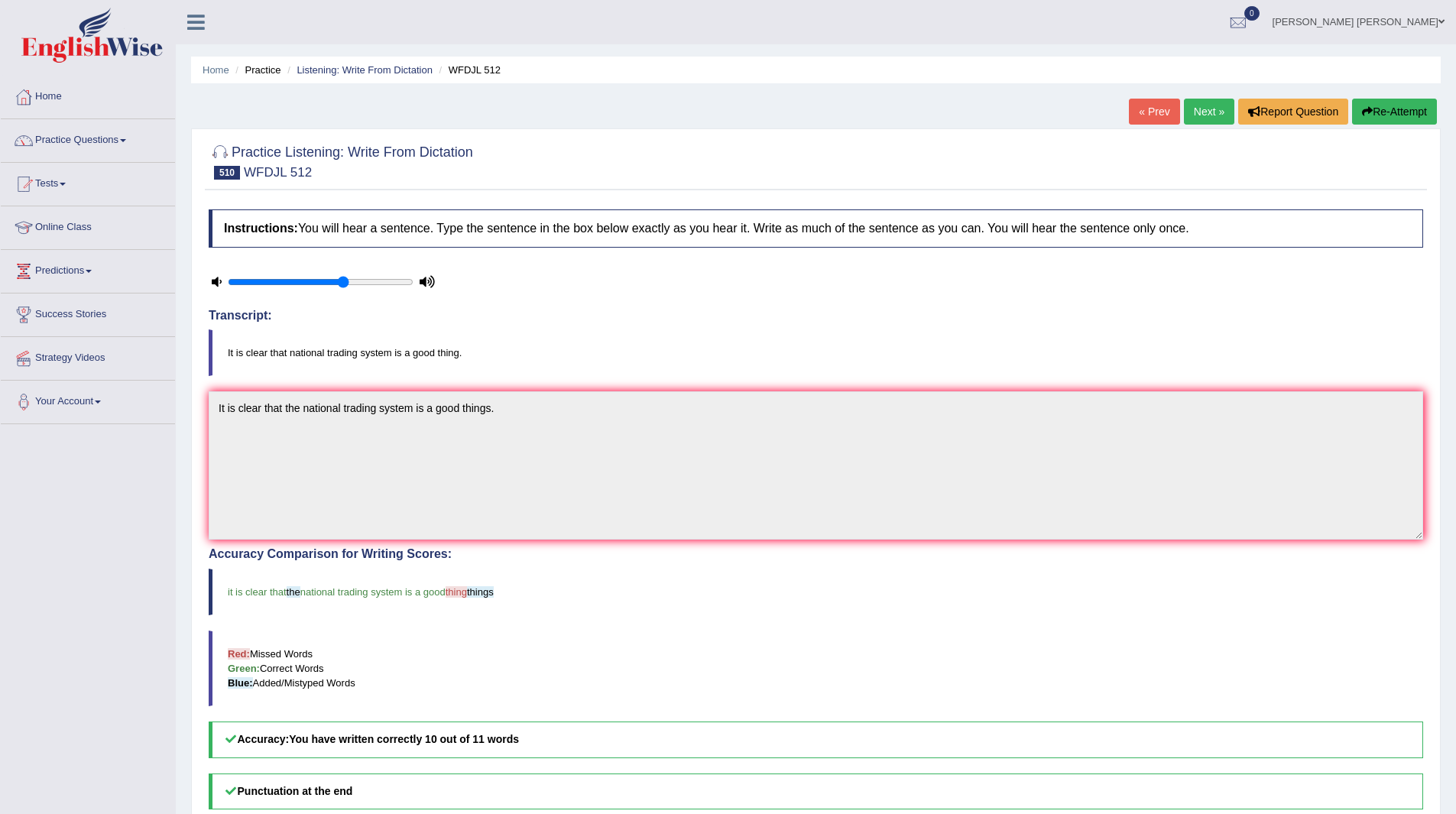
click at [1199, 112] on link "Next »" at bounding box center [1209, 112] width 51 height 26
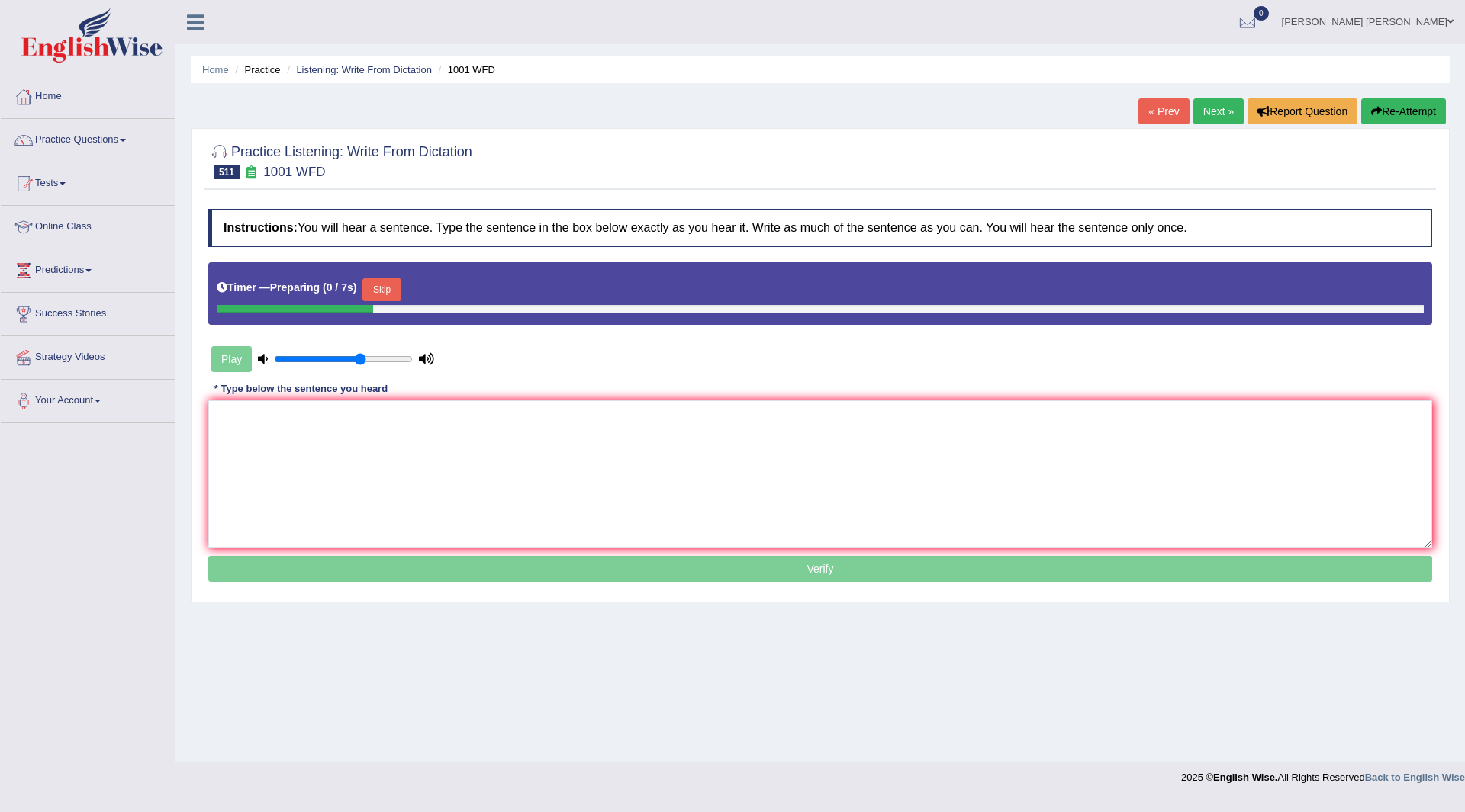
click at [384, 286] on button "Skip" at bounding box center [382, 290] width 38 height 23
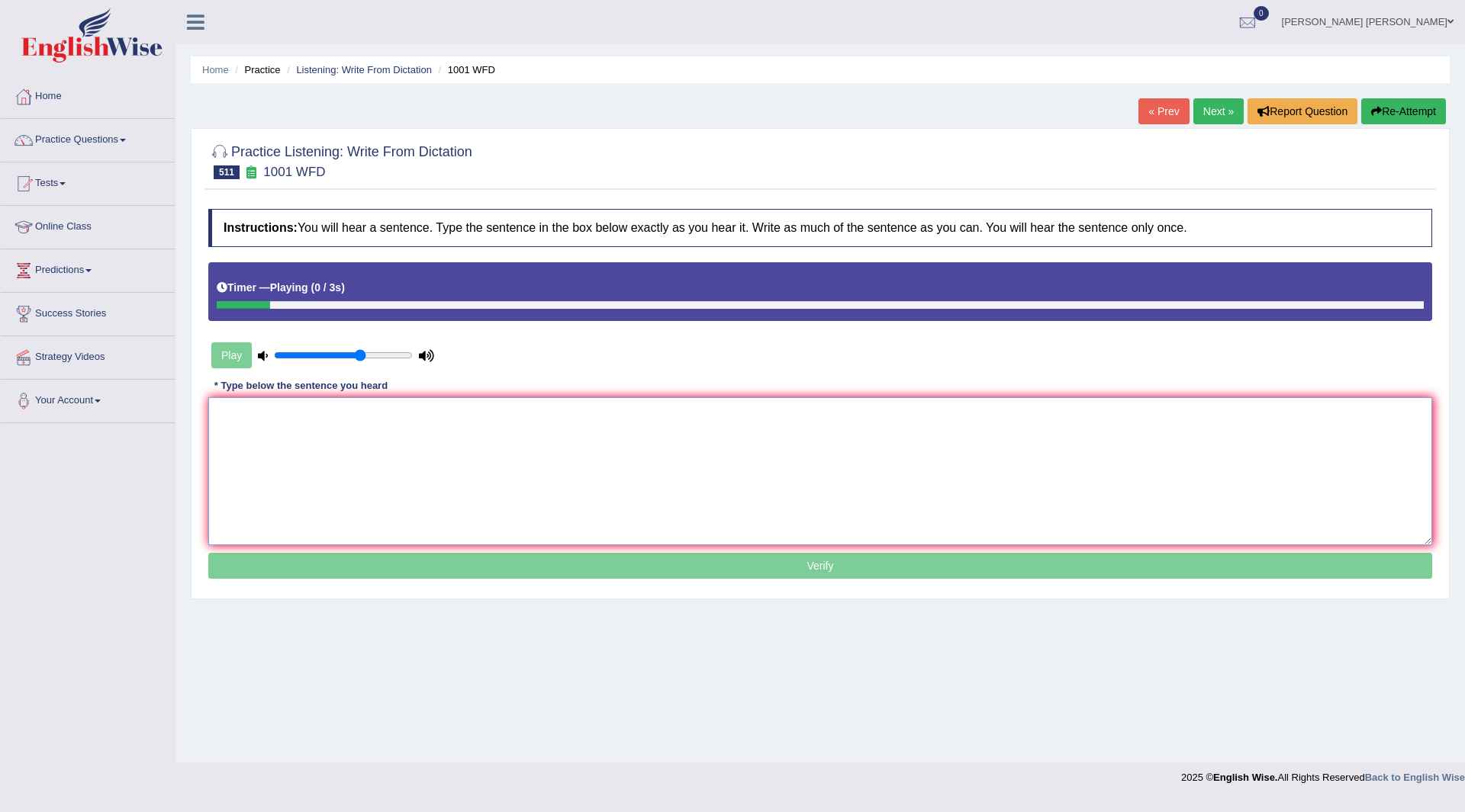
click at [321, 489] on textarea at bounding box center [819, 471] width 1224 height 148
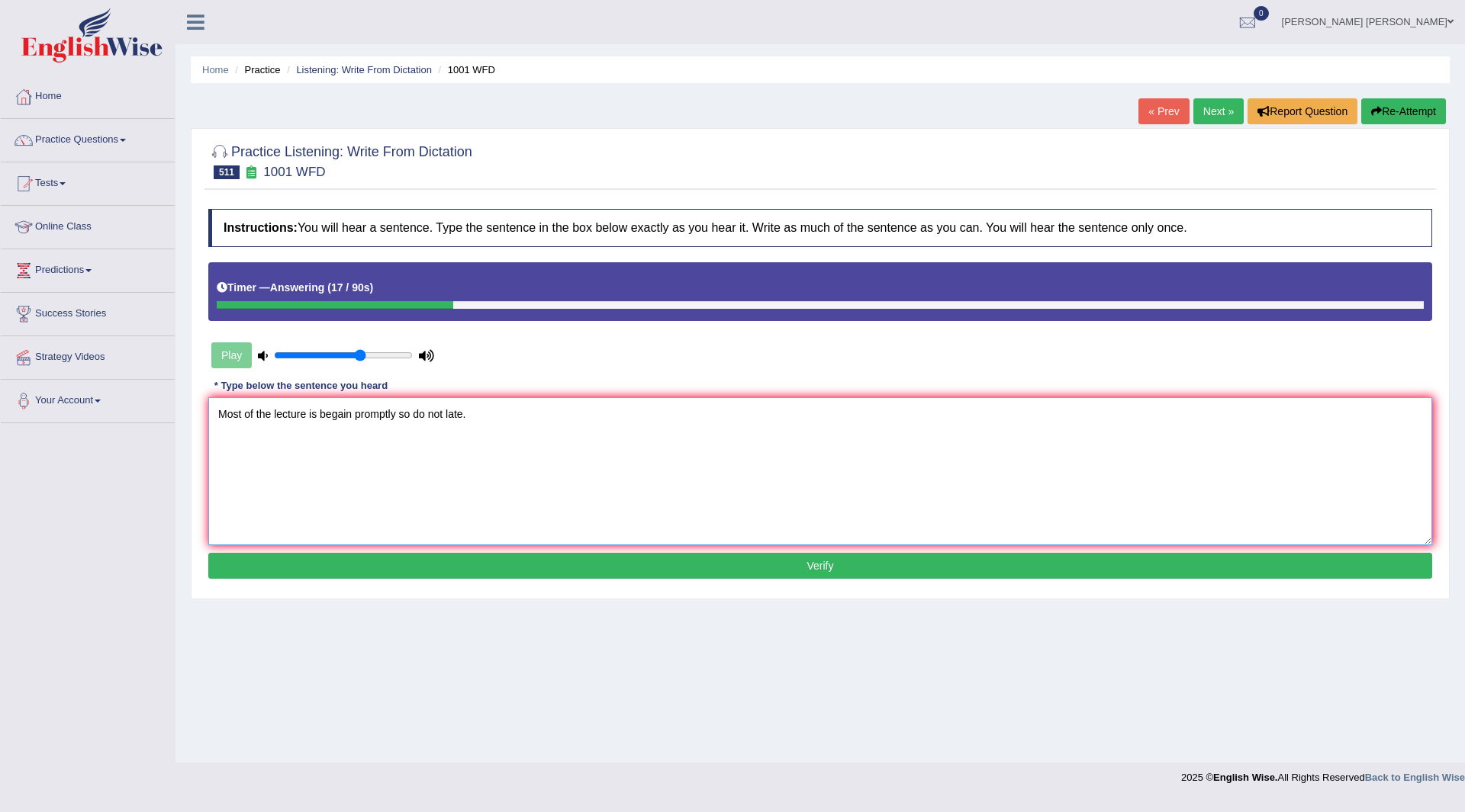
type textarea "Most of the lecture is begain promptly so do not late."
click at [467, 562] on button "Verify" at bounding box center [819, 566] width 1224 height 26
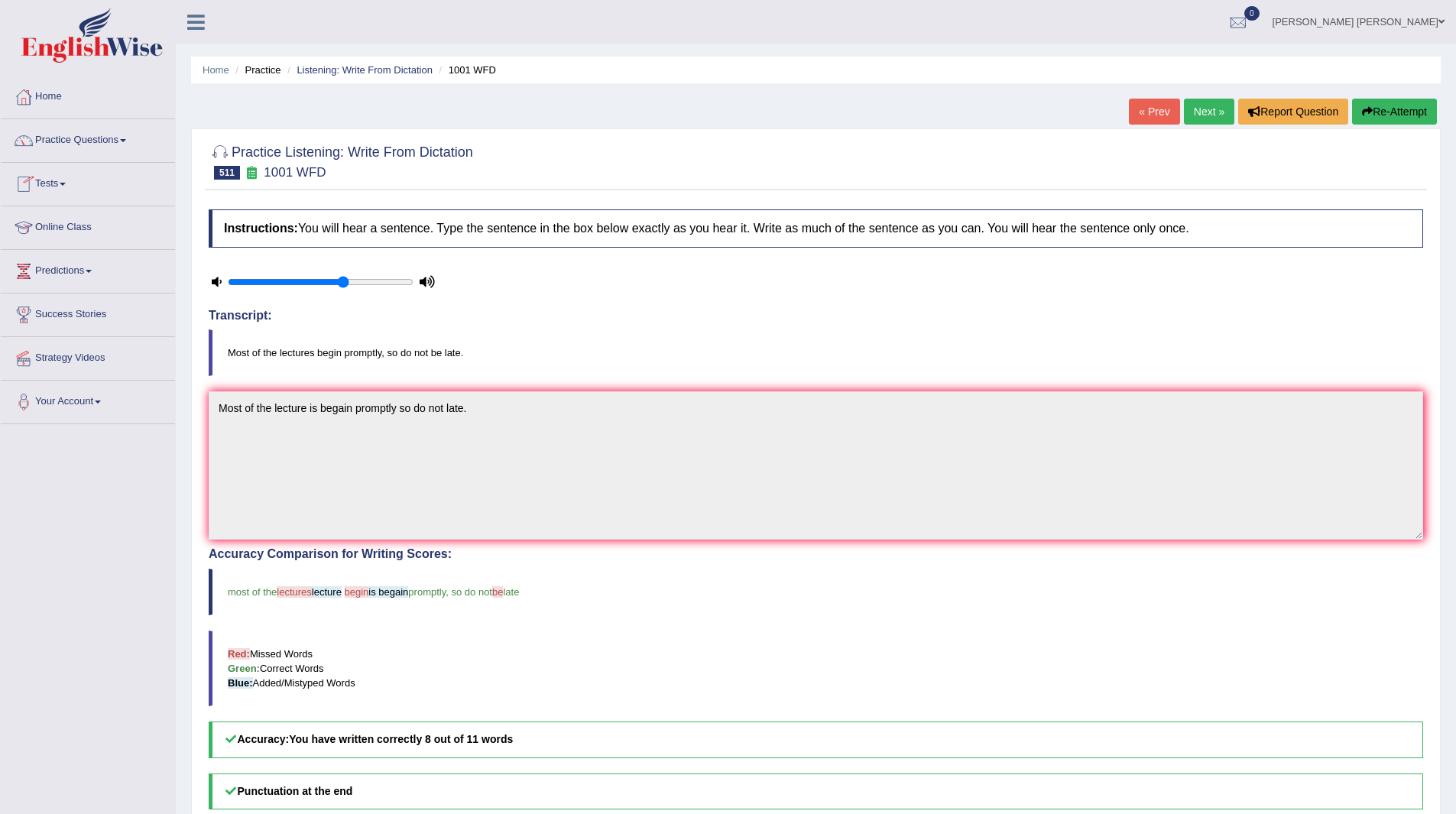
drag, startPoint x: 1200, startPoint y: 112, endPoint x: 1179, endPoint y: 123, distance: 23.7
click at [1200, 112] on link "Next »" at bounding box center [1209, 112] width 51 height 26
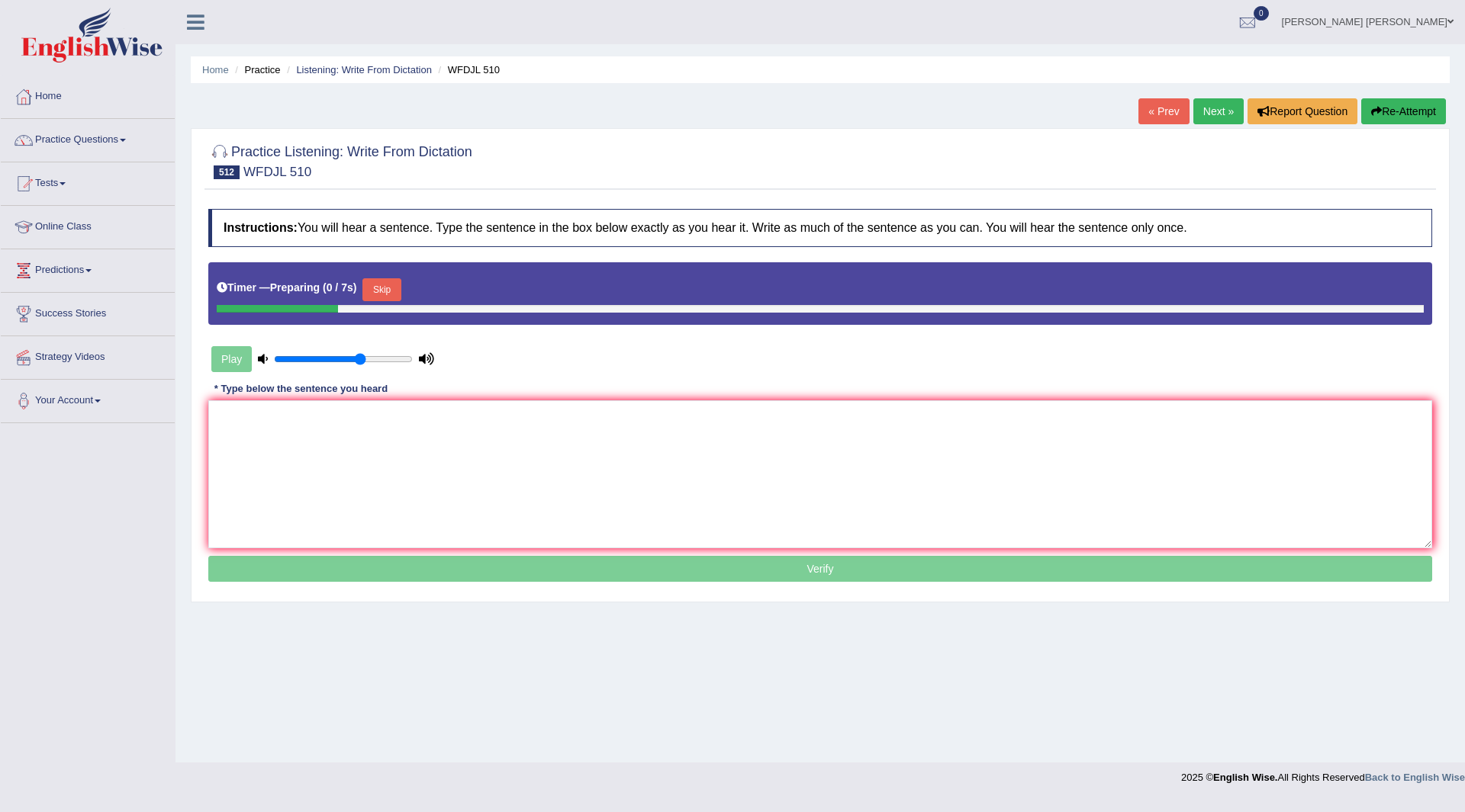
drag, startPoint x: 390, startPoint y: 287, endPoint x: 379, endPoint y: 314, distance: 29.2
click at [390, 287] on button "Skip" at bounding box center [382, 290] width 38 height 23
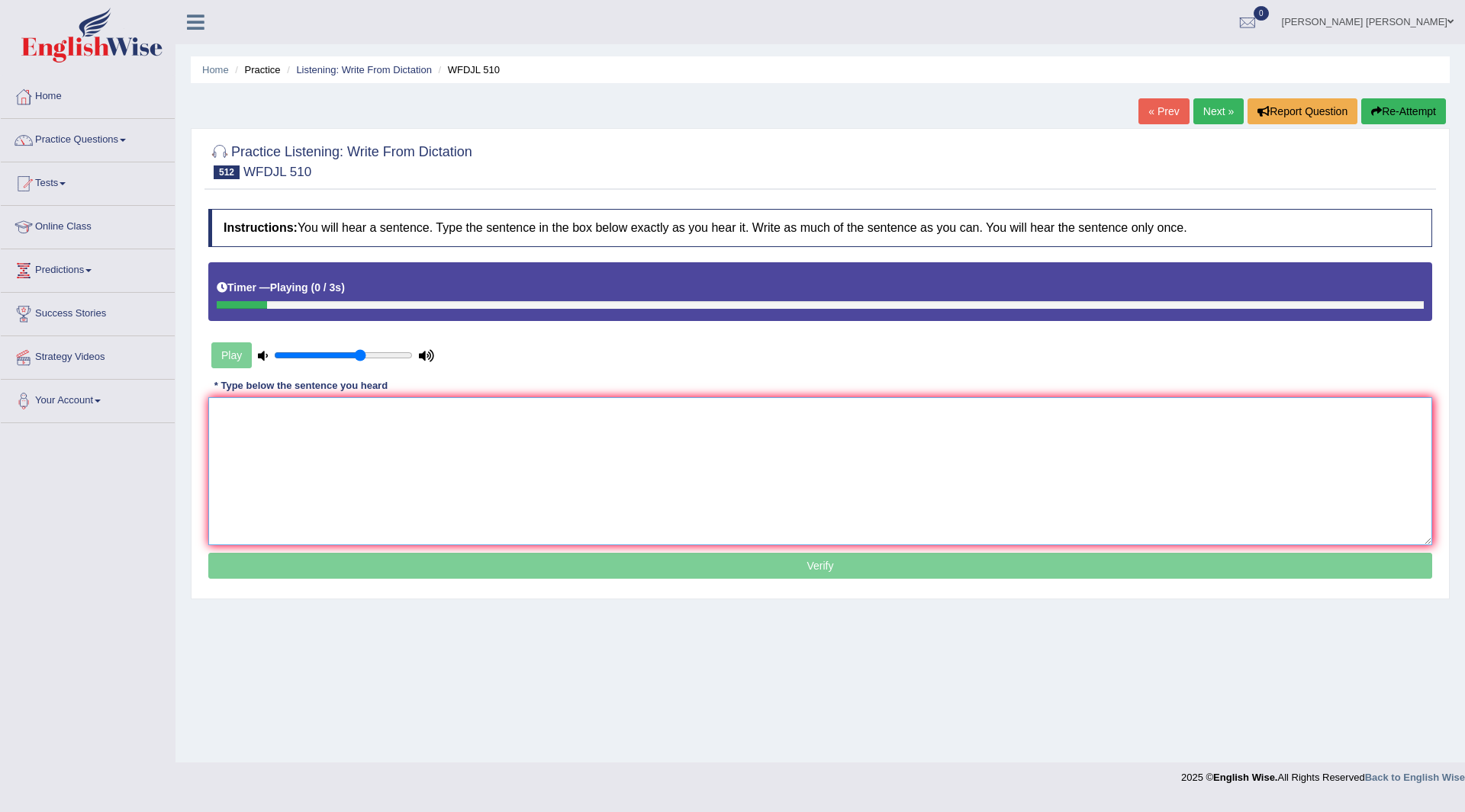
click at [347, 457] on textarea at bounding box center [819, 471] width 1224 height 148
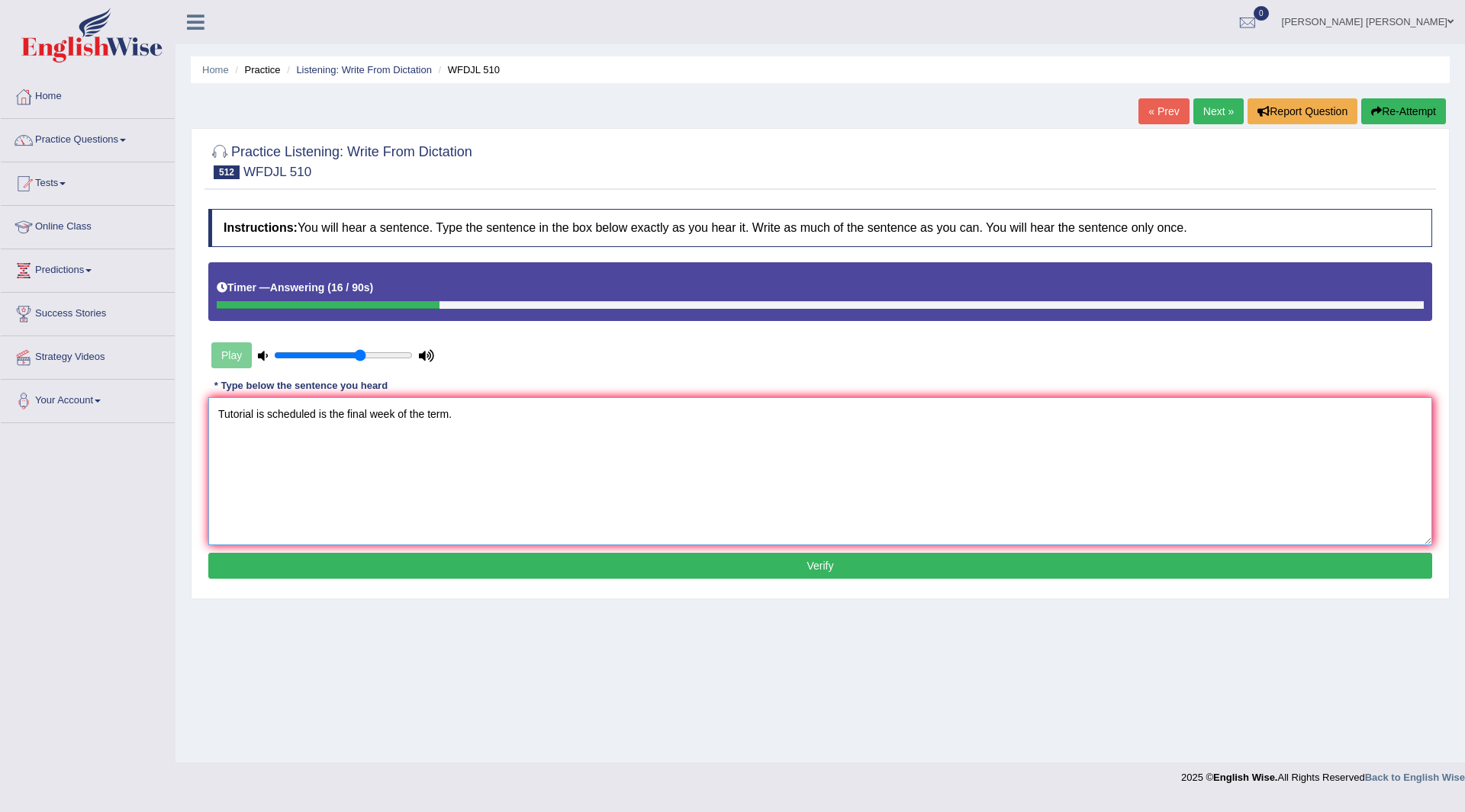
type textarea "Tutorial is scheduled is the final week of the term."
click at [632, 566] on button "Verify" at bounding box center [819, 566] width 1224 height 26
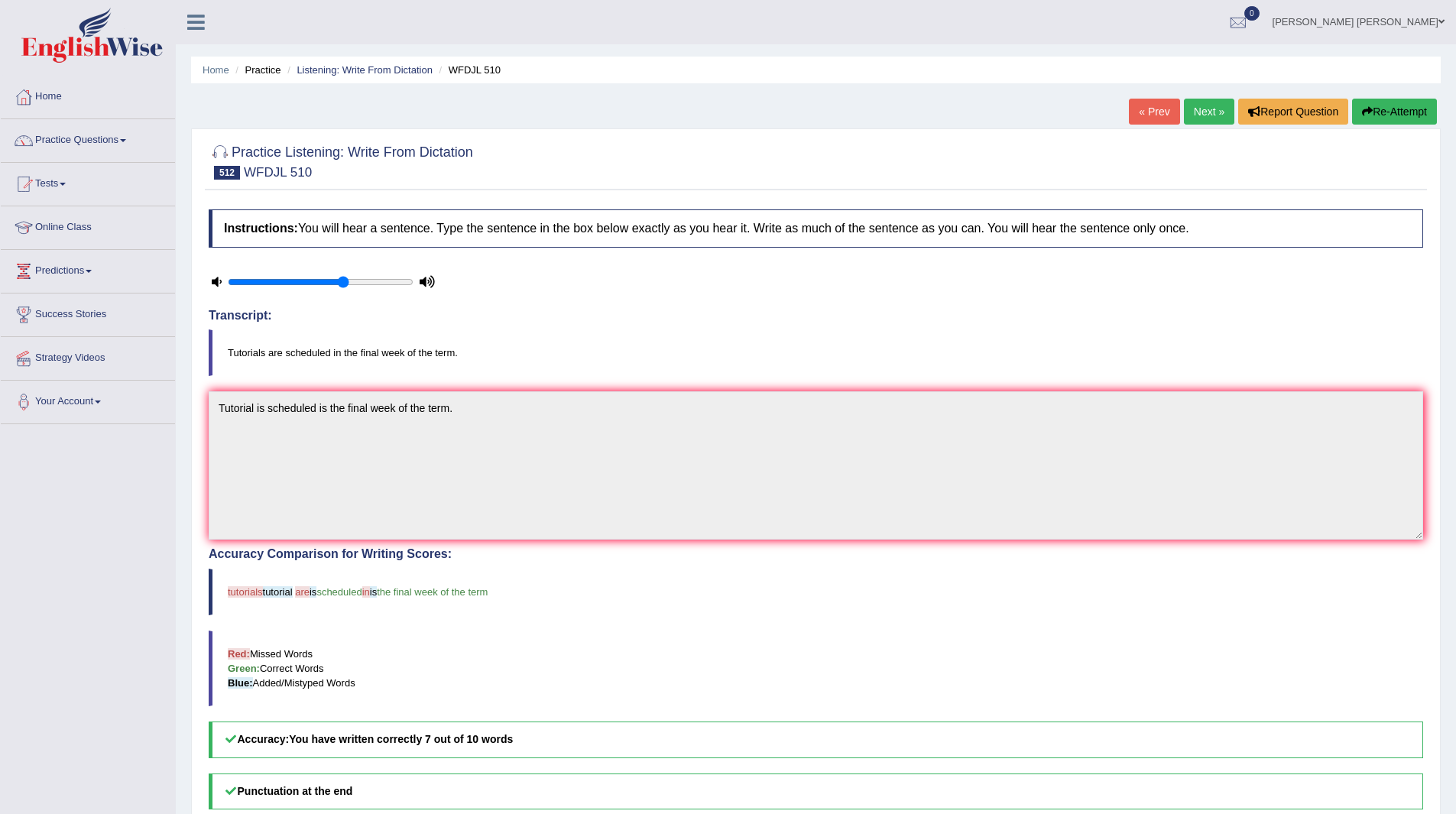
click at [1212, 112] on link "Next »" at bounding box center [1209, 112] width 51 height 26
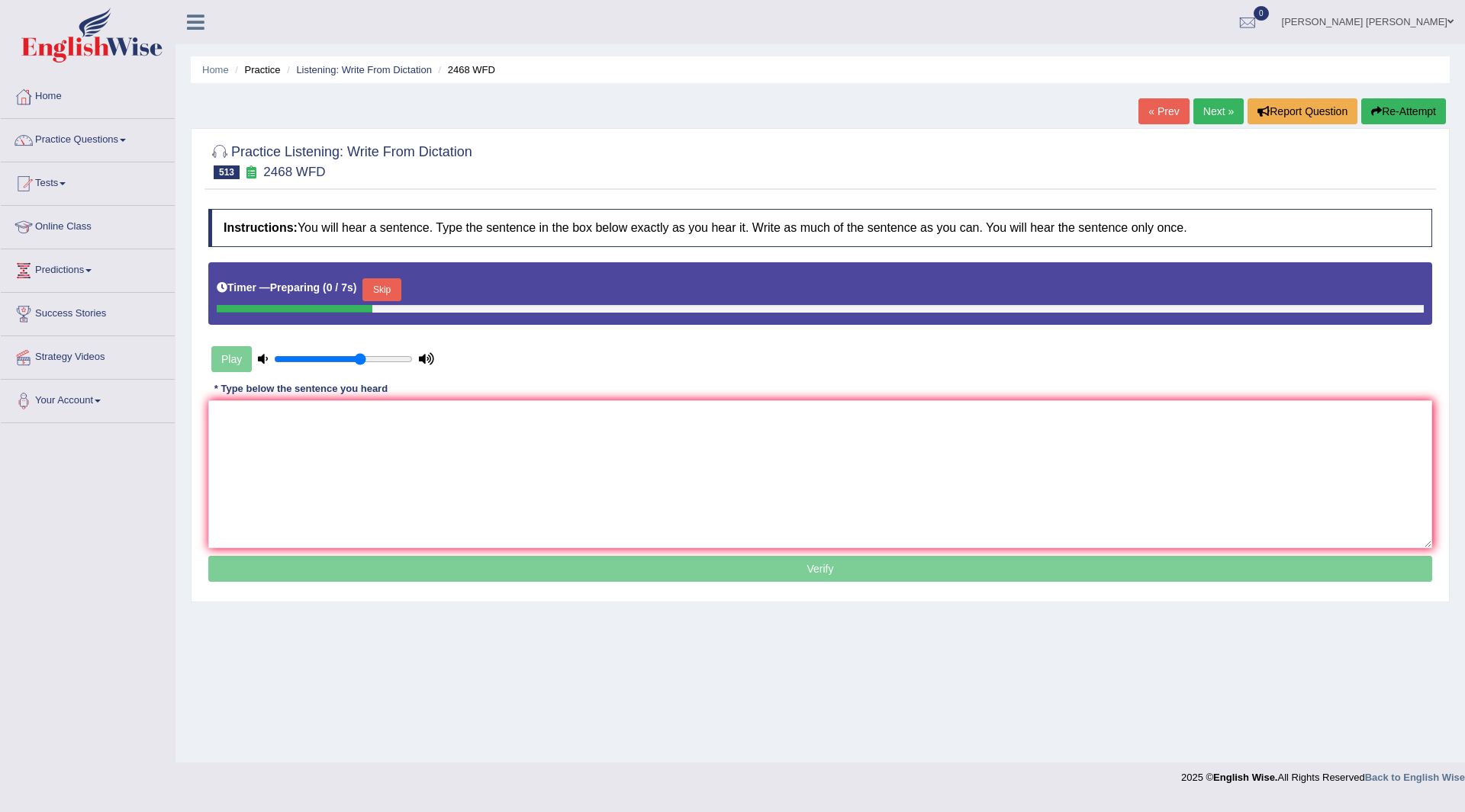
click at [393, 286] on button "Skip" at bounding box center [382, 290] width 38 height 23
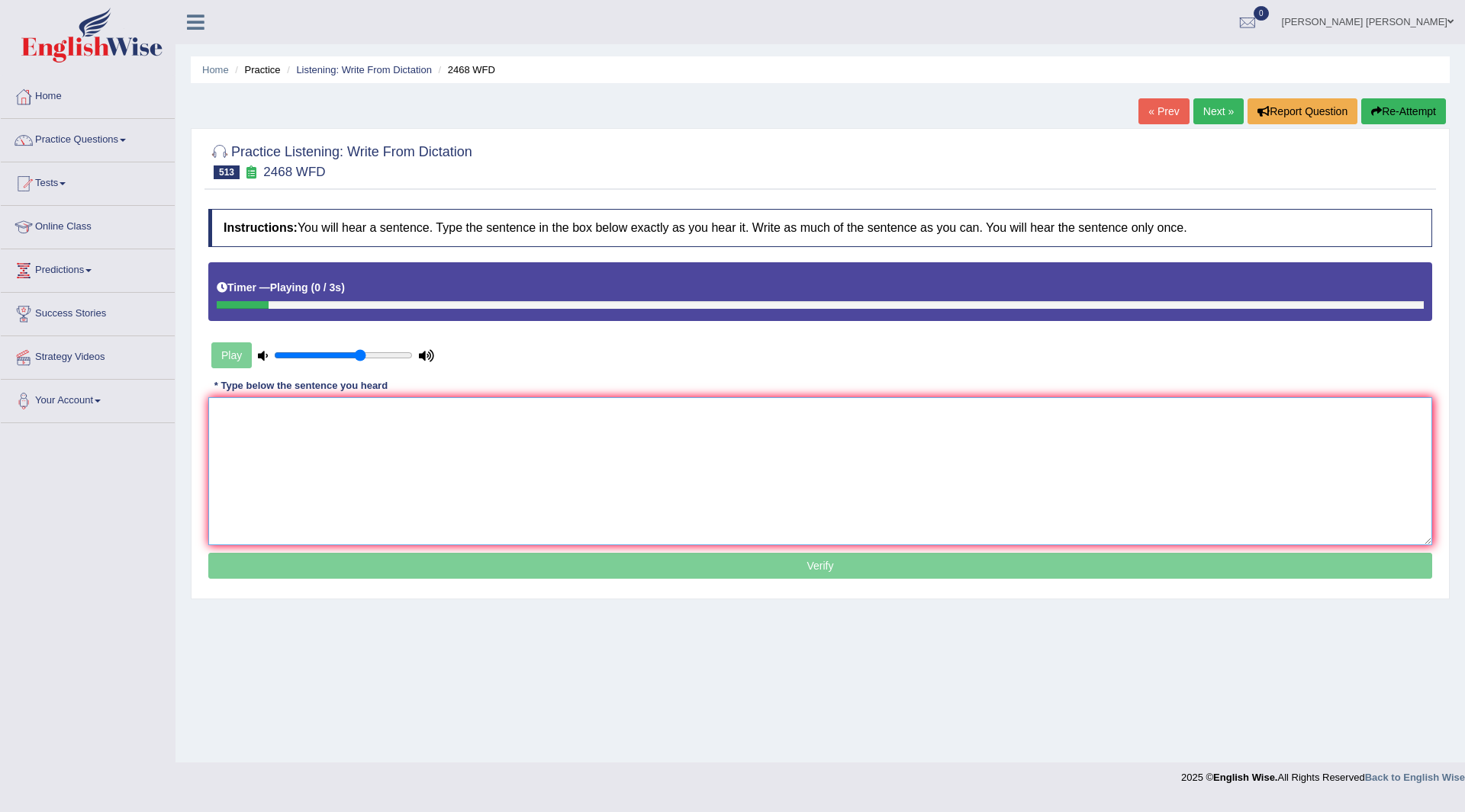
click at [401, 449] on textarea at bounding box center [819, 471] width 1224 height 148
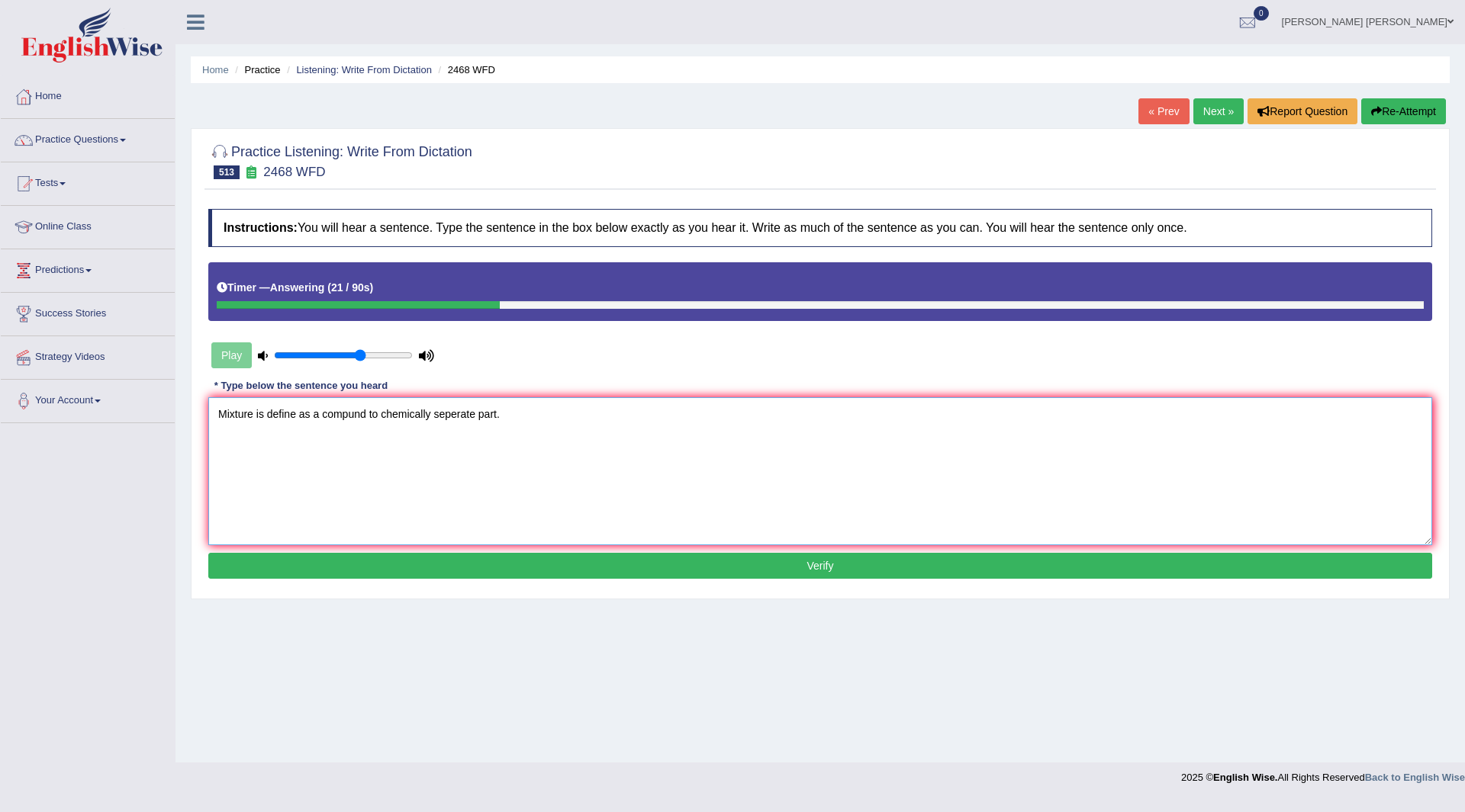
click at [298, 411] on textarea "Mixture is define as a compund to chemically seperate part." at bounding box center [819, 471] width 1224 height 148
click at [386, 415] on textarea "Mixture is define defined as a compund to chemically seperate part." at bounding box center [819, 471] width 1224 height 148
drag, startPoint x: 580, startPoint y: 415, endPoint x: 588, endPoint y: 395, distance: 21.5
click at [582, 412] on textarea "Mixture is define defined as a compound to chemically seperate part." at bounding box center [819, 471] width 1224 height 148
type textarea "Mixture is define defined as a compound to chemically seperate part parts."
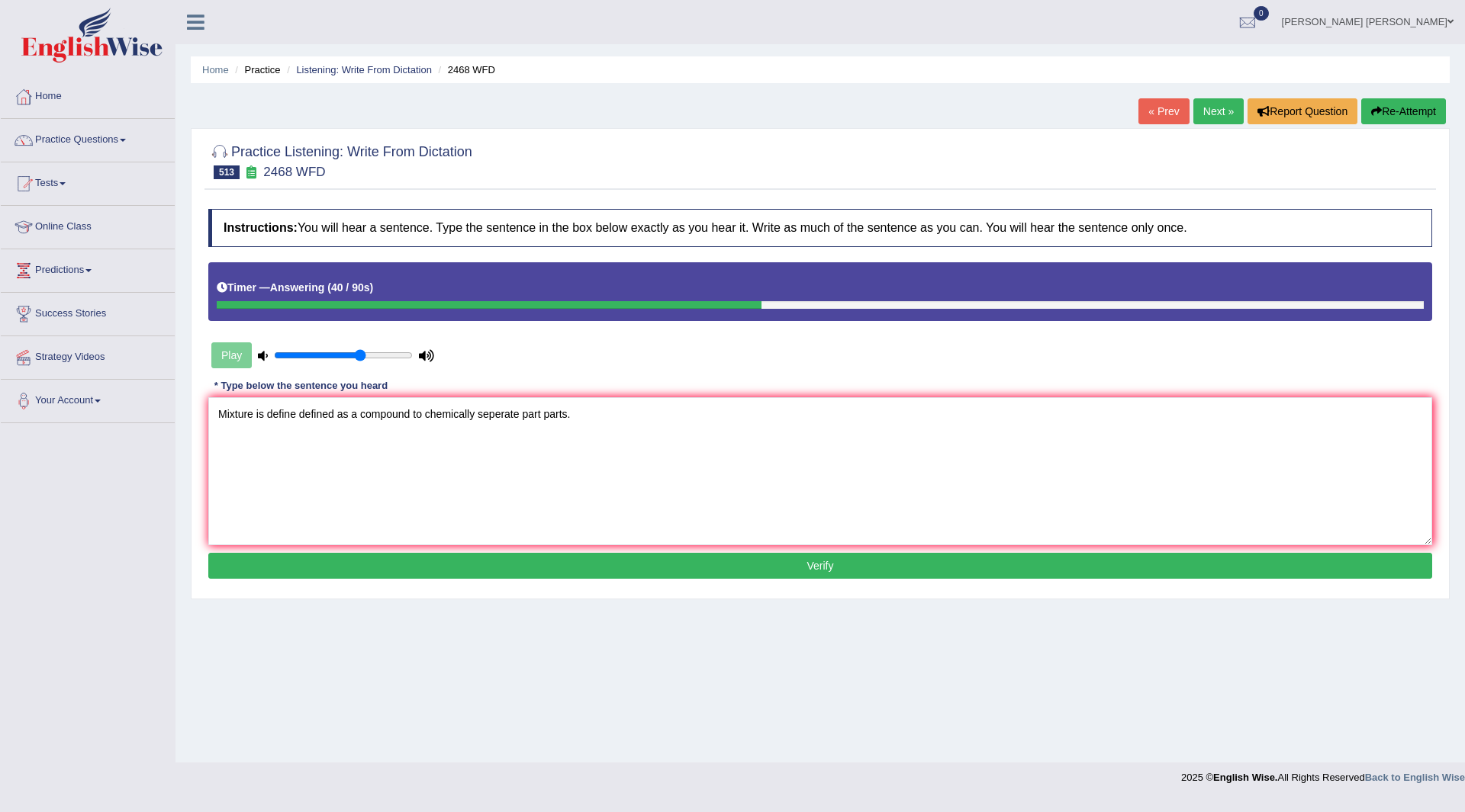
click at [887, 563] on button "Verify" at bounding box center [819, 566] width 1224 height 26
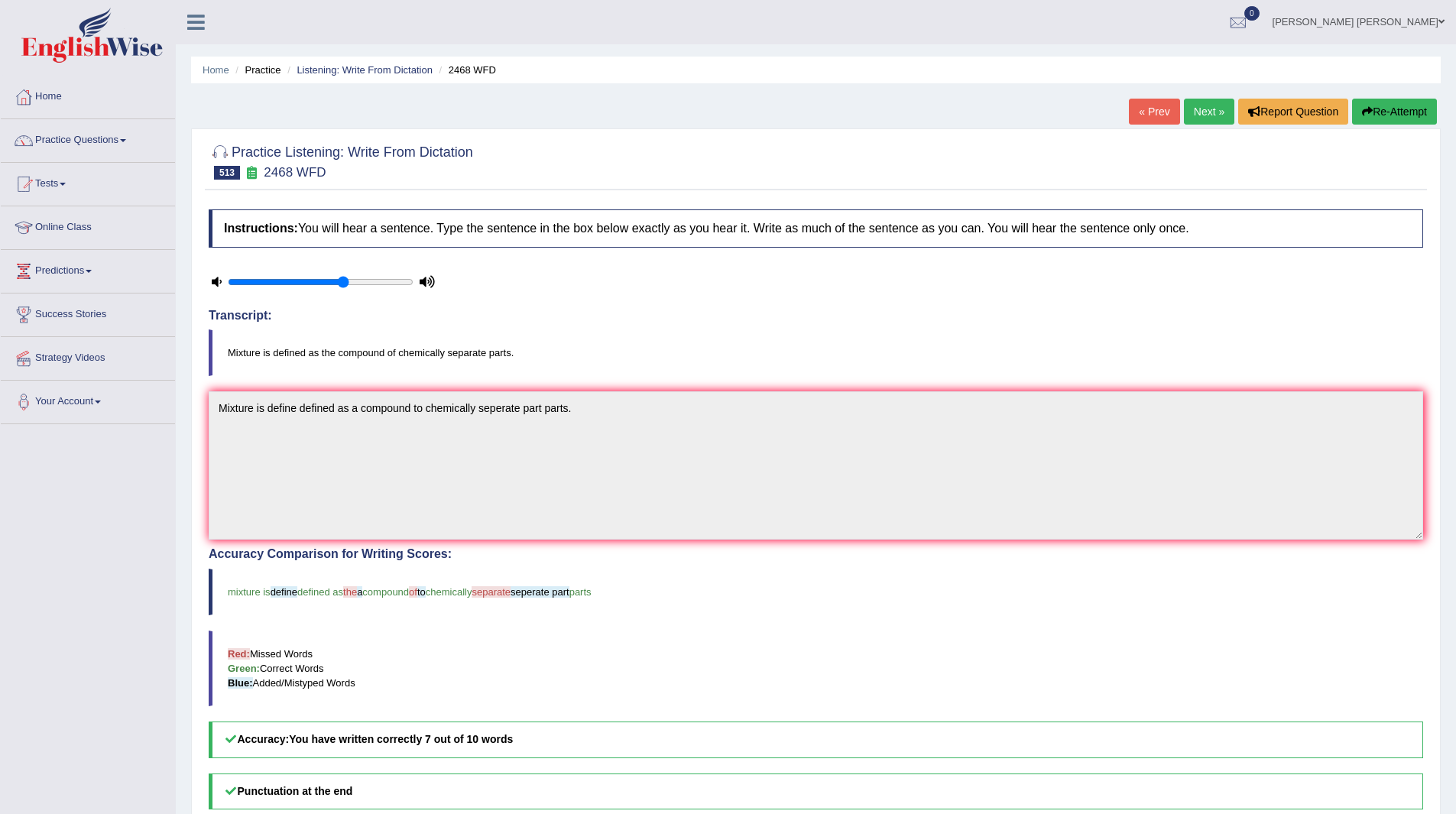
click at [1194, 109] on link "Next »" at bounding box center [1209, 112] width 51 height 26
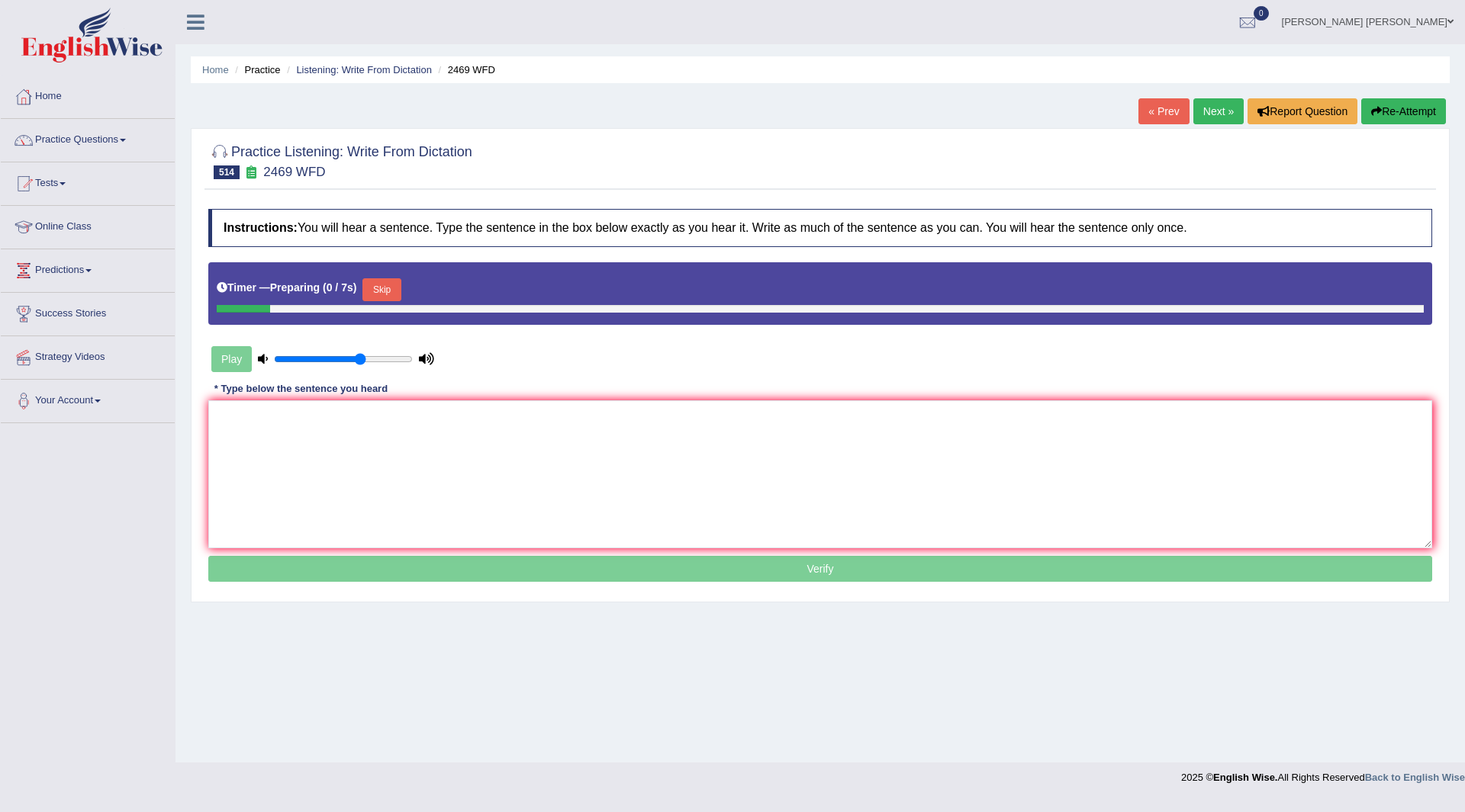
click at [388, 287] on button "Skip" at bounding box center [382, 290] width 38 height 23
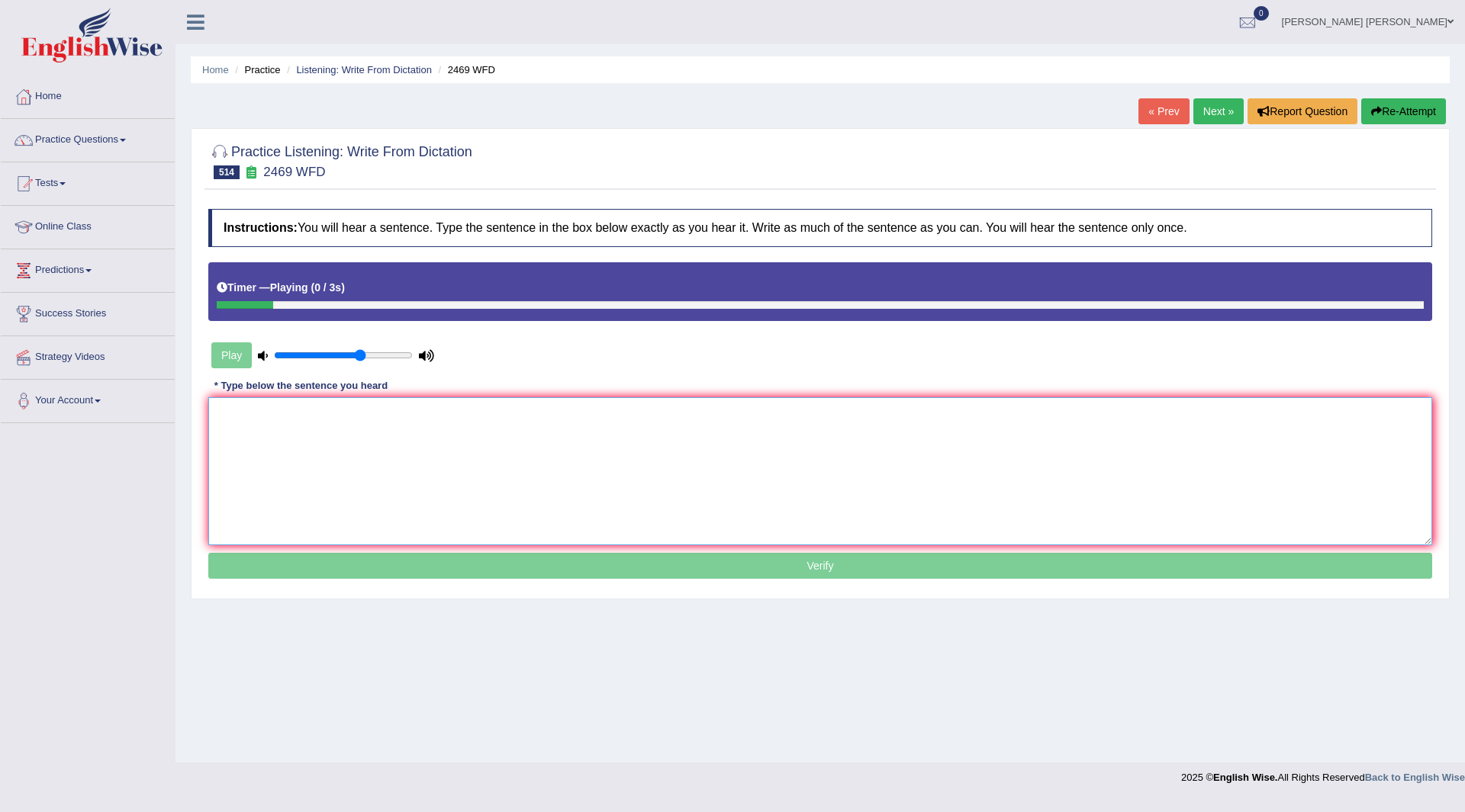
click at [358, 461] on textarea at bounding box center [819, 471] width 1224 height 148
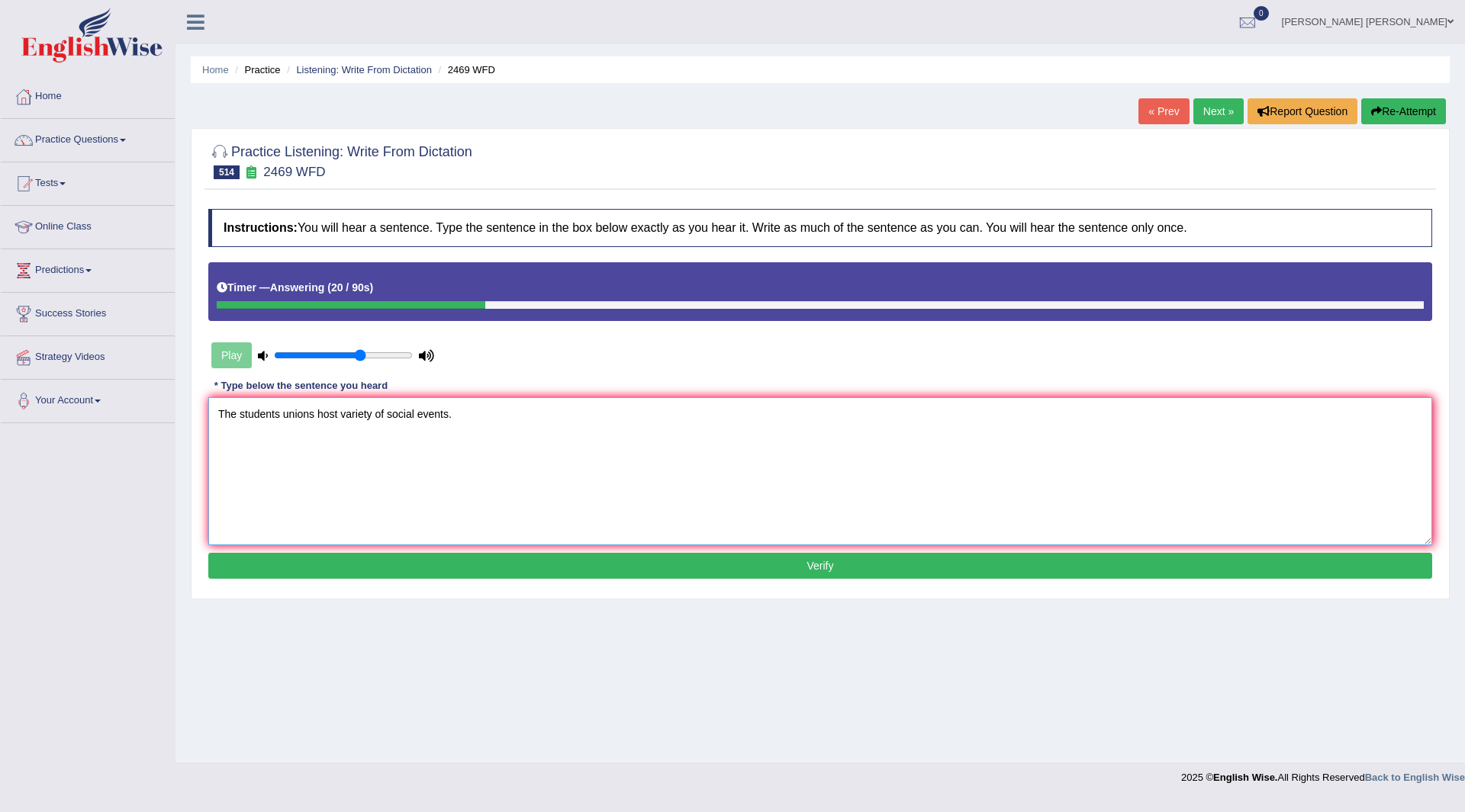
type textarea "The students unions host variety of social events."
click at [770, 570] on button "Verify" at bounding box center [819, 566] width 1224 height 26
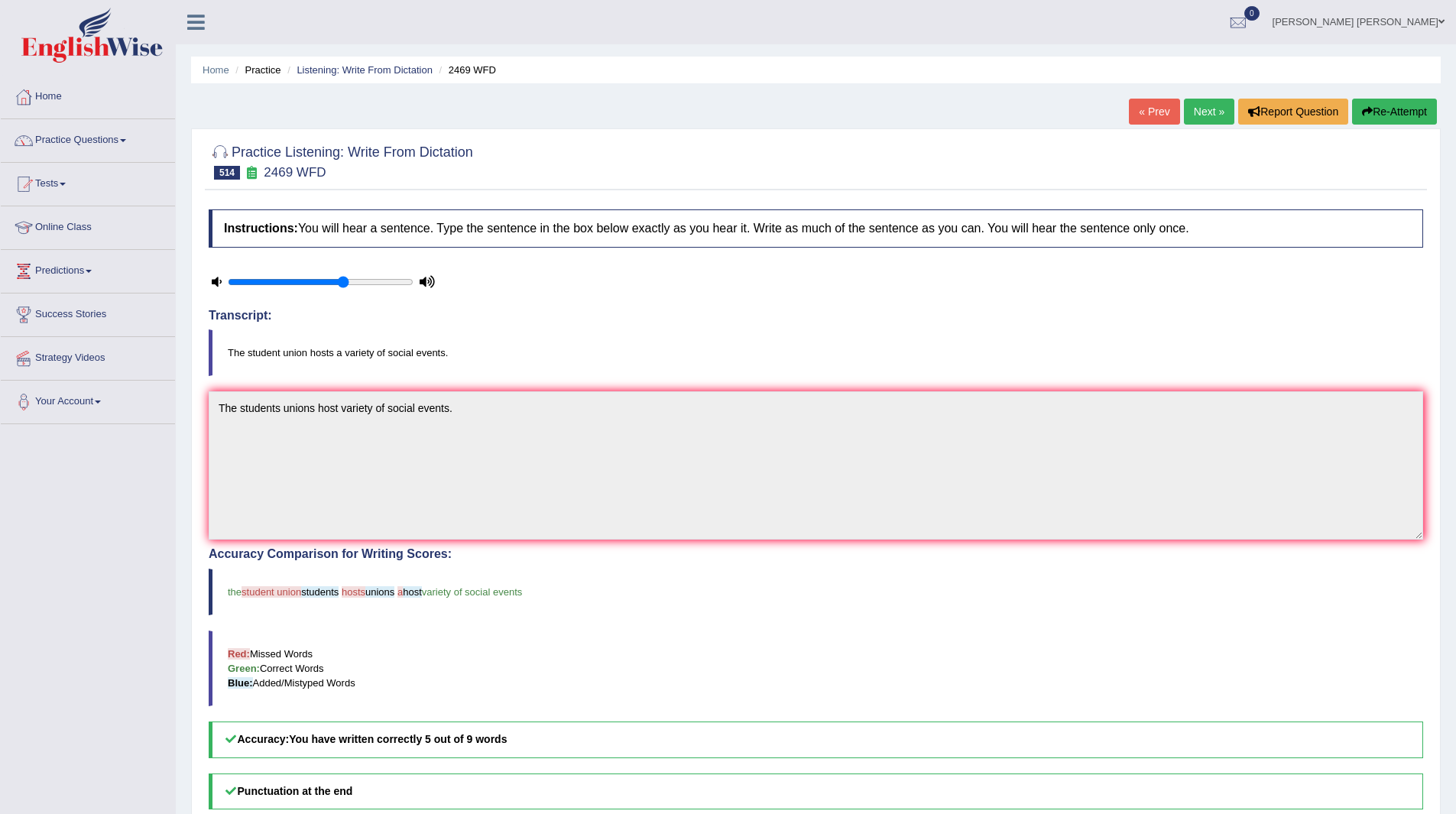
click at [1205, 109] on link "Next »" at bounding box center [1209, 112] width 51 height 26
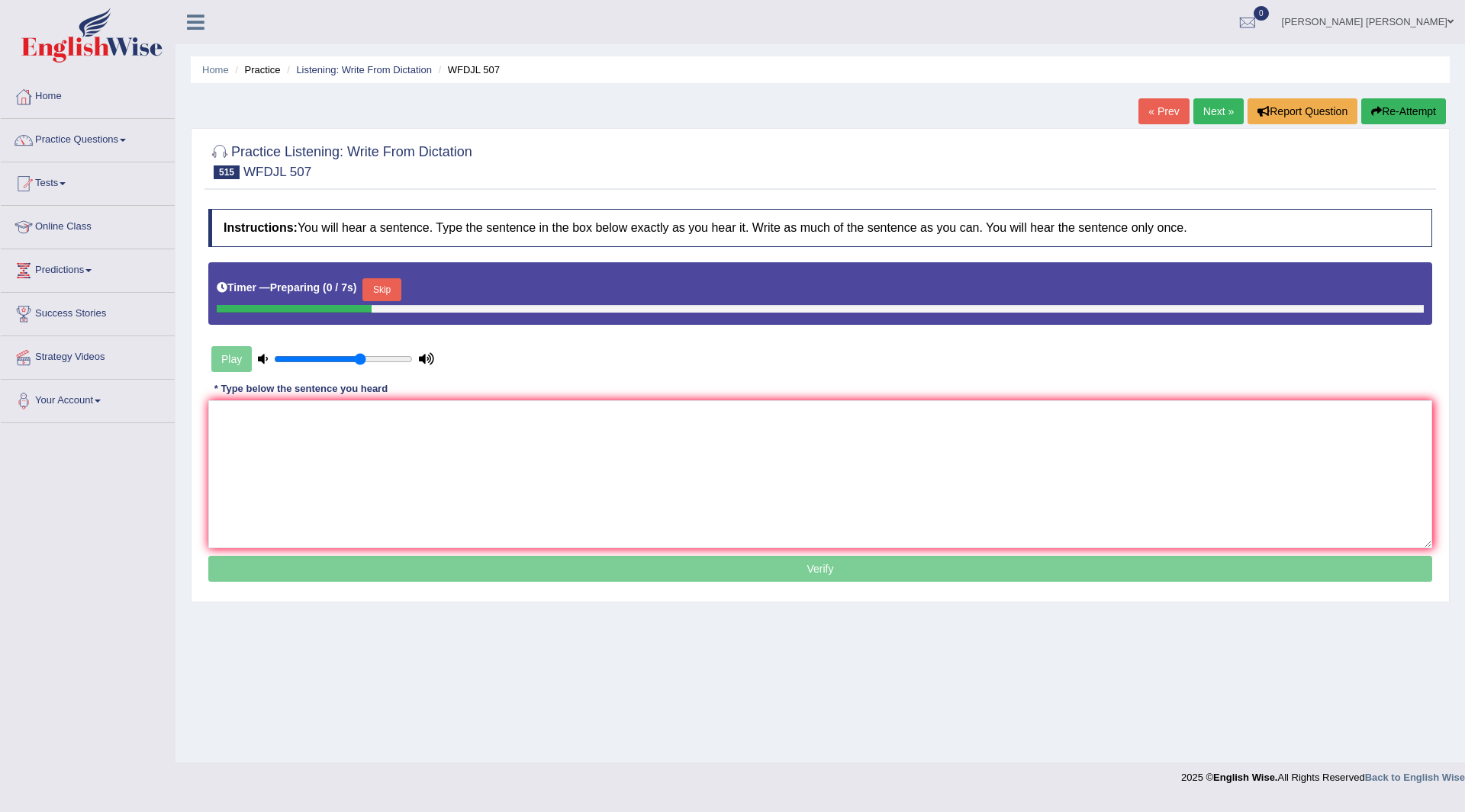
click at [395, 288] on button "Skip" at bounding box center [382, 290] width 38 height 23
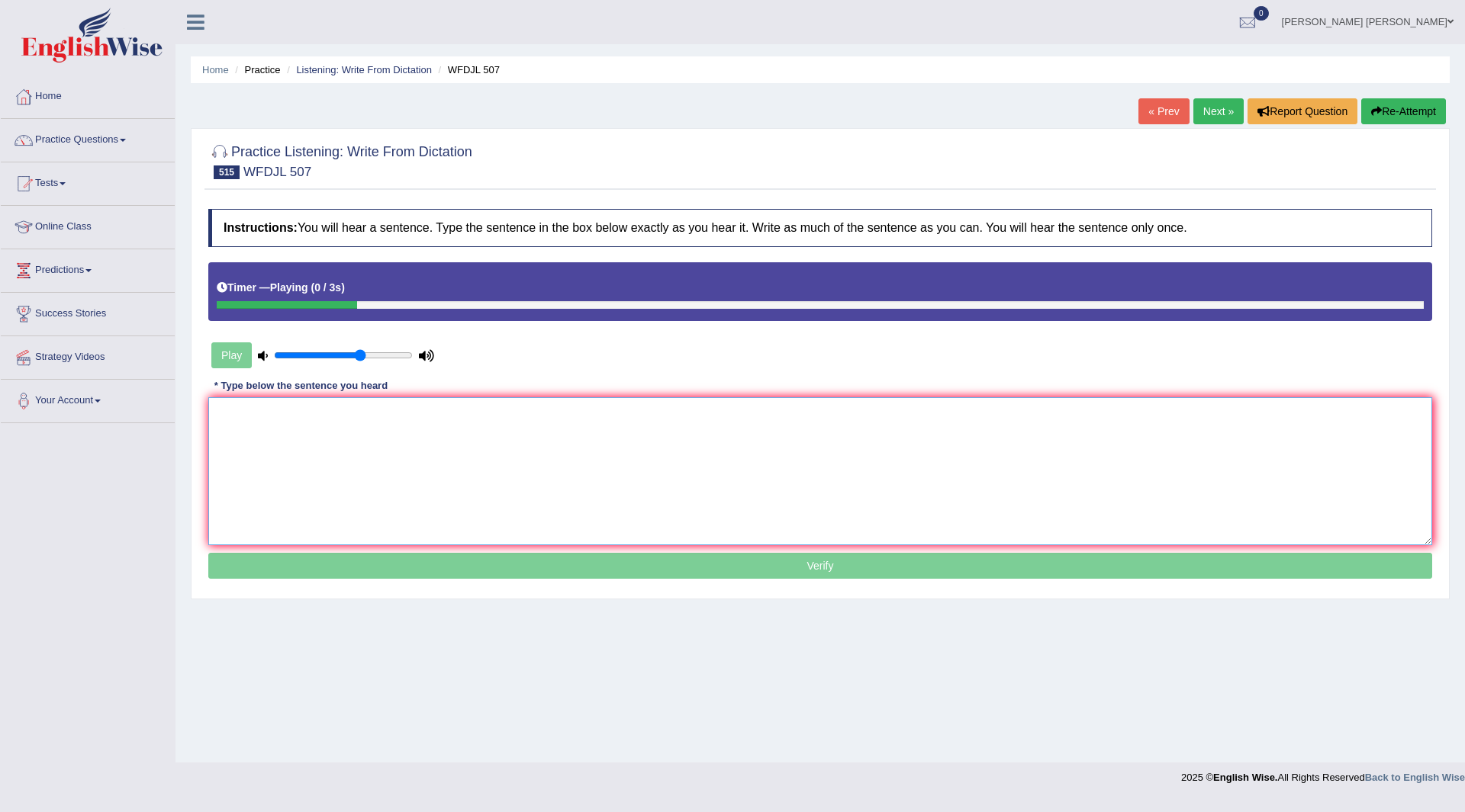
click at [412, 430] on textarea at bounding box center [819, 471] width 1224 height 148
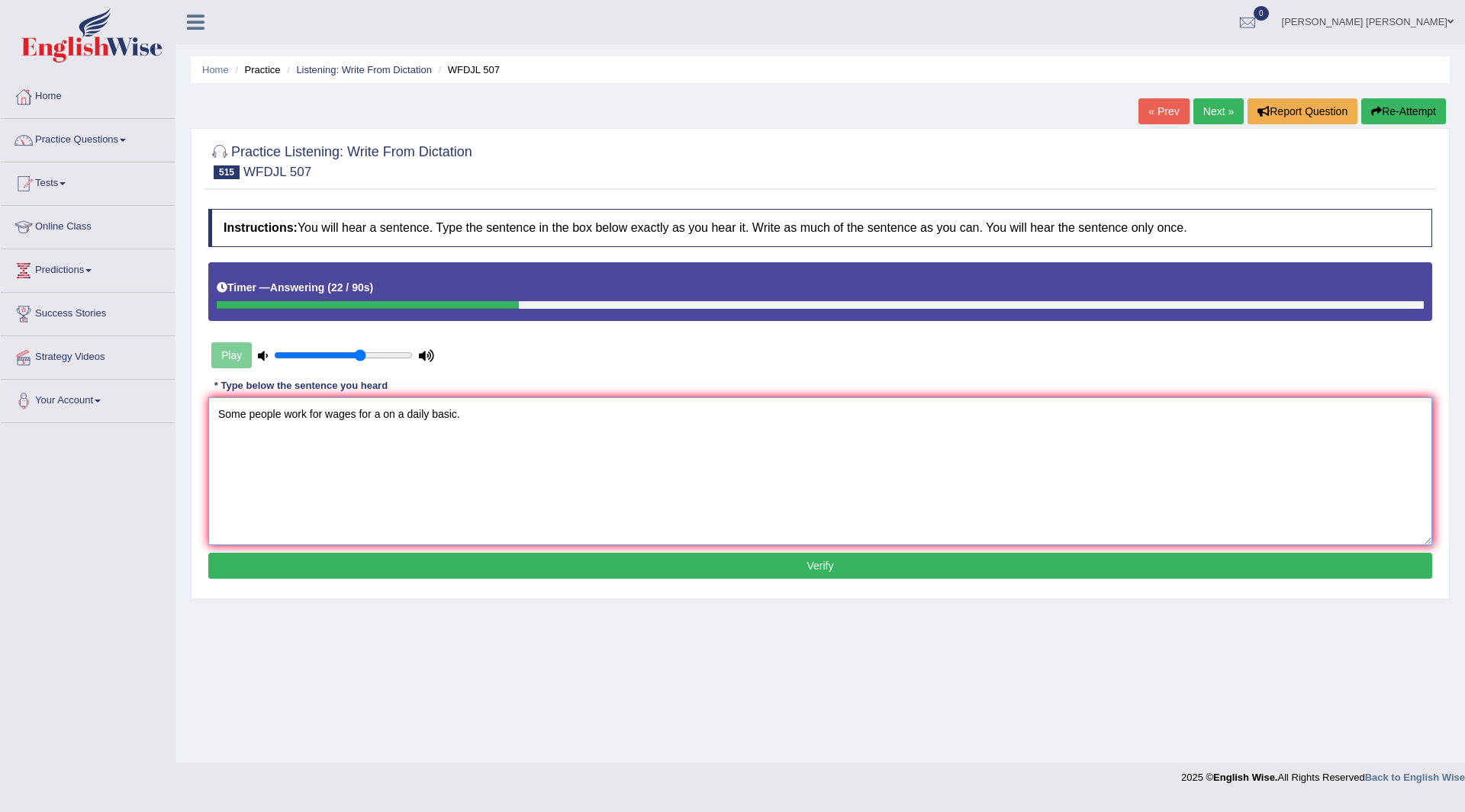
type textarea "Some people work for wages for a on a daily basic."
click at [630, 559] on button "Verify" at bounding box center [819, 566] width 1224 height 26
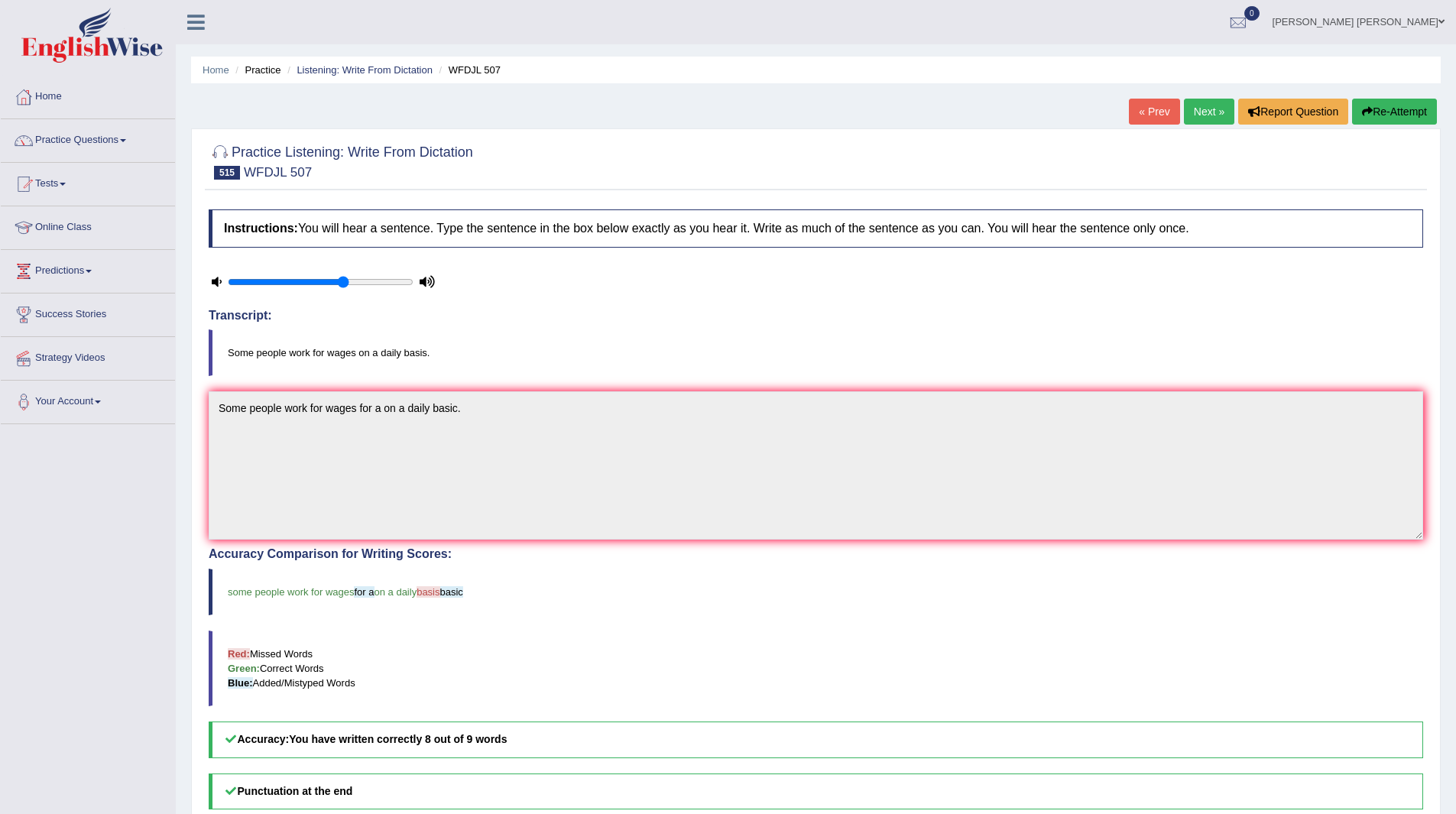
click at [1208, 112] on link "Next »" at bounding box center [1209, 112] width 51 height 26
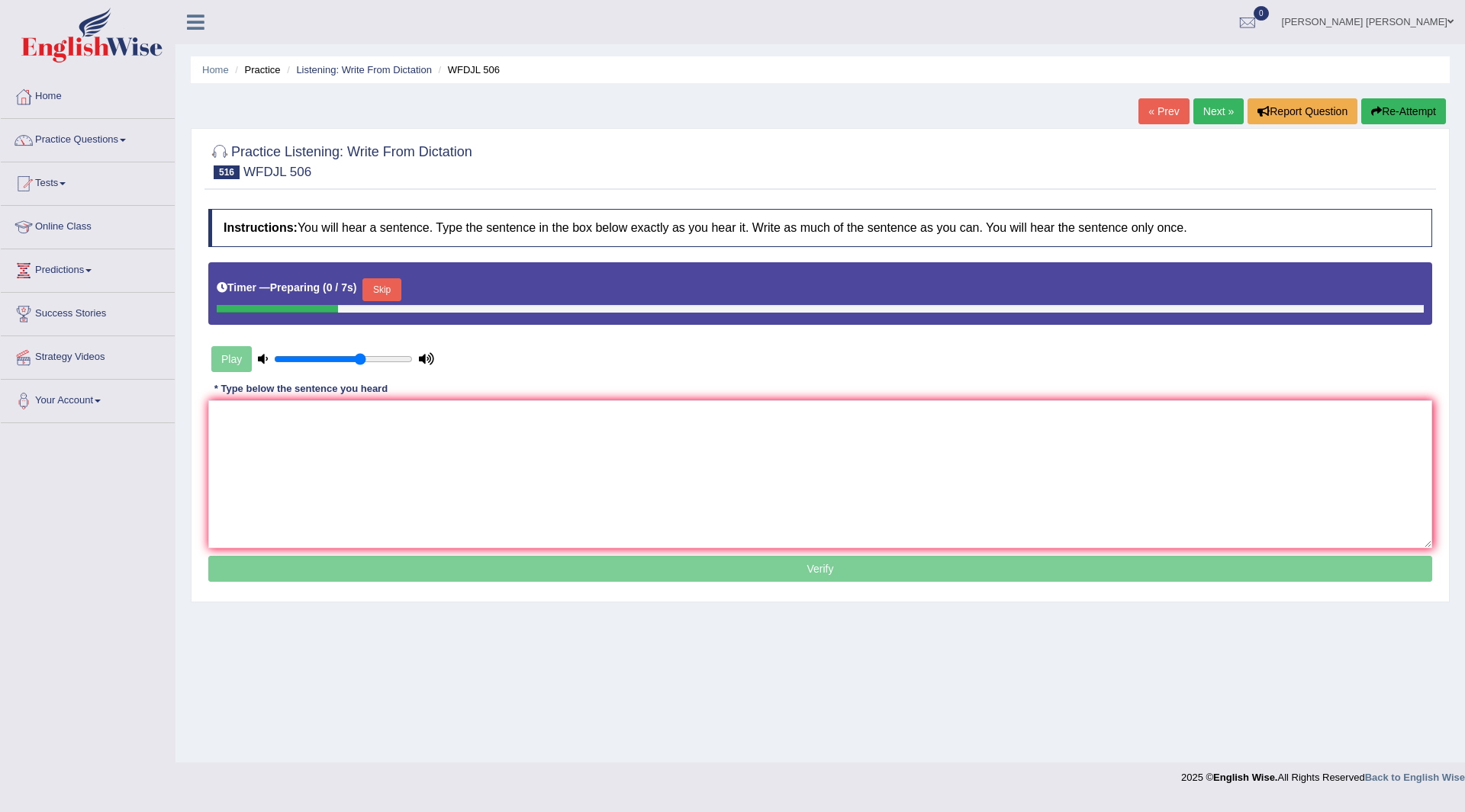
click at [385, 286] on button "Skip" at bounding box center [382, 290] width 38 height 23
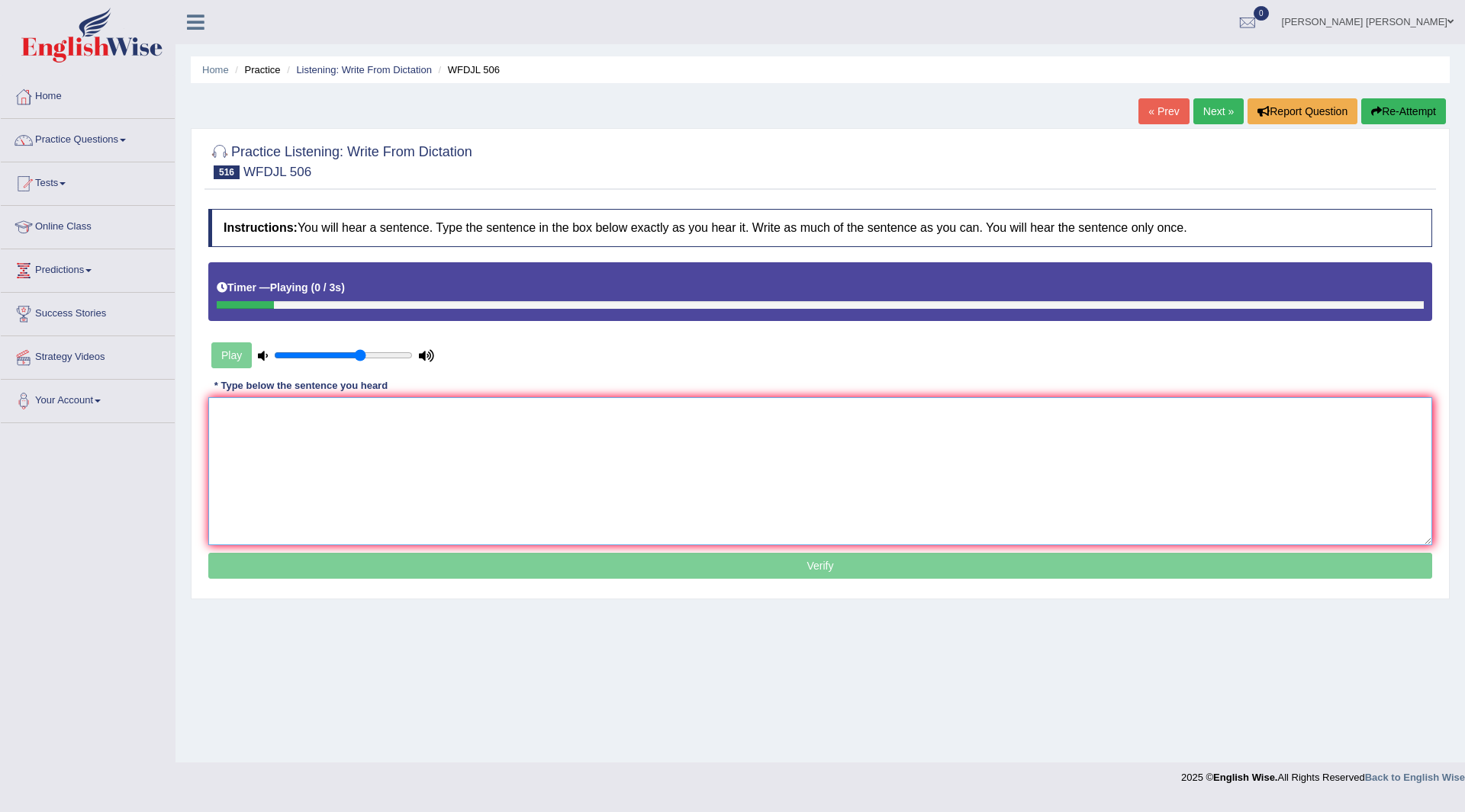
click at [350, 438] on textarea at bounding box center [819, 471] width 1224 height 148
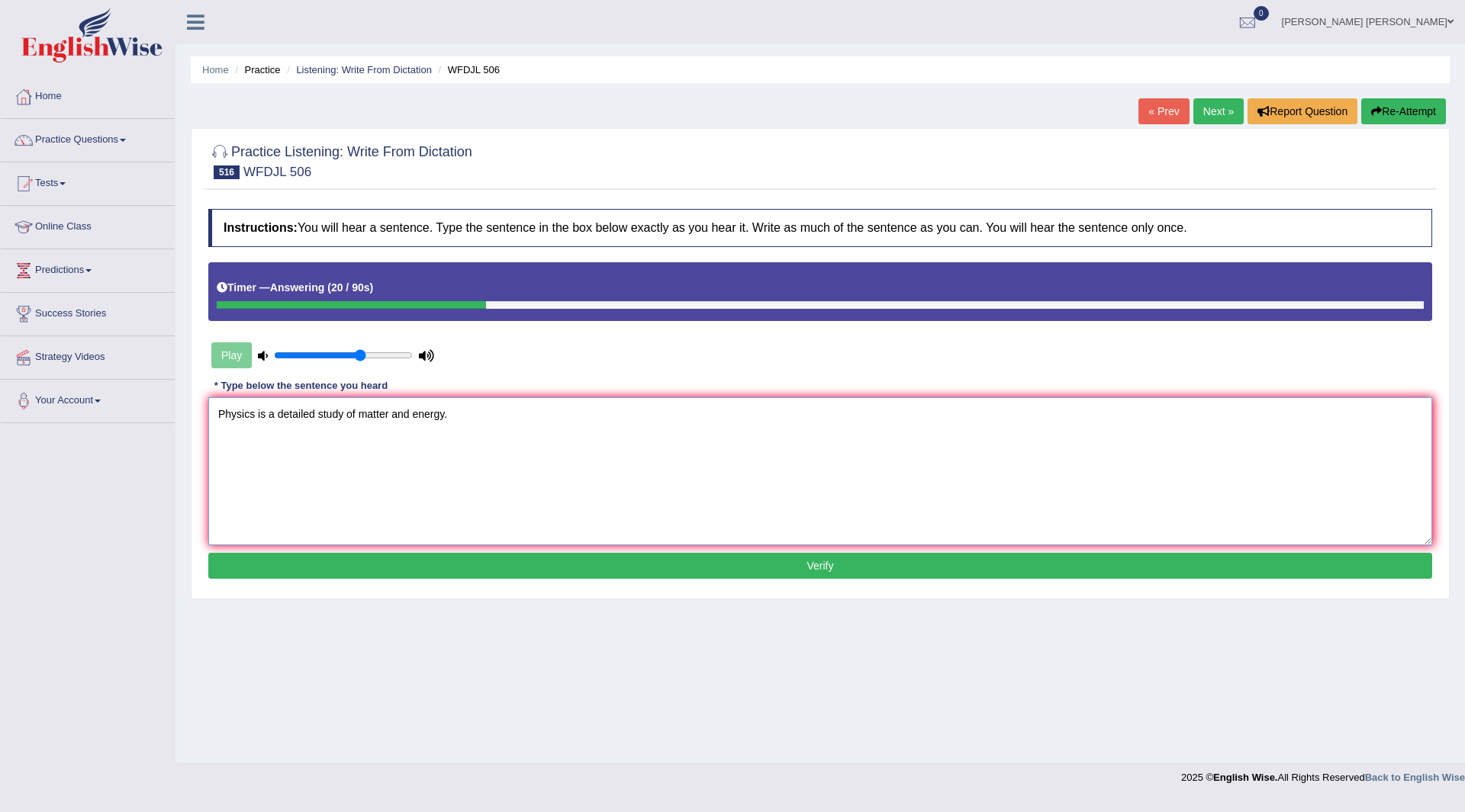
type textarea "Physics is a detailed study of matter and energy."
click at [449, 563] on button "Verify" at bounding box center [819, 566] width 1224 height 26
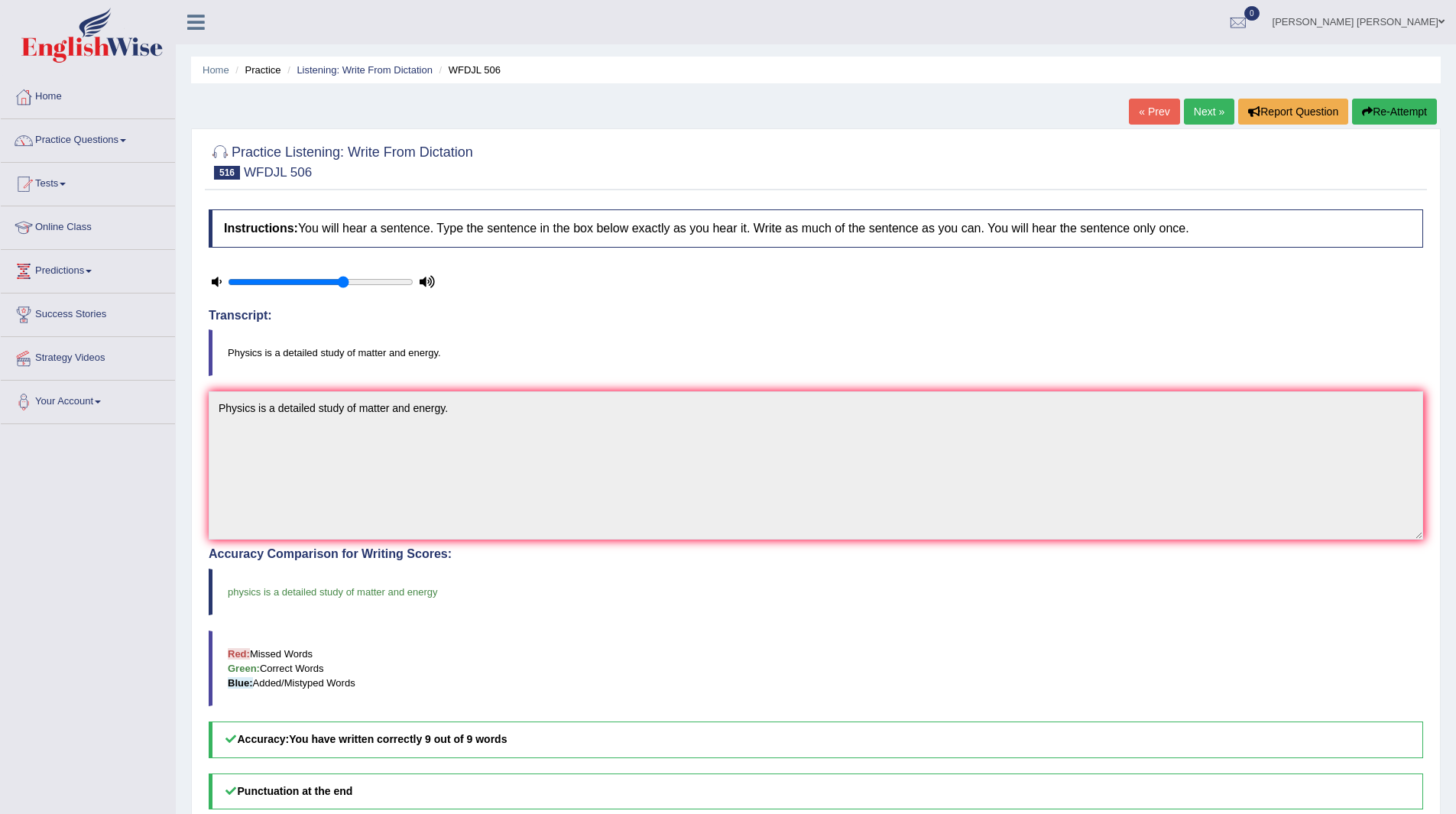
drag, startPoint x: 1198, startPoint y: 107, endPoint x: 1126, endPoint y: 126, distance: 74.5
click at [1198, 107] on link "Next »" at bounding box center [1209, 112] width 51 height 26
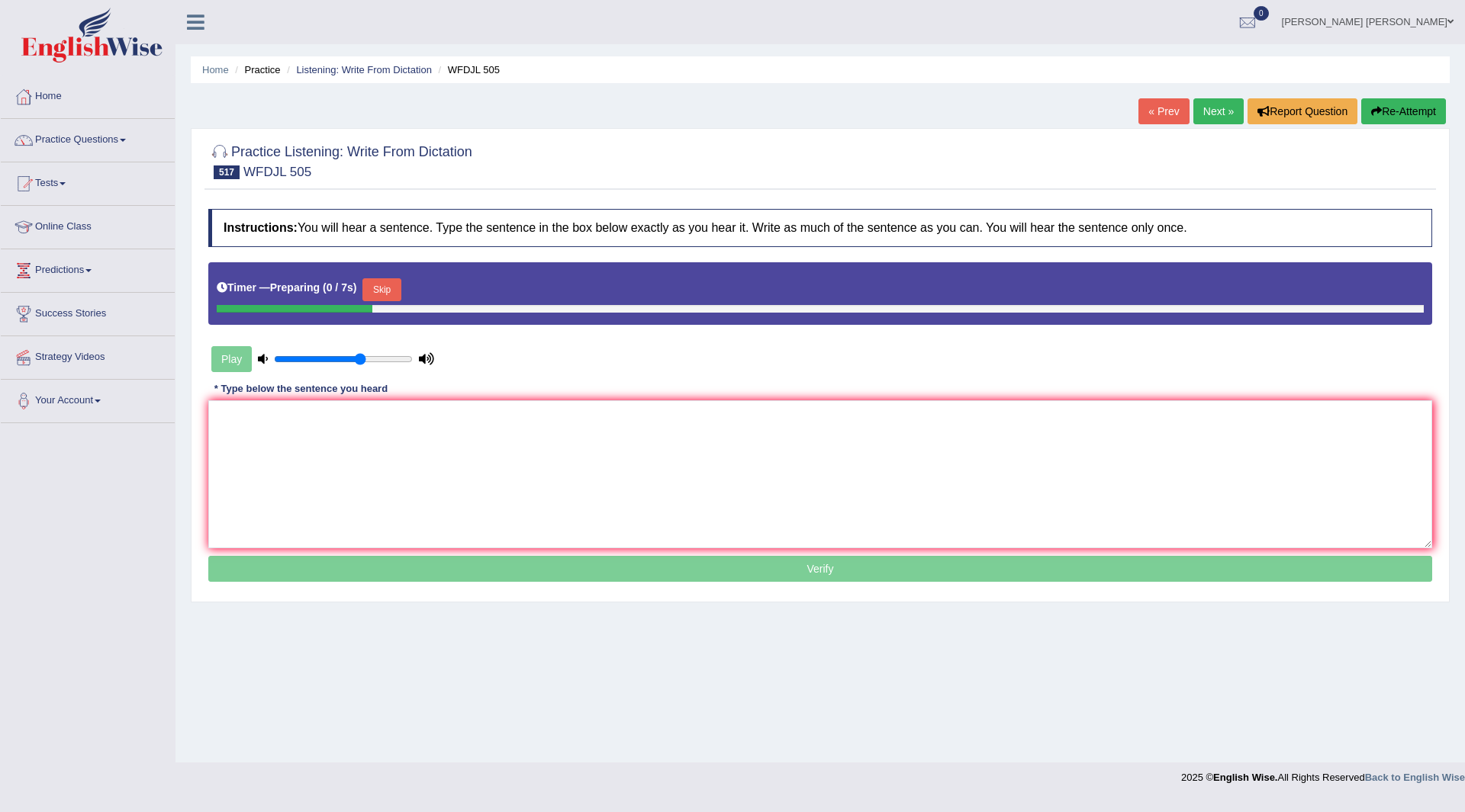
click at [390, 287] on button "Skip" at bounding box center [382, 290] width 38 height 23
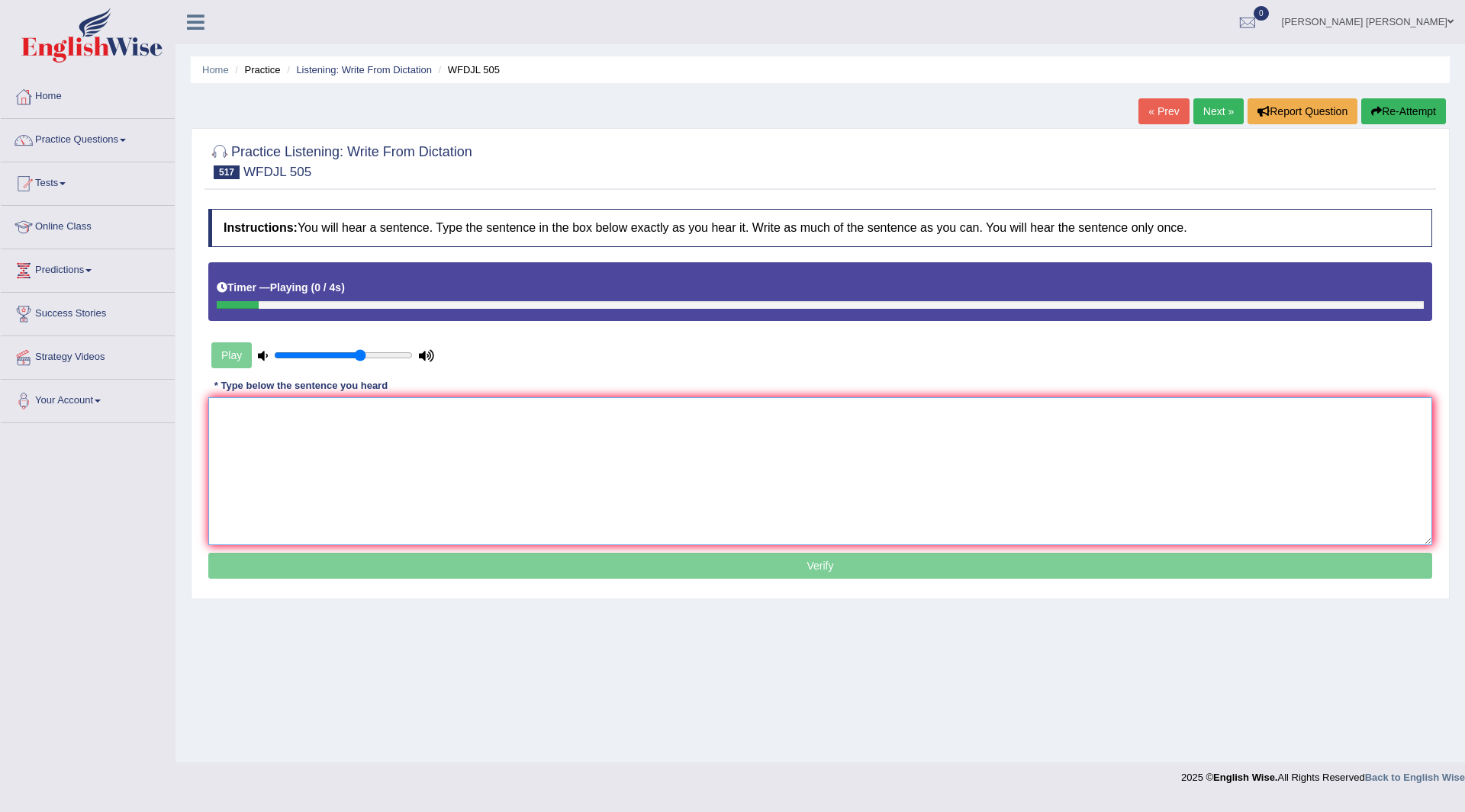
click at [320, 456] on textarea at bounding box center [819, 471] width 1224 height 148
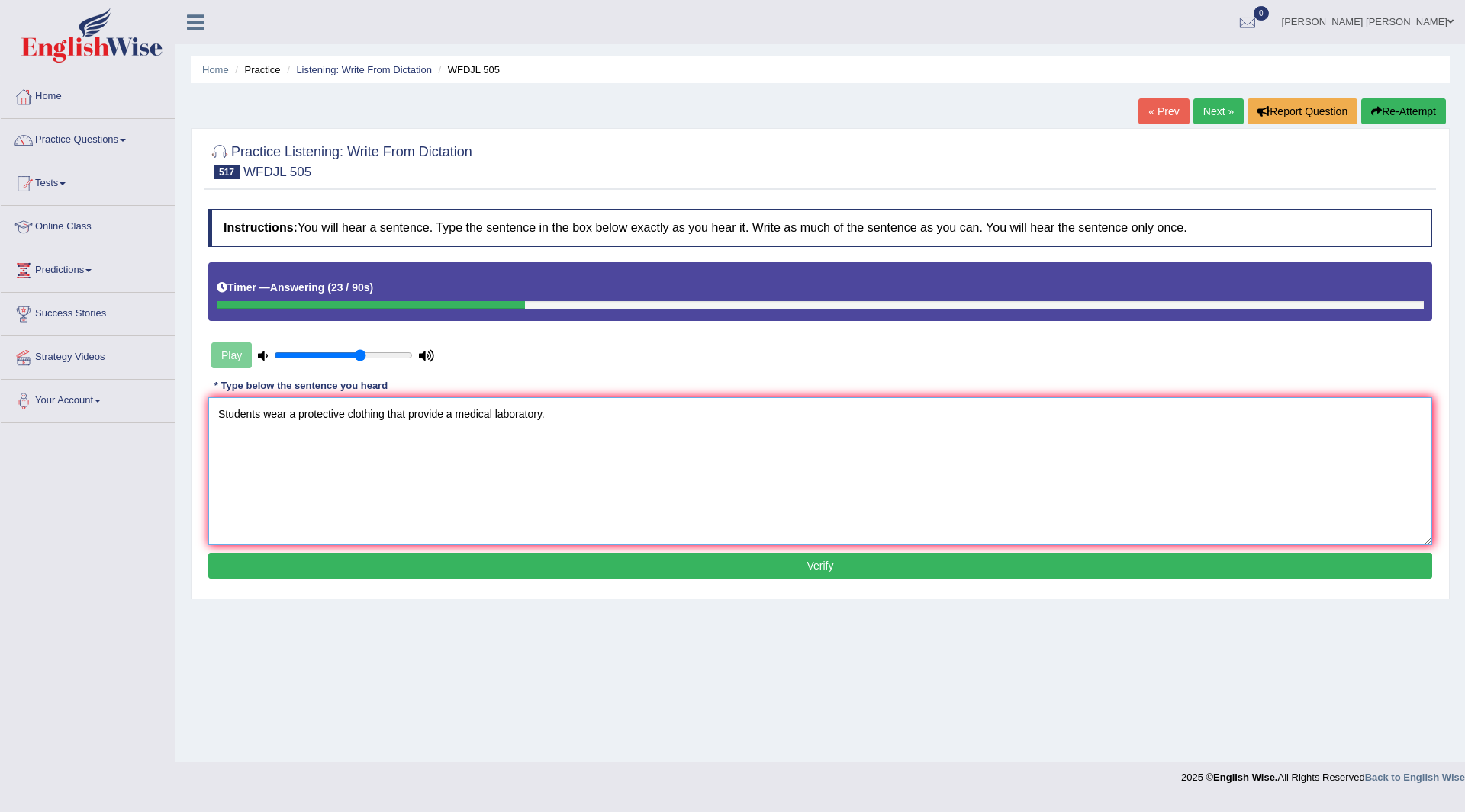
type textarea "Students wear a protective clothing that provide a medical laboratory."
click at [699, 575] on button "Verify" at bounding box center [819, 566] width 1224 height 26
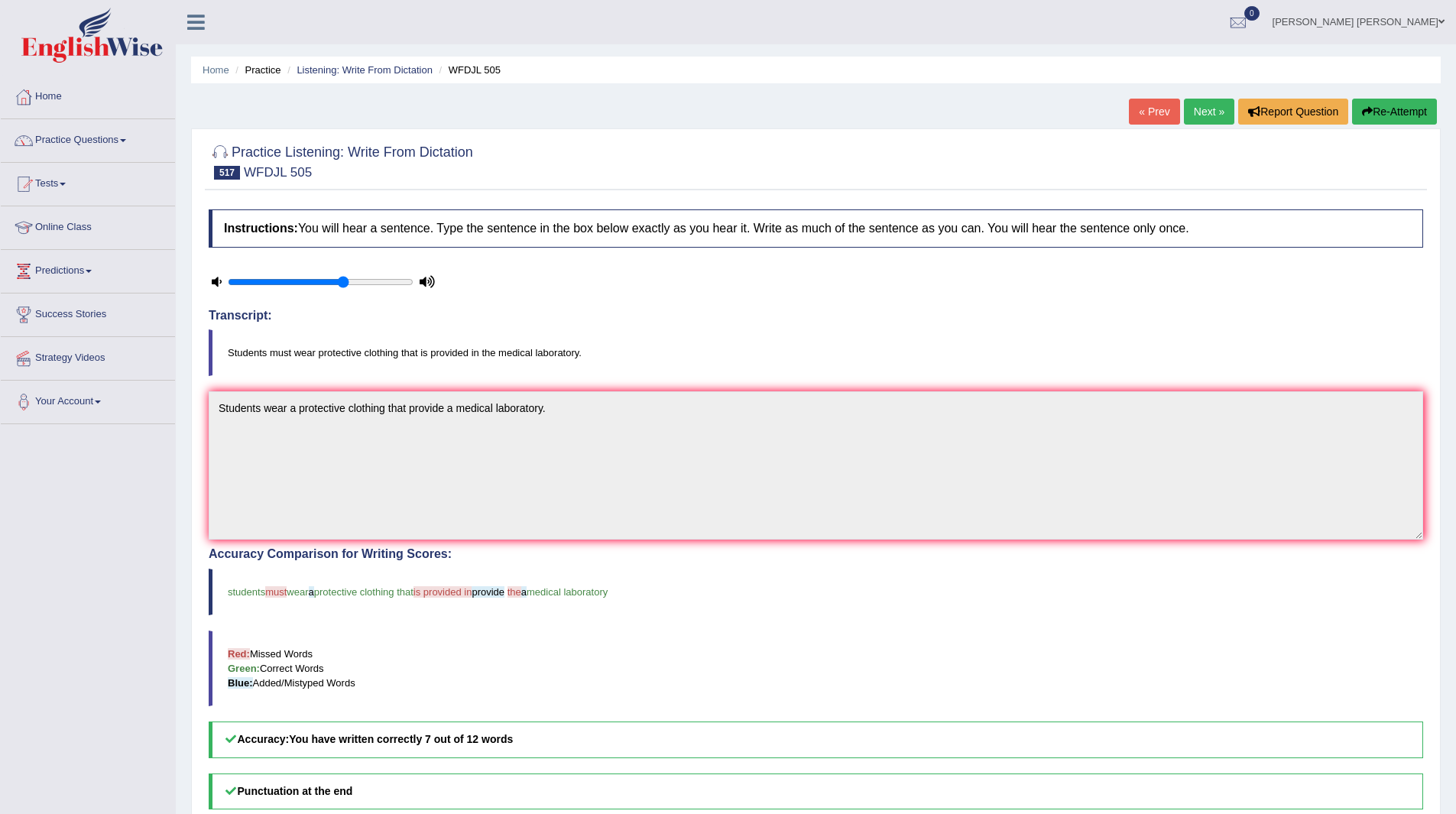
click at [1198, 111] on link "Next »" at bounding box center [1209, 112] width 51 height 26
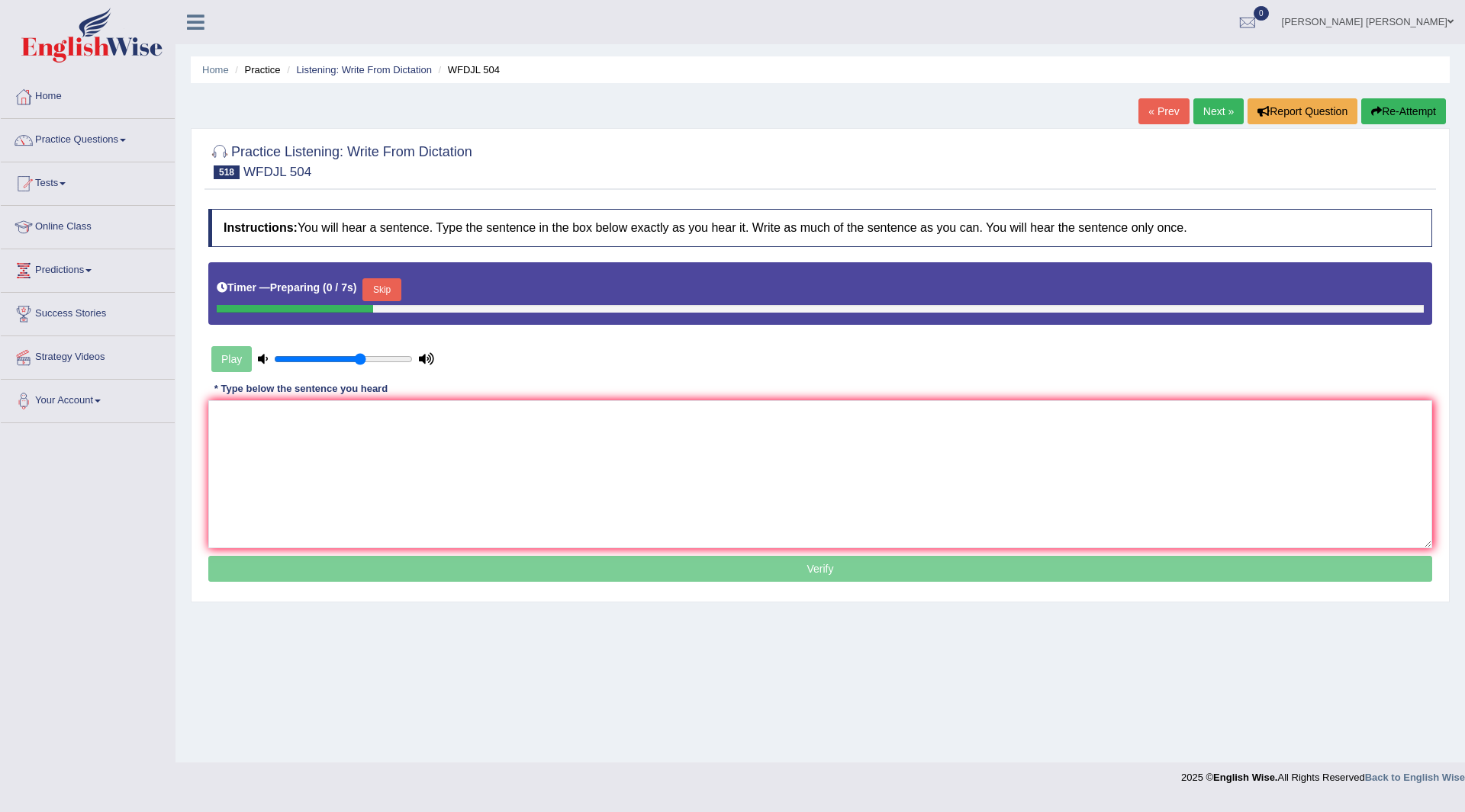
click at [384, 279] on button "Skip" at bounding box center [382, 290] width 38 height 23
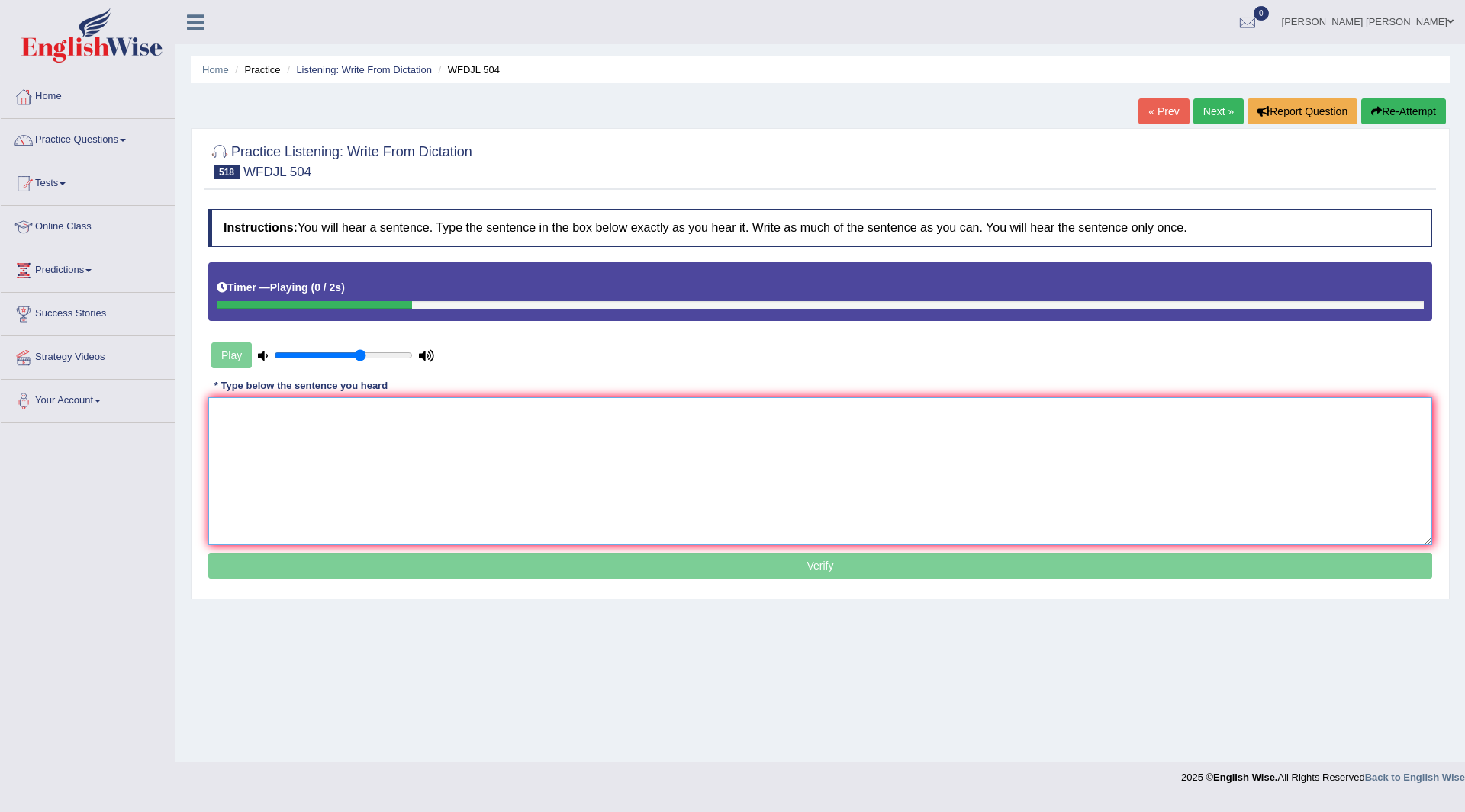
click at [383, 452] on textarea at bounding box center [819, 471] width 1224 height 148
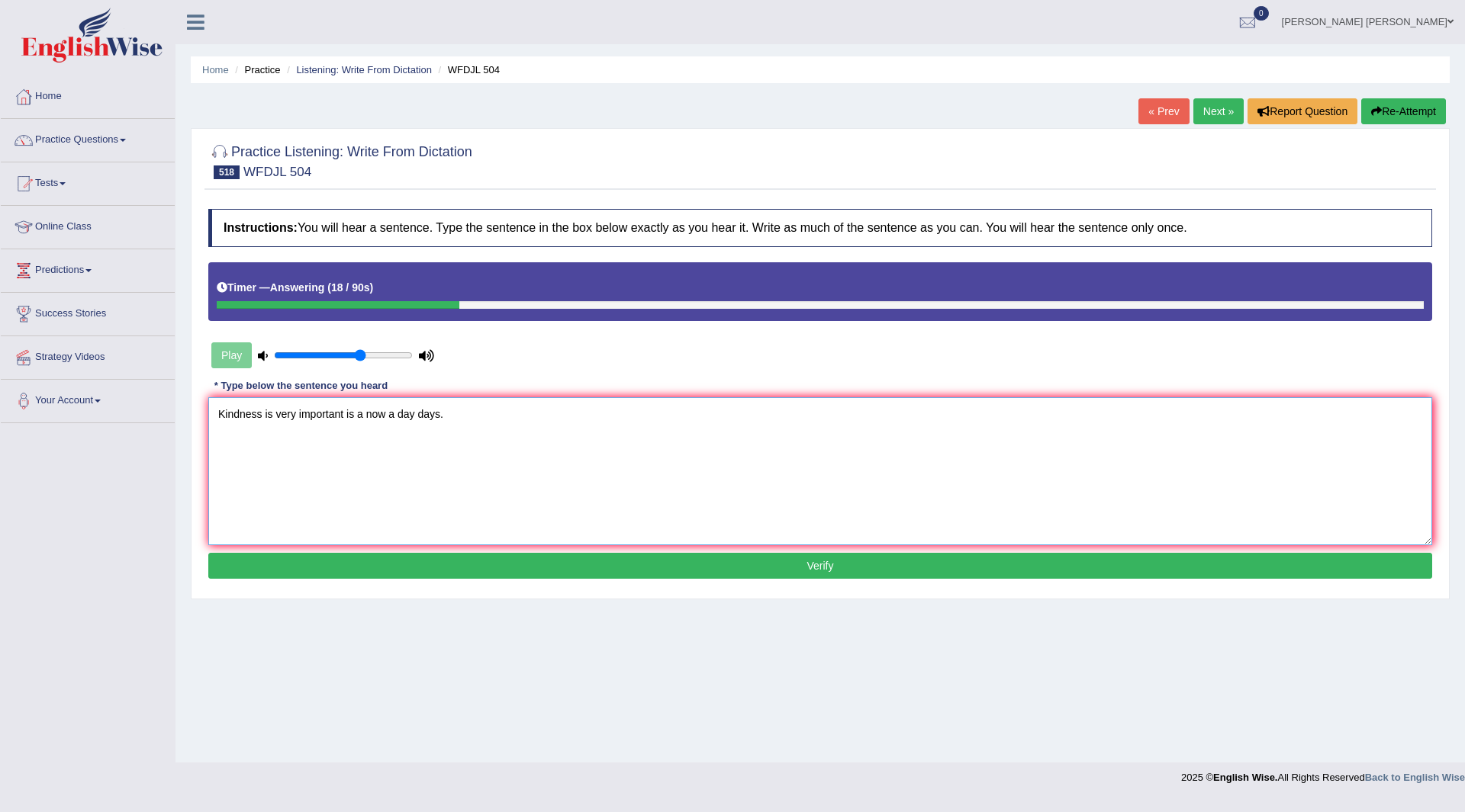
type textarea "Kindness is very important is a now a day days."
click at [615, 566] on button "Verify" at bounding box center [819, 566] width 1224 height 26
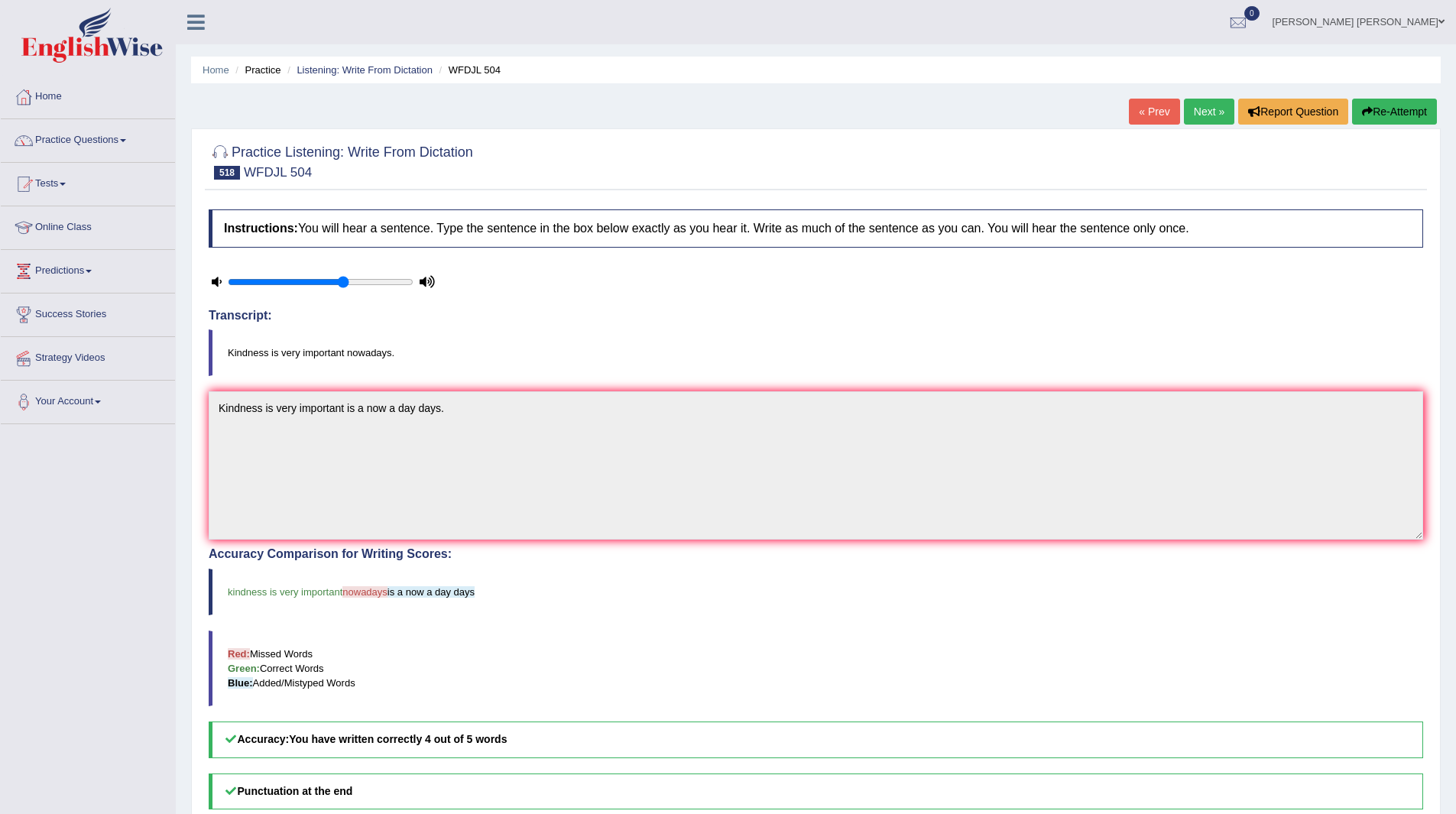
drag, startPoint x: 1204, startPoint y: 106, endPoint x: 1195, endPoint y: 104, distance: 9.2
click at [1204, 106] on link "Next »" at bounding box center [1209, 112] width 51 height 26
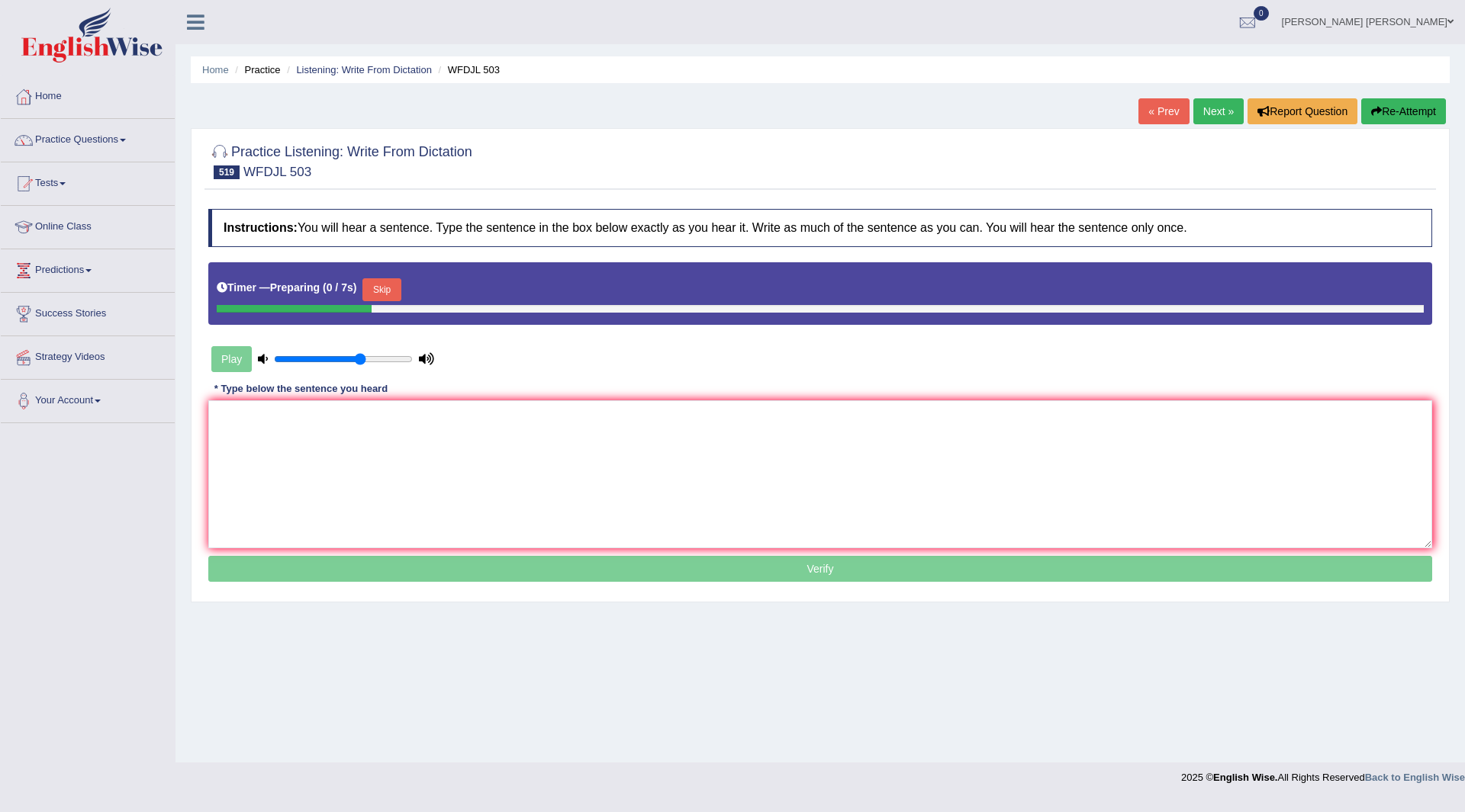
click at [382, 277] on div "Timer — Preparing ( 0 / 7s ) Skip" at bounding box center [820, 289] width 1207 height 31
click at [389, 286] on button "Skip" at bounding box center [382, 290] width 38 height 23
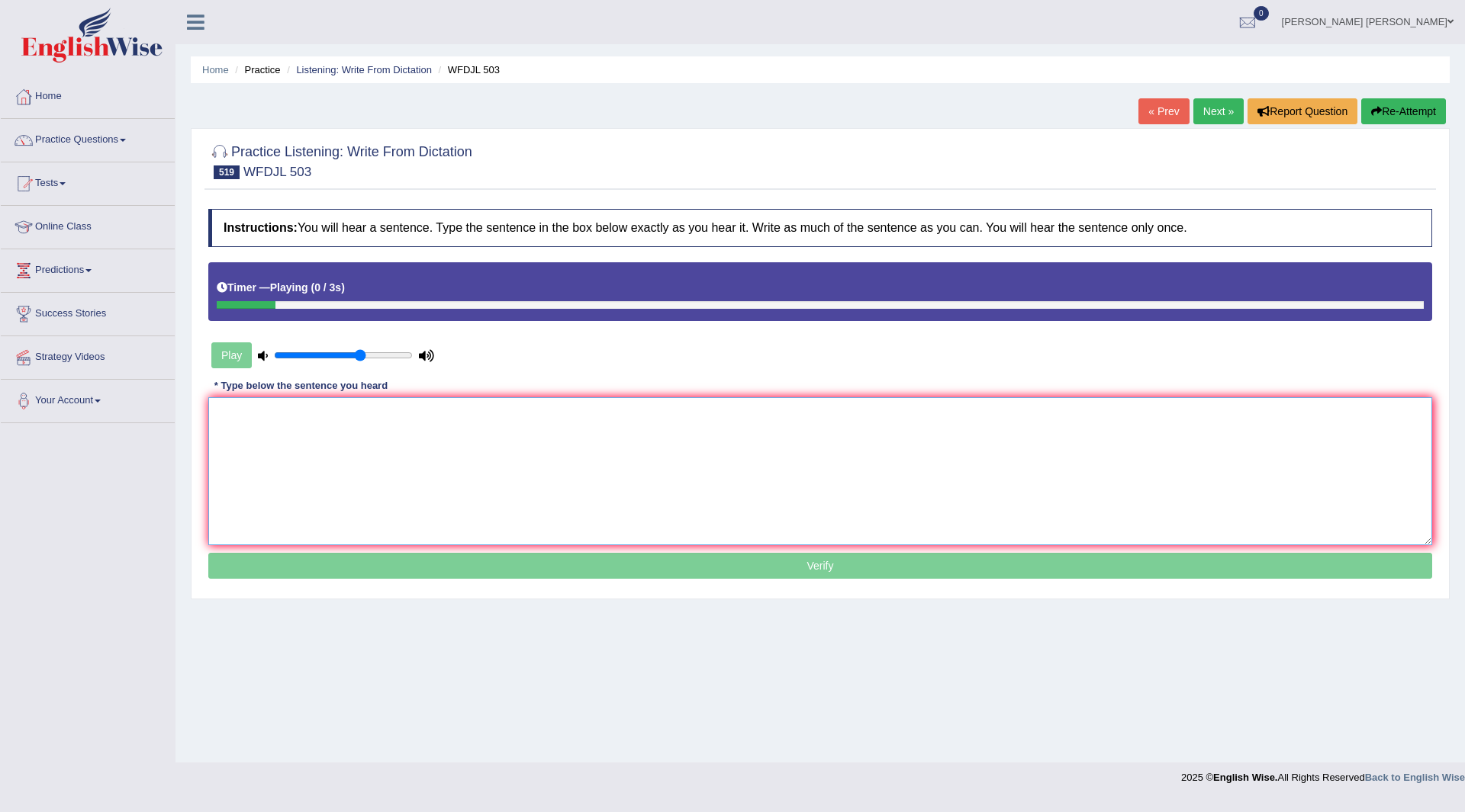
click at [321, 423] on textarea at bounding box center [819, 471] width 1224 height 148
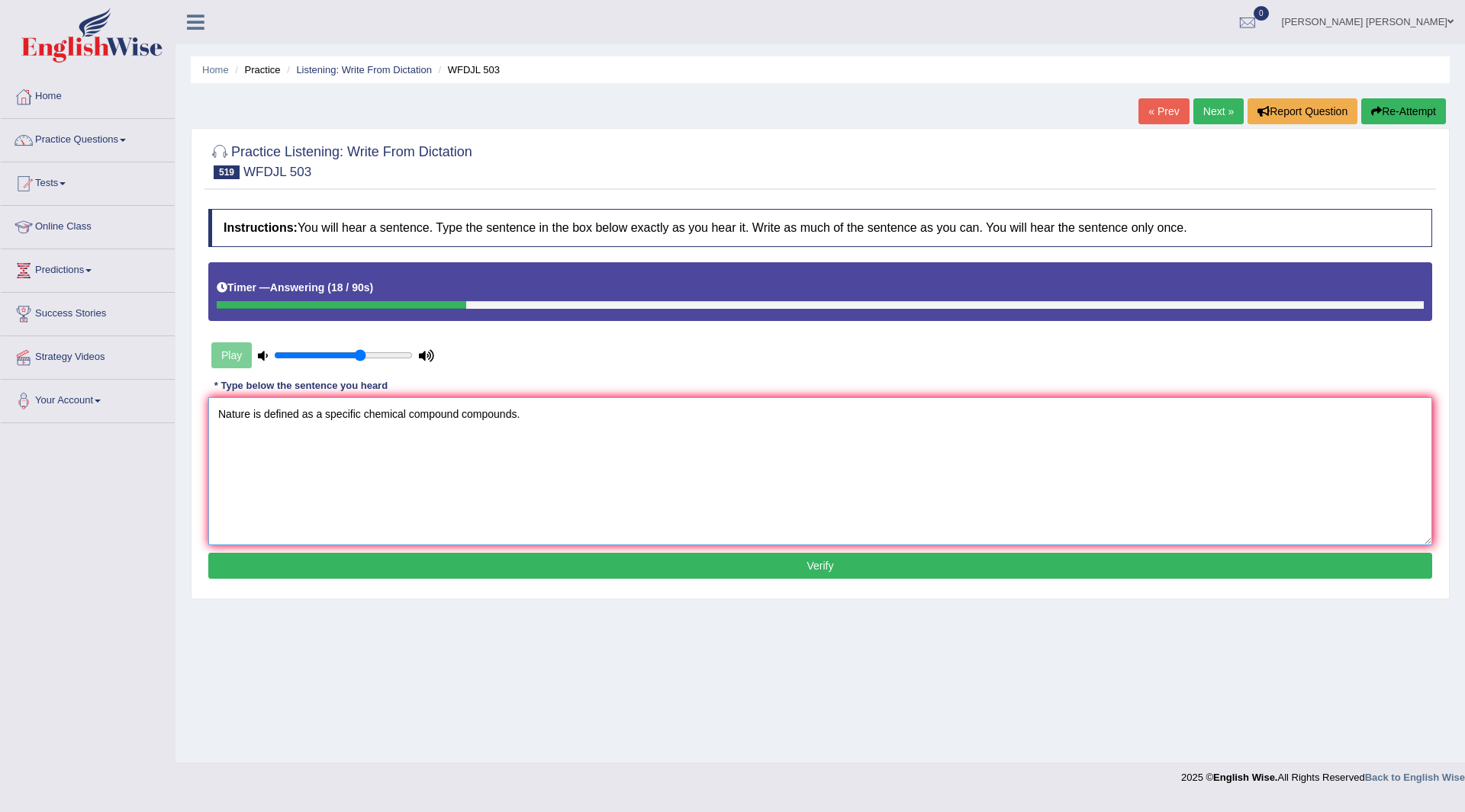
type textarea "Nature is defined as a specific chemical compound compounds."
click at [515, 573] on button "Verify" at bounding box center [819, 566] width 1224 height 26
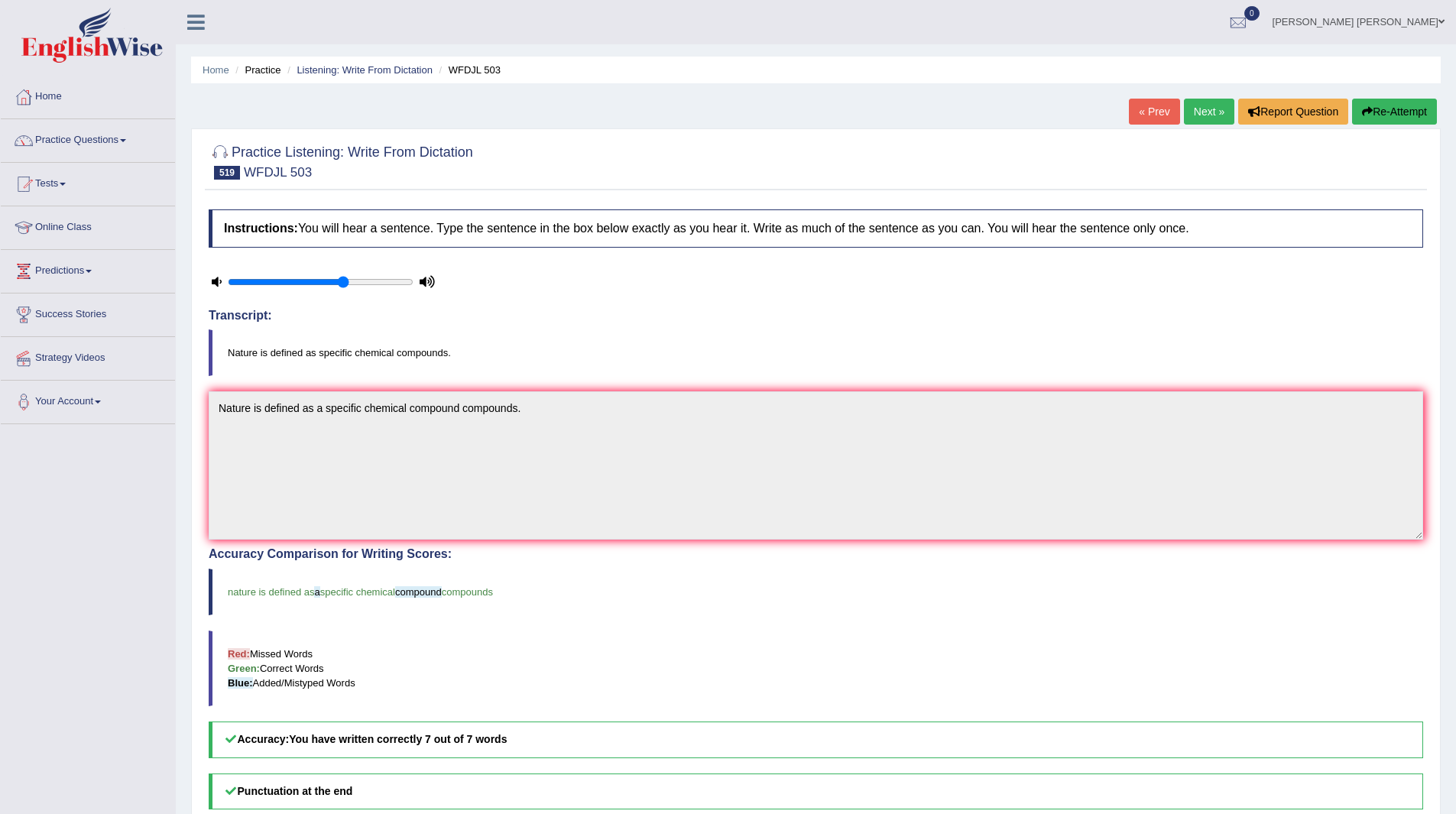
click at [1204, 111] on link "Next »" at bounding box center [1209, 112] width 51 height 26
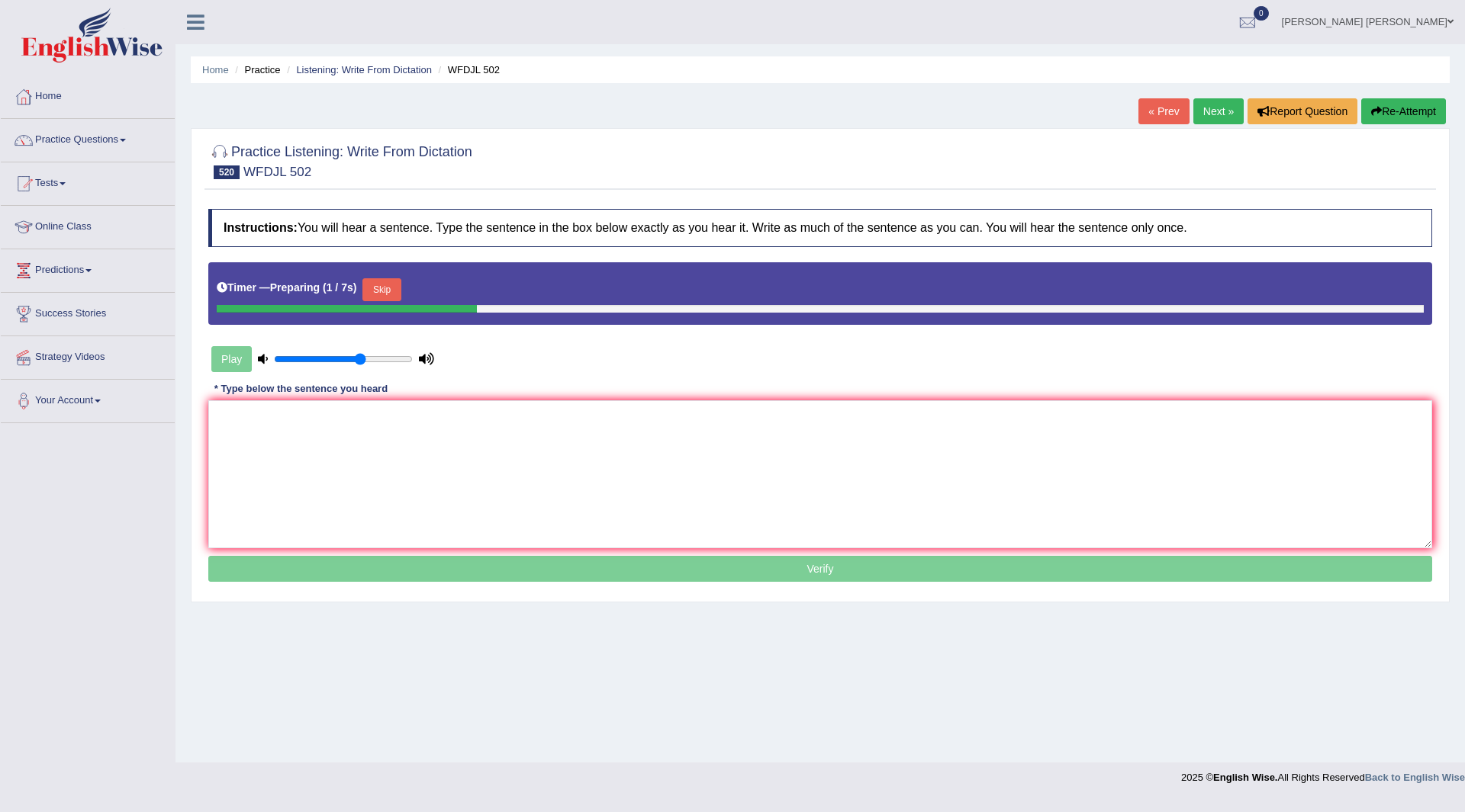
click at [378, 290] on button "Skip" at bounding box center [382, 290] width 38 height 23
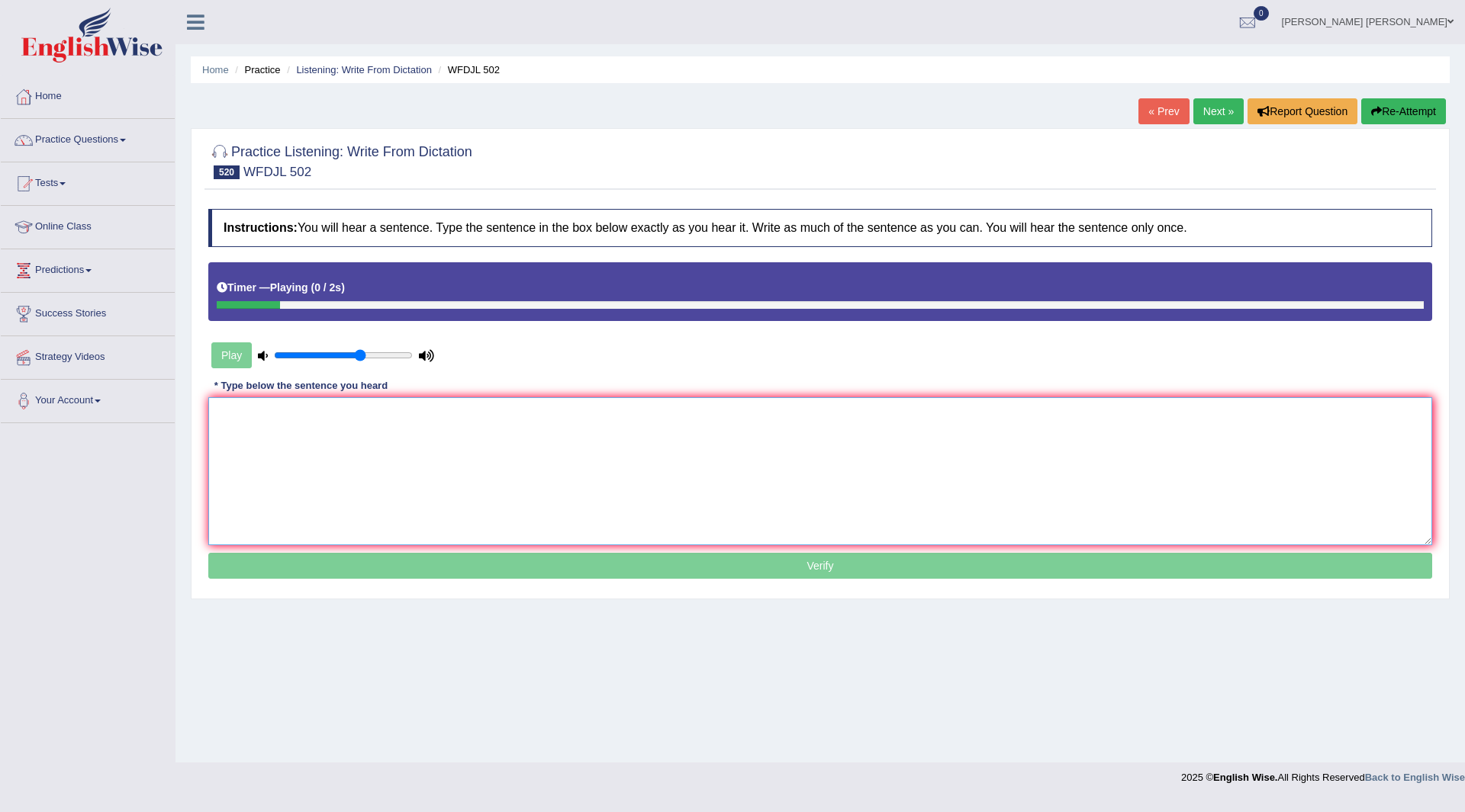
click at [384, 444] on textarea at bounding box center [819, 471] width 1224 height 148
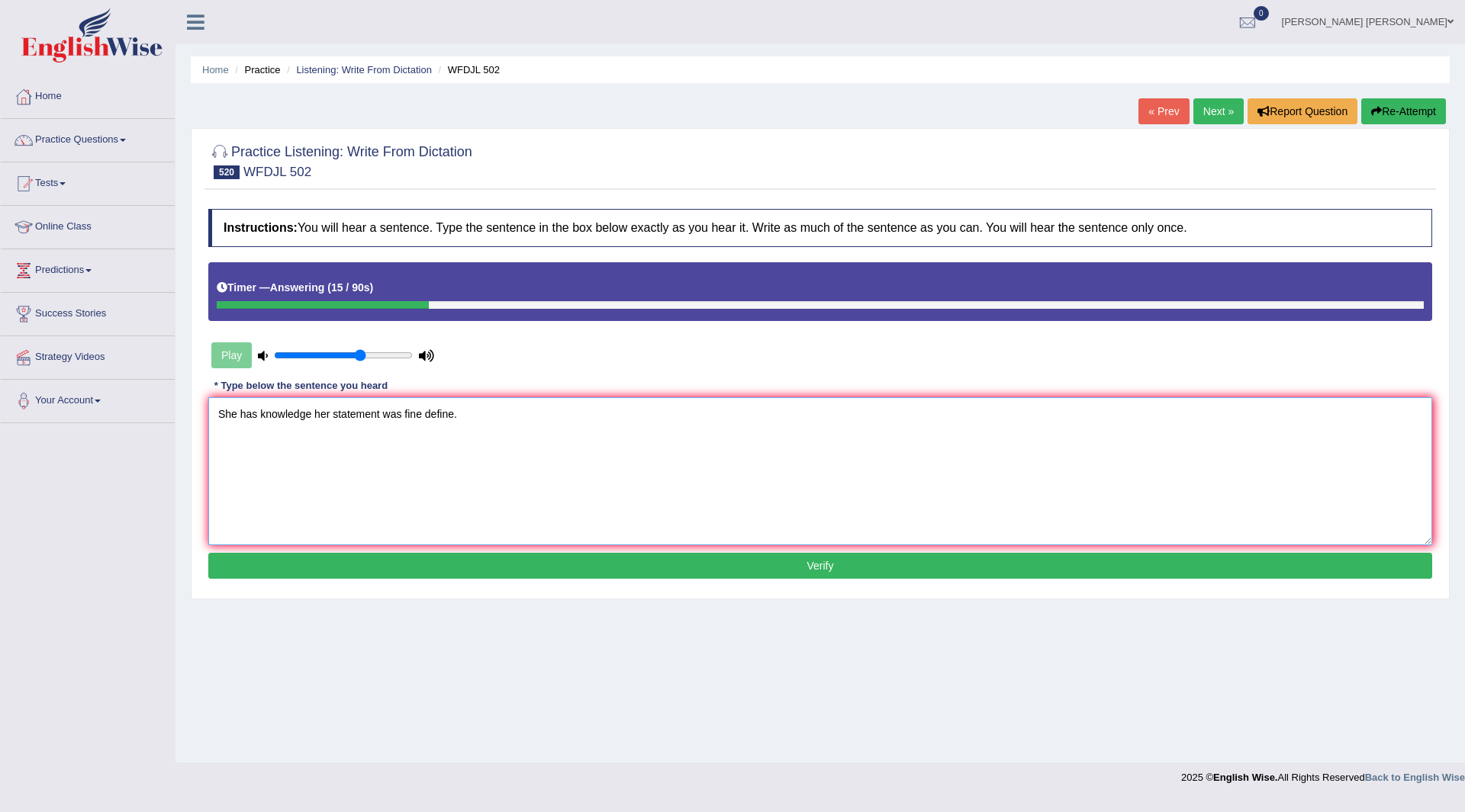
type textarea "She has knowledge her statement was fine define."
click at [600, 574] on button "Verify" at bounding box center [819, 566] width 1224 height 26
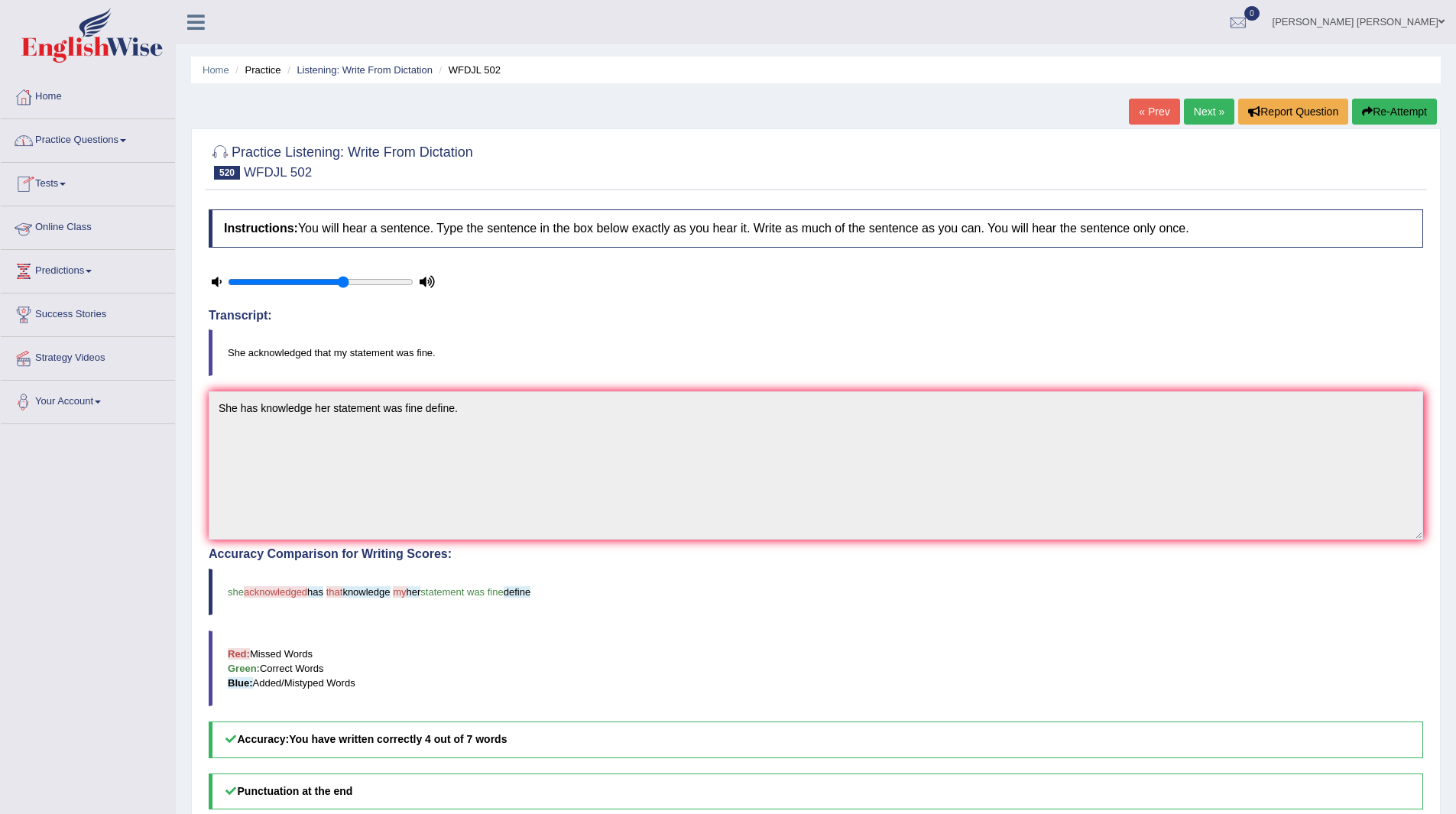
click at [56, 138] on link "Practice Questions" at bounding box center [88, 138] width 174 height 39
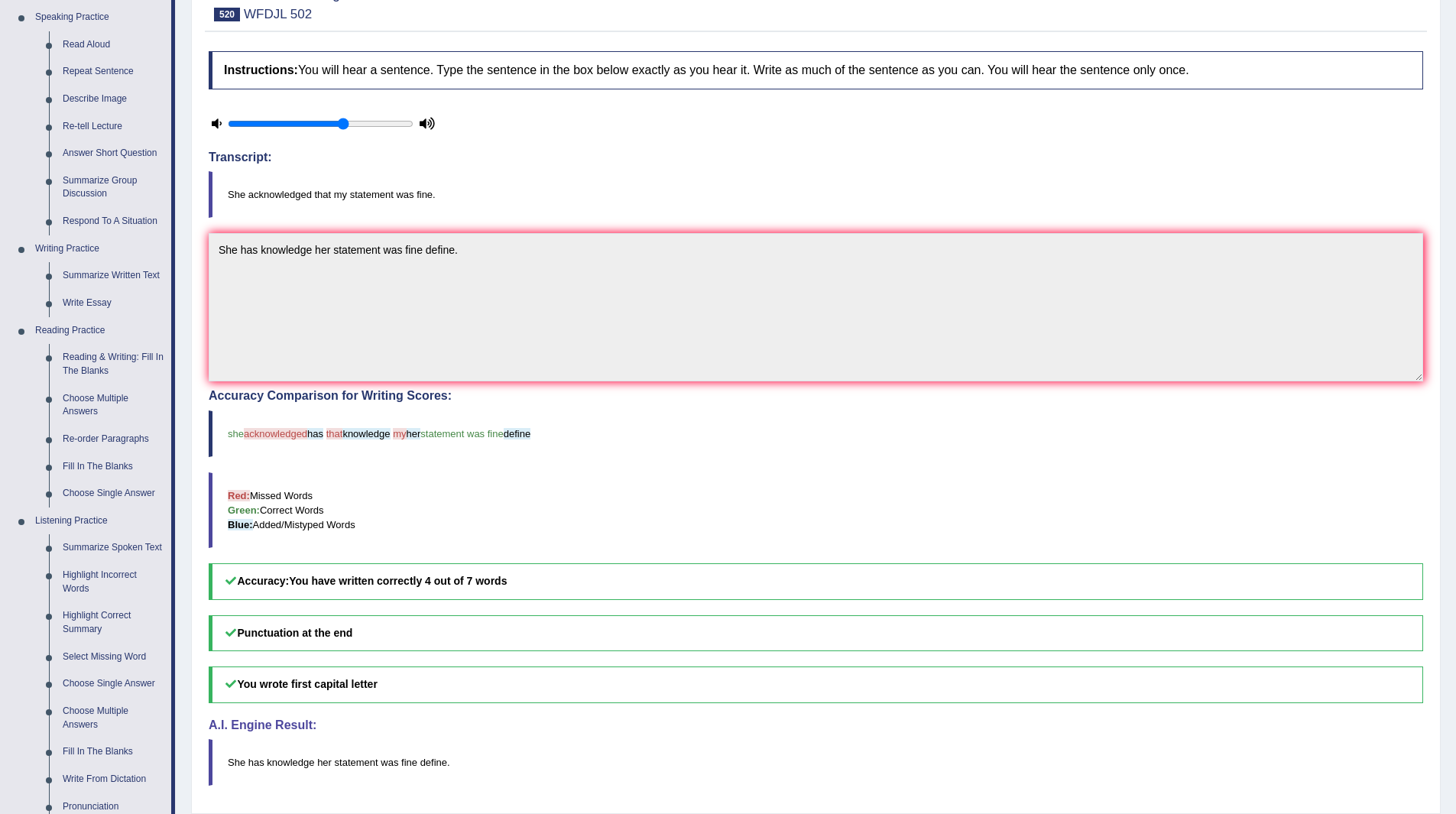
scroll to position [382, 0]
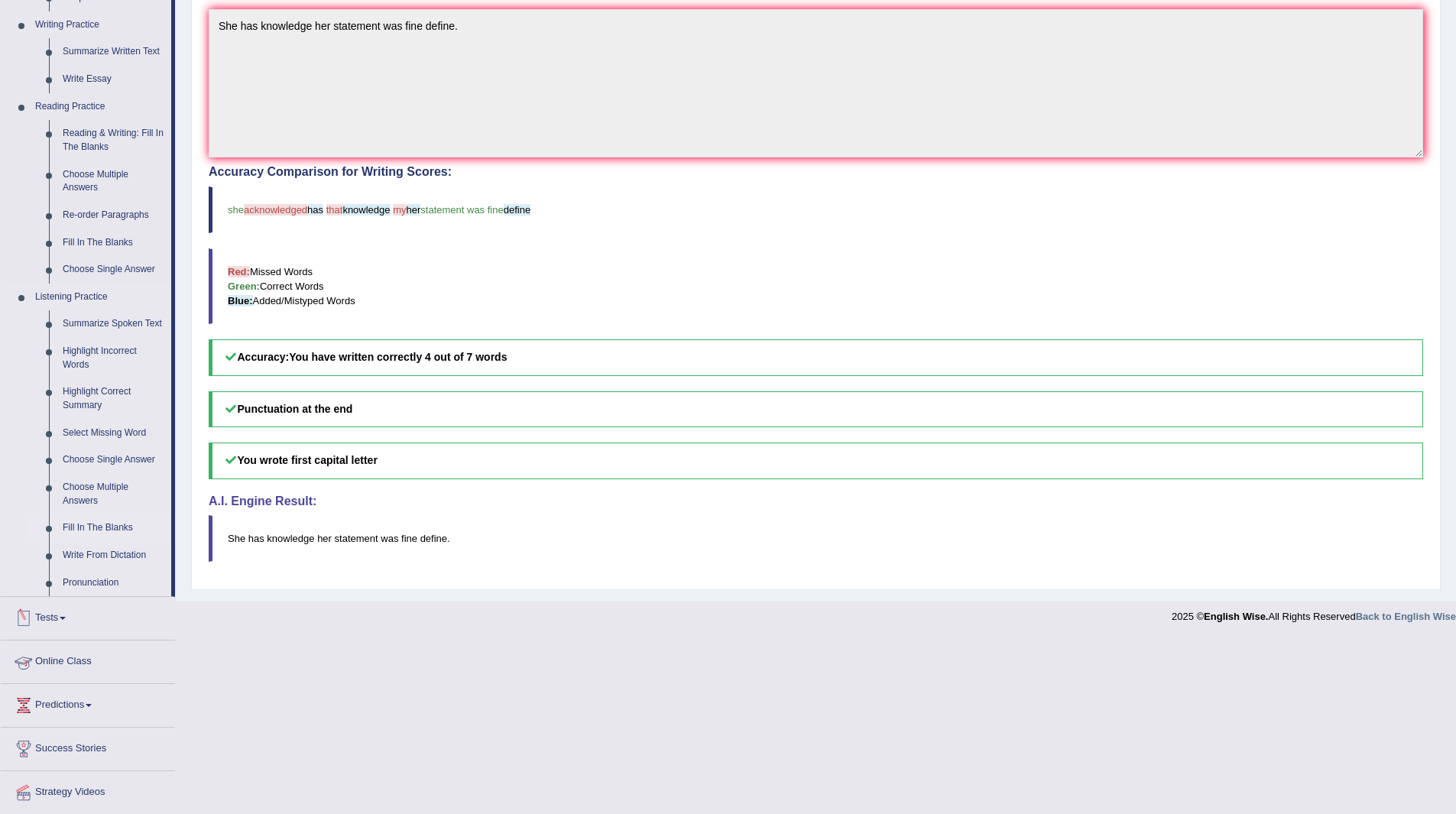
click at [95, 529] on link "Fill In The Blanks" at bounding box center [114, 528] width 116 height 27
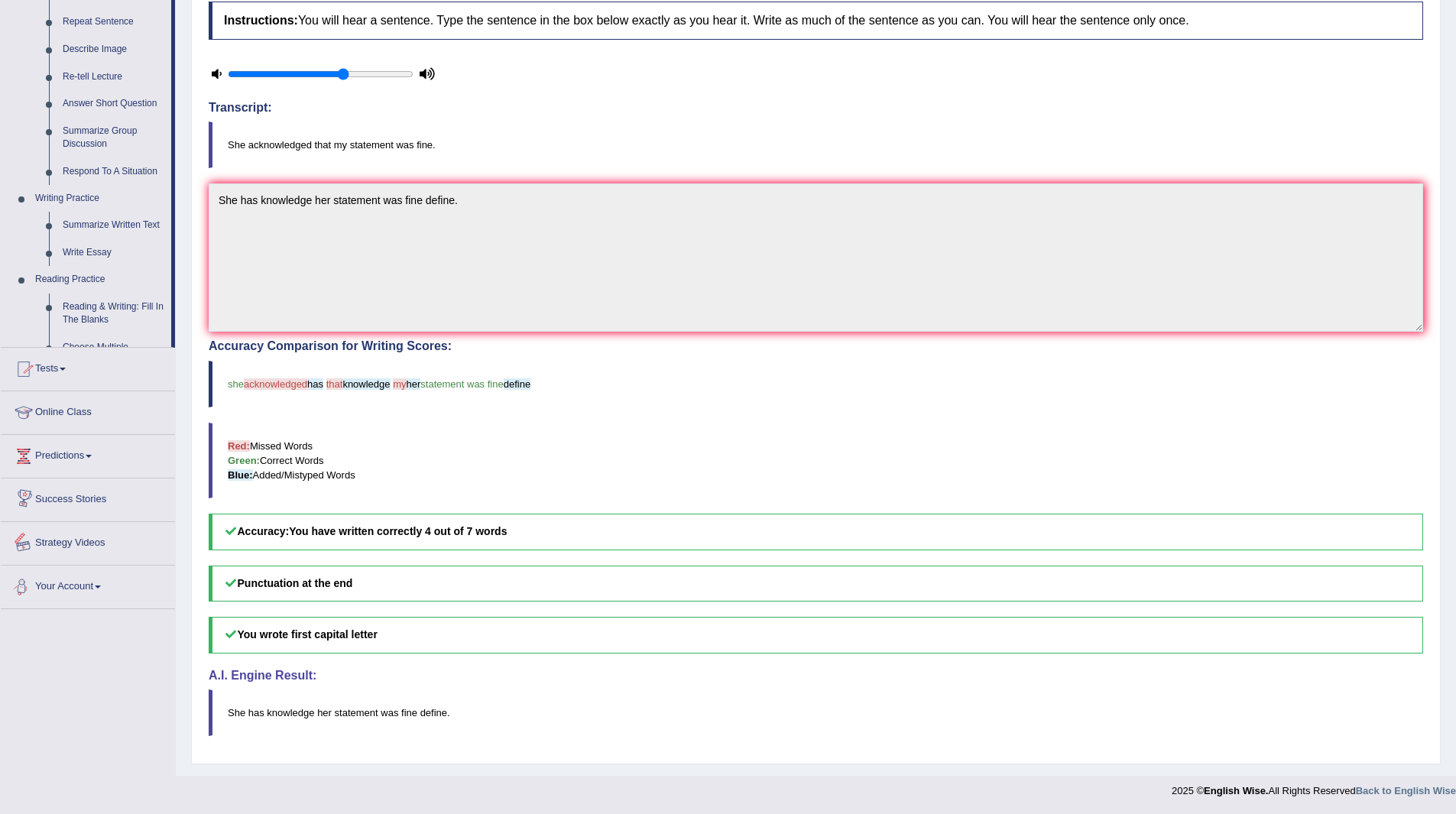
scroll to position [426, 0]
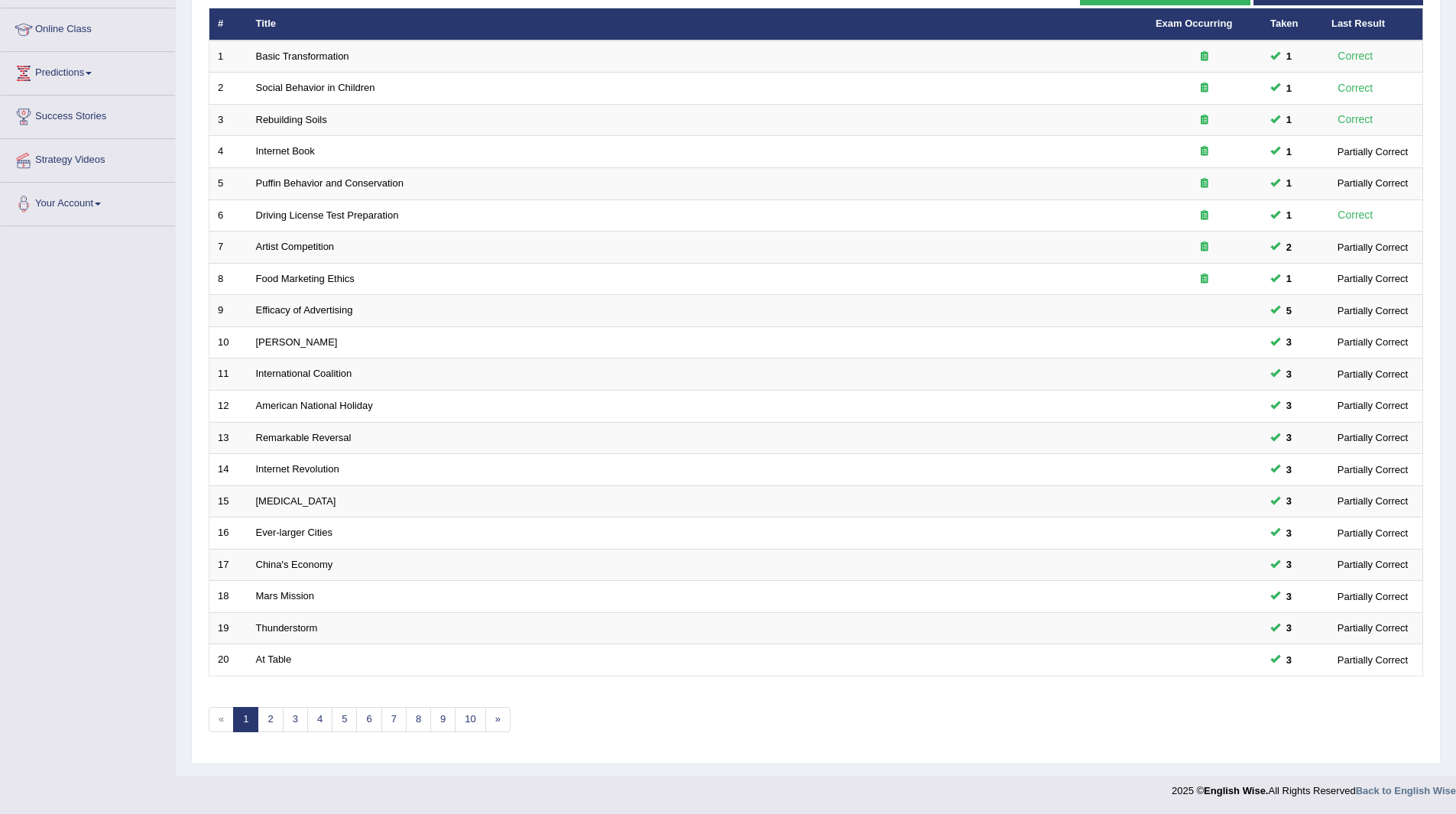
scroll to position [198, 0]
click at [270, 718] on link "2" at bounding box center [270, 719] width 25 height 25
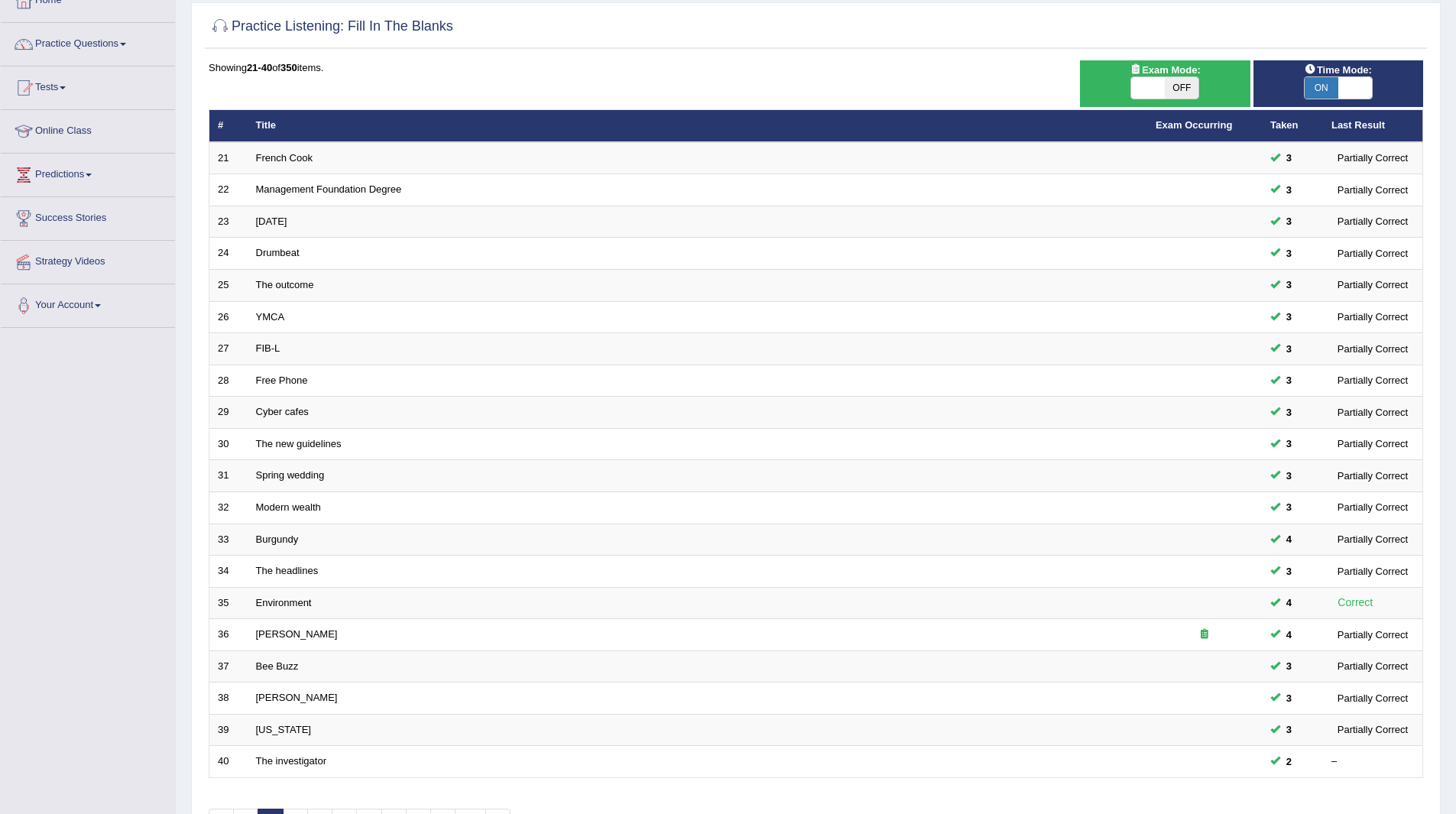
scroll to position [198, 0]
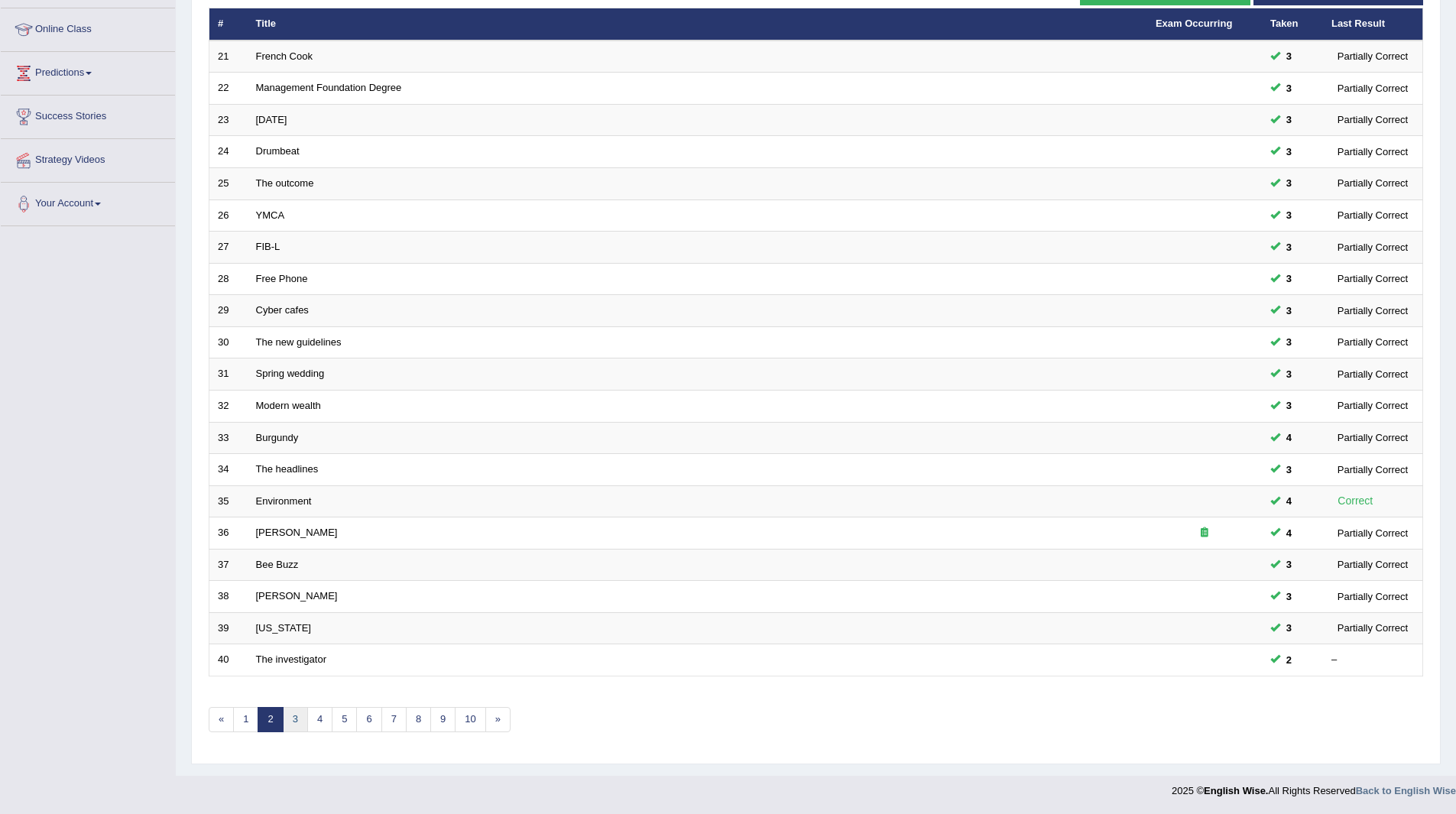
click at [297, 719] on link "3" at bounding box center [295, 719] width 25 height 25
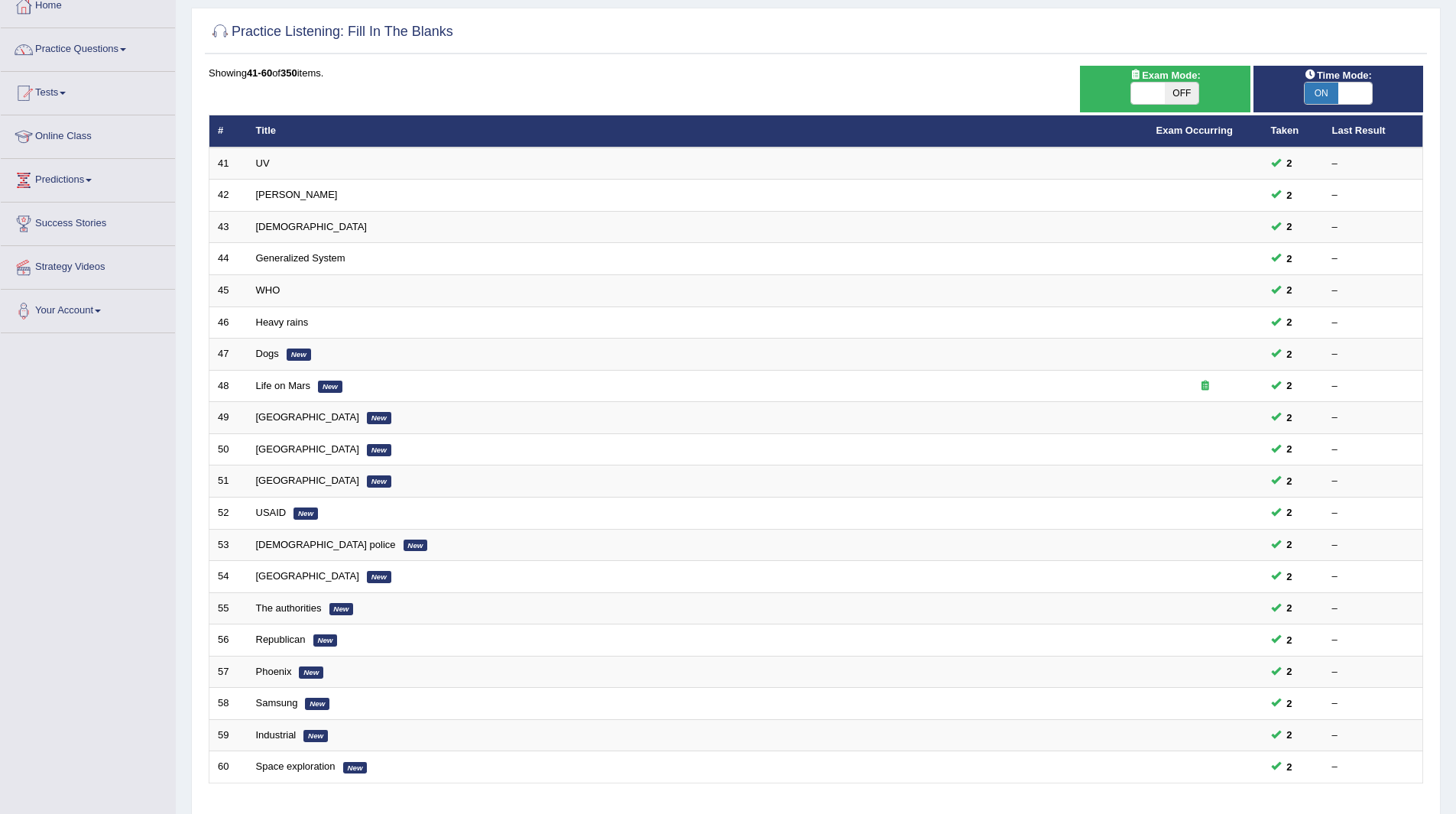
scroll to position [198, 0]
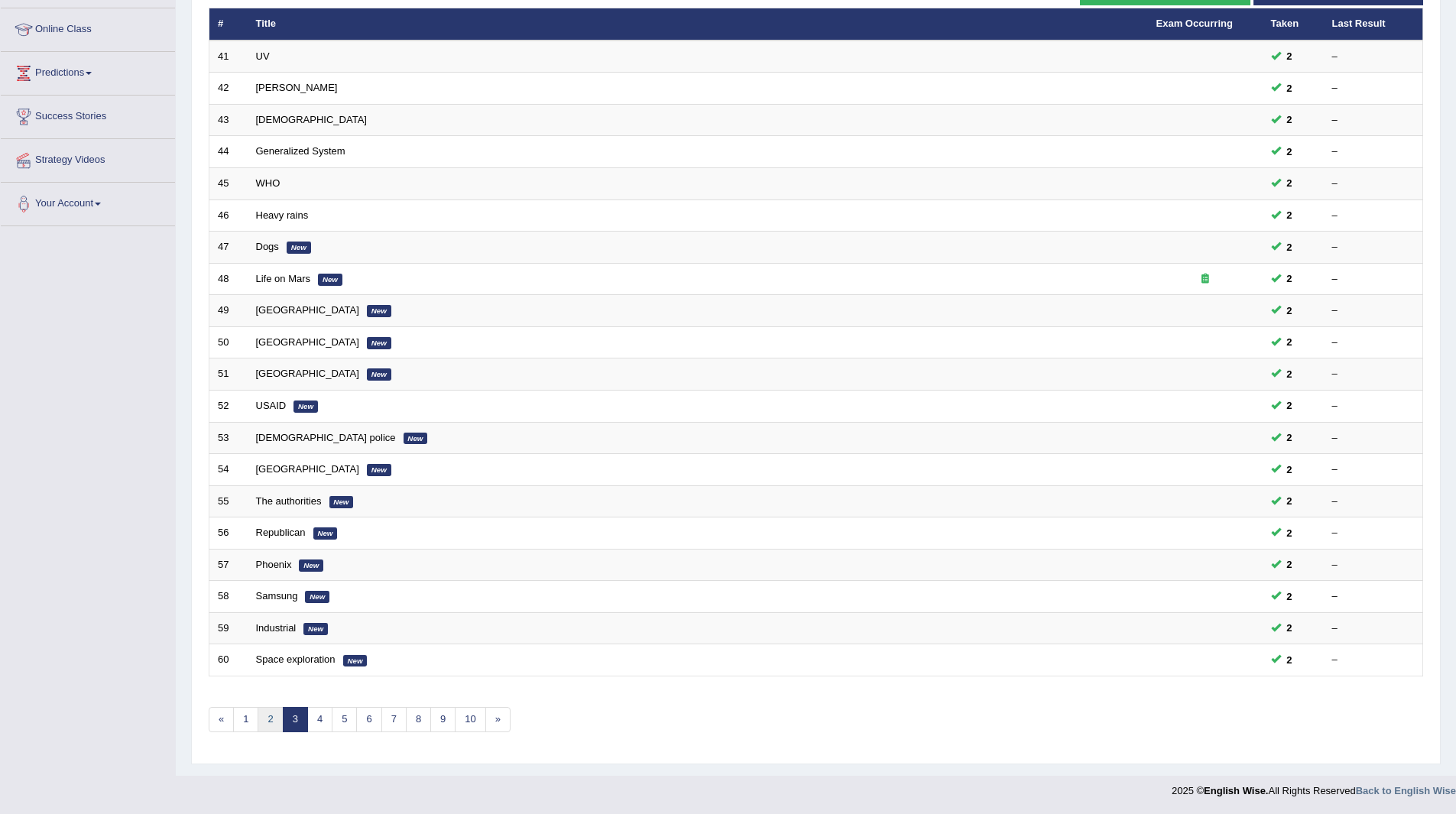
click at [269, 721] on link "2" at bounding box center [270, 719] width 25 height 25
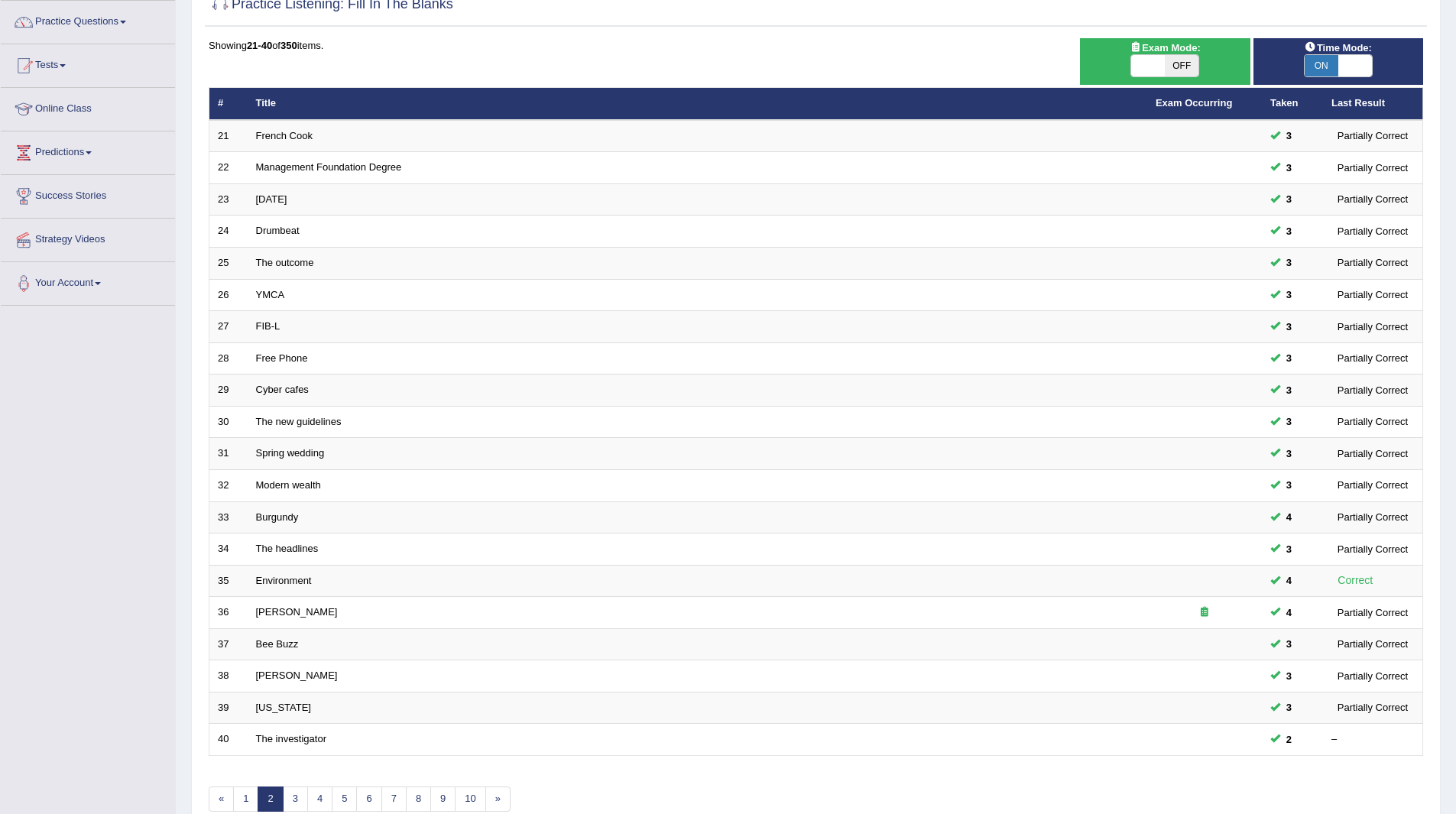
scroll to position [198, 0]
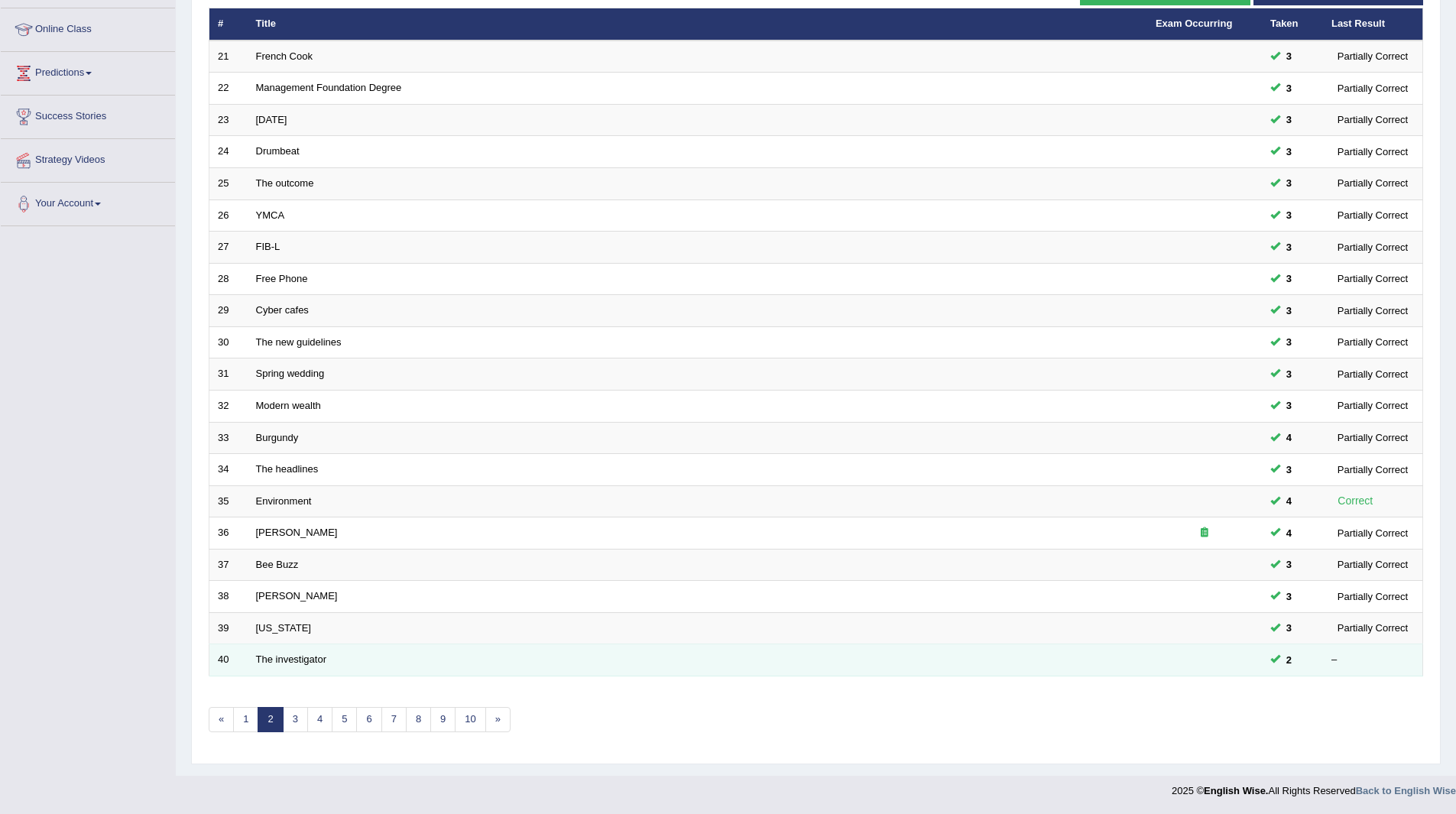
click at [281, 649] on td "The investigator" at bounding box center [697, 660] width 900 height 32
click at [290, 656] on link "The investigator" at bounding box center [291, 659] width 71 height 11
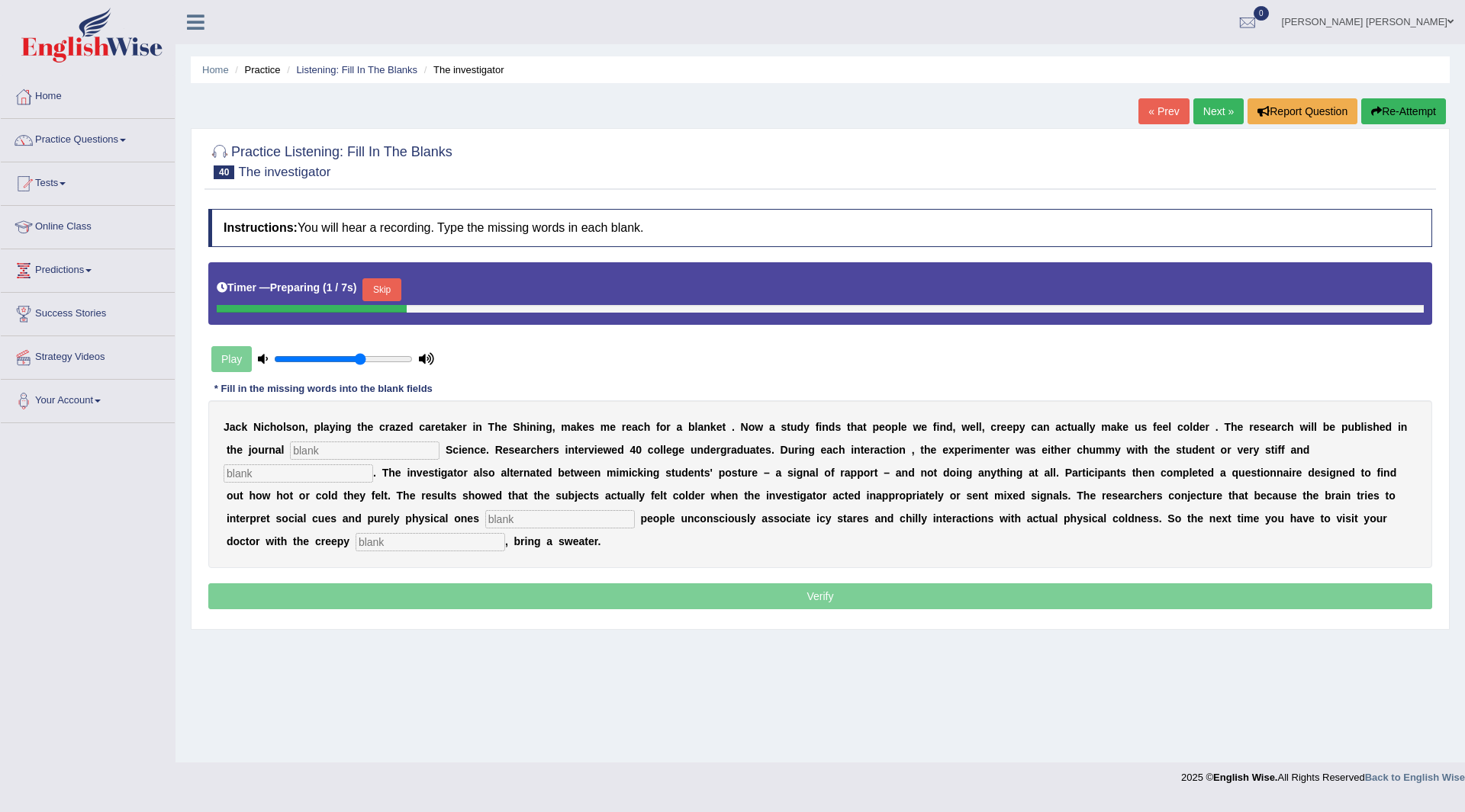
click at [384, 282] on button "Skip" at bounding box center [382, 290] width 38 height 23
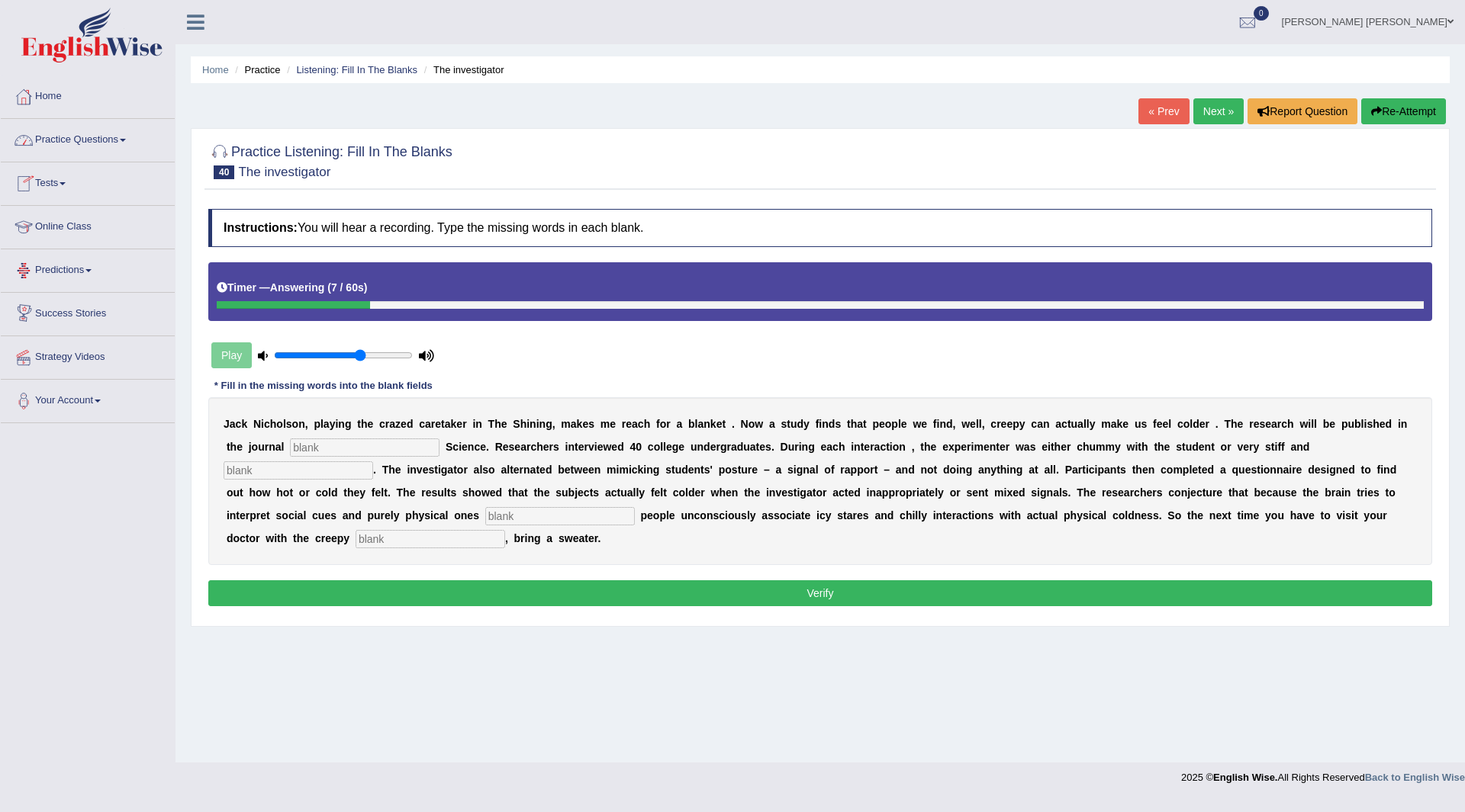
click at [371, 441] on input "text" at bounding box center [364, 447] width 149 height 18
type input "psychological"
type input "professional"
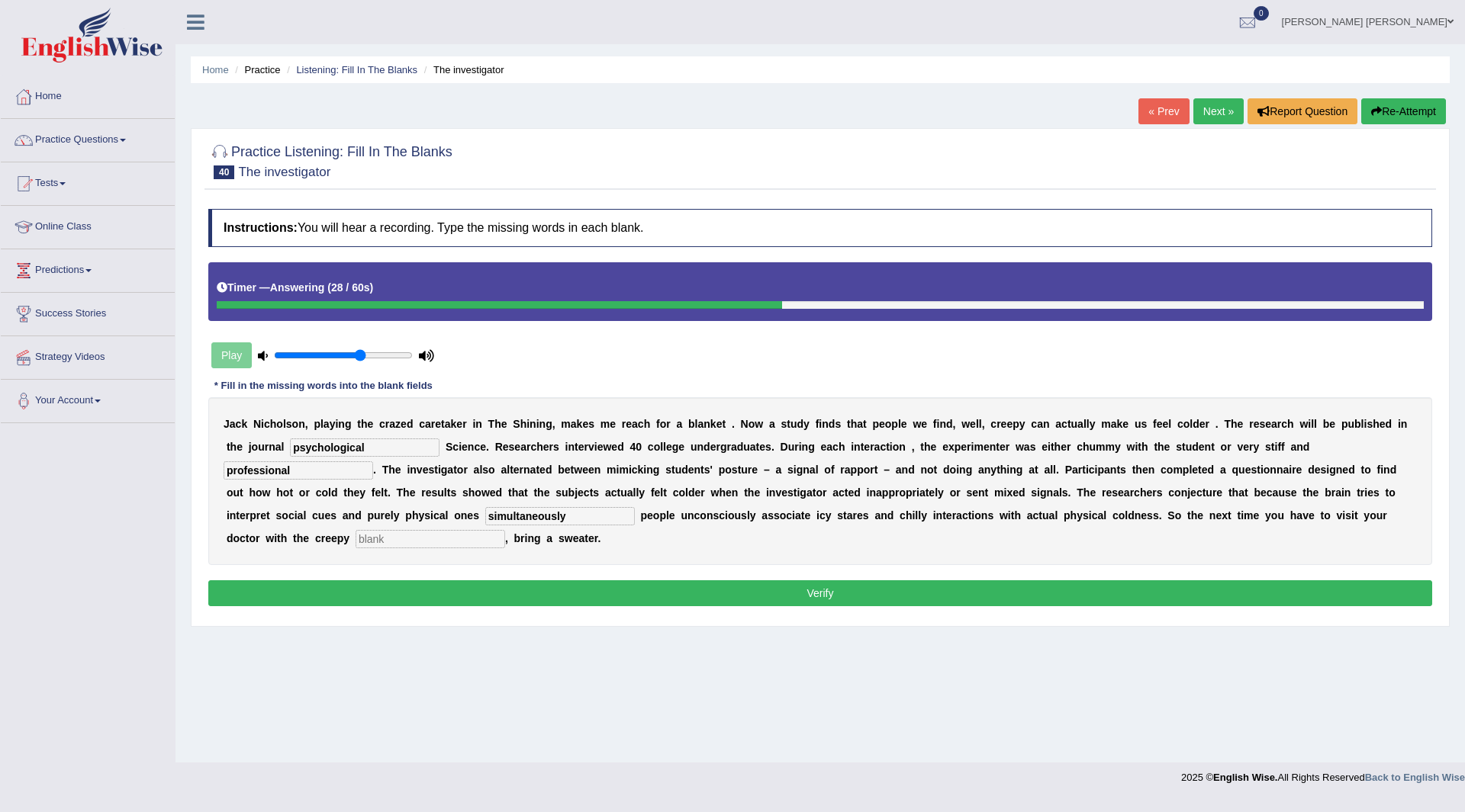
type input "simultaneously"
type input "receptionists"
click at [600, 588] on button "Verify" at bounding box center [819, 594] width 1224 height 26
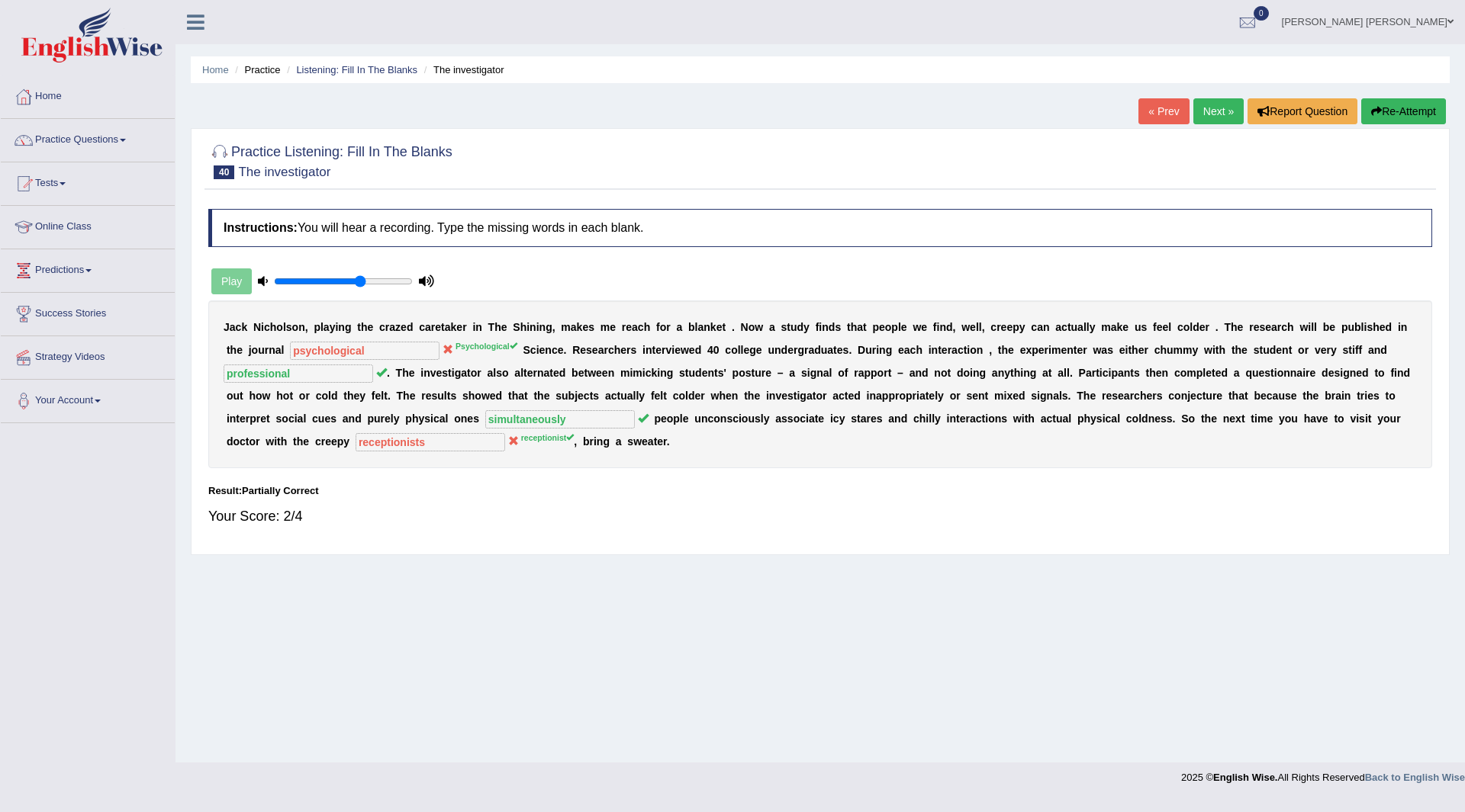
click at [1214, 112] on link "Next »" at bounding box center [1219, 112] width 51 height 26
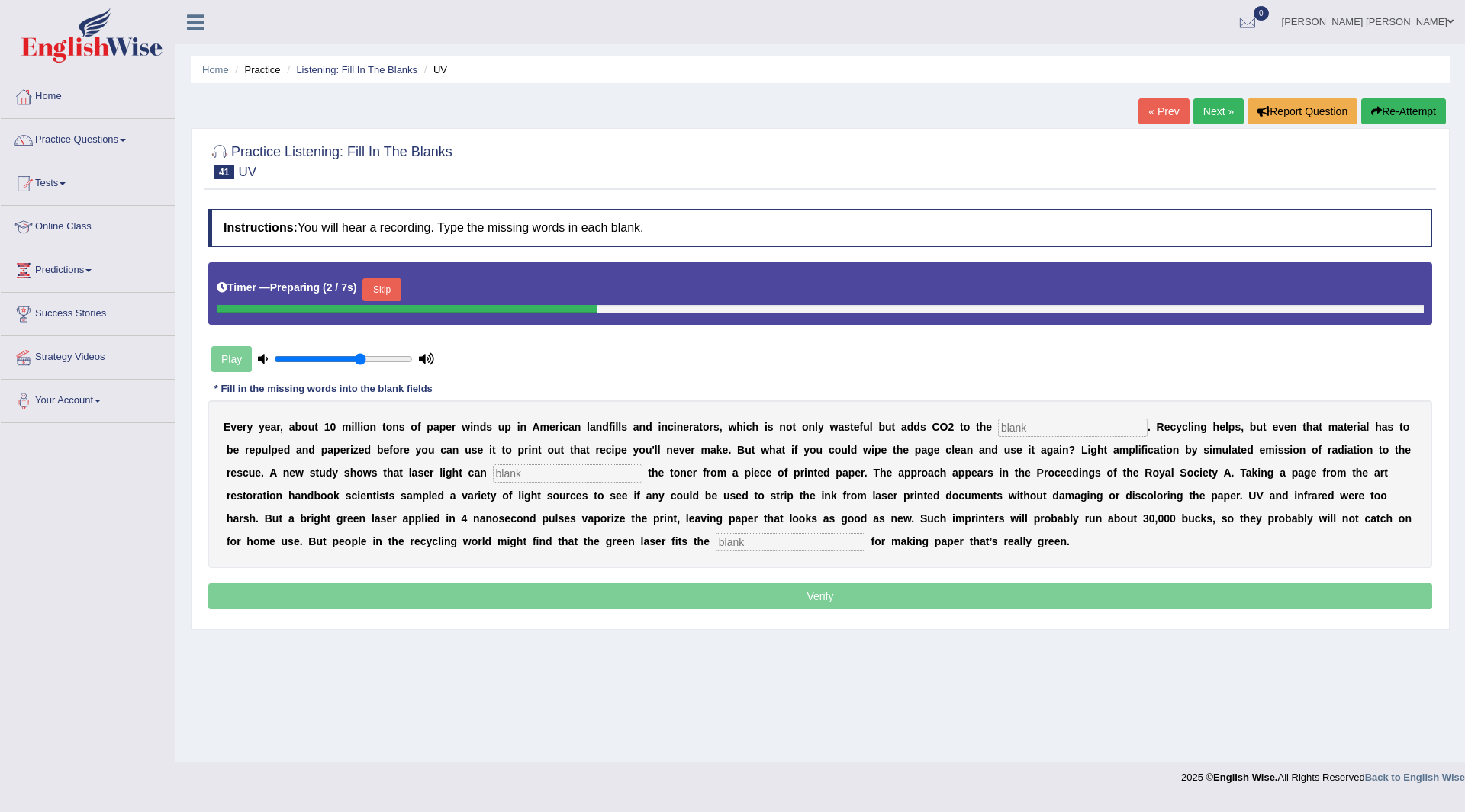
click at [394, 287] on button "Skip" at bounding box center [382, 290] width 38 height 23
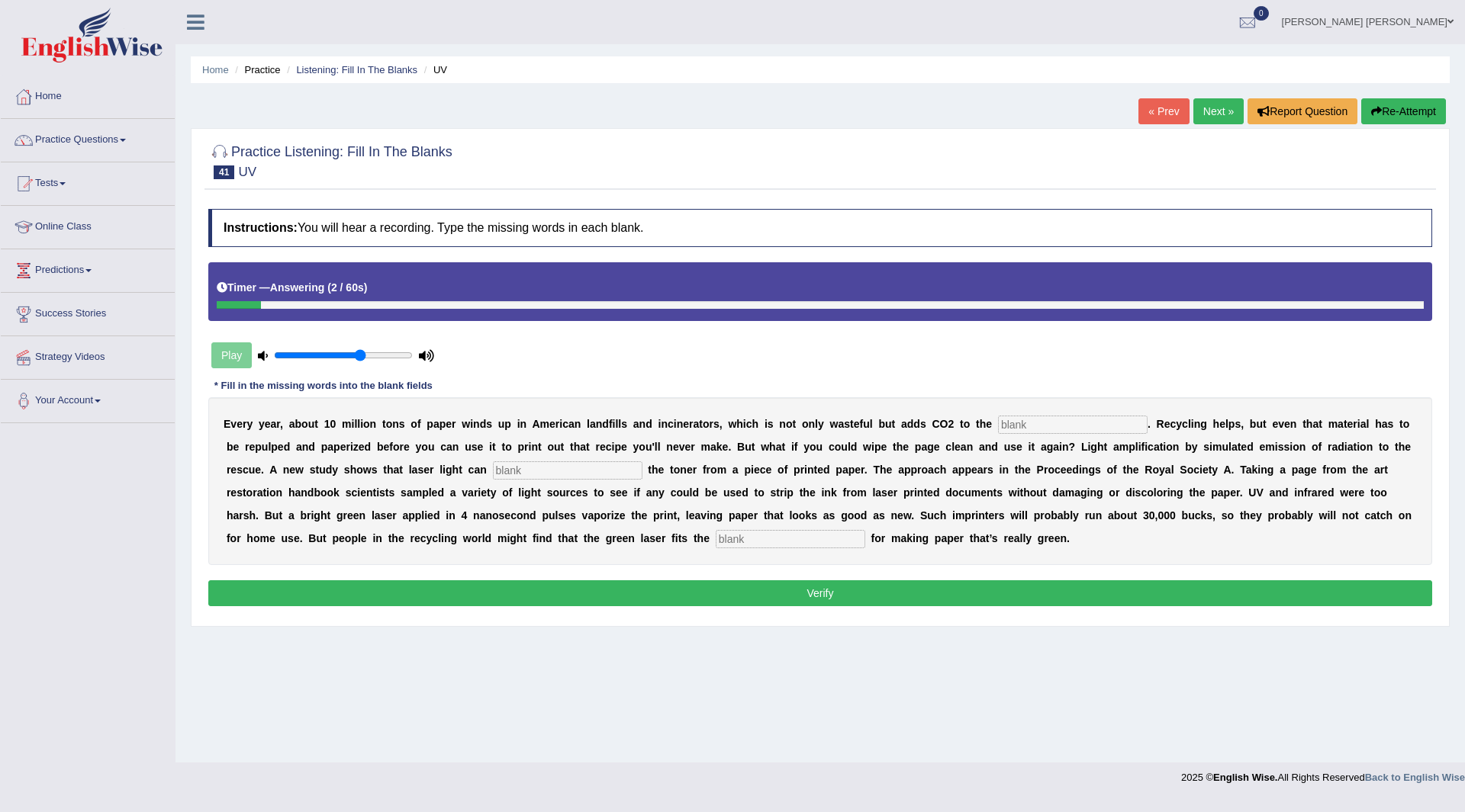
click at [1102, 416] on input "text" at bounding box center [1072, 424] width 149 height 18
type input "atmosphere"
type input "erase"
type input "bill"
click at [865, 591] on button "Verify" at bounding box center [819, 594] width 1224 height 26
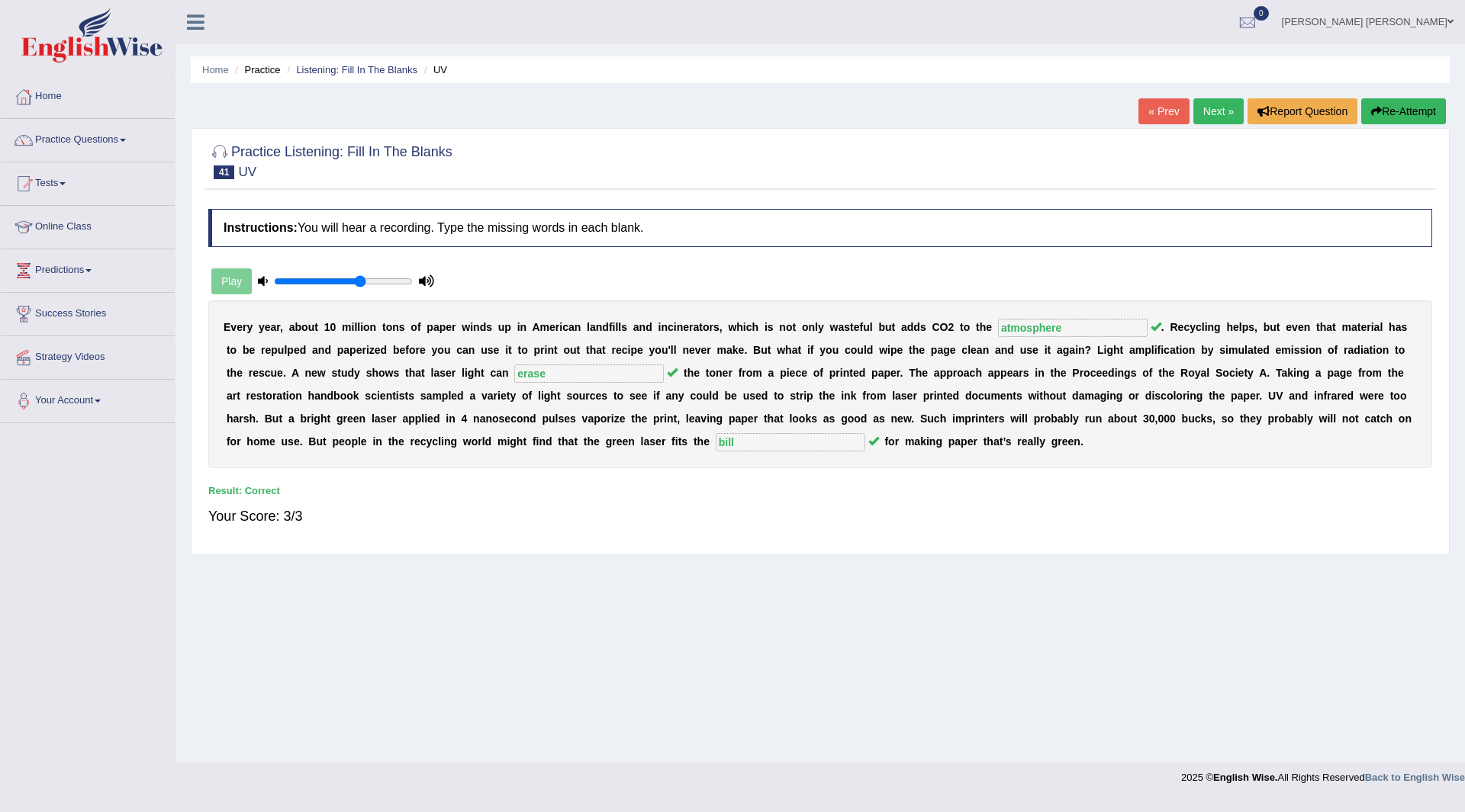
click at [1202, 106] on link "Next »" at bounding box center [1219, 112] width 51 height 26
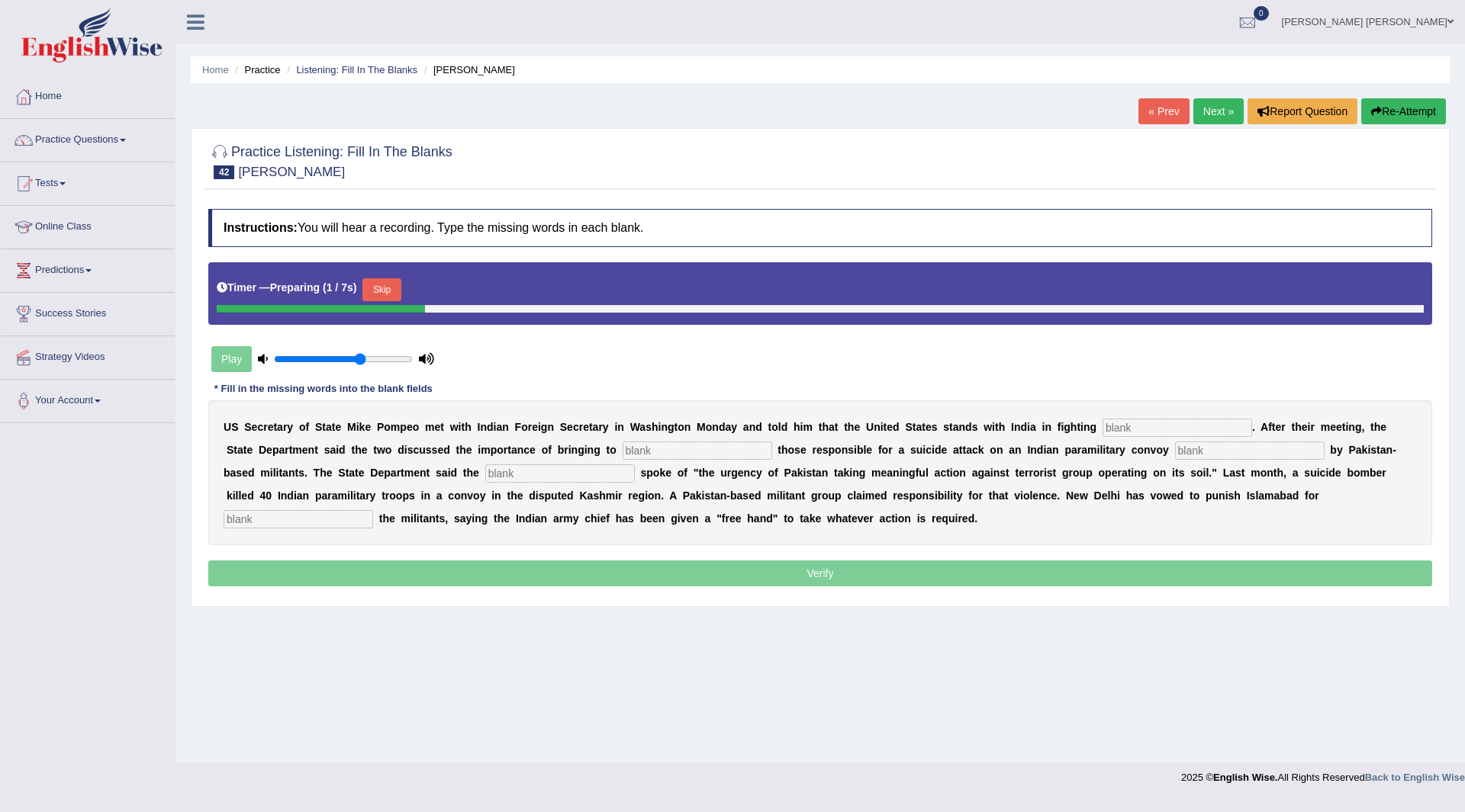
click at [390, 289] on button "Skip" at bounding box center [382, 290] width 38 height 23
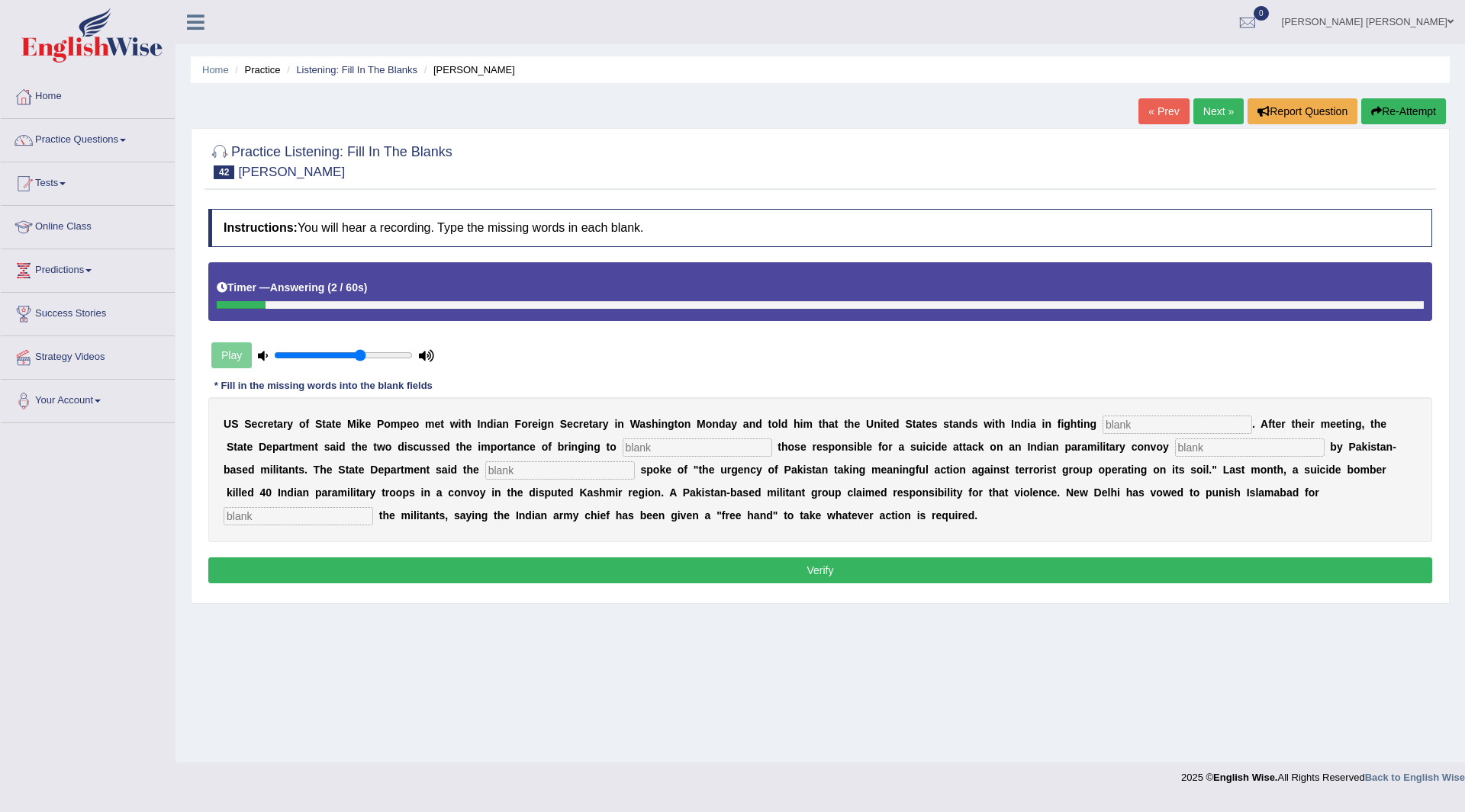
click at [1145, 423] on input "text" at bounding box center [1177, 424] width 149 height 18
type input "terrirism"
type input "justic"
type input "claimed"
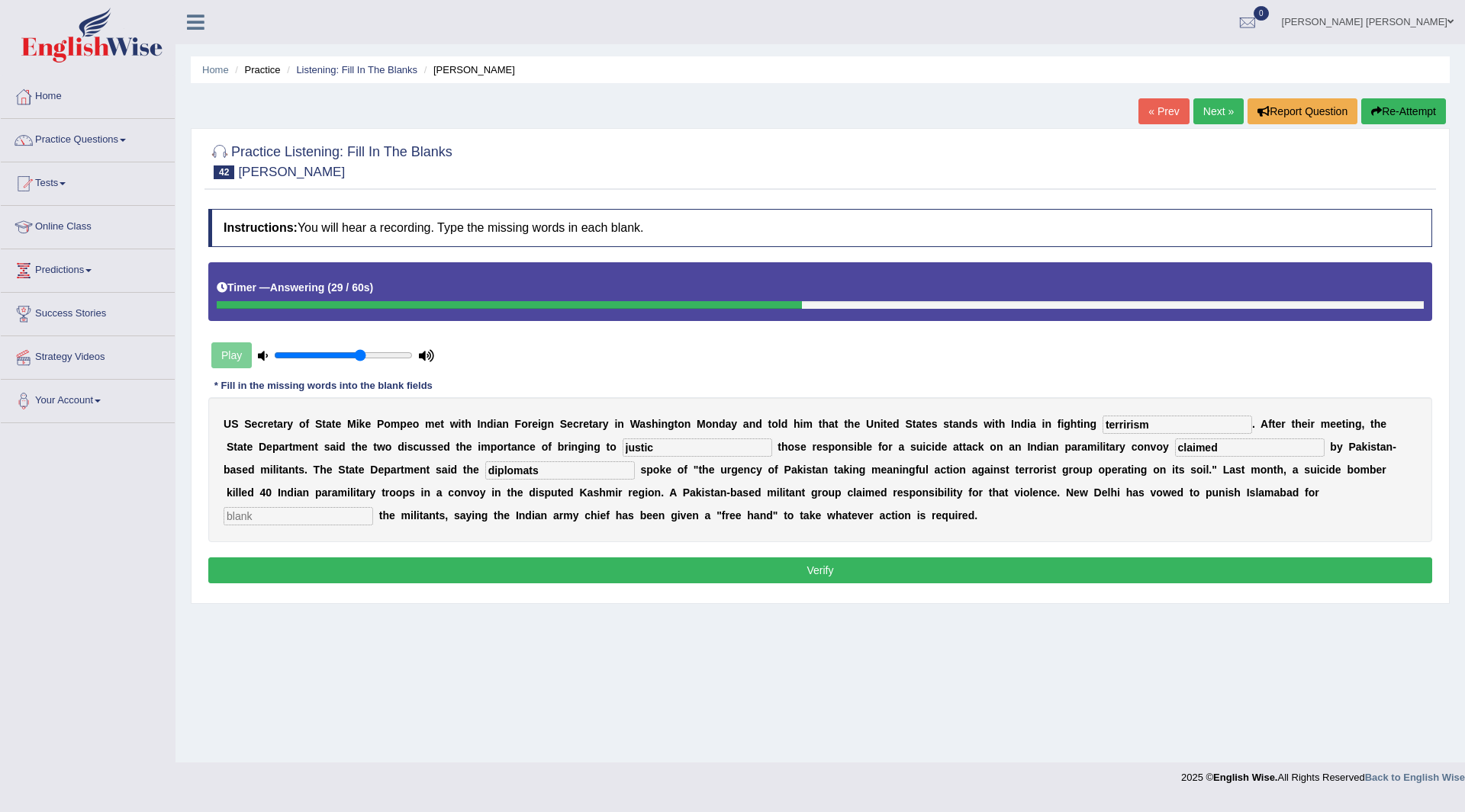
type input "diplomats"
type input "sheltering"
click at [751, 568] on button "Verify" at bounding box center [819, 570] width 1224 height 26
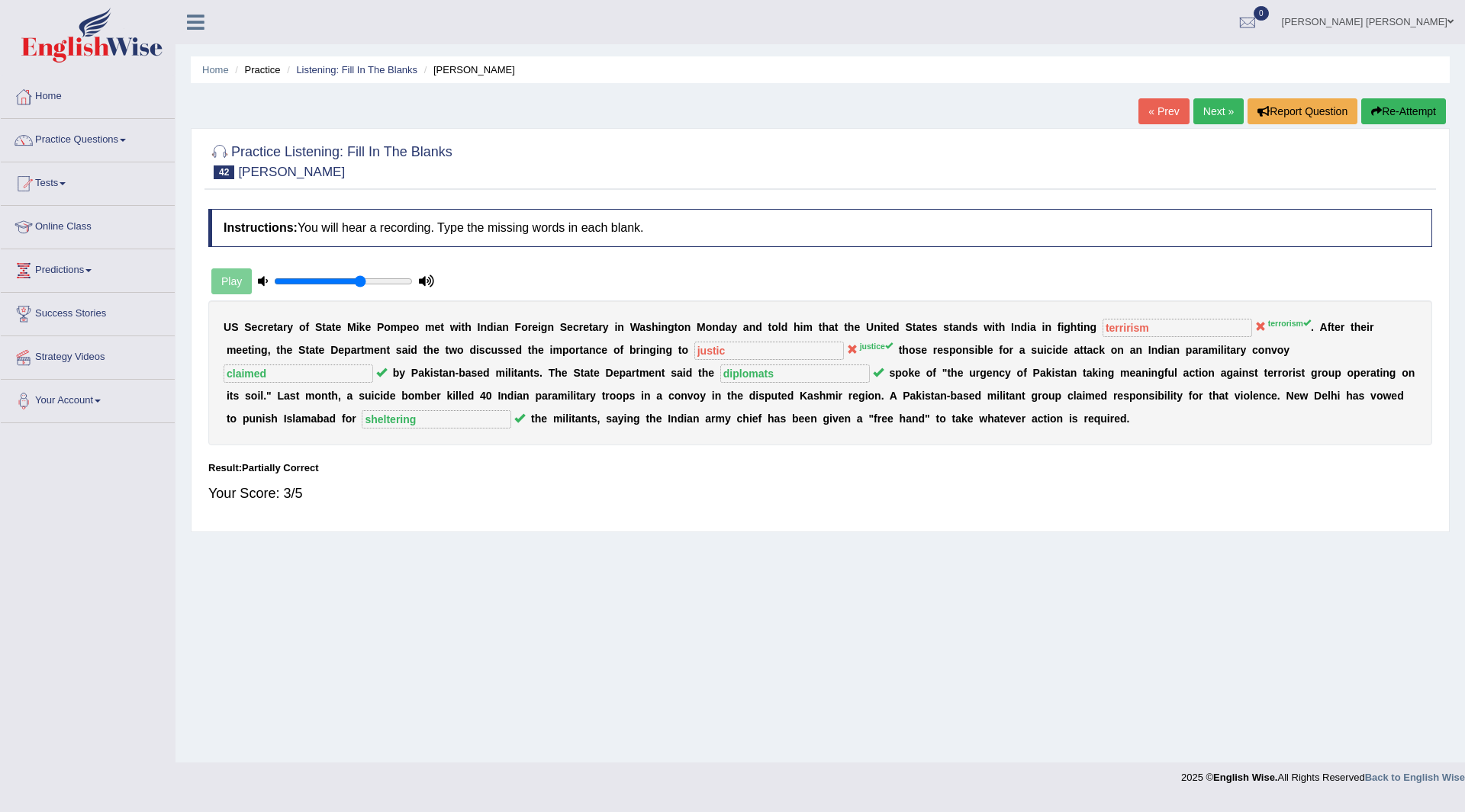
click at [1215, 112] on link "Next »" at bounding box center [1219, 112] width 51 height 26
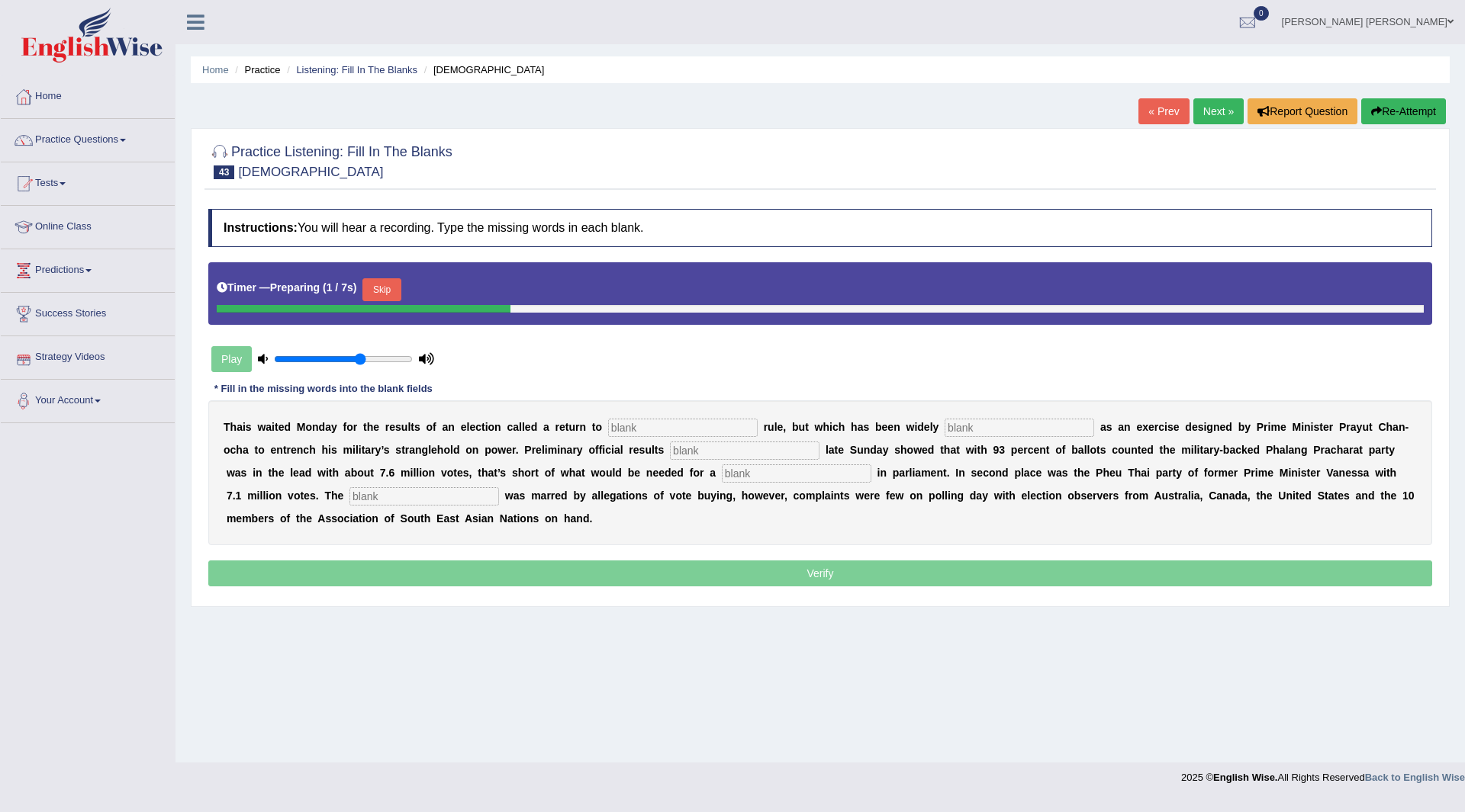
click at [382, 285] on button "Skip" at bounding box center [382, 290] width 38 height 23
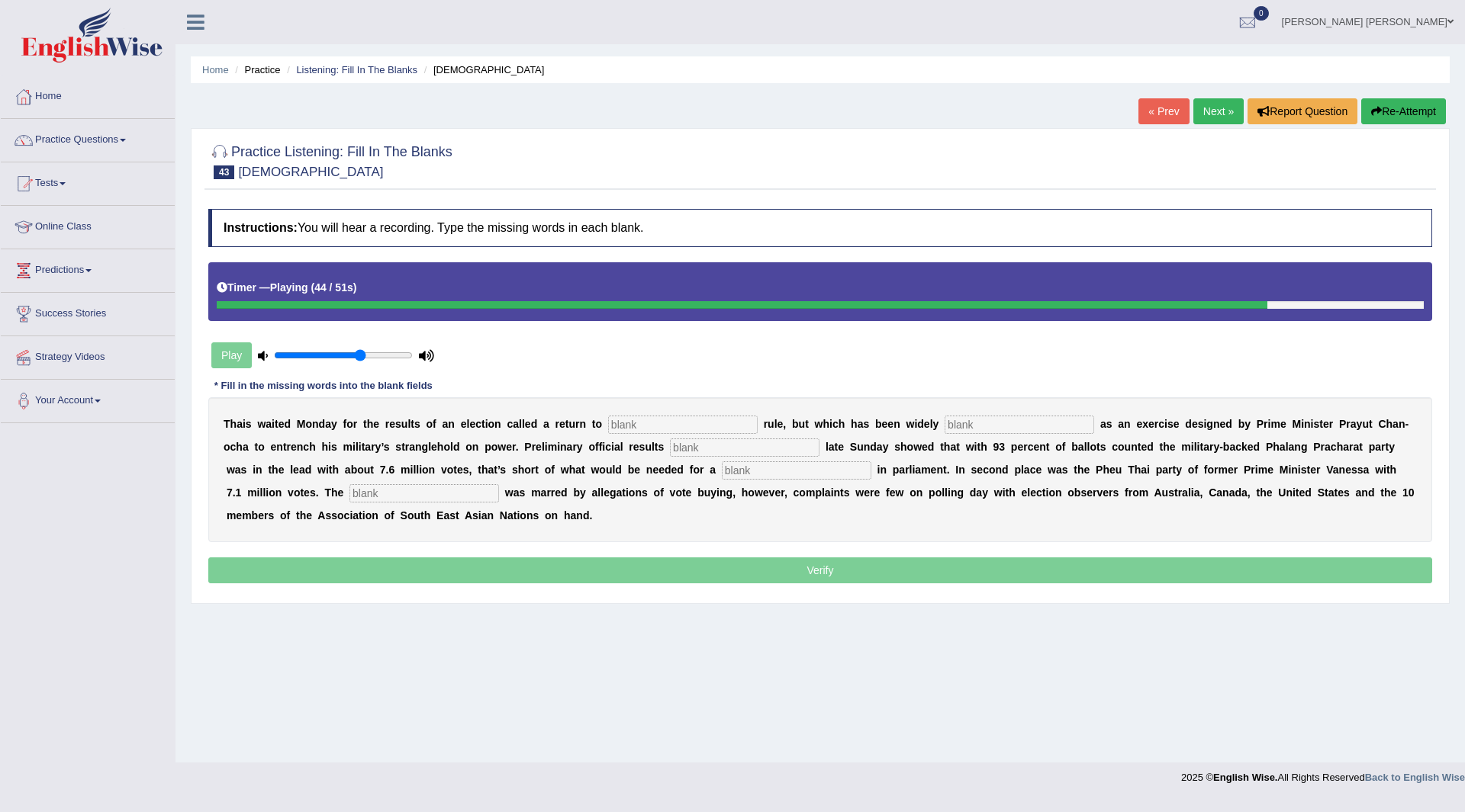
click at [651, 426] on input "text" at bounding box center [682, 424] width 149 height 18
type input "democratic"
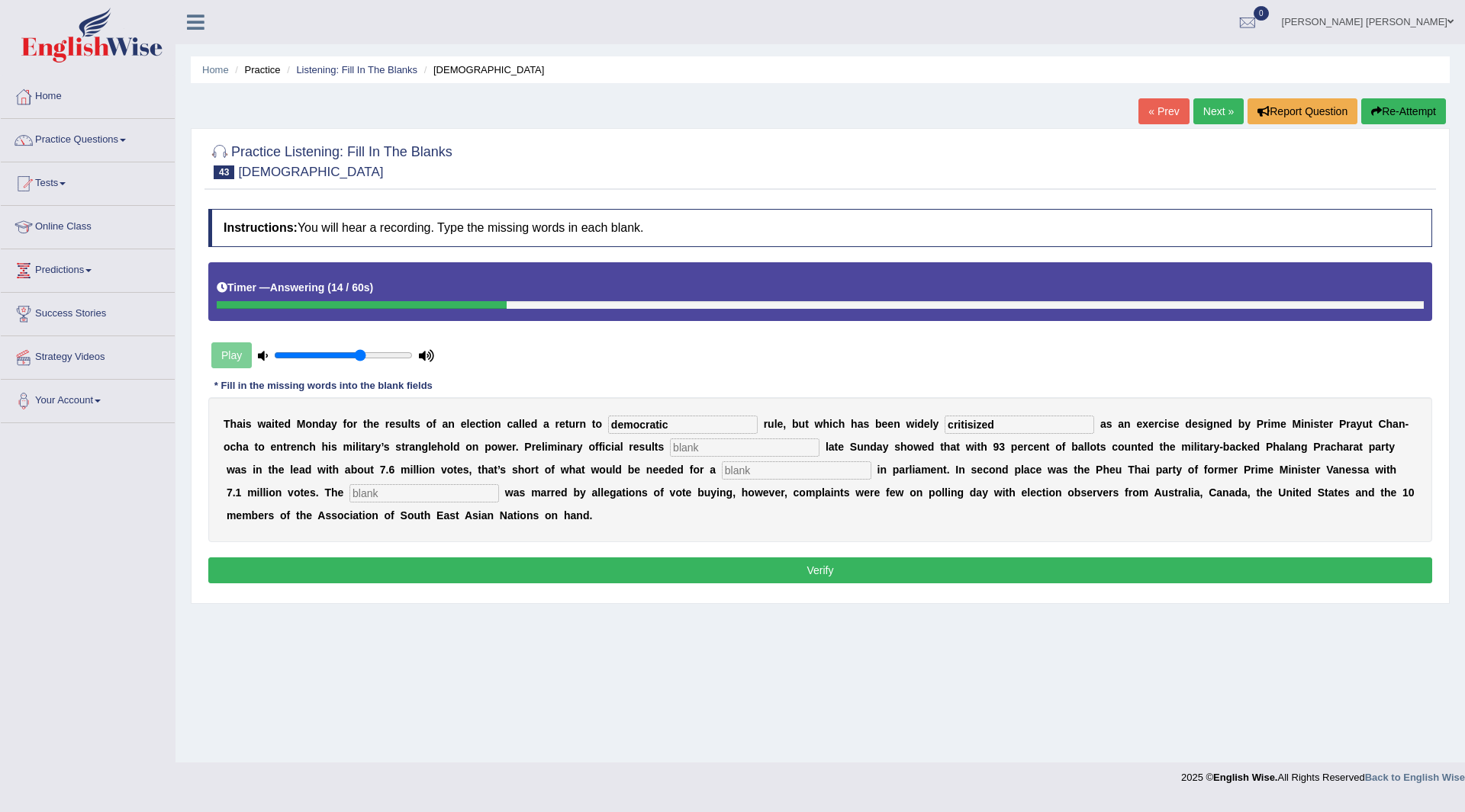
type input "critisized"
type input "release"
type input "majority"
type input "campaign"
click at [882, 569] on button "Verify" at bounding box center [819, 570] width 1224 height 26
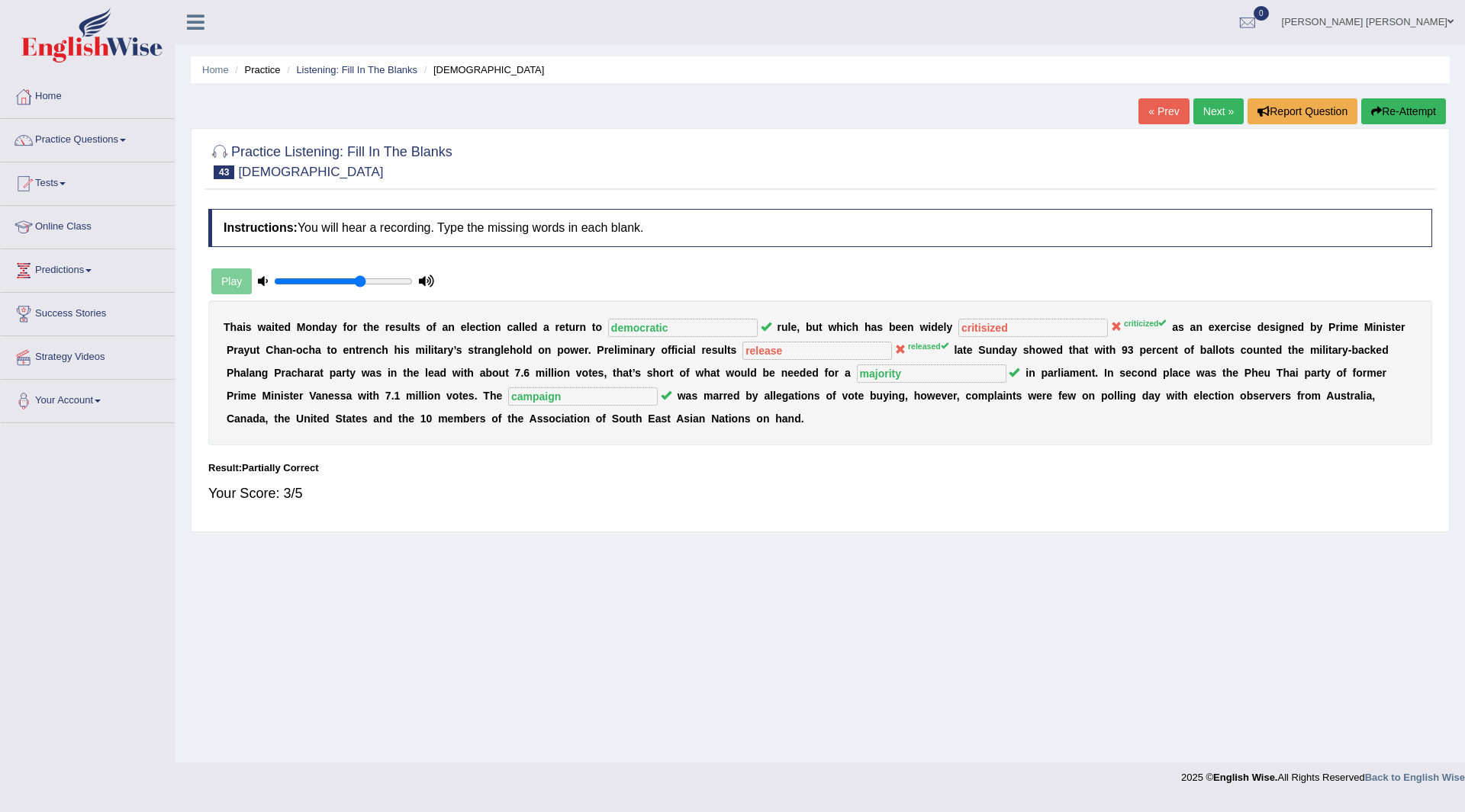
click at [1220, 108] on link "Next »" at bounding box center [1219, 112] width 51 height 26
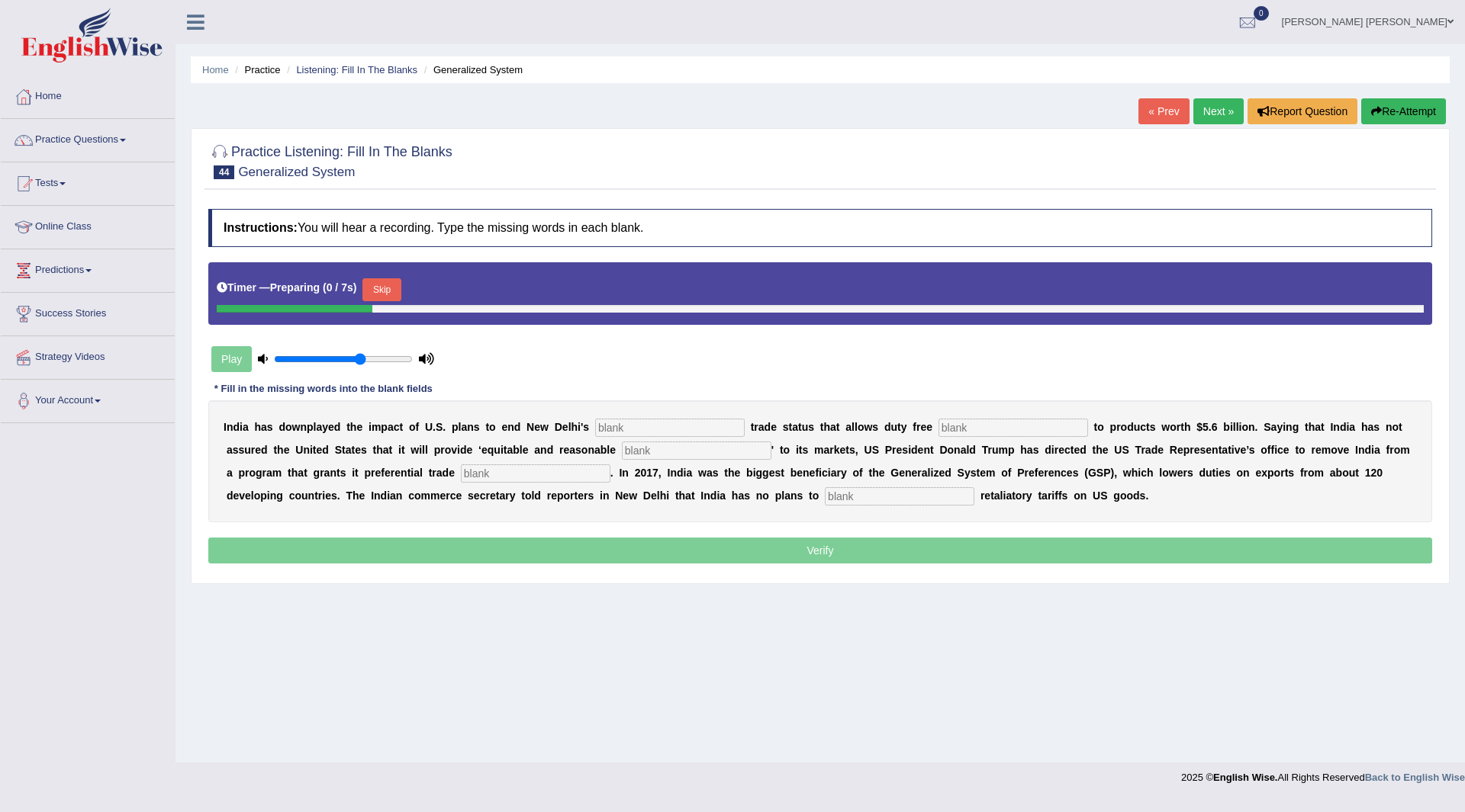
click at [389, 282] on button "Skip" at bounding box center [382, 290] width 38 height 23
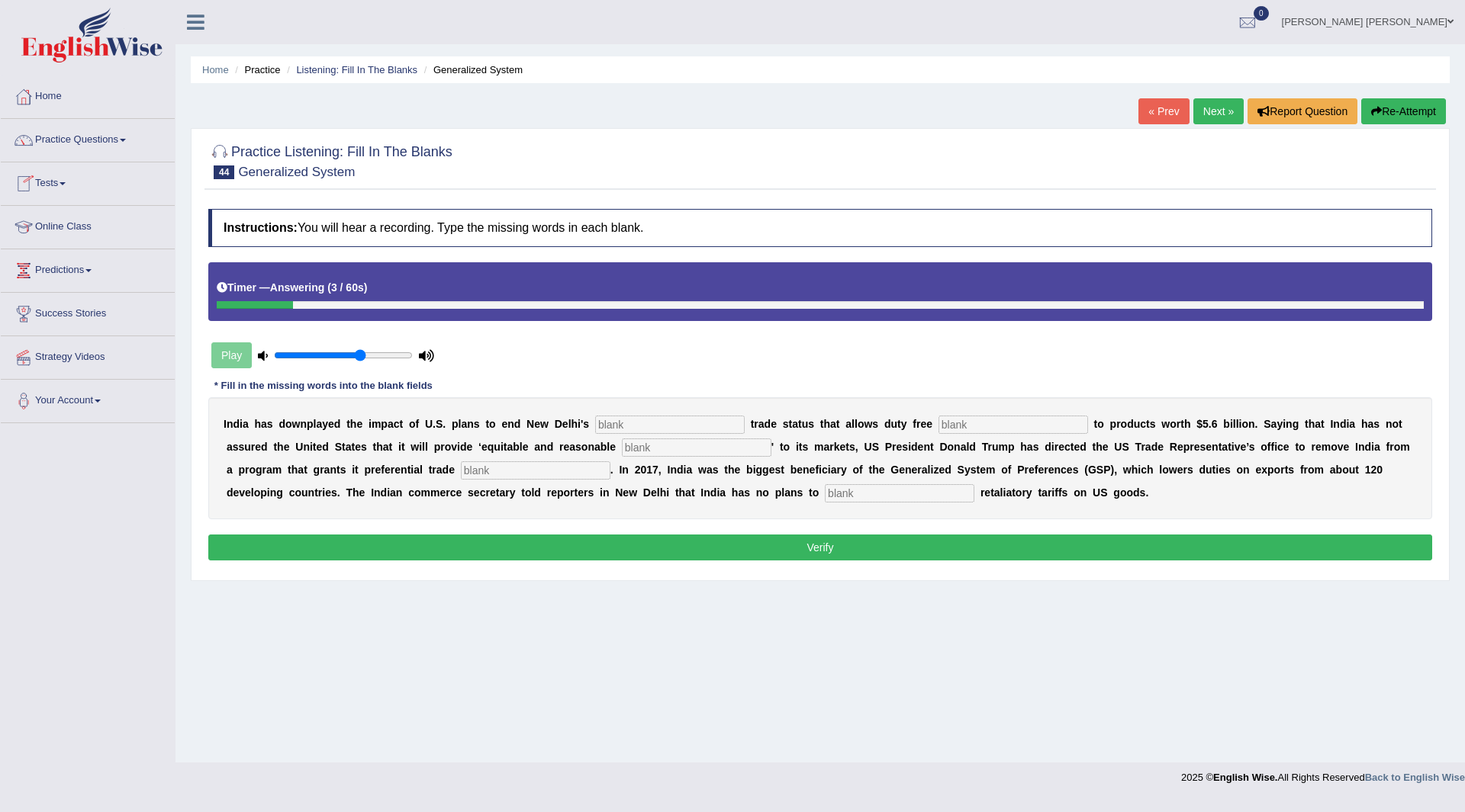
click at [682, 426] on input "text" at bounding box center [669, 424] width 149 height 18
type input "prefrencial"
type input "access"
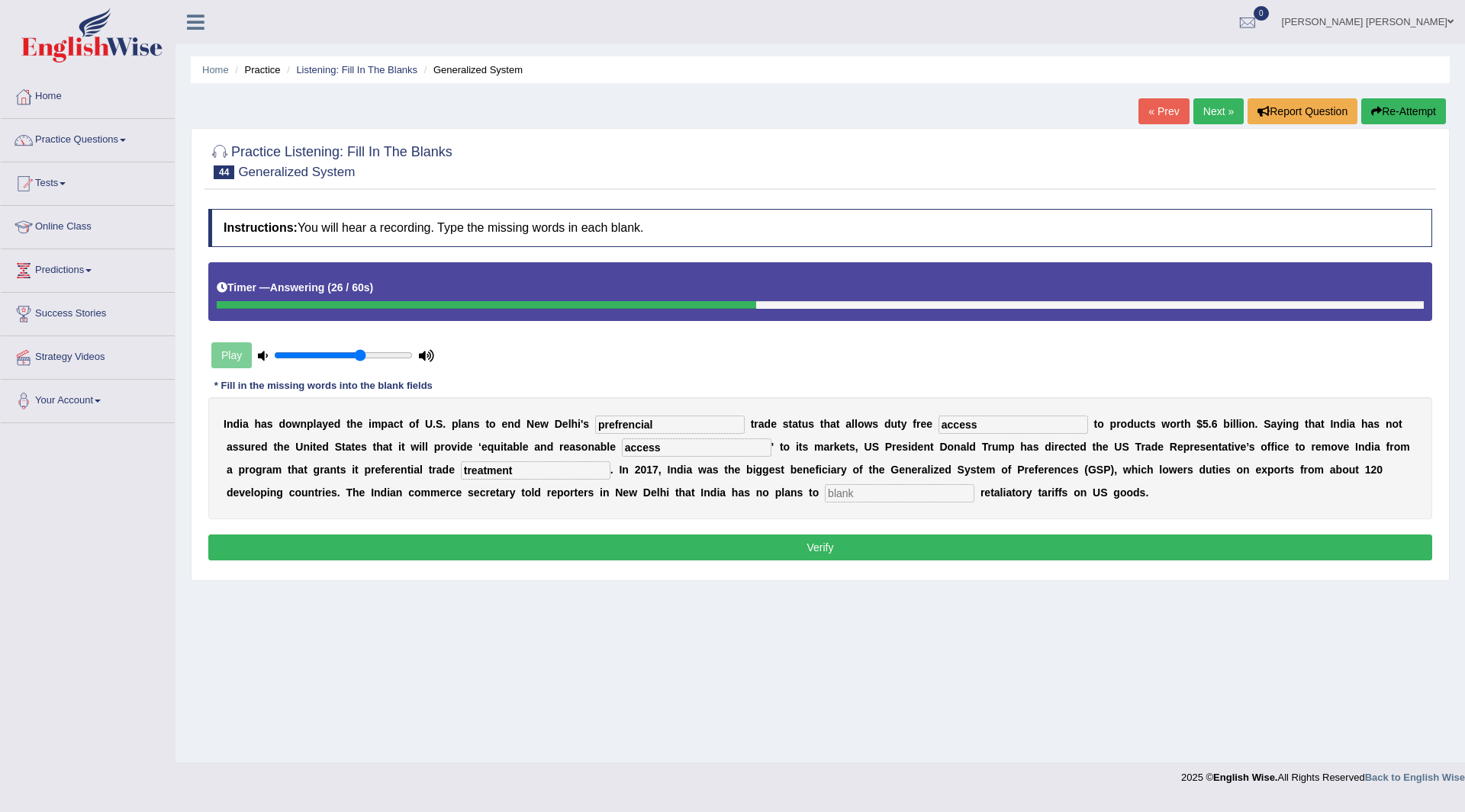
type input "treatment"
type input "impose"
click at [662, 553] on button "Verify" at bounding box center [819, 547] width 1224 height 26
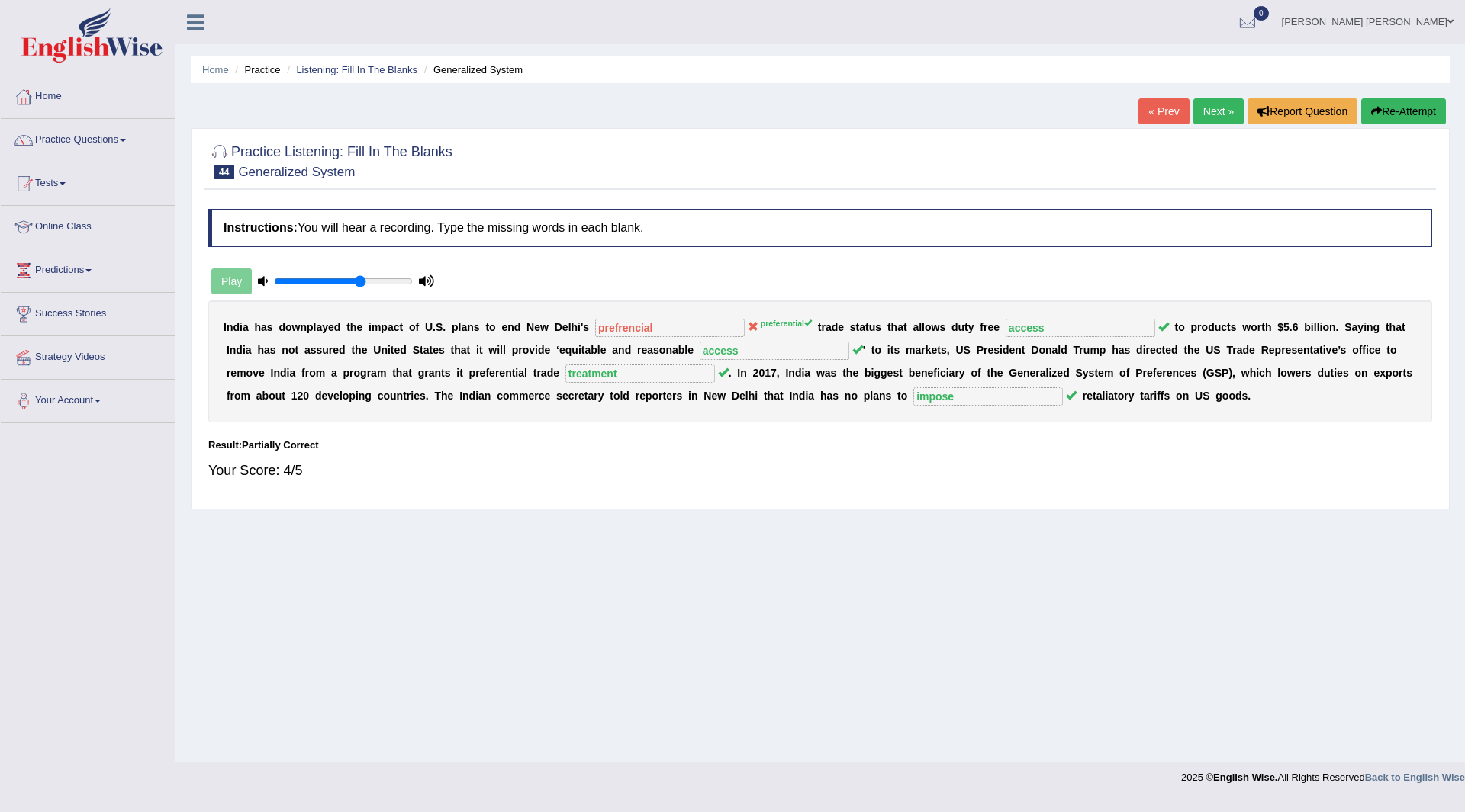
click at [1207, 112] on link "Next »" at bounding box center [1219, 112] width 51 height 26
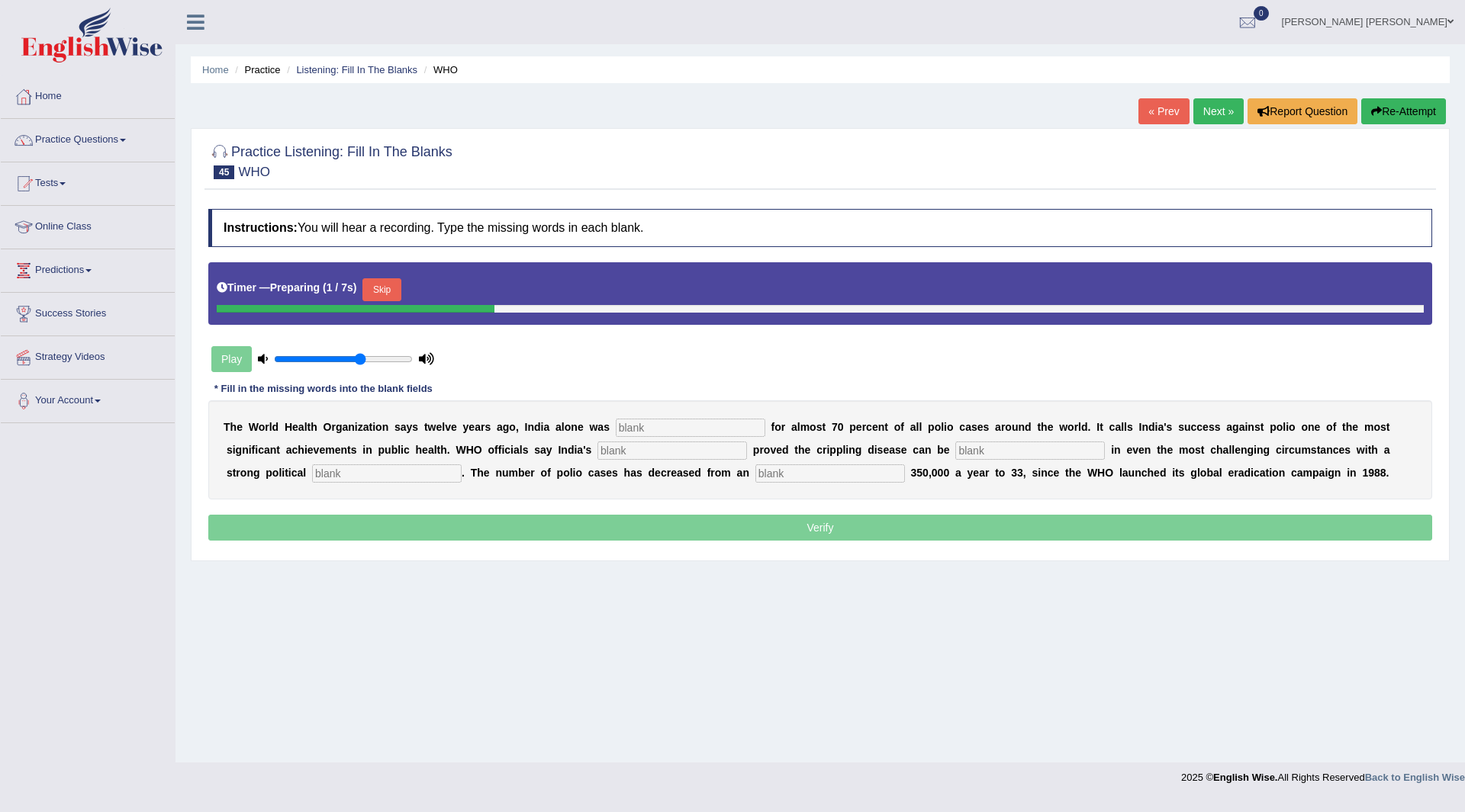
click at [399, 290] on button "Skip" at bounding box center [382, 290] width 38 height 23
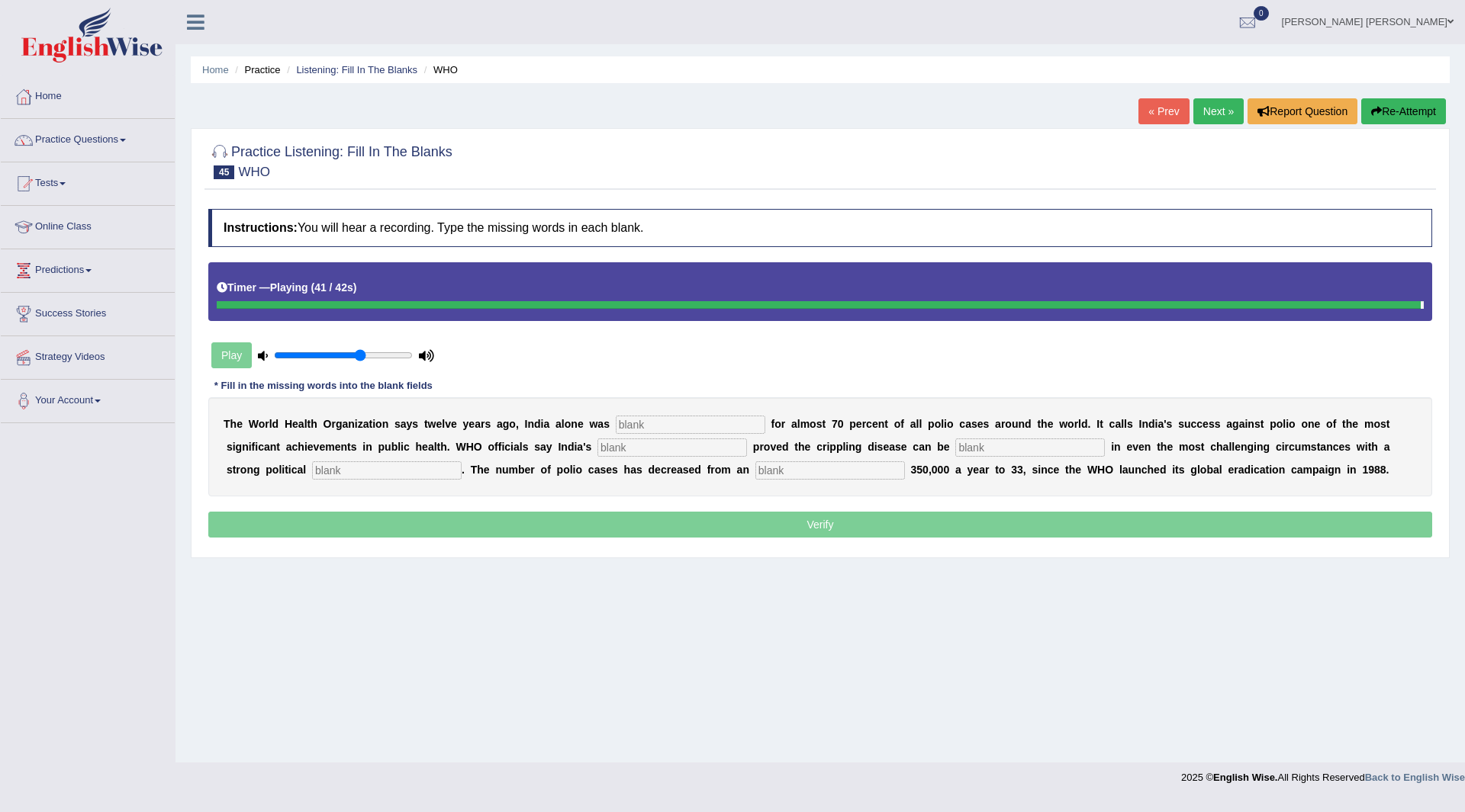
click at [708, 428] on input "text" at bounding box center [690, 424] width 149 height 18
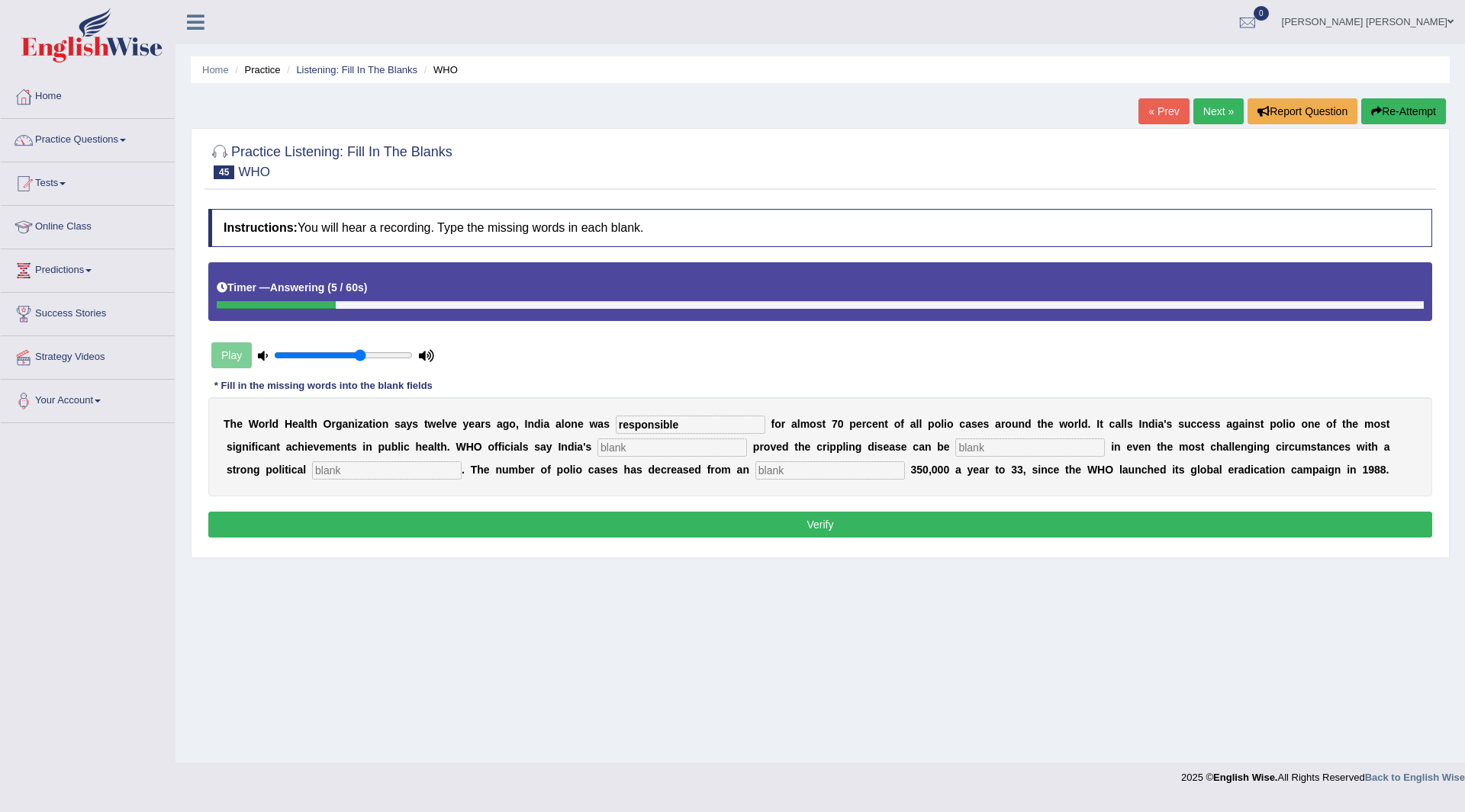
type input "responsible"
type input "complishment"
type input "eliminated"
type input "economic"
type input "s"
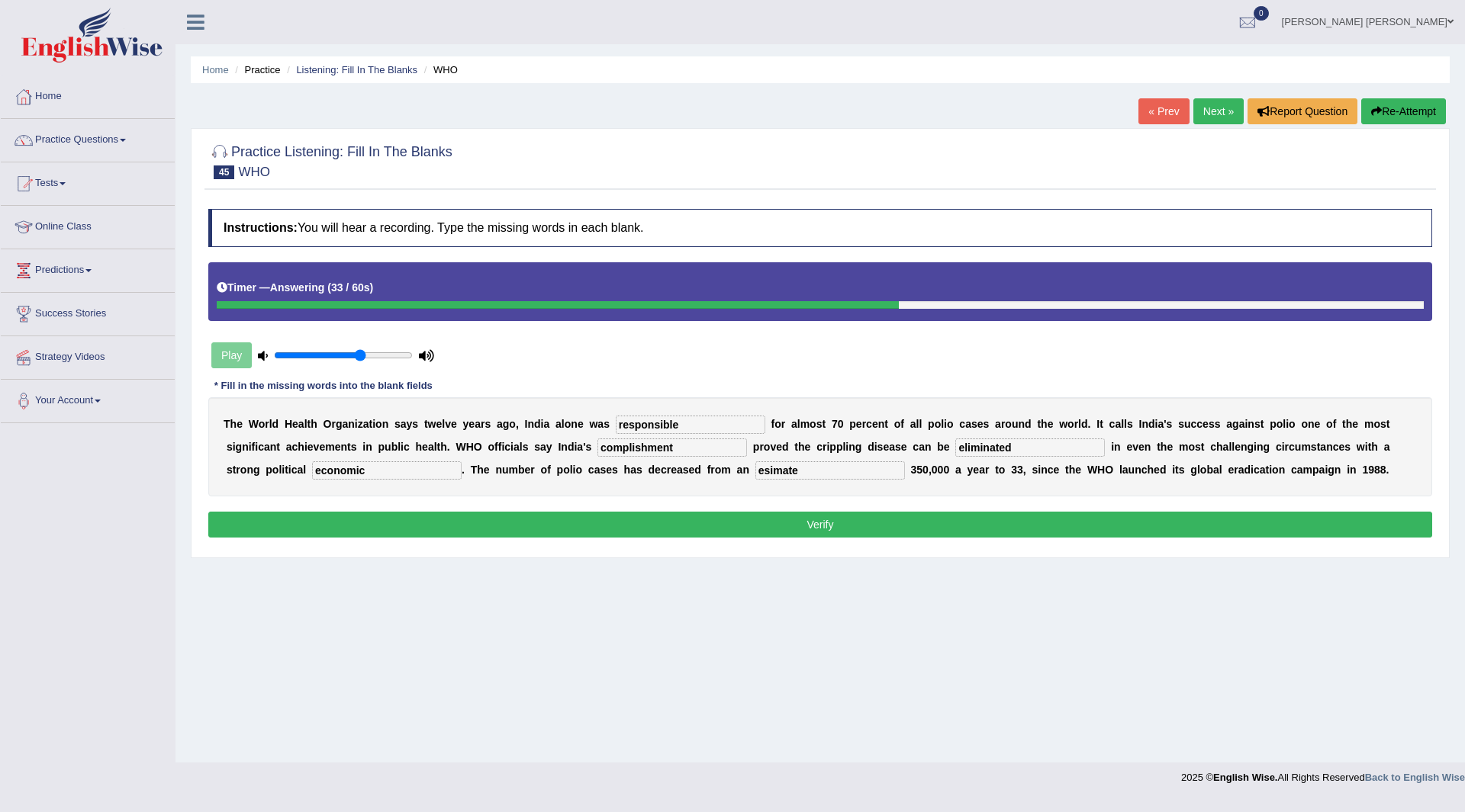
type input "esimate"
click at [683, 529] on button "Verify" at bounding box center [819, 525] width 1224 height 26
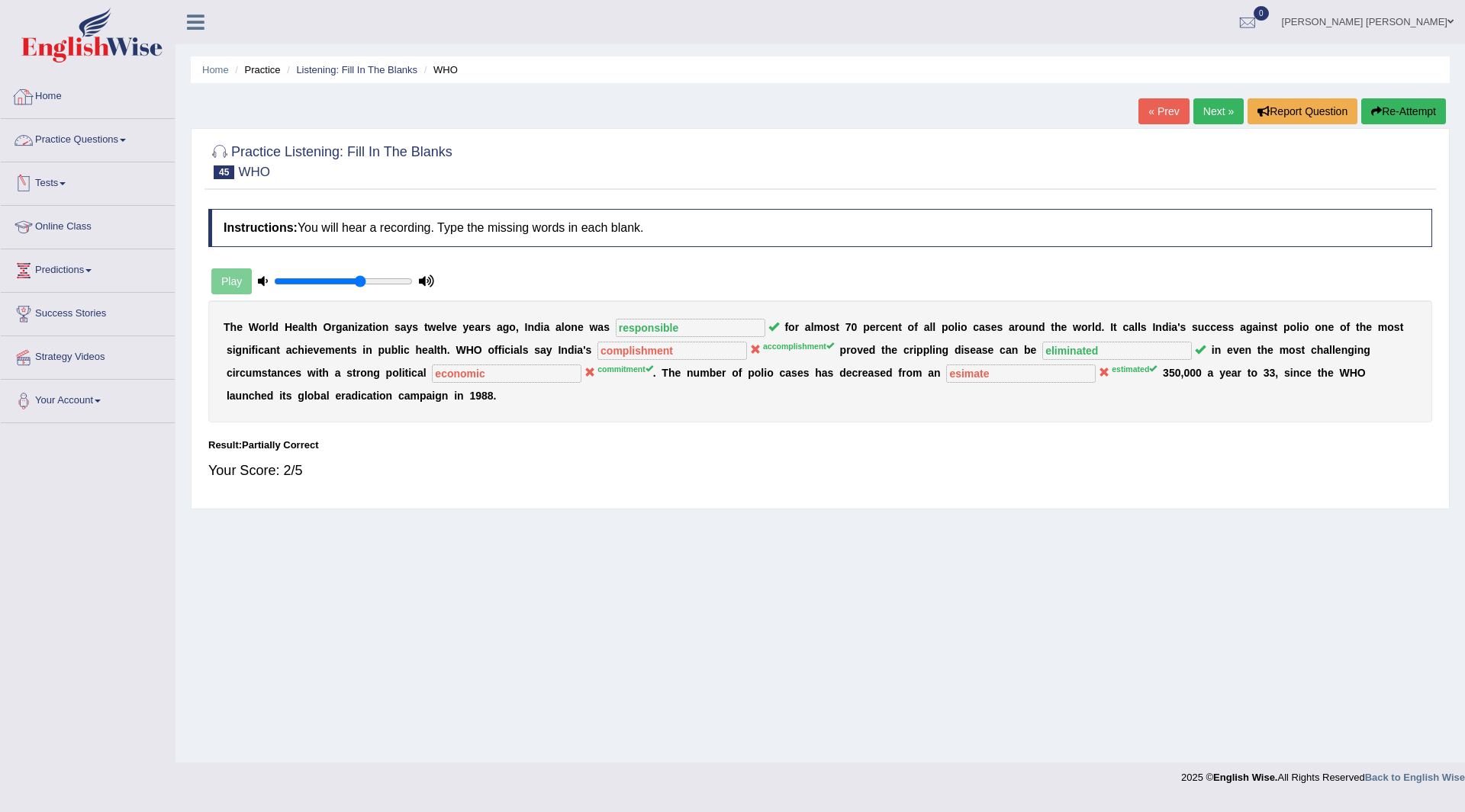
click at [70, 134] on link "Practice Questions" at bounding box center [87, 138] width 174 height 38
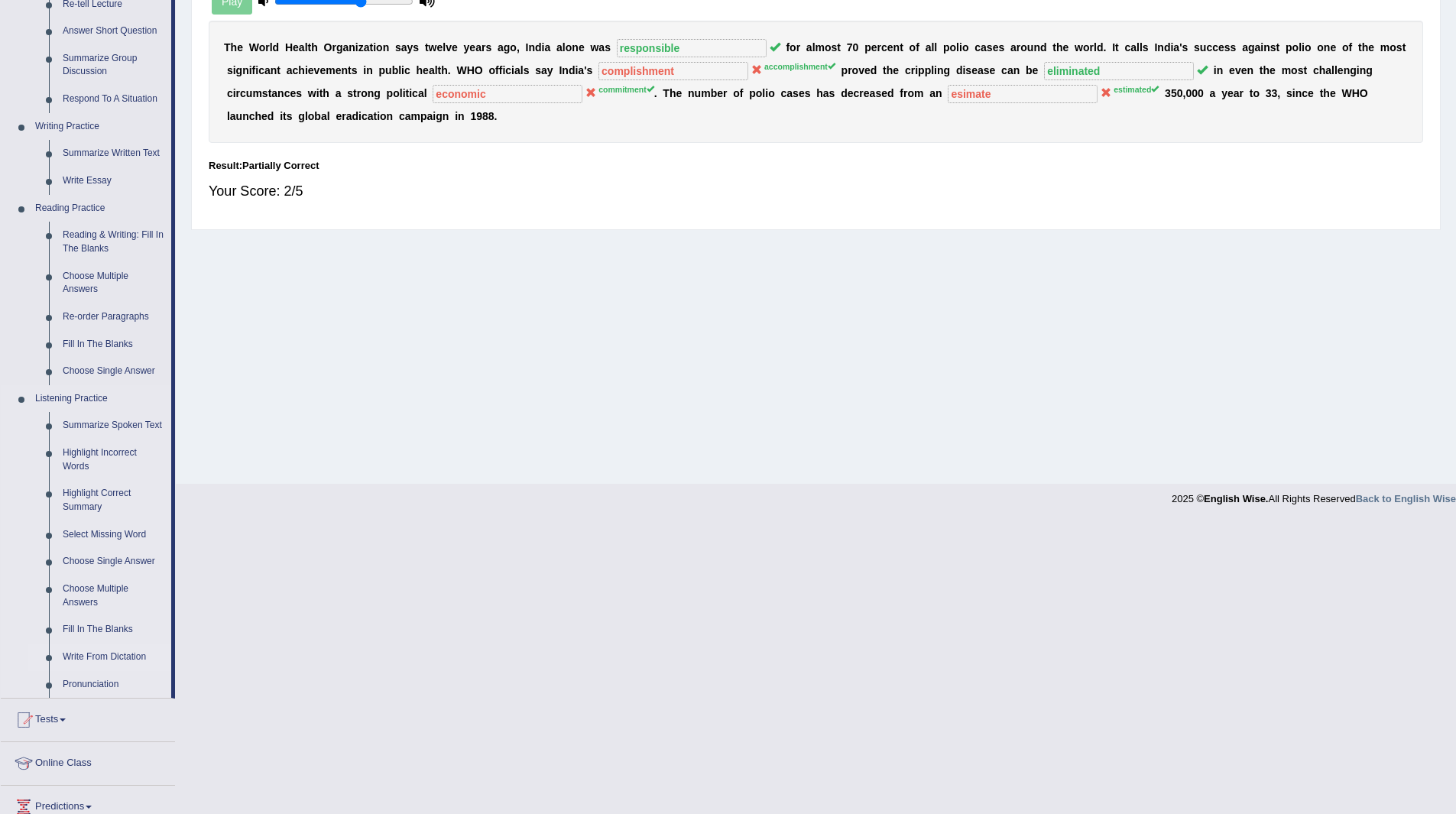
scroll to position [305, 0]
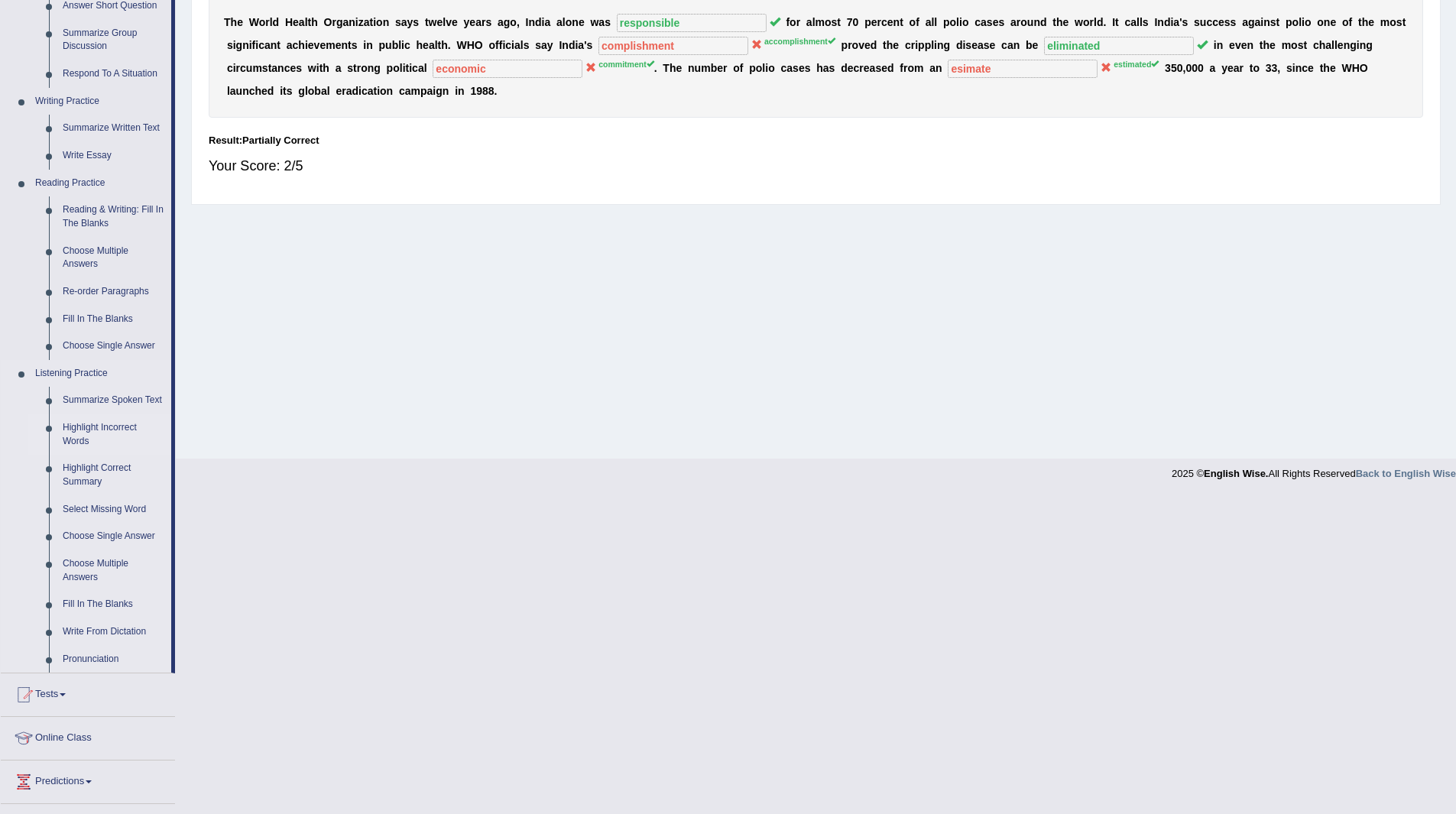
click at [85, 426] on link "Highlight Incorrect Words" at bounding box center [114, 434] width 116 height 40
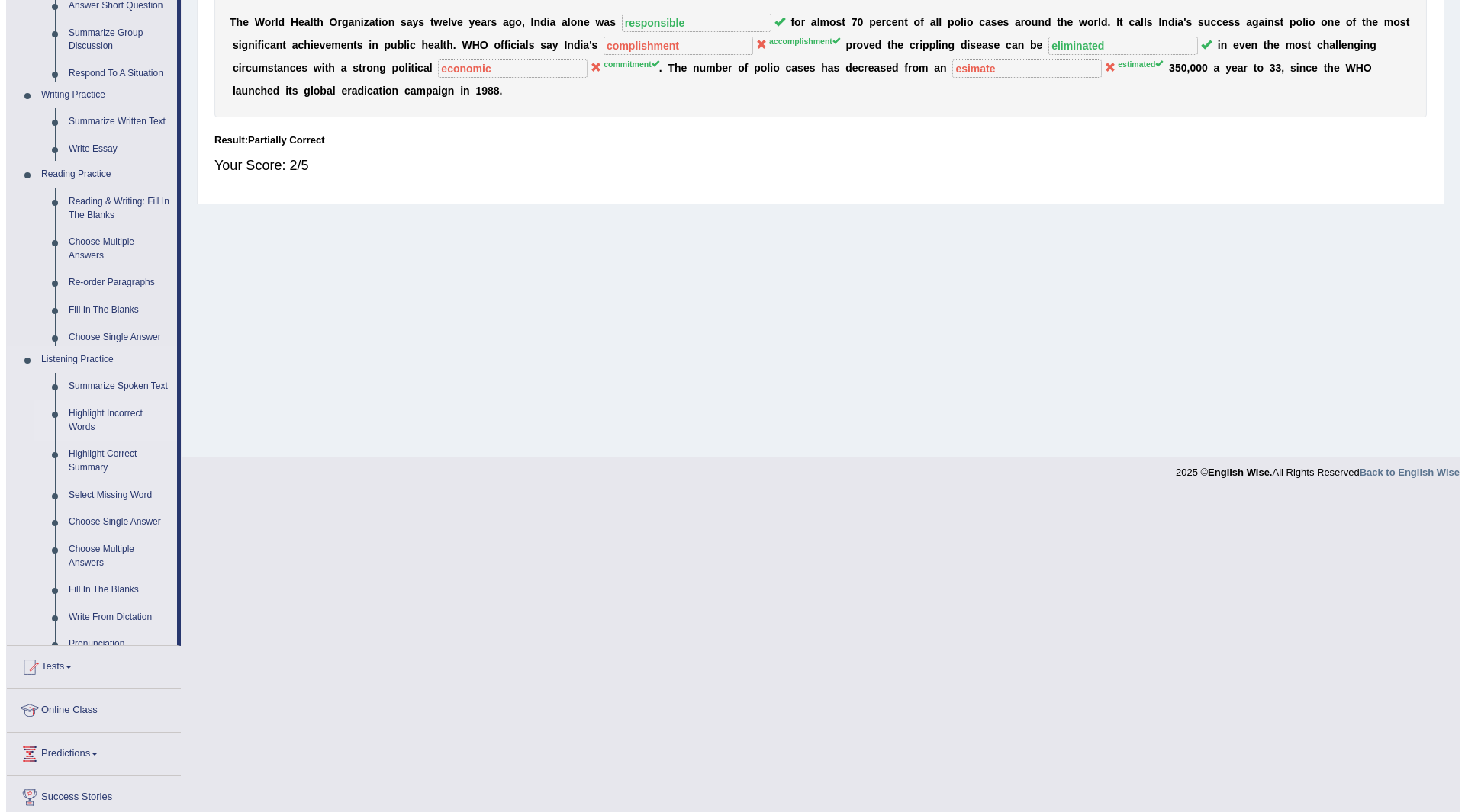
scroll to position [0, 0]
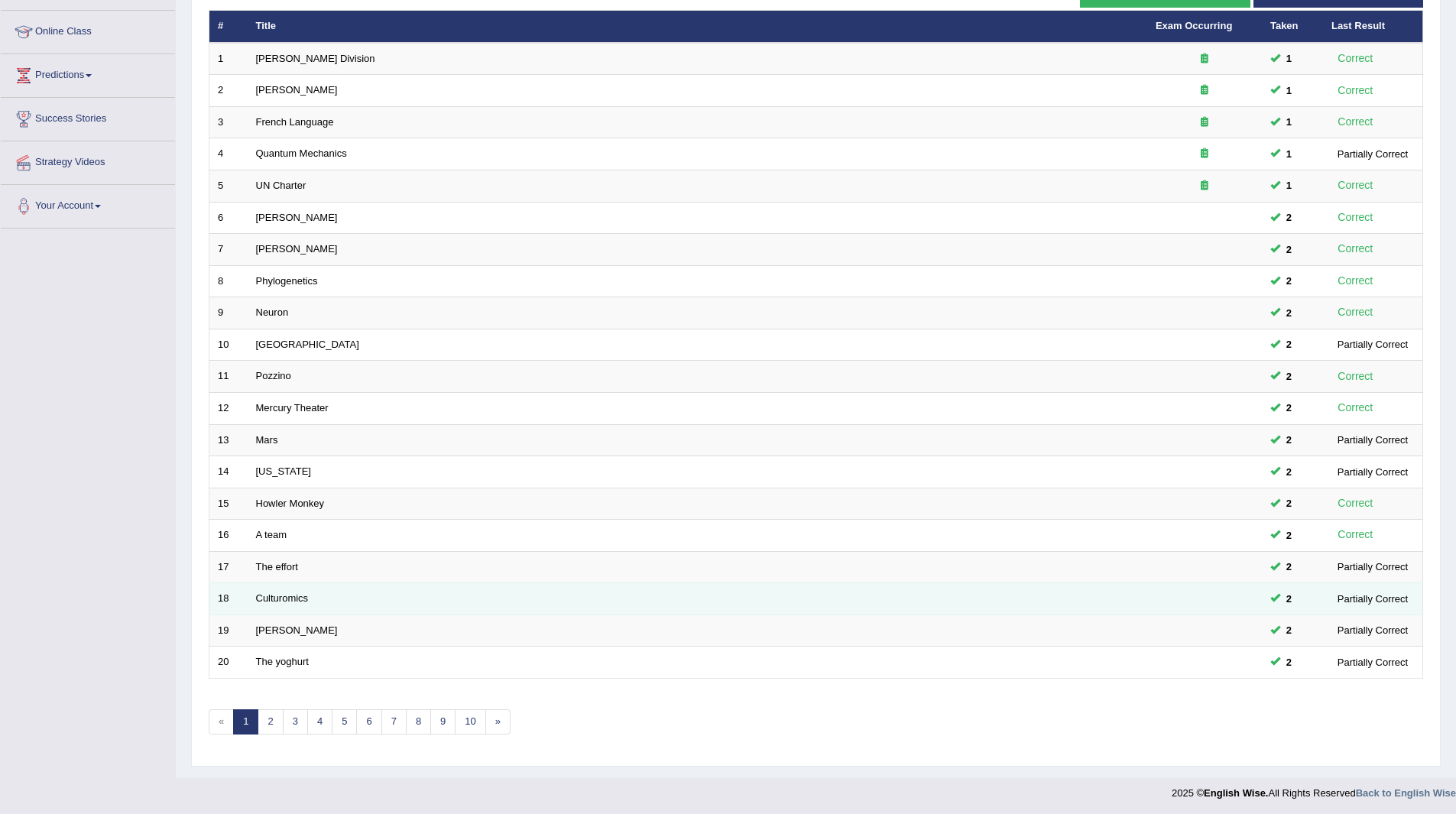
scroll to position [198, 0]
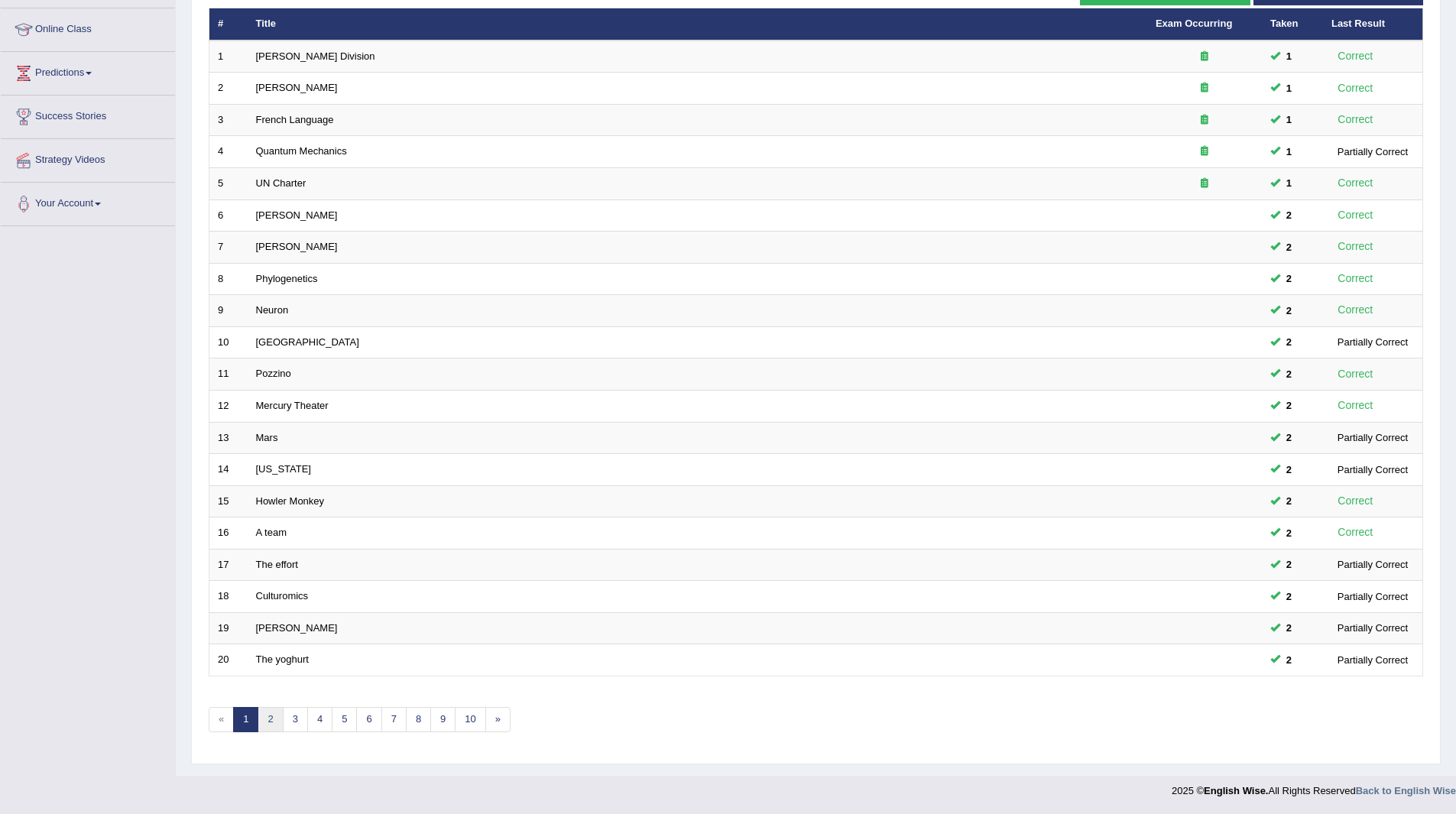
click at [272, 722] on link "2" at bounding box center [270, 719] width 25 height 25
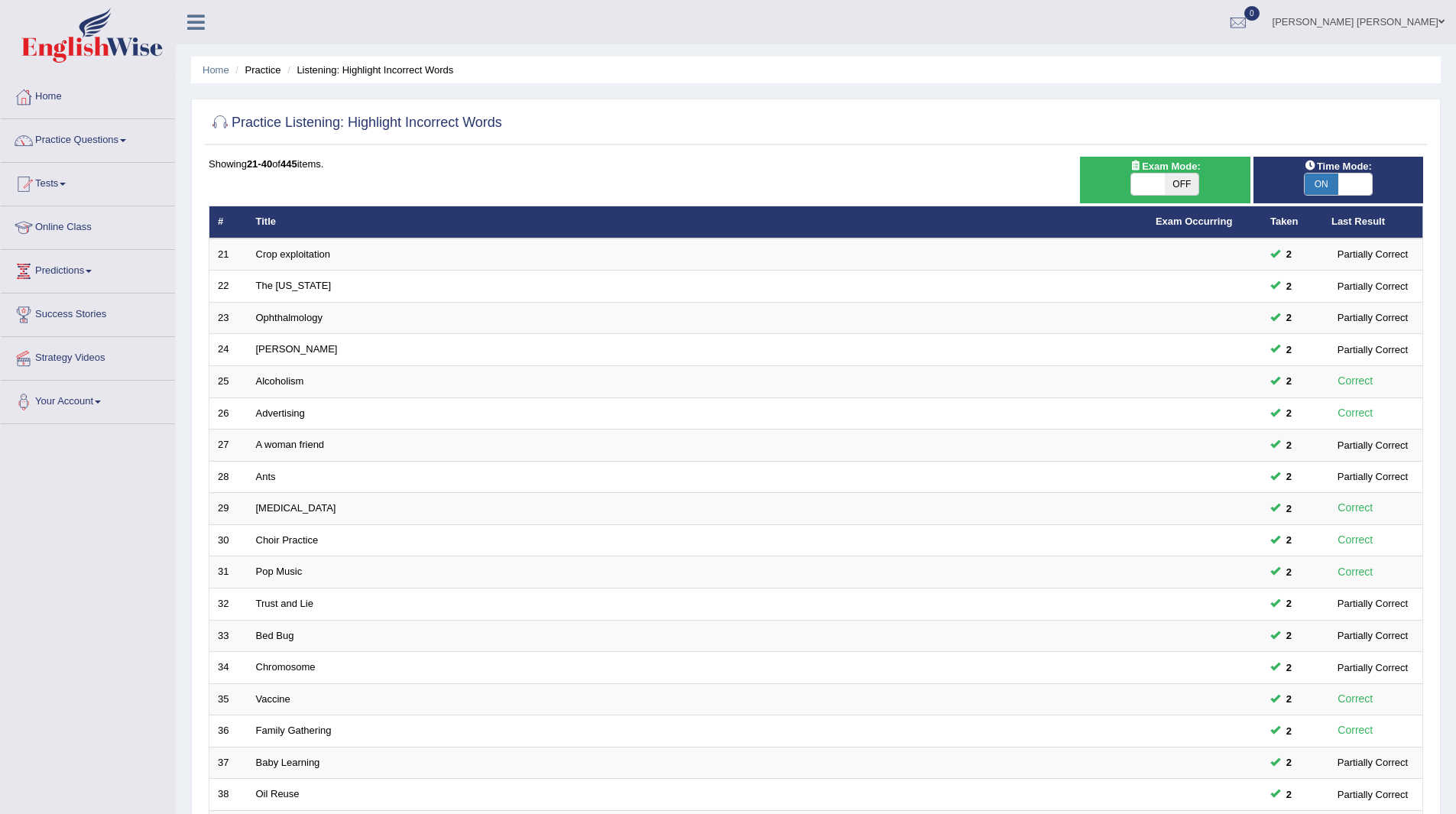
scroll to position [198, 0]
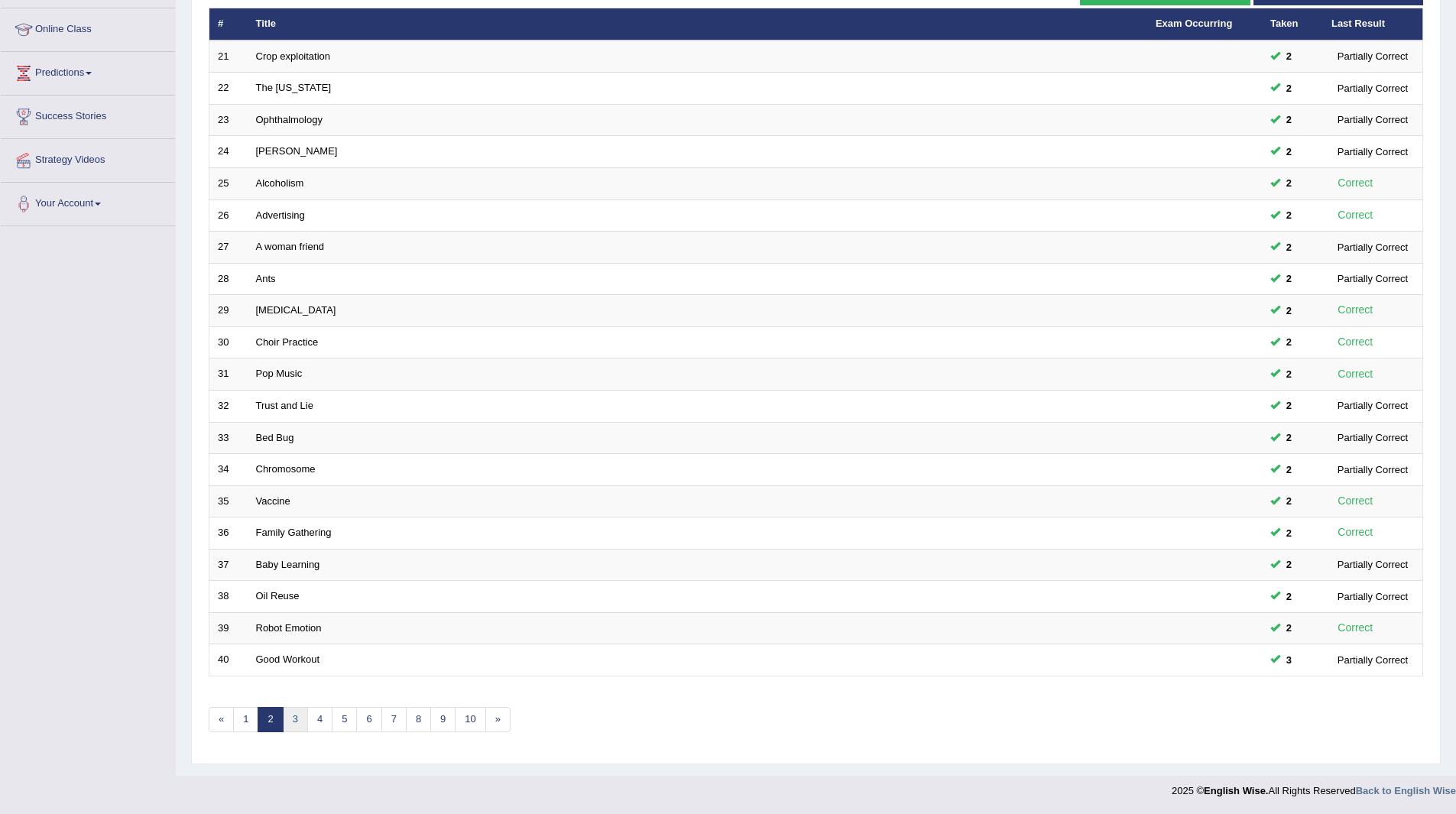
click at [294, 715] on link "3" at bounding box center [295, 719] width 25 height 25
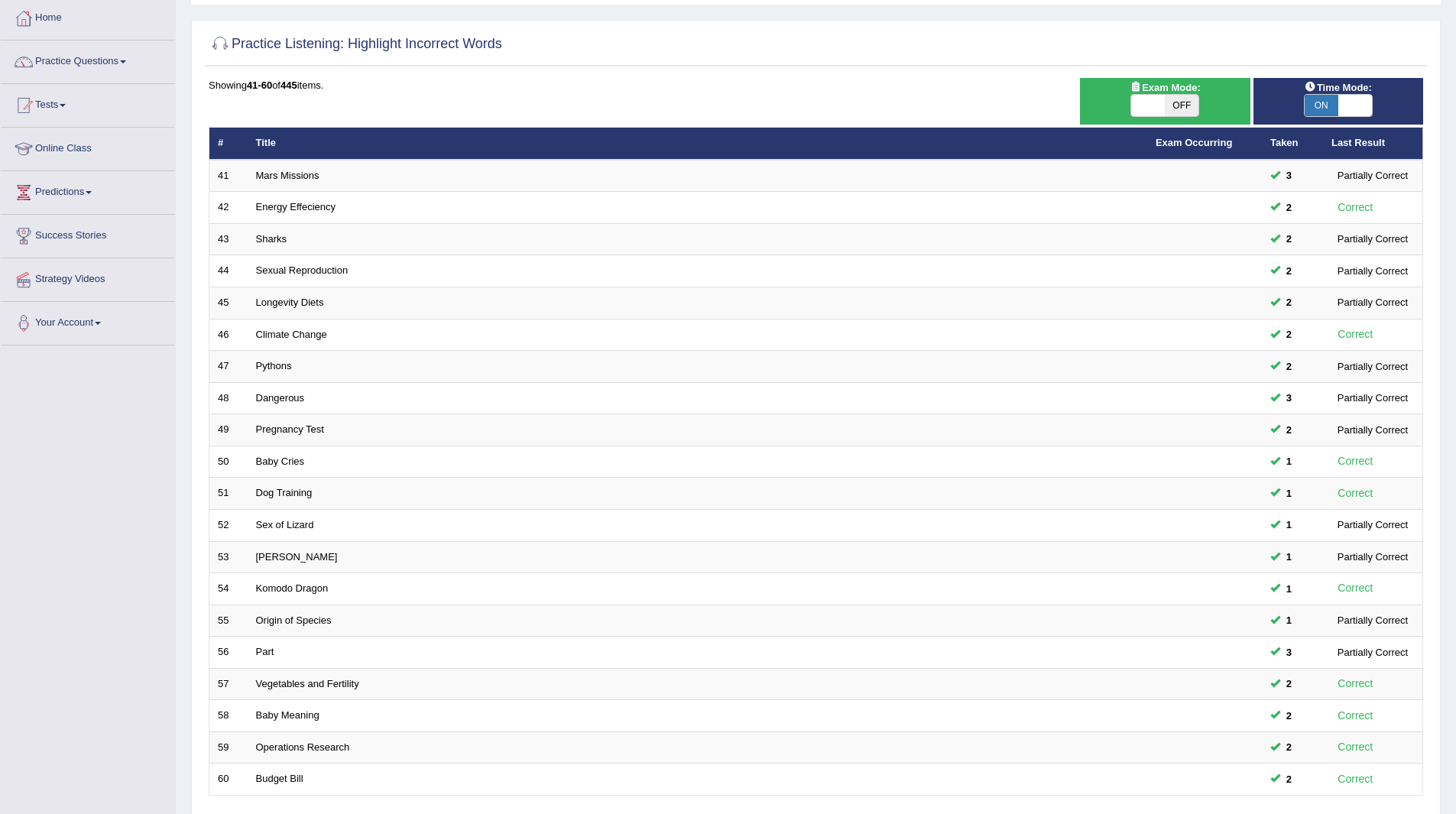
scroll to position [198, 0]
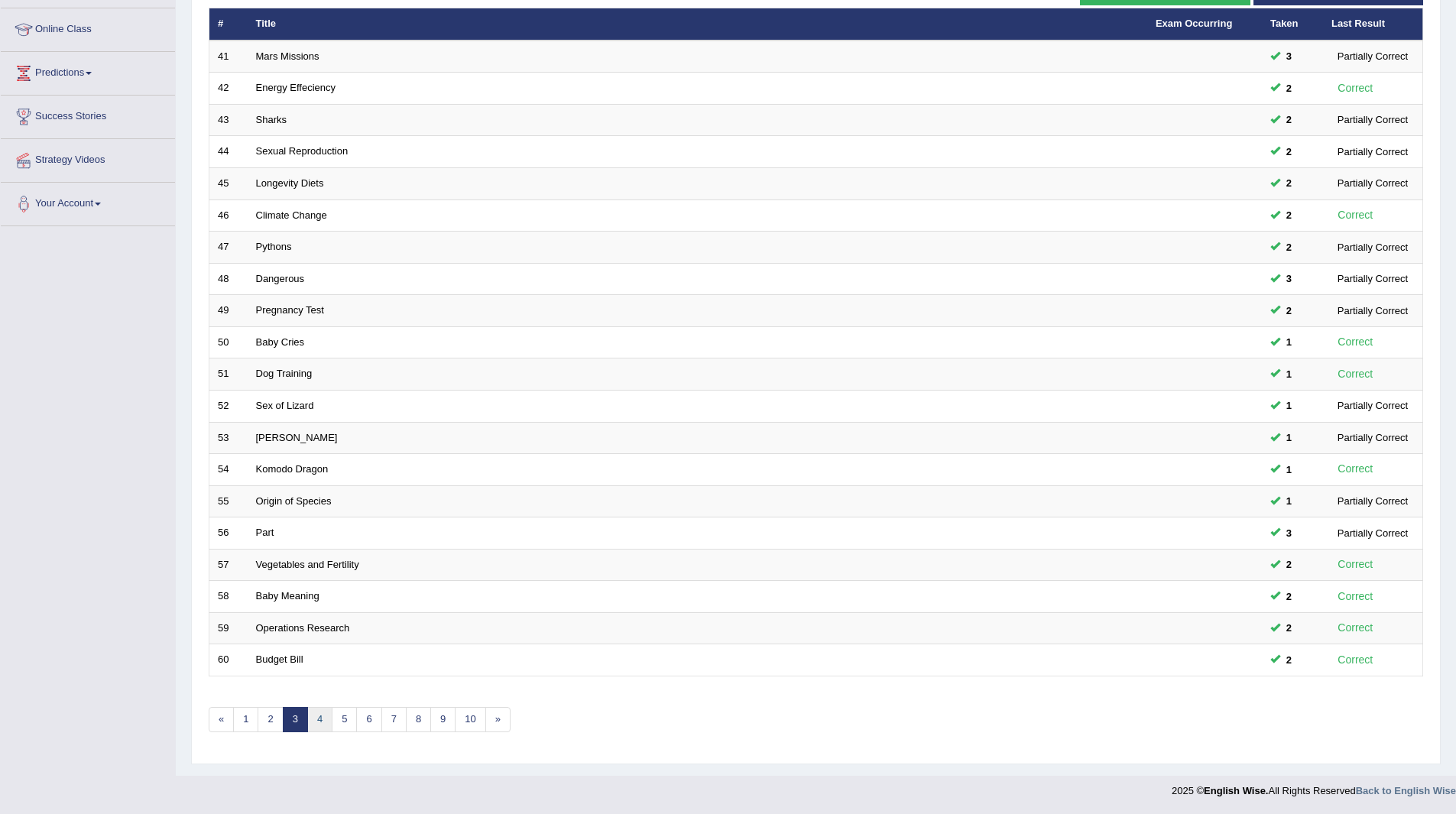
click at [320, 722] on link "4" at bounding box center [319, 719] width 25 height 25
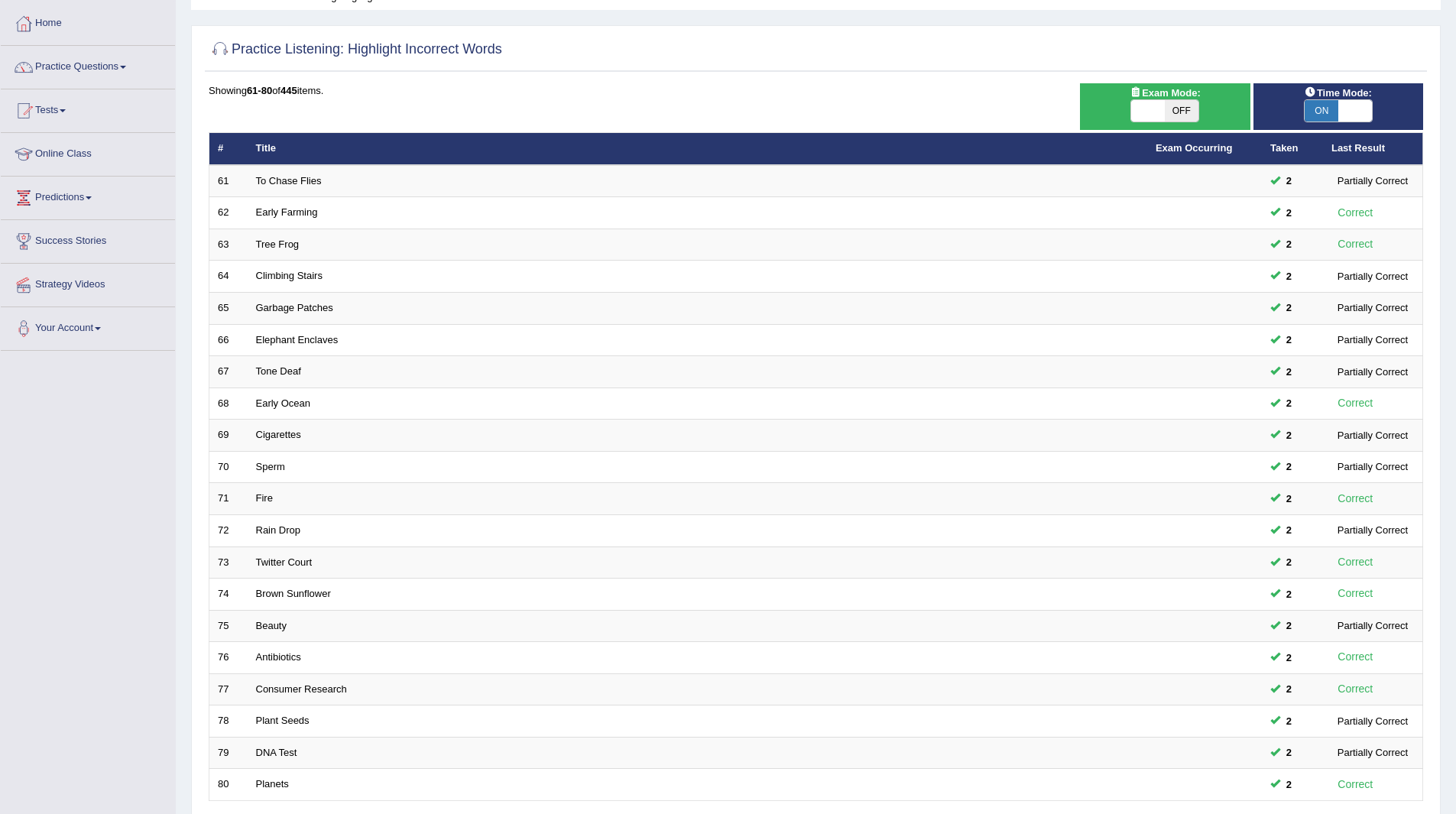
scroll to position [198, 0]
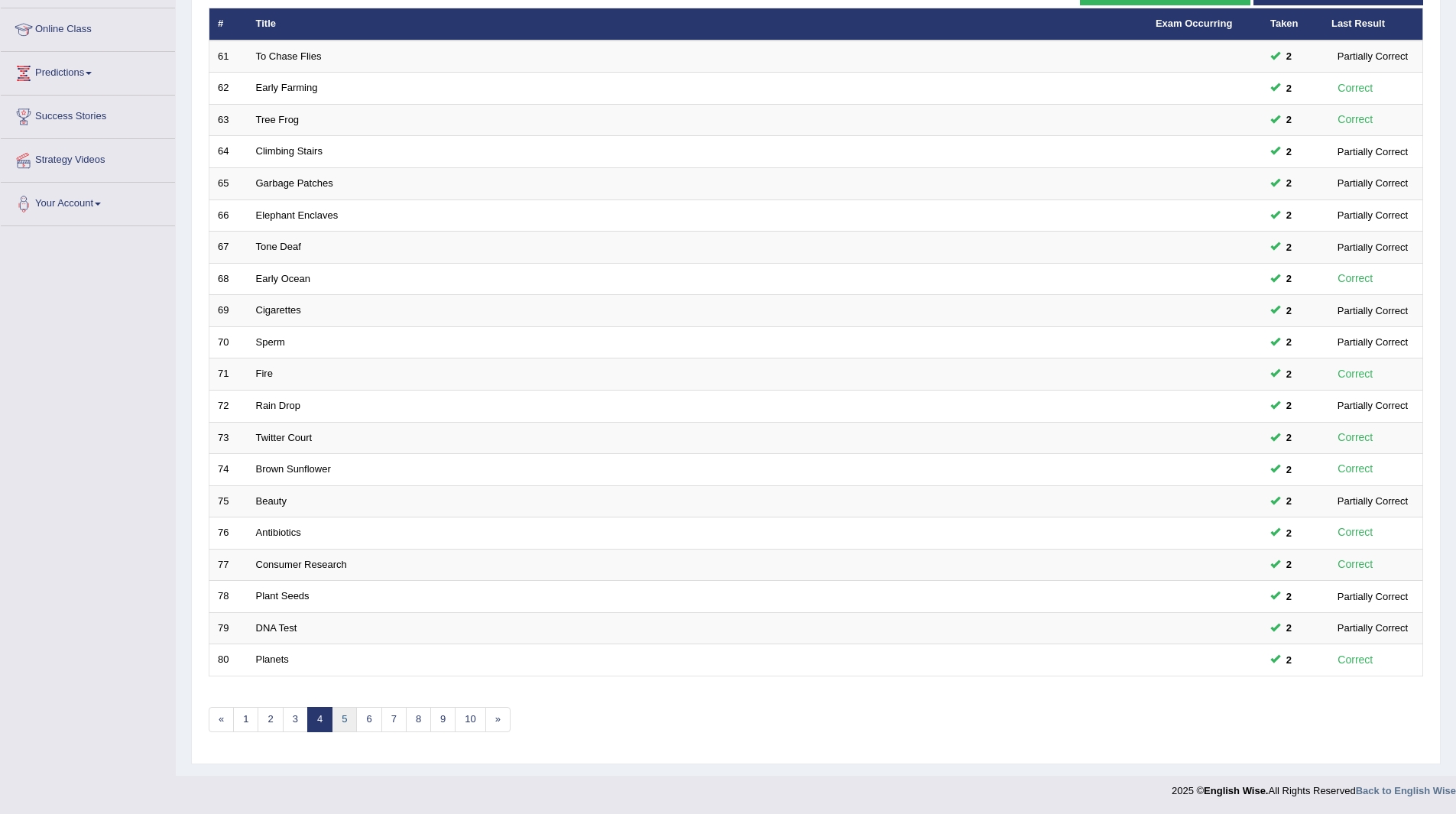
click at [340, 717] on link "5" at bounding box center [344, 719] width 25 height 25
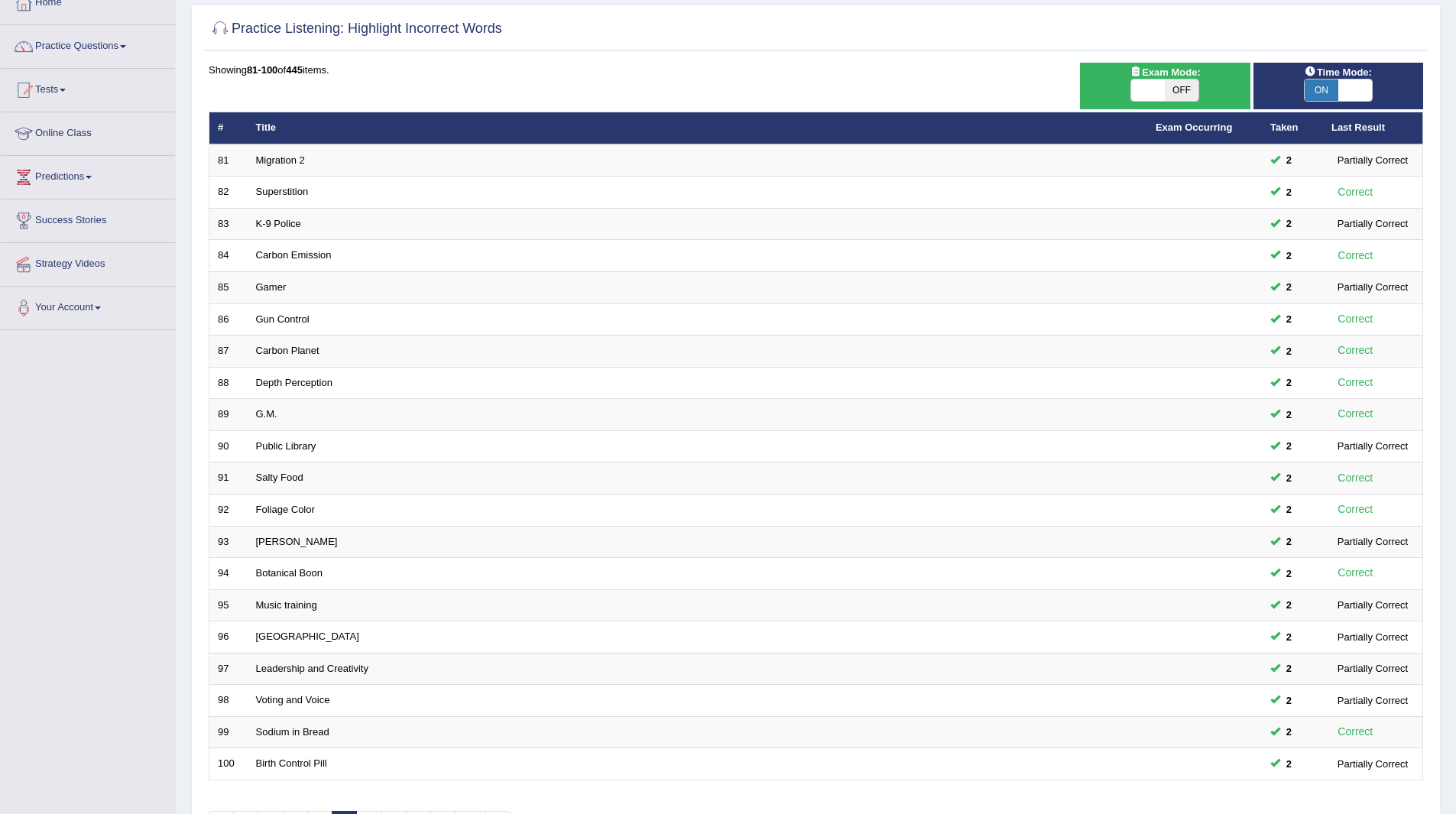
scroll to position [198, 0]
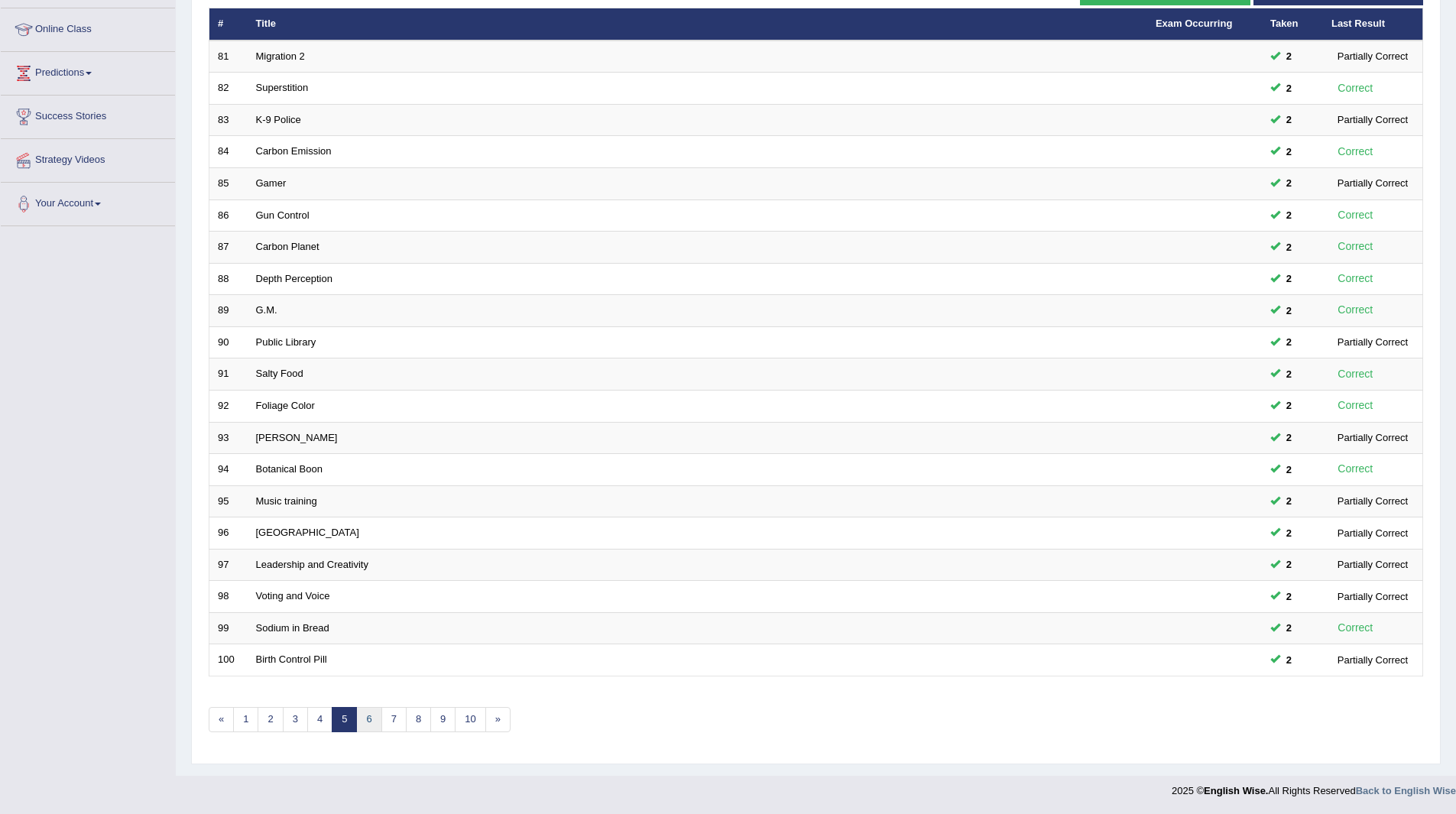
click at [368, 717] on link "6" at bounding box center [368, 719] width 25 height 25
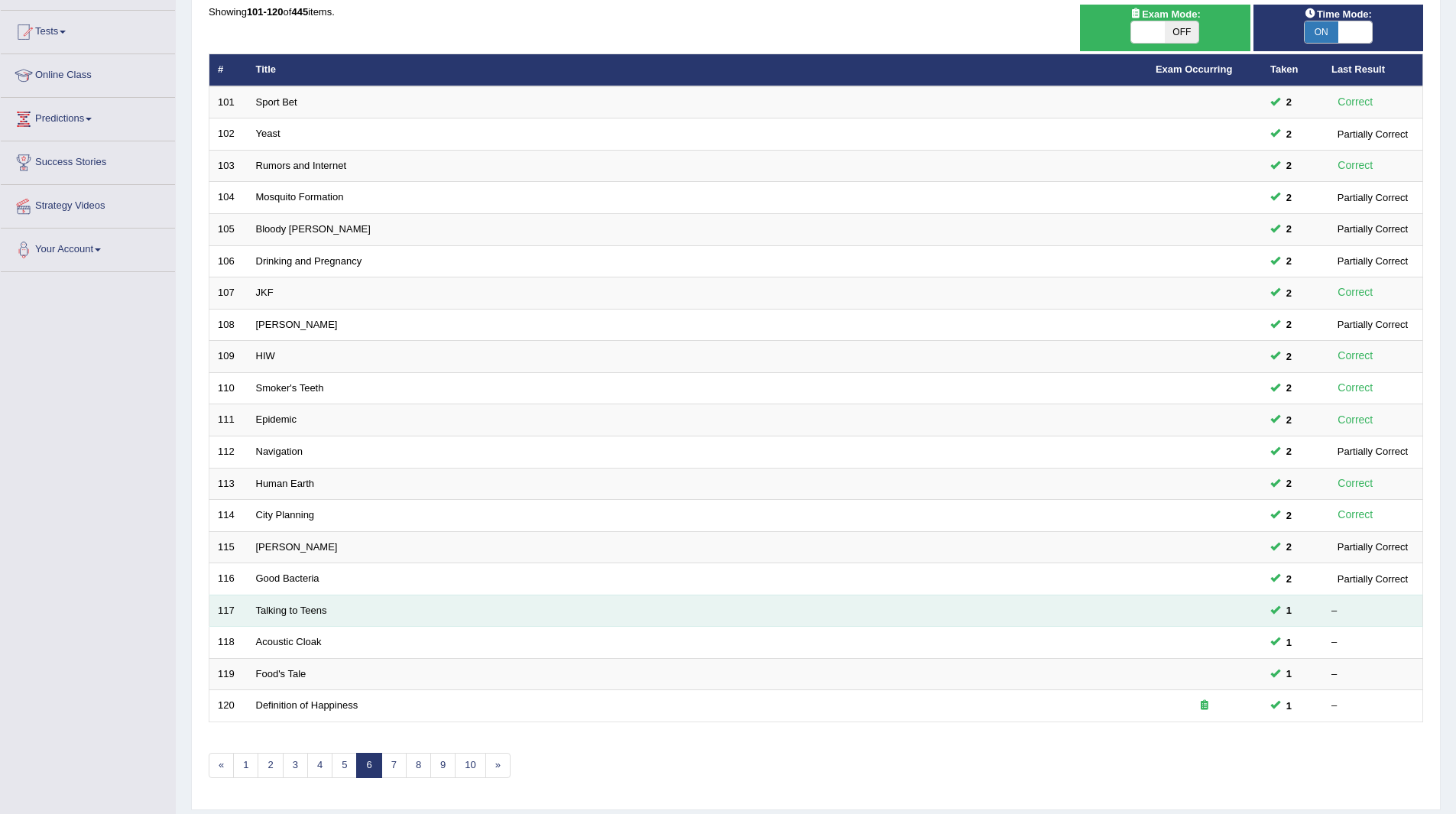
scroll to position [198, 0]
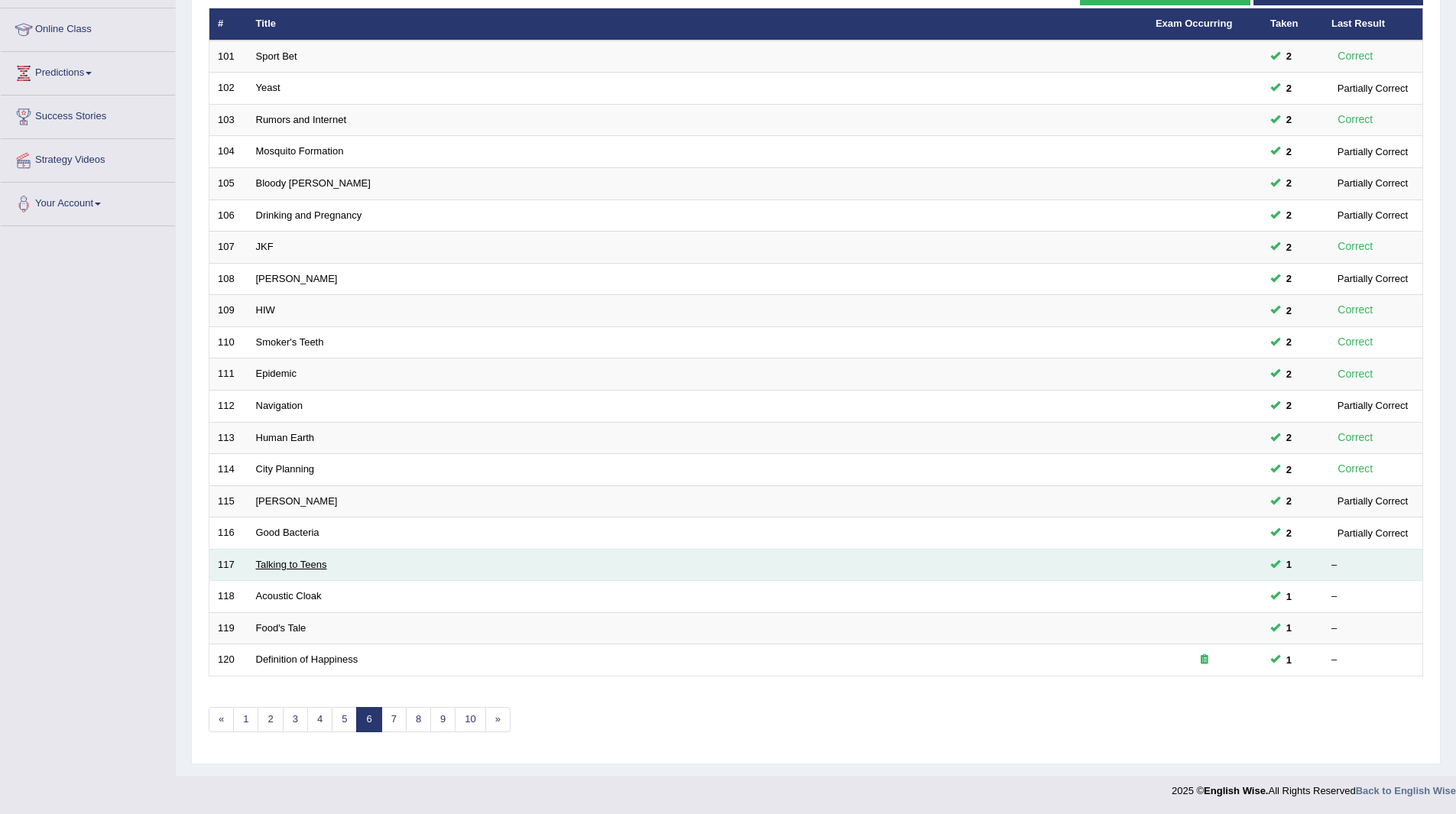
click at [282, 560] on link "Talking to Teens" at bounding box center [291, 564] width 71 height 11
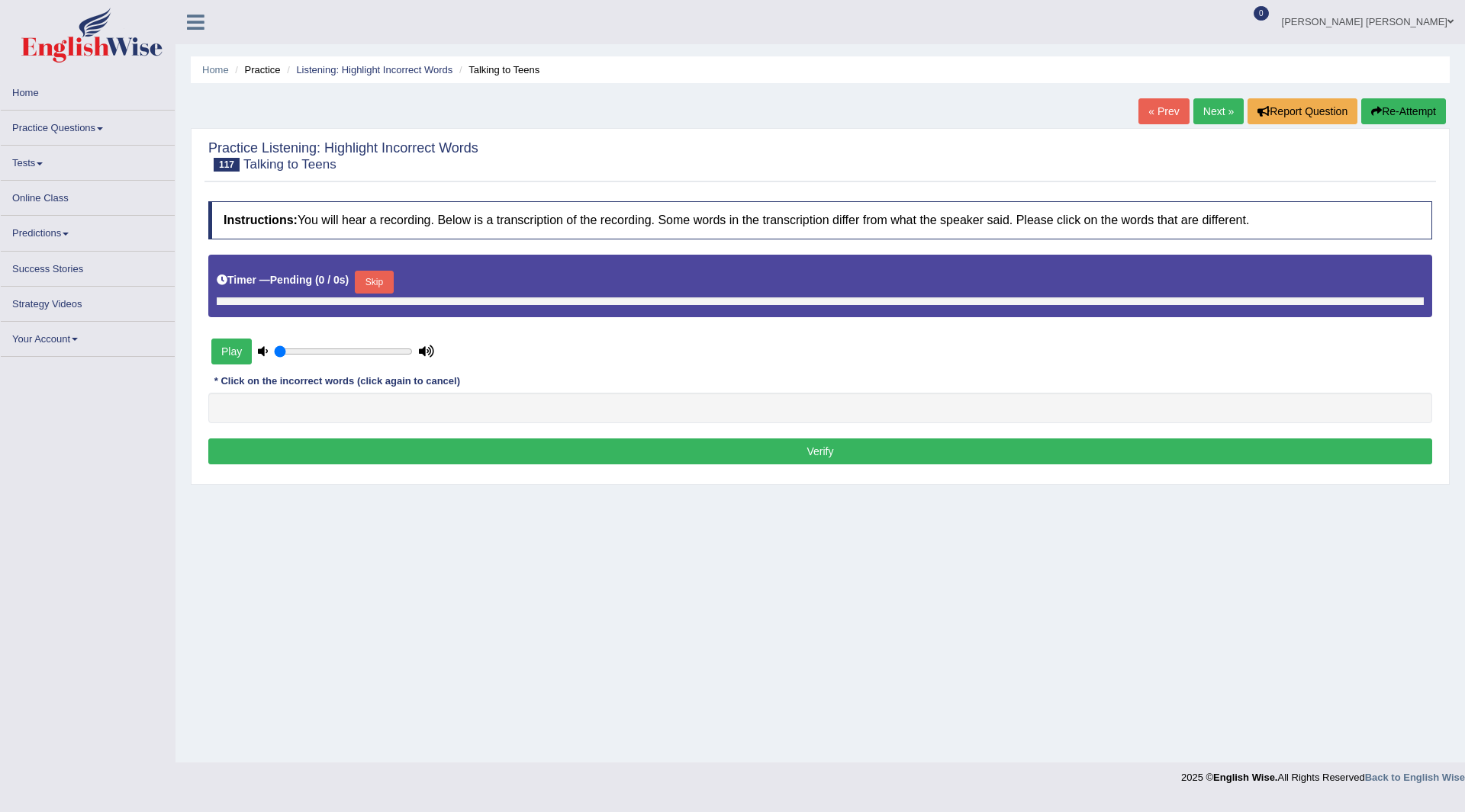
type input "0.65"
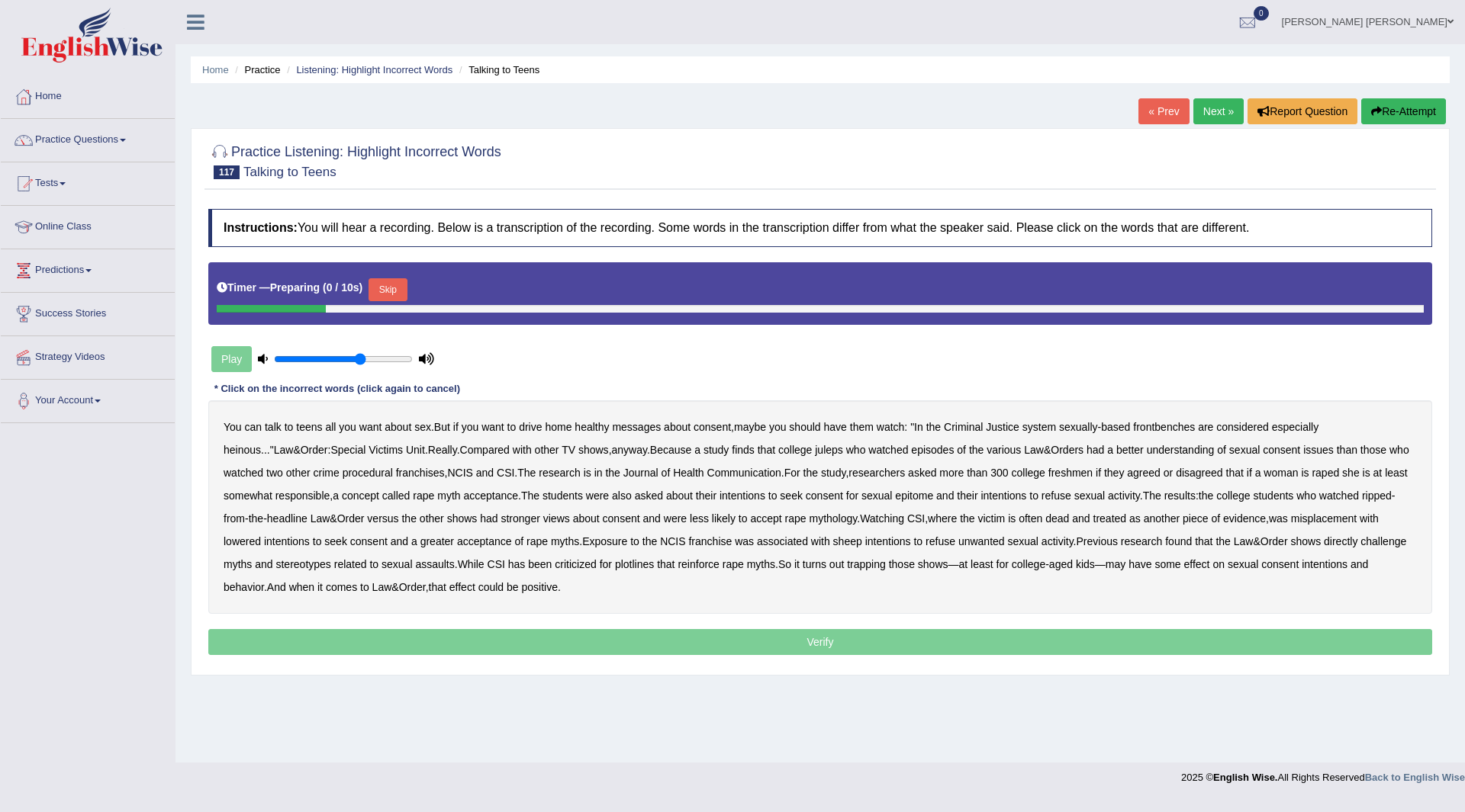
click at [394, 291] on button "Skip" at bounding box center [388, 290] width 38 height 23
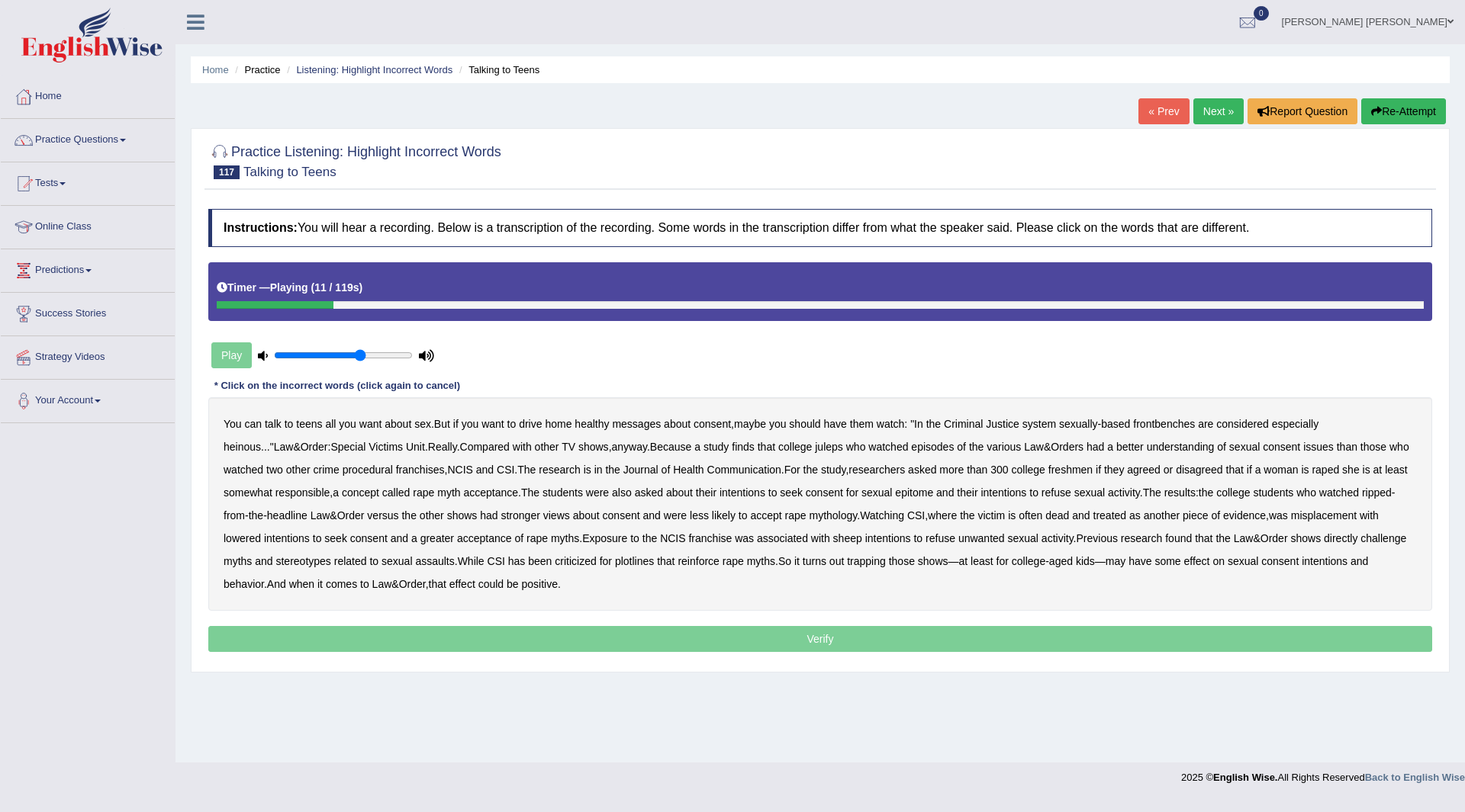
click at [1163, 425] on b "frontbenches" at bounding box center [1164, 424] width 62 height 12
click at [815, 446] on b "juleps" at bounding box center [829, 447] width 28 height 12
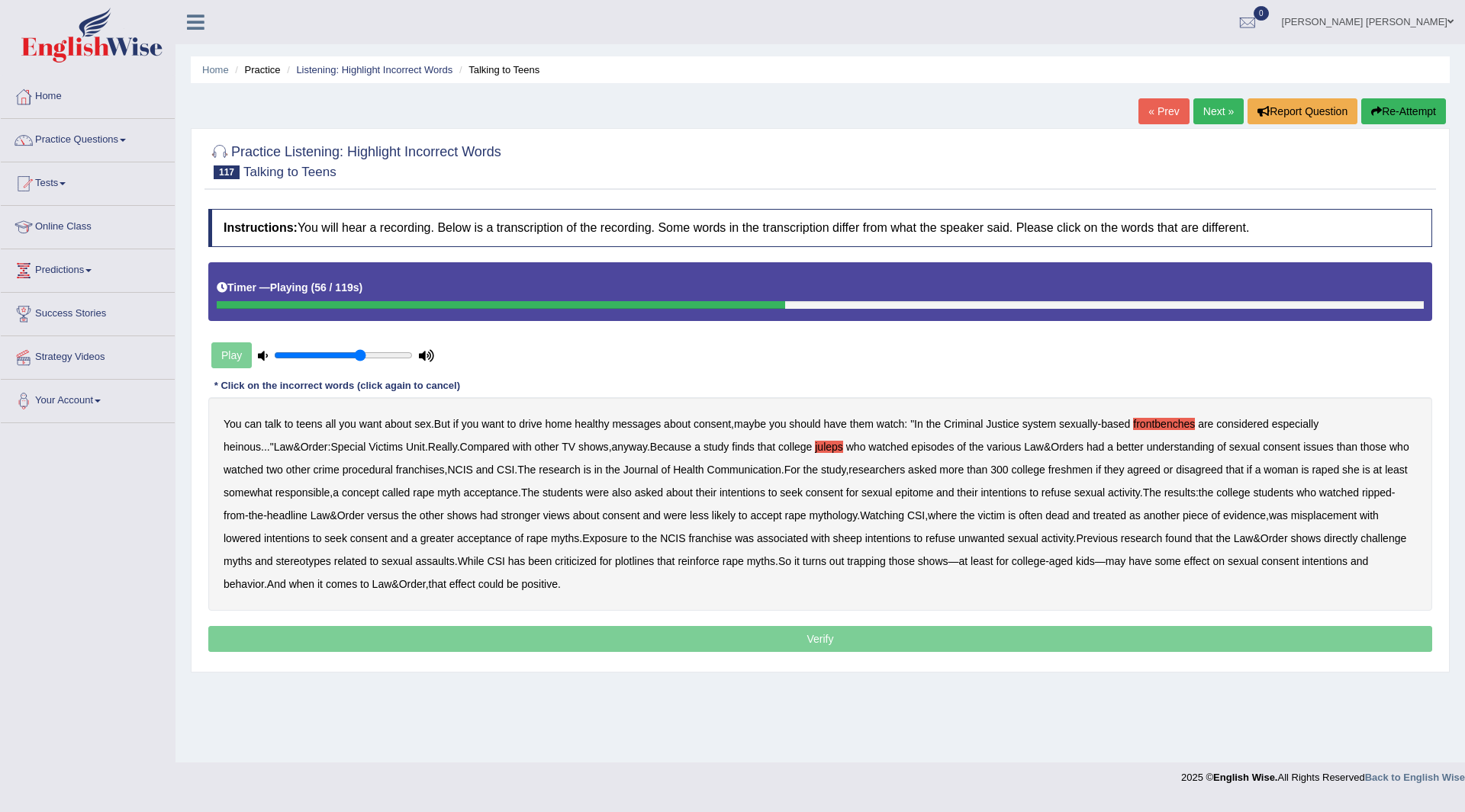
click at [895, 494] on b "epitome" at bounding box center [914, 492] width 38 height 12
click at [1294, 521] on div "You can talk to teens all you want about sex . But if you want to drive home he…" at bounding box center [819, 504] width 1224 height 214
click at [1291, 513] on b "misplacement" at bounding box center [1323, 515] width 66 height 12
click at [833, 540] on b "sheep" at bounding box center [847, 539] width 29 height 12
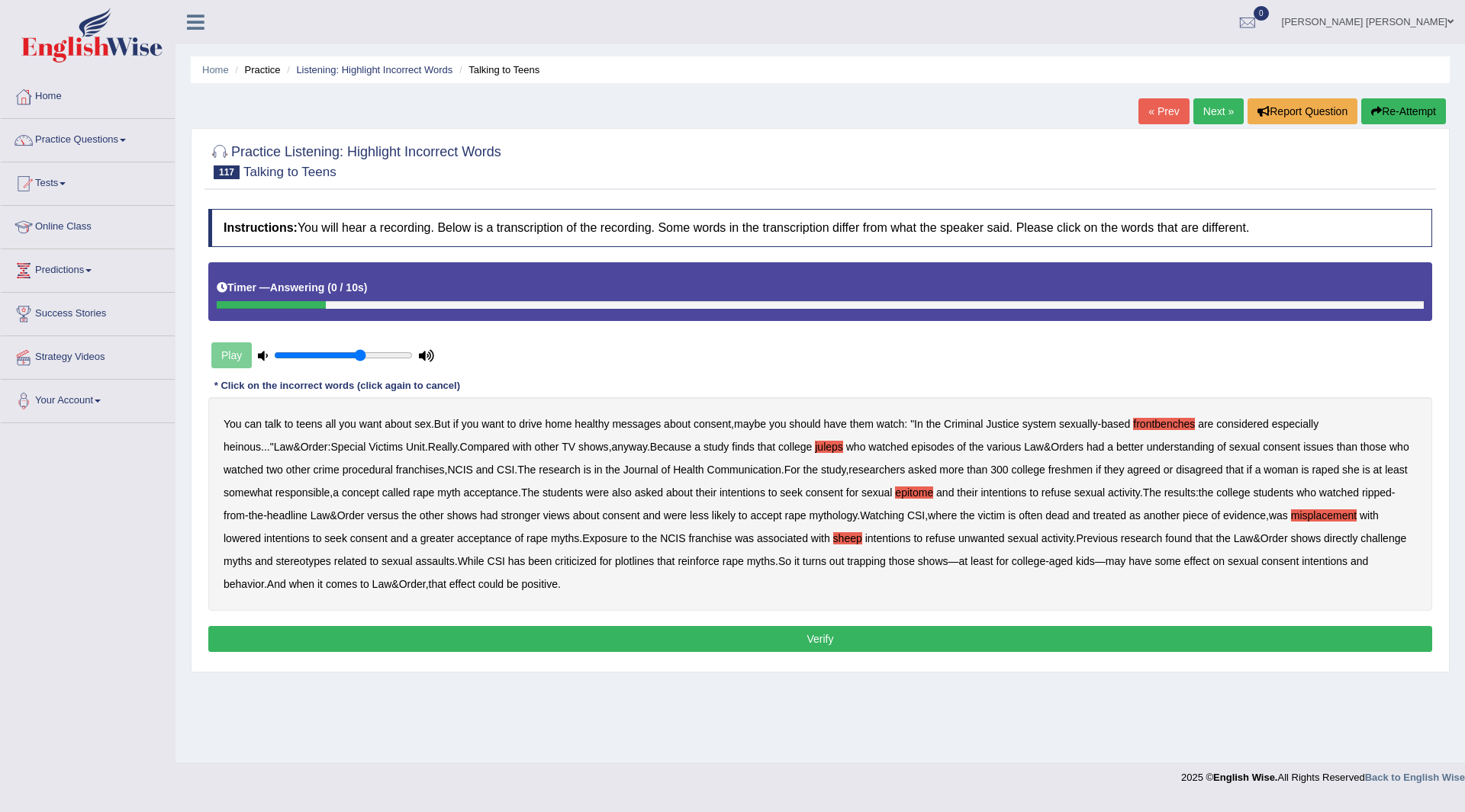
click at [725, 640] on button "Verify" at bounding box center [819, 639] width 1224 height 26
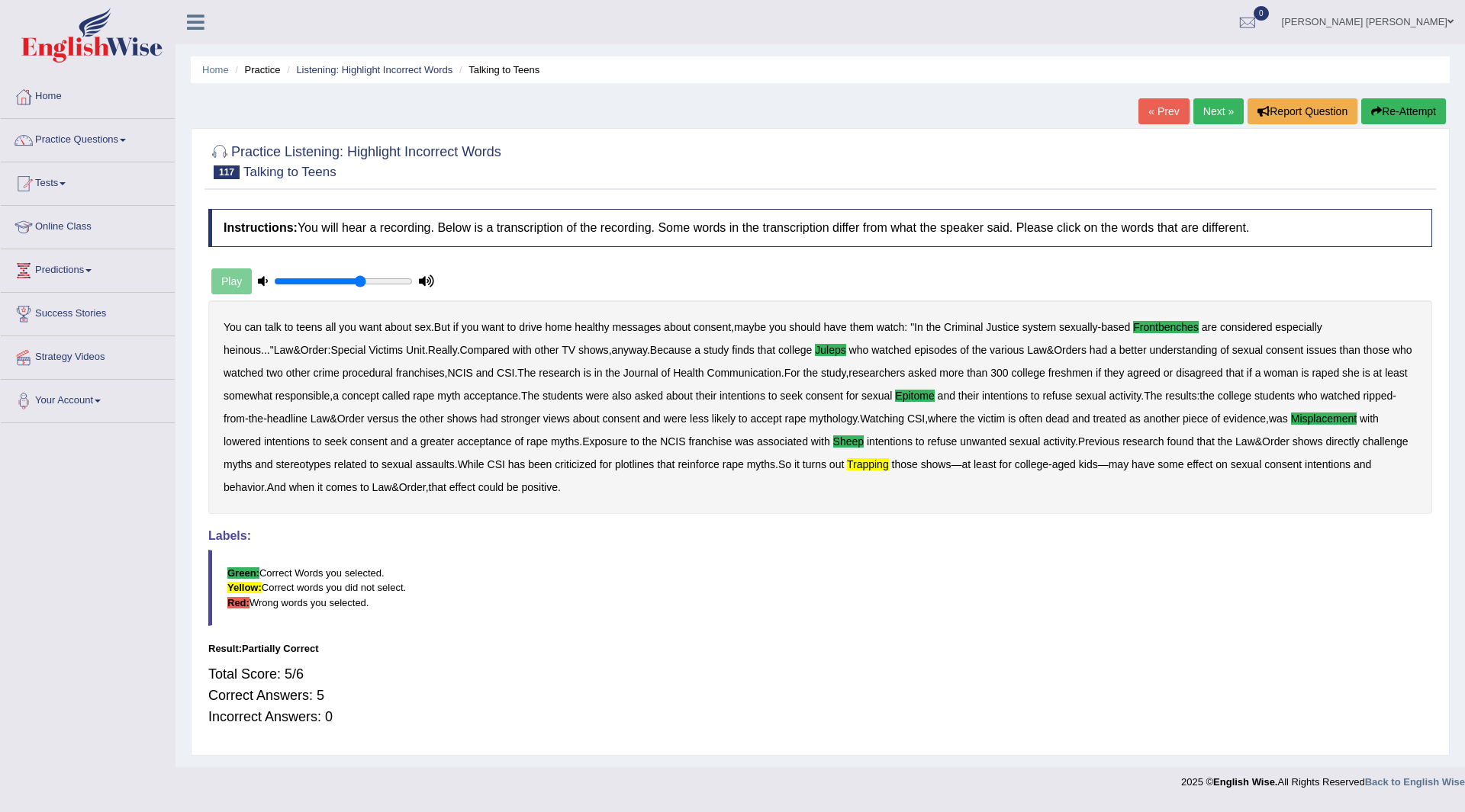
click at [1204, 113] on link "Next »" at bounding box center [1219, 112] width 51 height 26
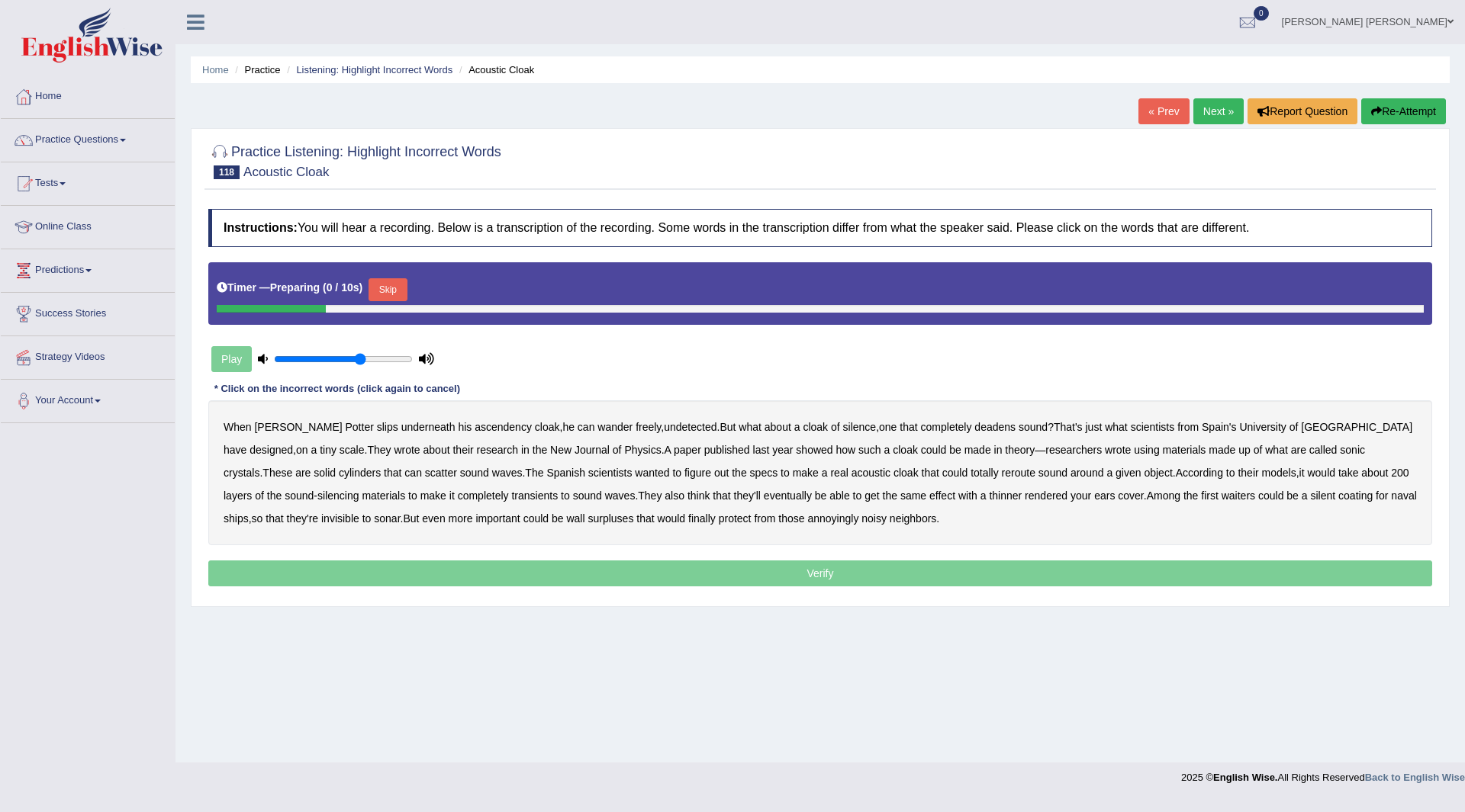
click at [395, 286] on button "Skip" at bounding box center [388, 290] width 38 height 23
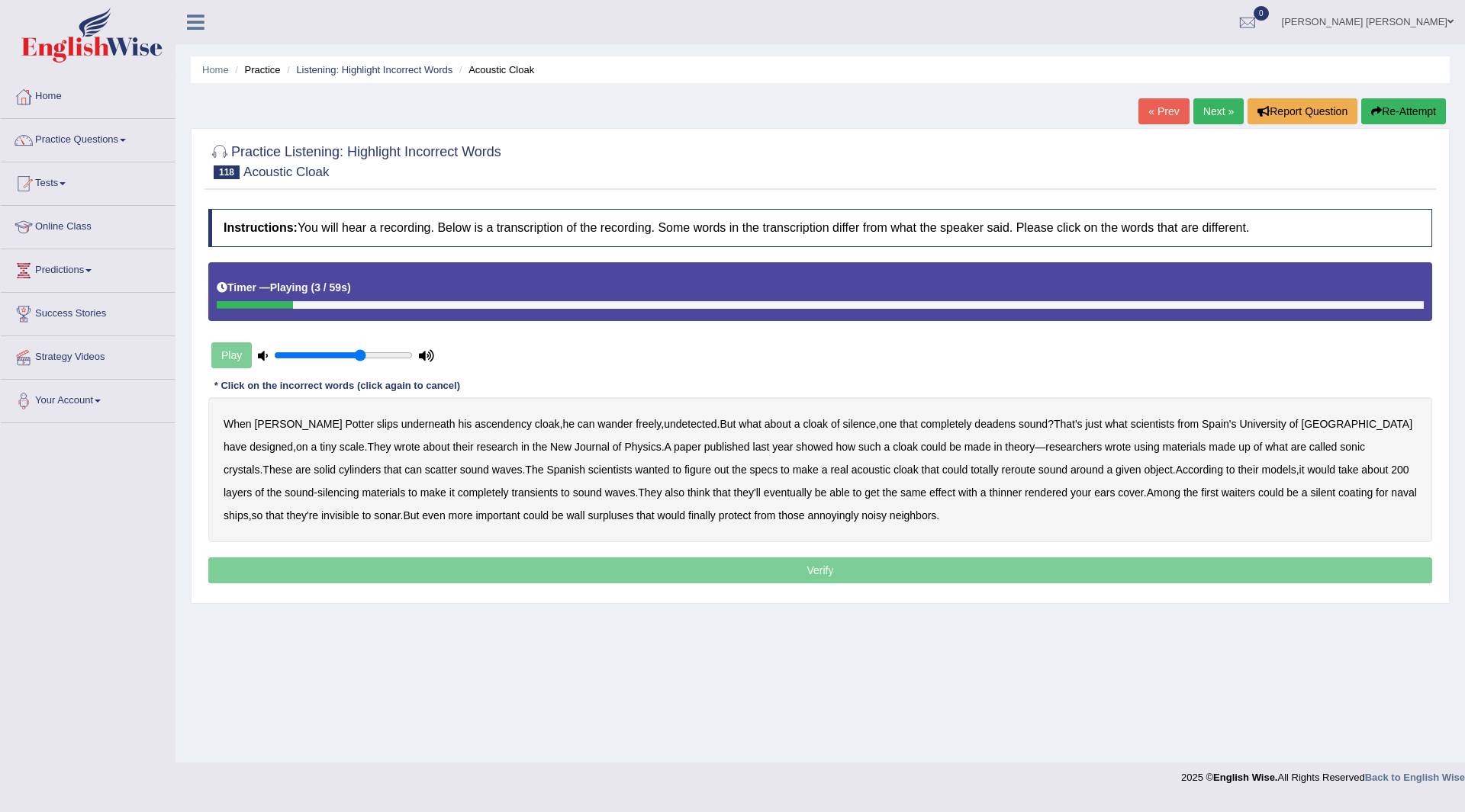
click at [474, 423] on b "ascendency" at bounding box center [503, 424] width 58 height 12
click at [1105, 451] on b "wrote" at bounding box center [1118, 447] width 26 height 12
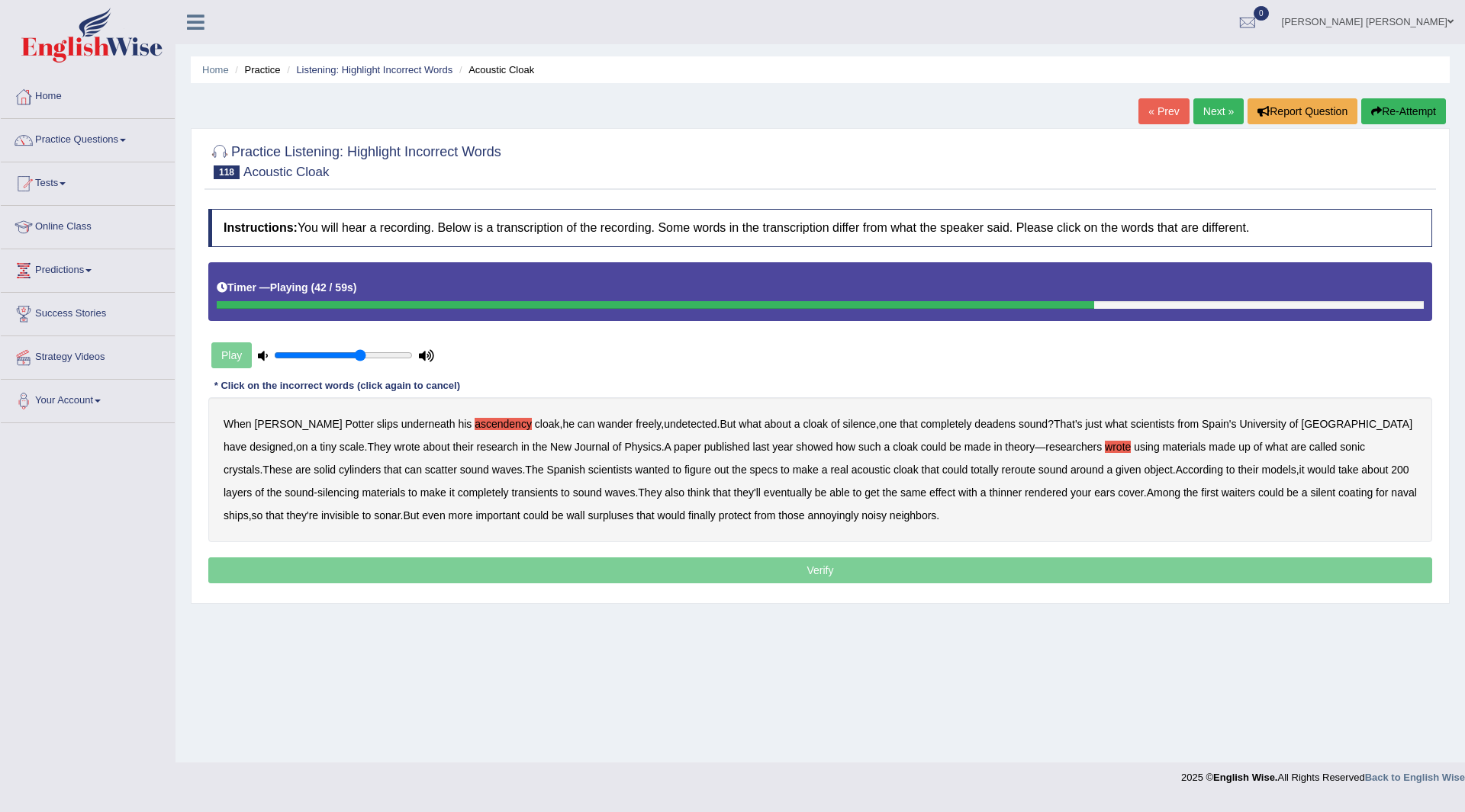
click at [511, 497] on b "transients" at bounding box center [534, 492] width 46 height 12
click at [1025, 497] on b "rendered" at bounding box center [1046, 492] width 43 height 12
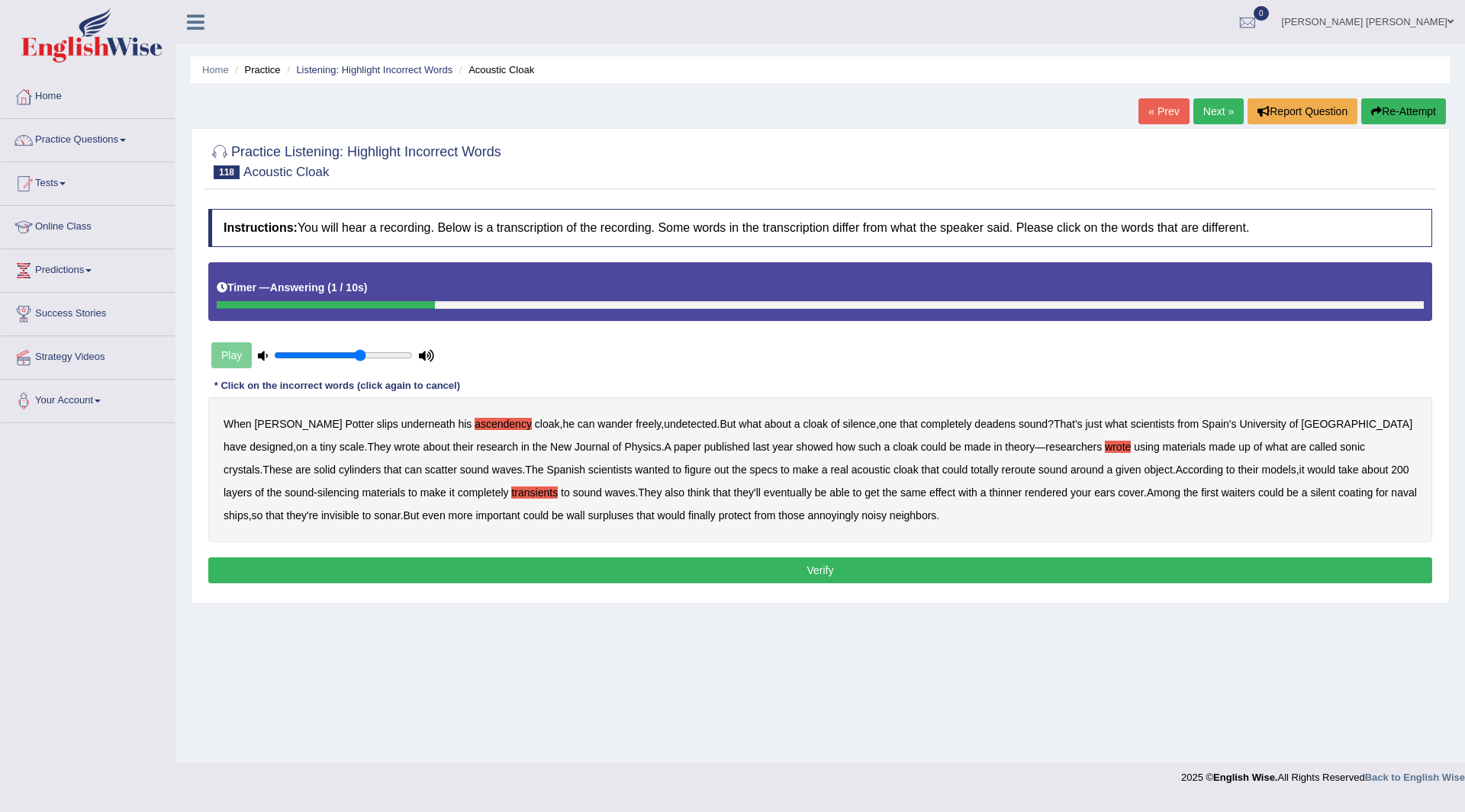
click at [525, 576] on button "Verify" at bounding box center [819, 570] width 1224 height 26
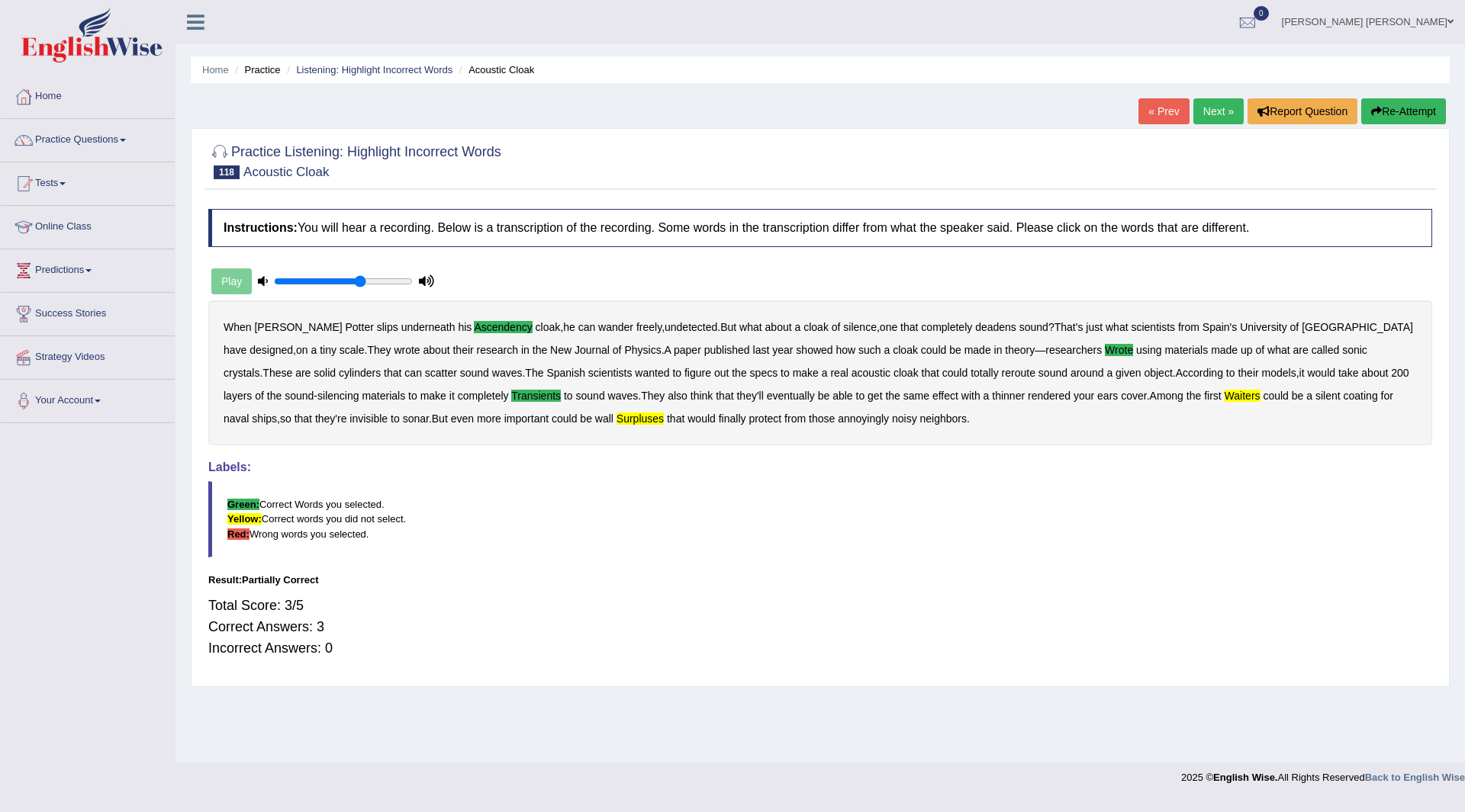
click at [1220, 112] on link "Next »" at bounding box center [1219, 112] width 51 height 26
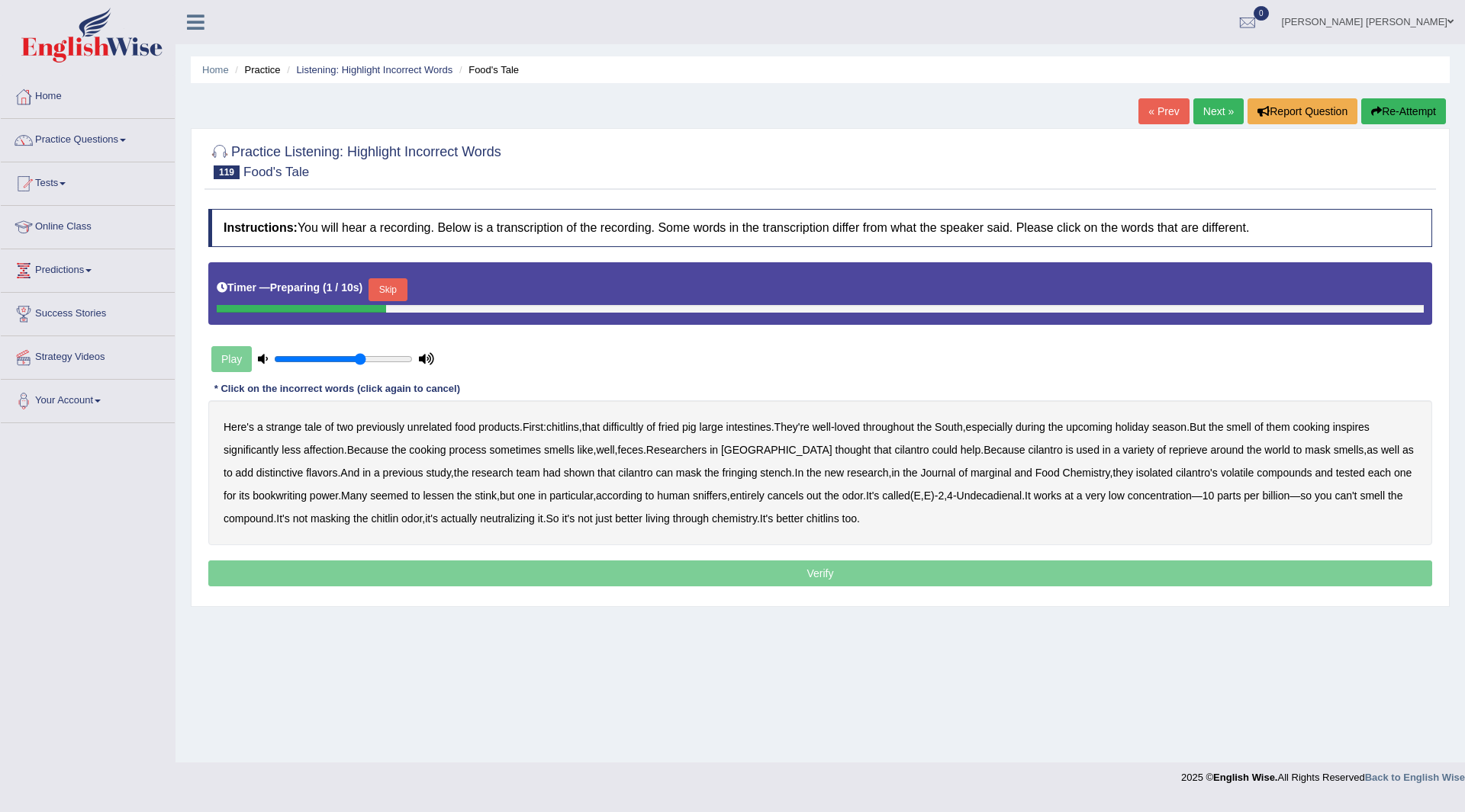
click at [390, 290] on button "Skip" at bounding box center [388, 290] width 38 height 23
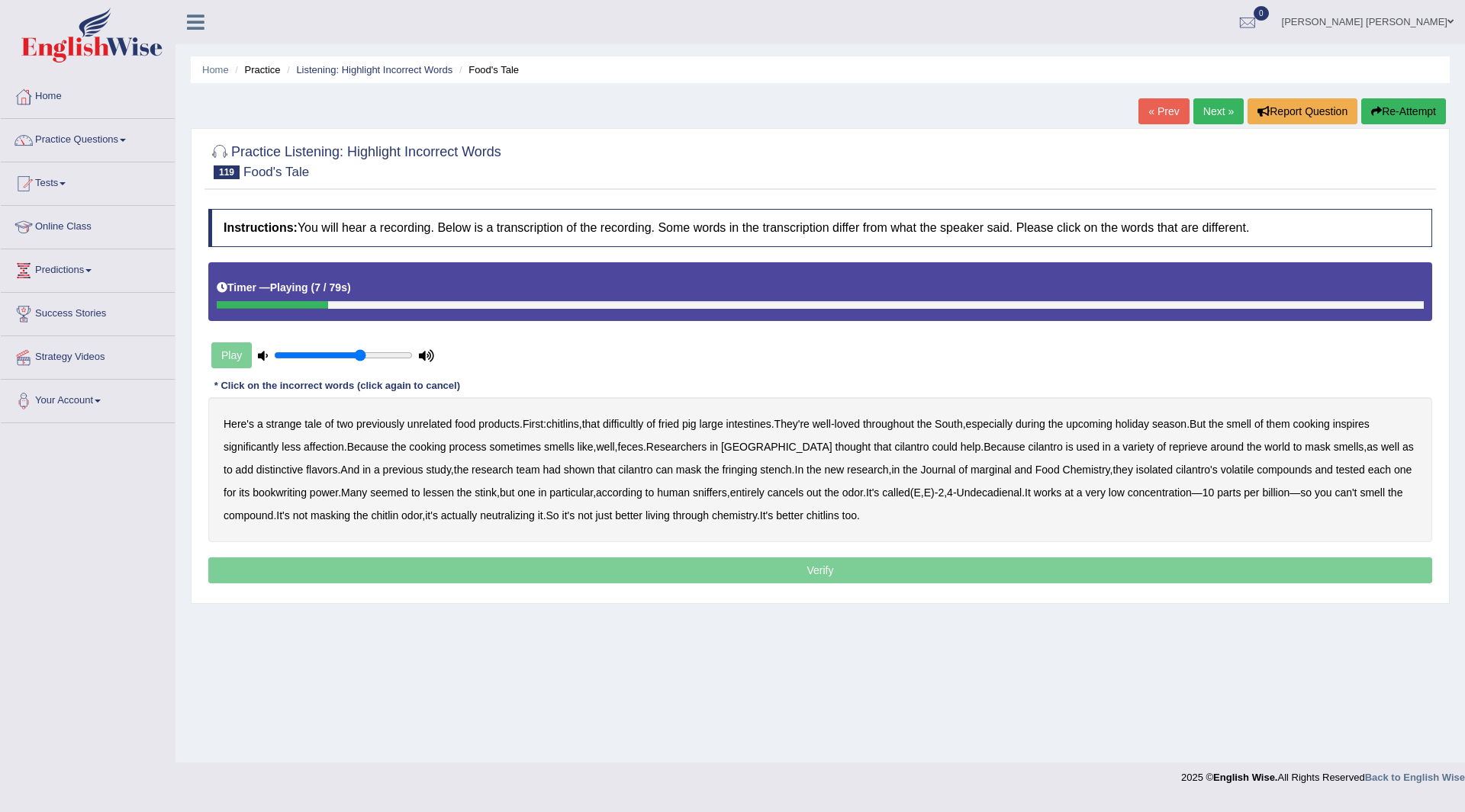
click at [643, 424] on b "difficultly" at bounding box center [623, 424] width 40 height 12
click at [1169, 451] on b "reprieve" at bounding box center [1188, 447] width 39 height 12
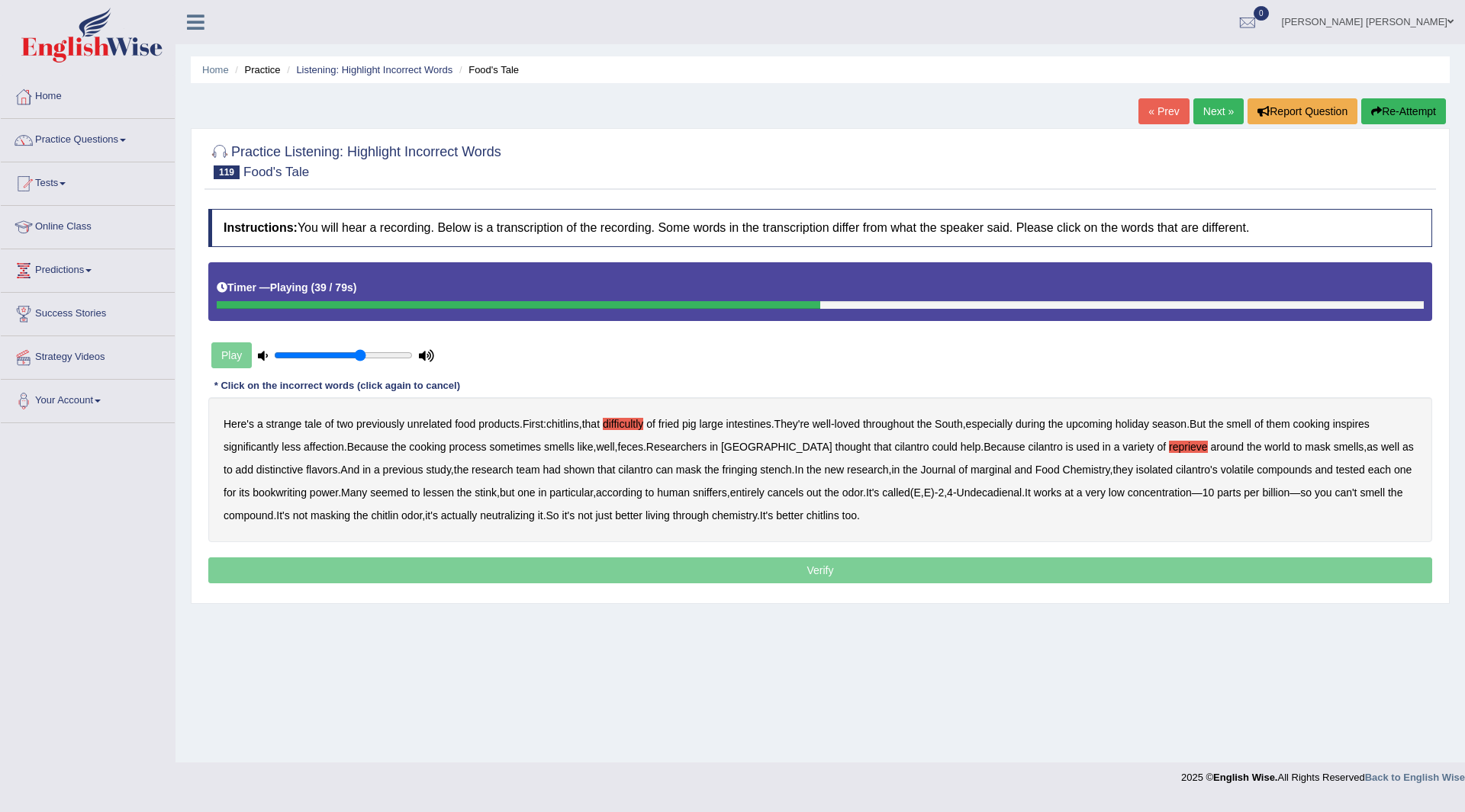
click at [722, 472] on b "fringing" at bounding box center [740, 470] width 35 height 12
click at [971, 467] on b "marginal" at bounding box center [991, 470] width 41 height 12
click at [259, 487] on b "bookwriting" at bounding box center [280, 492] width 54 height 12
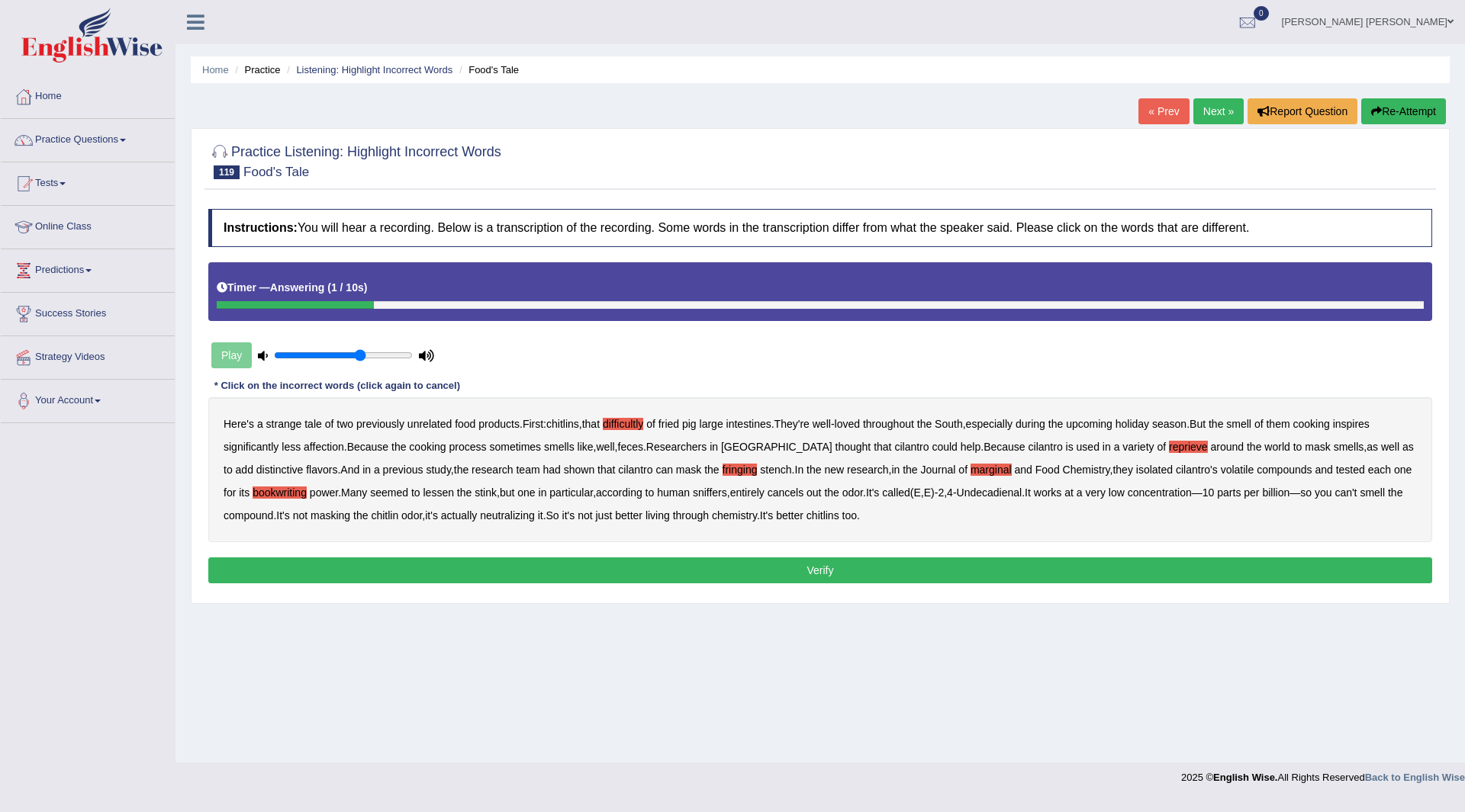
click at [678, 569] on button "Verify" at bounding box center [819, 570] width 1224 height 26
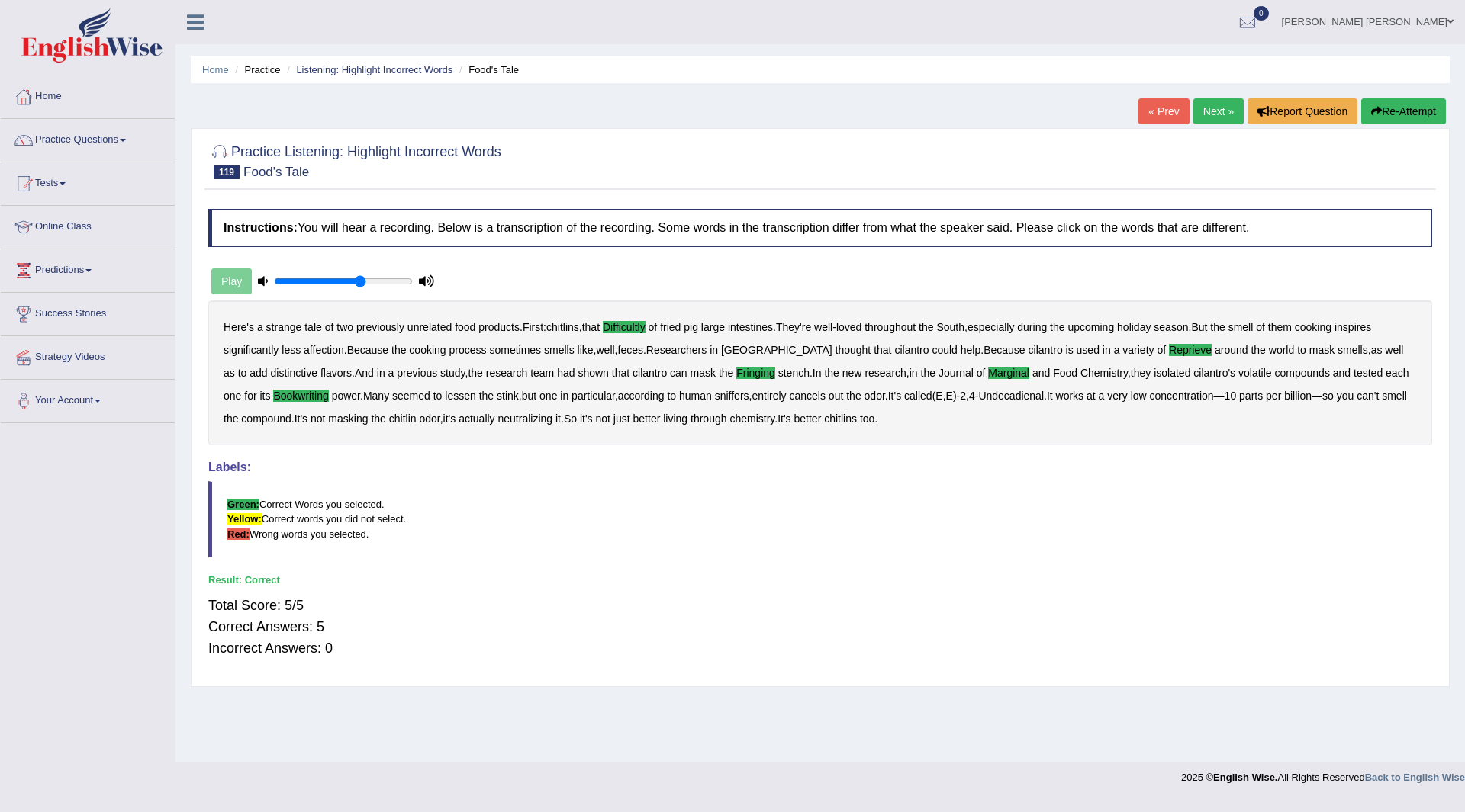
click at [1208, 105] on link "Next »" at bounding box center [1219, 112] width 51 height 26
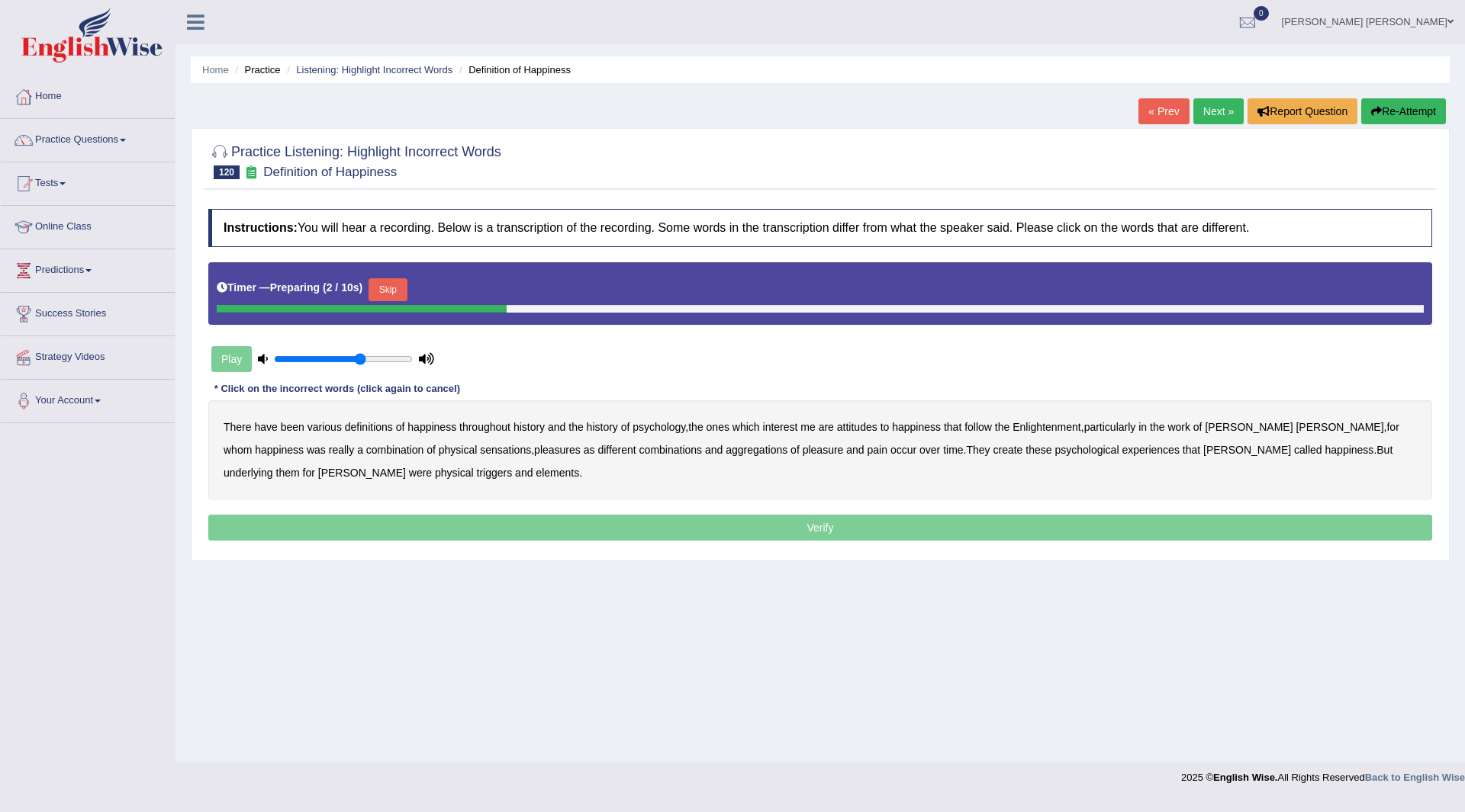
click at [404, 291] on button "Skip" at bounding box center [388, 290] width 38 height 23
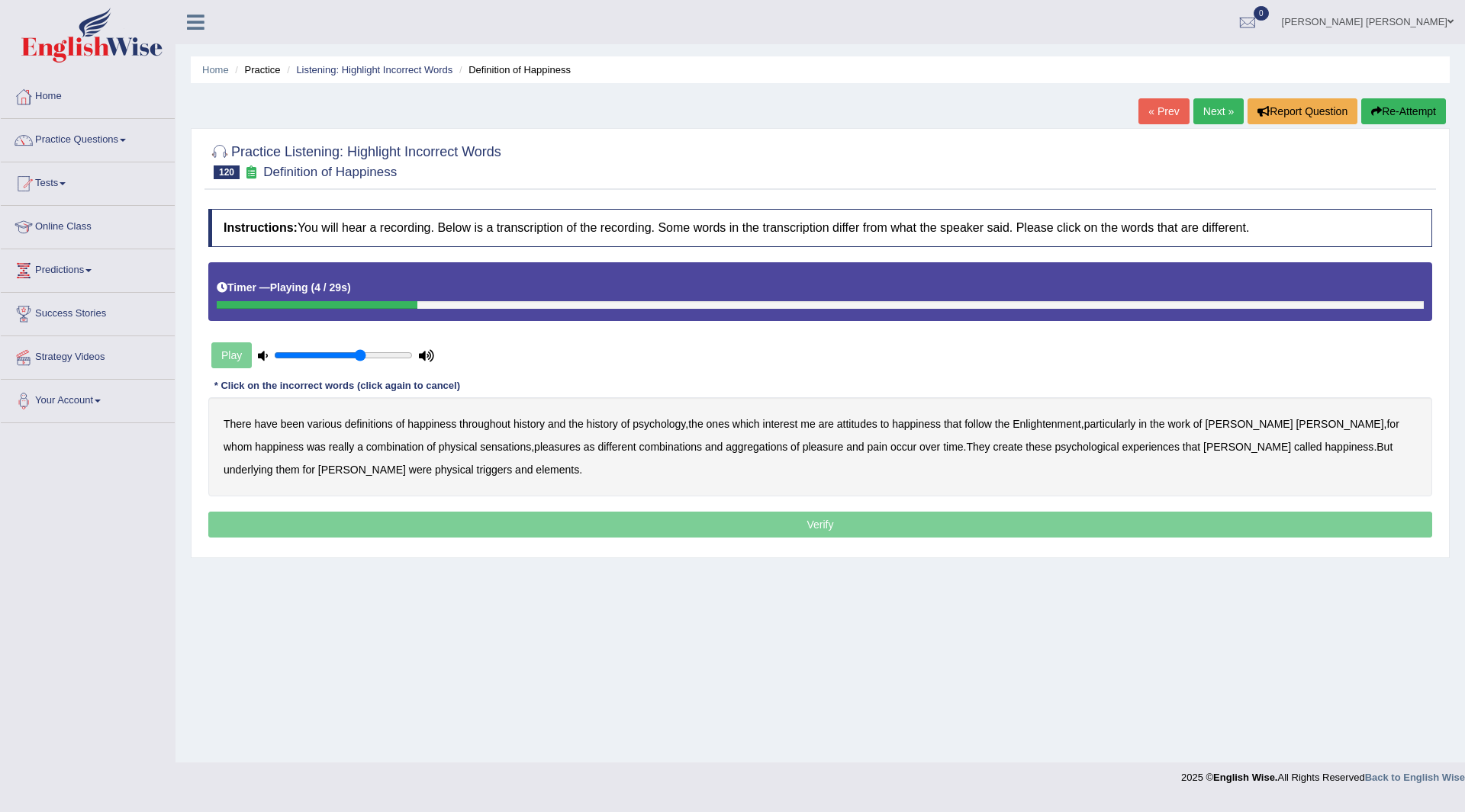
click at [670, 427] on b "psychology" at bounding box center [659, 424] width 52 height 12
click at [855, 425] on b "attitudes" at bounding box center [857, 424] width 40 height 12
click at [480, 450] on b "sensations" at bounding box center [505, 447] width 52 height 12
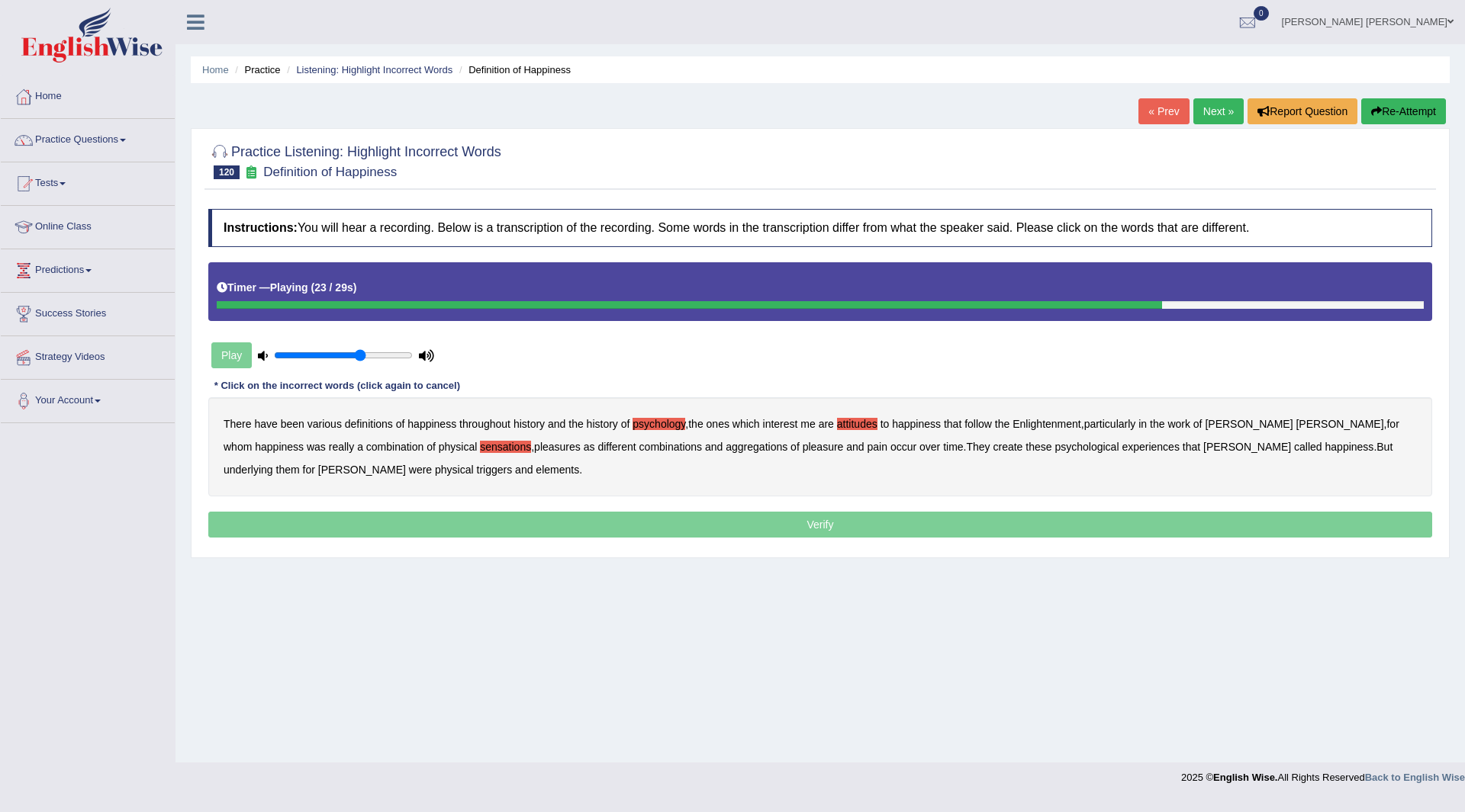
click at [992, 445] on b "create" at bounding box center [1007, 447] width 30 height 12
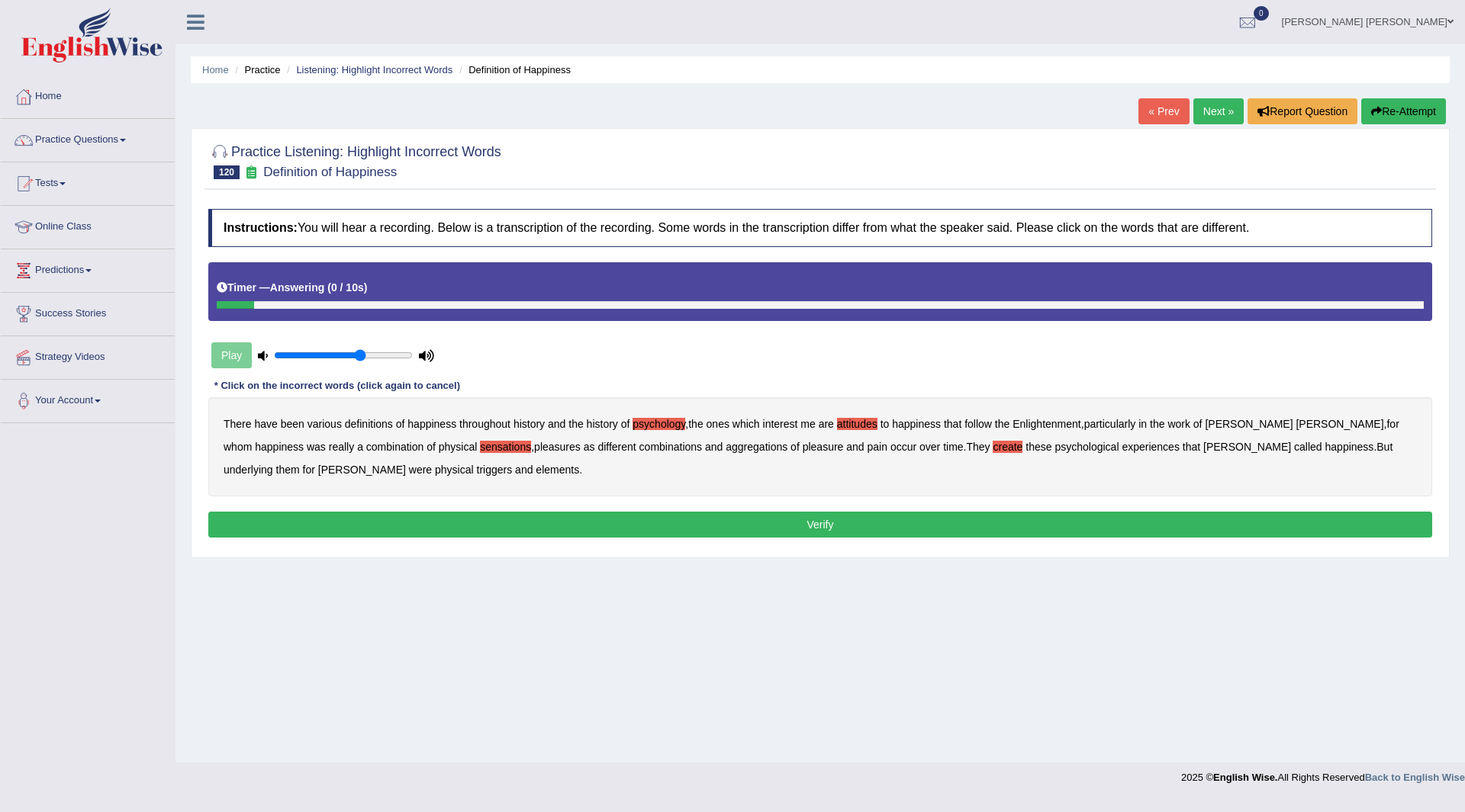
click at [536, 467] on b "elements" at bounding box center [557, 470] width 44 height 12
click at [515, 525] on button "Verify" at bounding box center [819, 525] width 1224 height 26
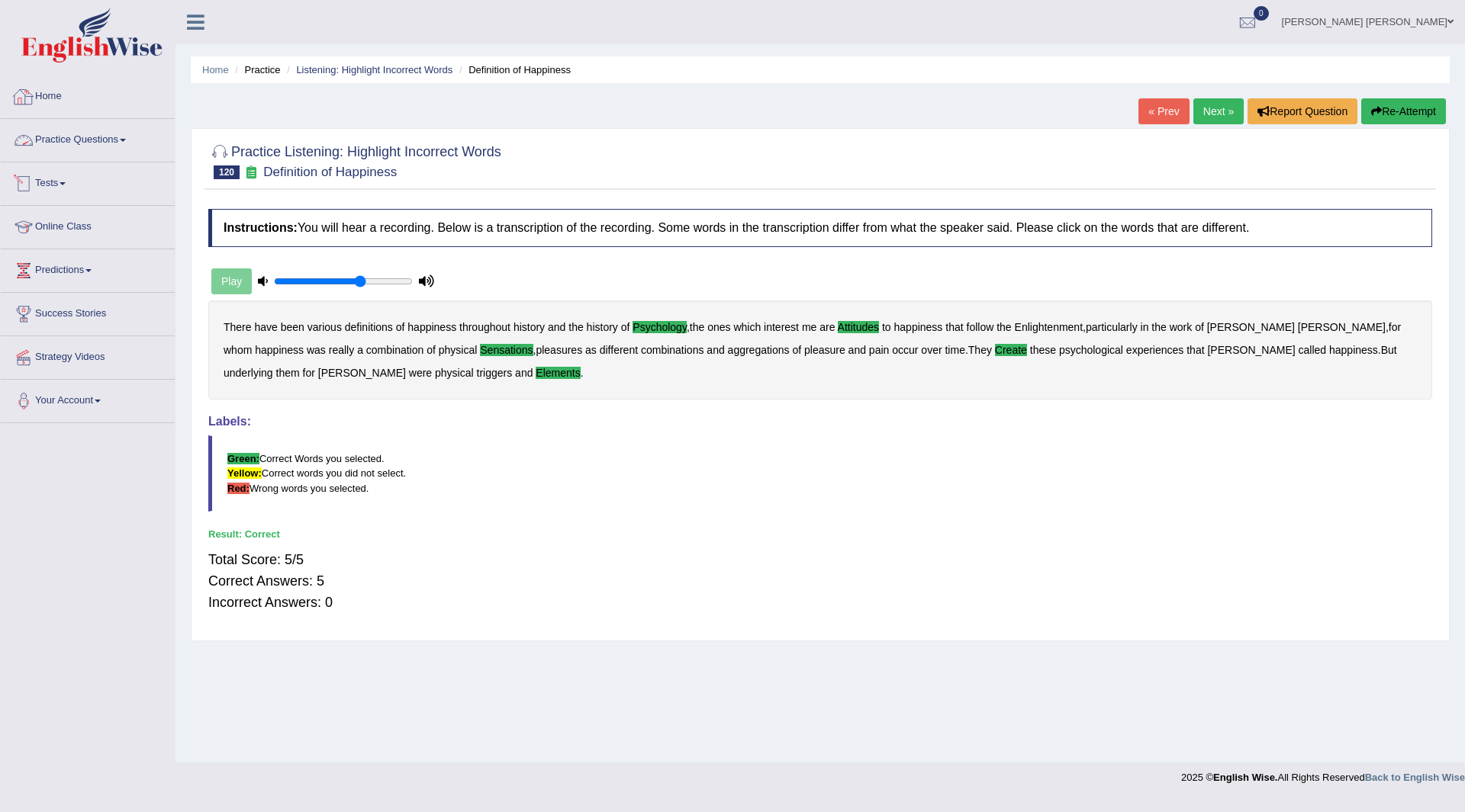
click at [63, 135] on link "Practice Questions" at bounding box center [87, 138] width 174 height 38
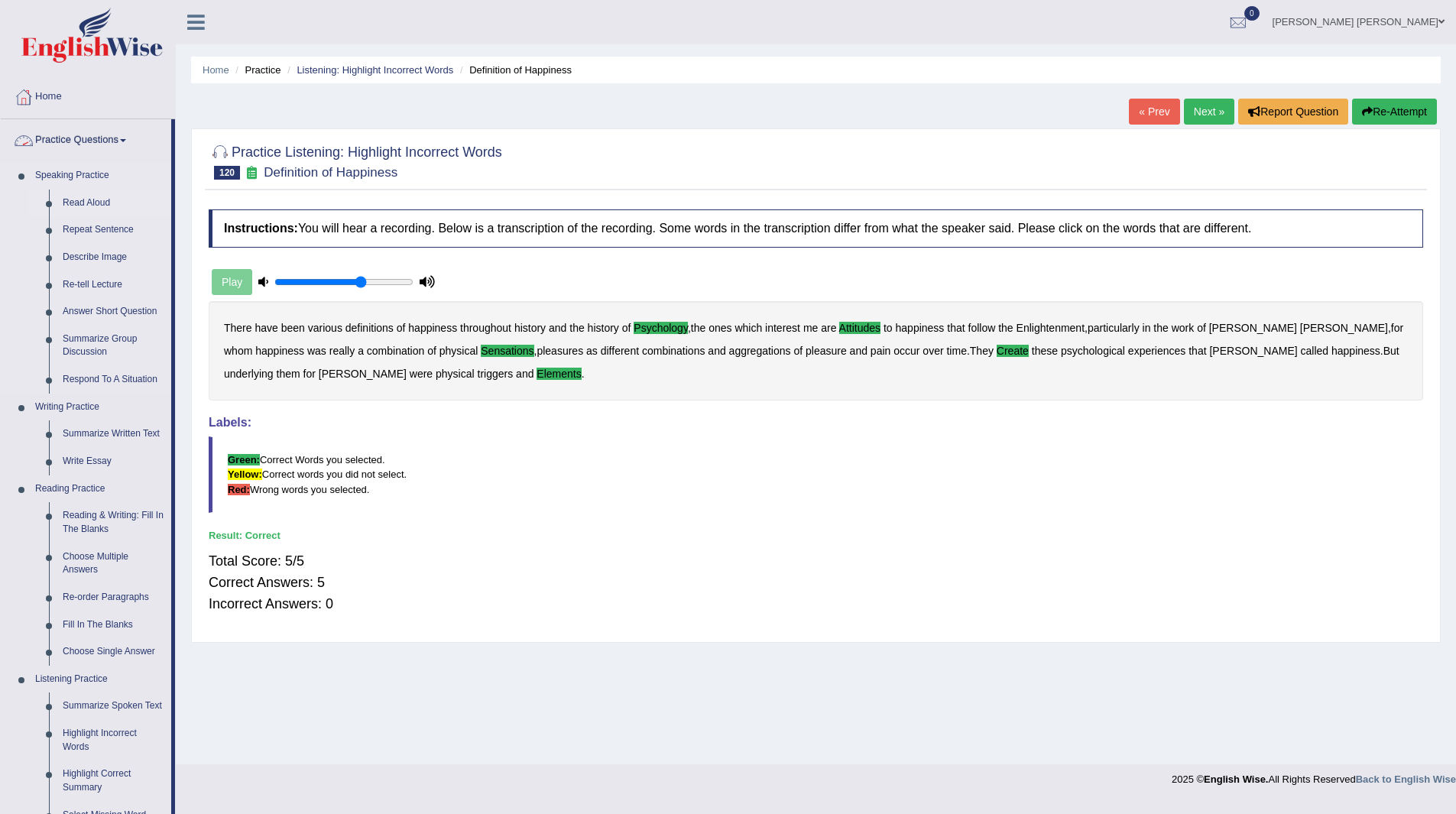
click at [81, 200] on link "Read Aloud" at bounding box center [114, 203] width 116 height 27
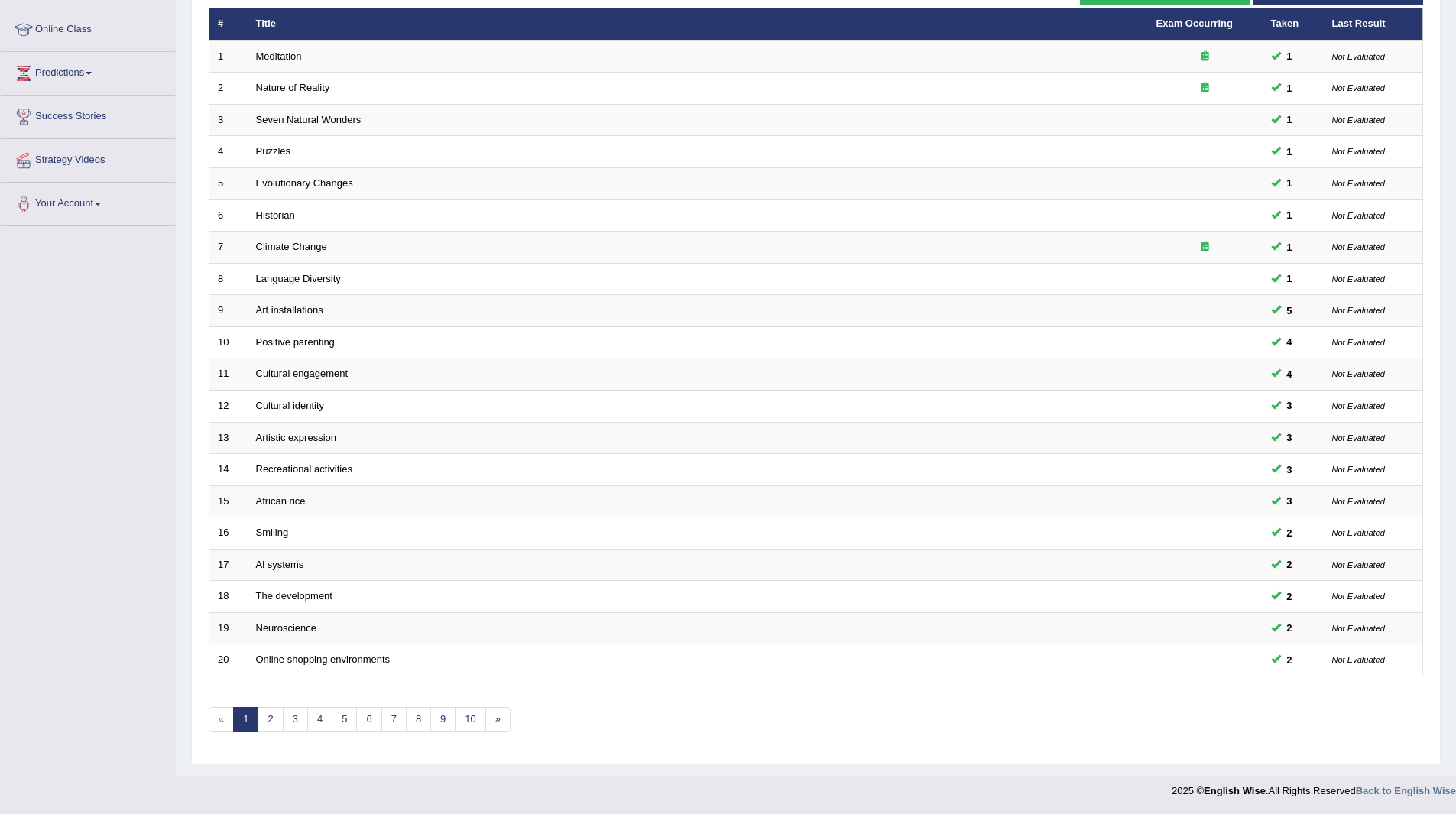
scroll to position [198, 0]
click at [467, 712] on link "10" at bounding box center [470, 719] width 31 height 25
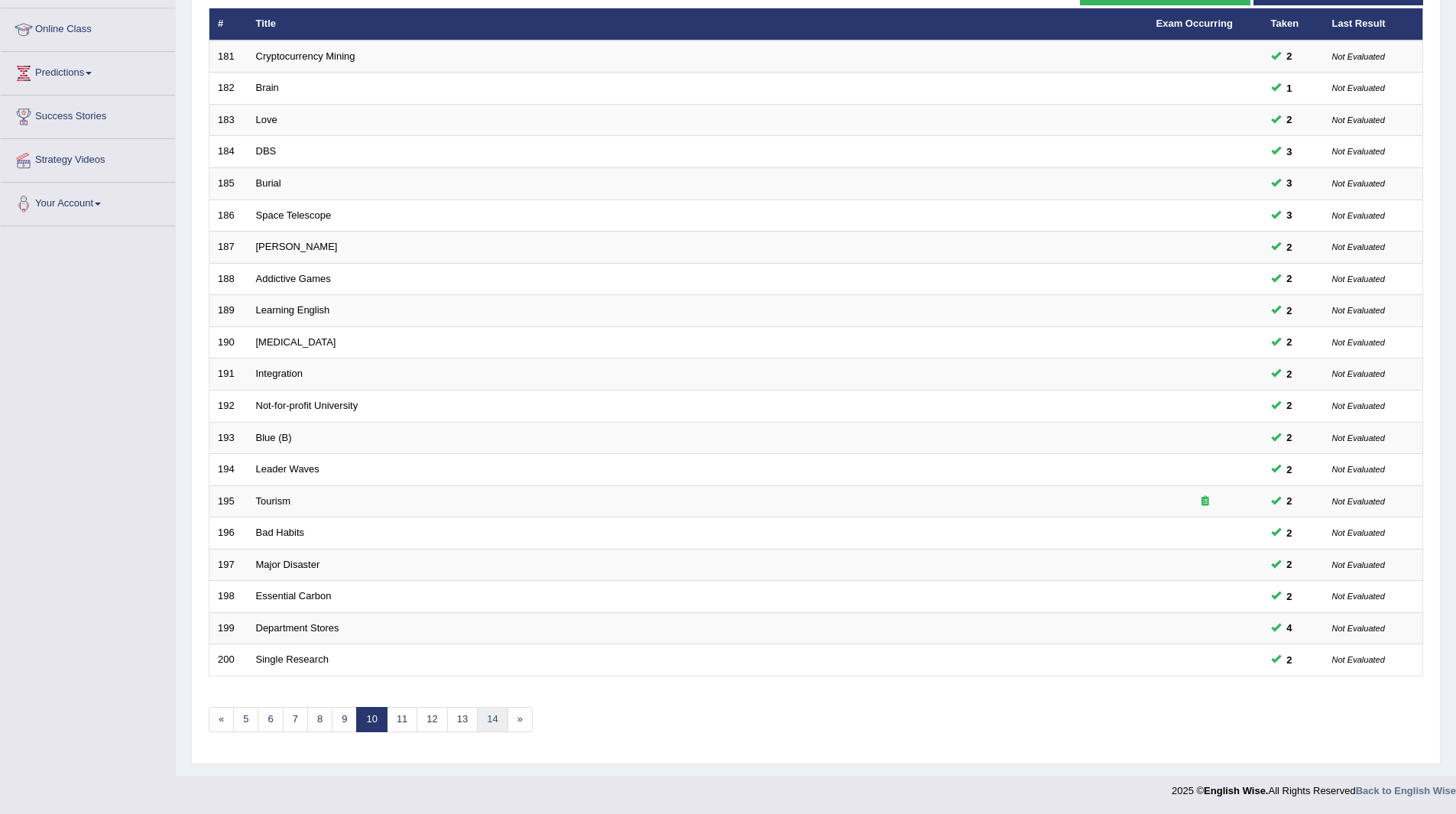
click at [490, 719] on link "14" at bounding box center [492, 719] width 31 height 25
